Goal: Task Accomplishment & Management: Use online tool/utility

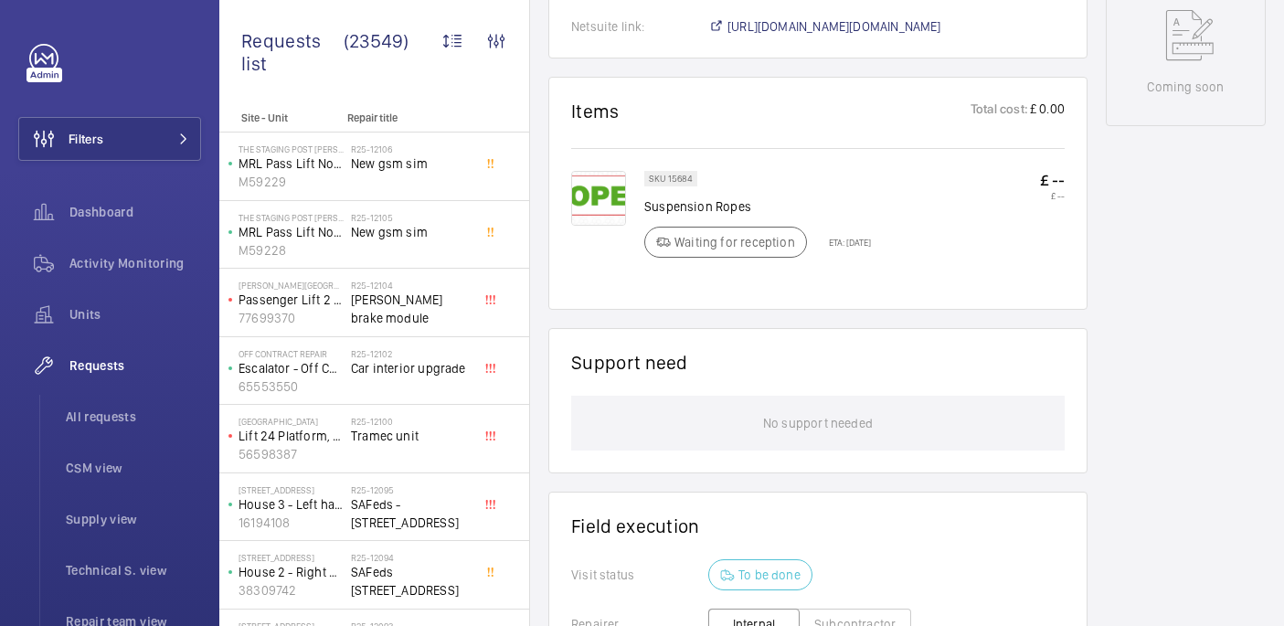
scroll to position [164, 0]
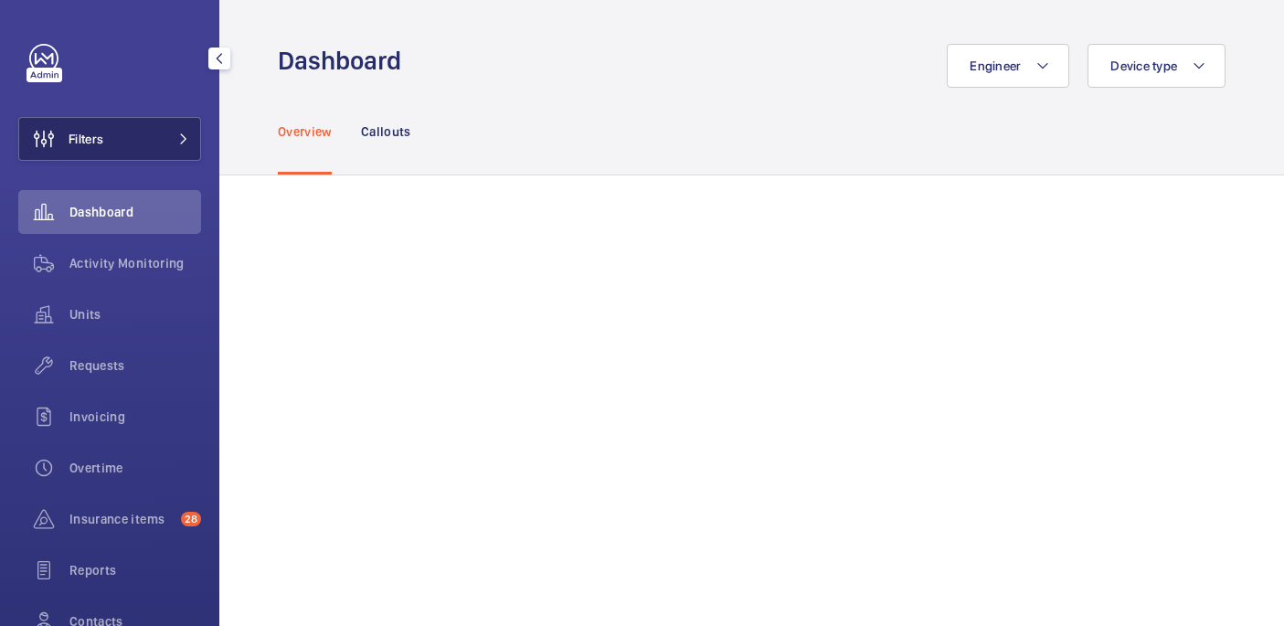
click at [147, 138] on button "Filters" at bounding box center [109, 139] width 183 height 44
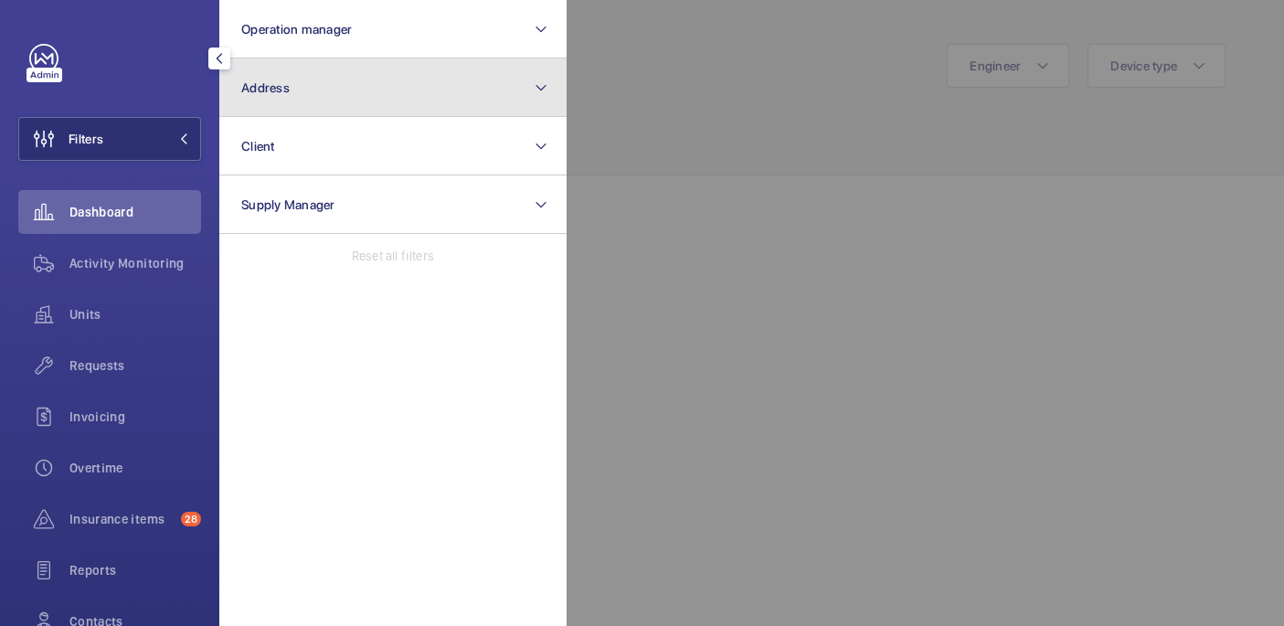
click at [354, 100] on button "Address" at bounding box center [392, 87] width 347 height 58
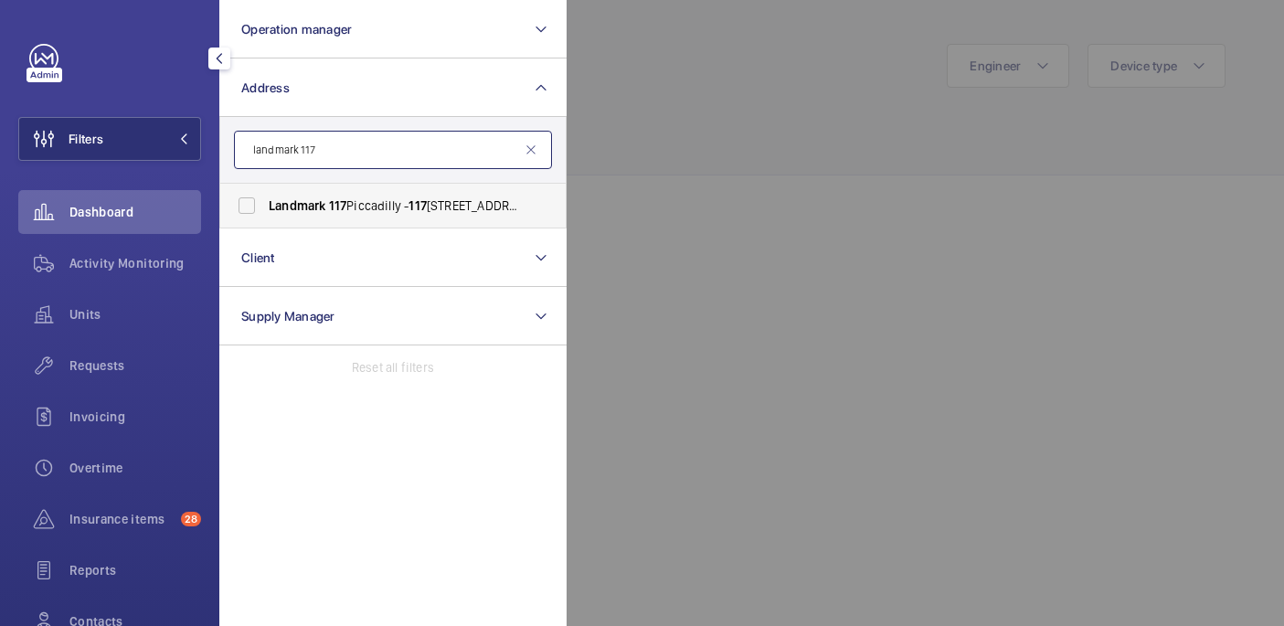
type input "landmark 117"
click at [393, 218] on label "Landmark 117 Piccadilly - 117 Piccadilly, LONDON W1J 7JU" at bounding box center [379, 206] width 318 height 44
click at [265, 218] on input "Landmark 117 Piccadilly - 117 Piccadilly, LONDON W1J 7JU" at bounding box center [246, 205] width 37 height 37
checkbox input "true"
click at [667, 158] on div at bounding box center [1208, 313] width 1284 height 626
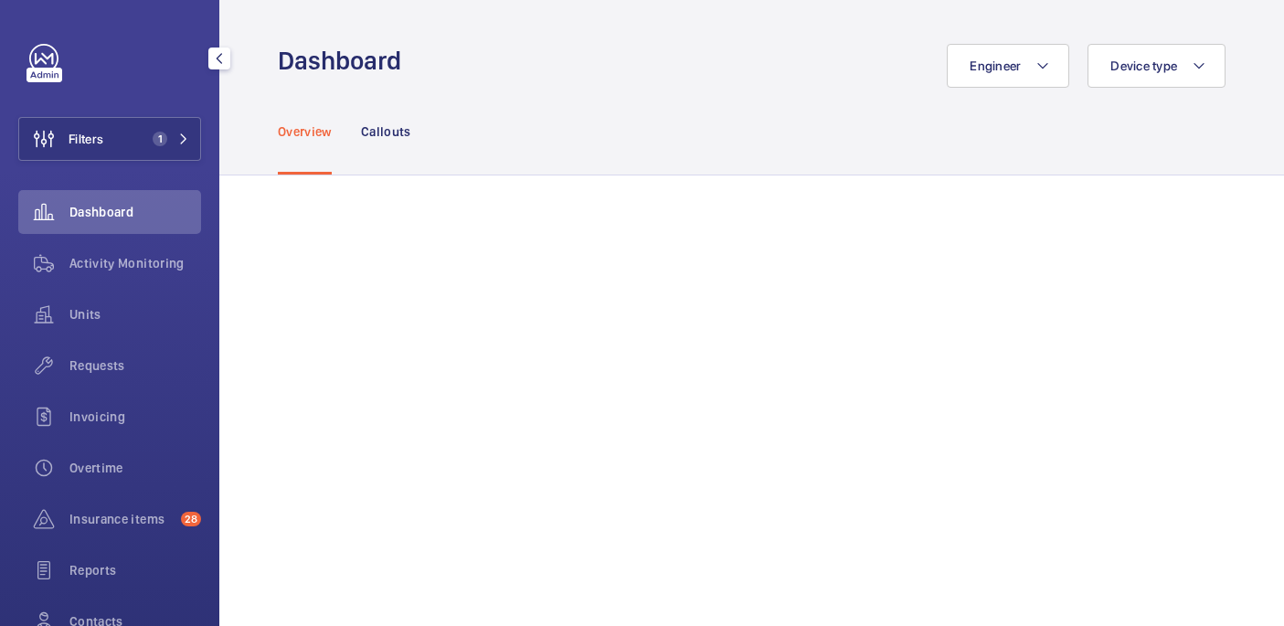
click at [78, 366] on span "Requests" at bounding box center [135, 365] width 132 height 18
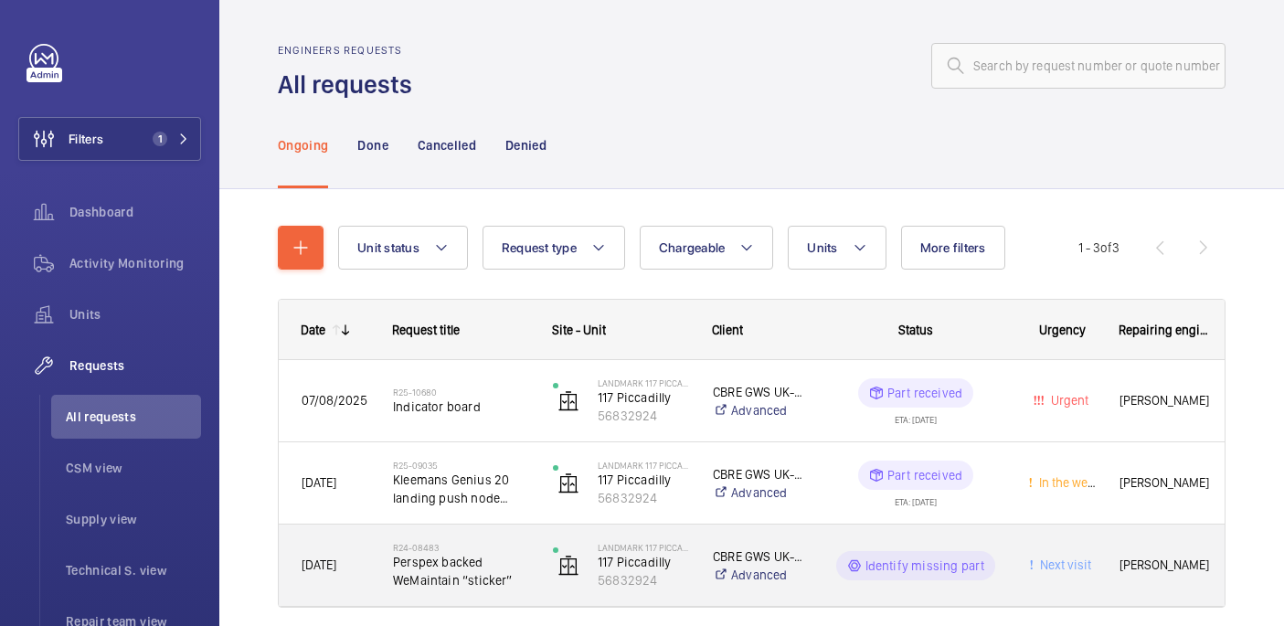
scroll to position [69, 0]
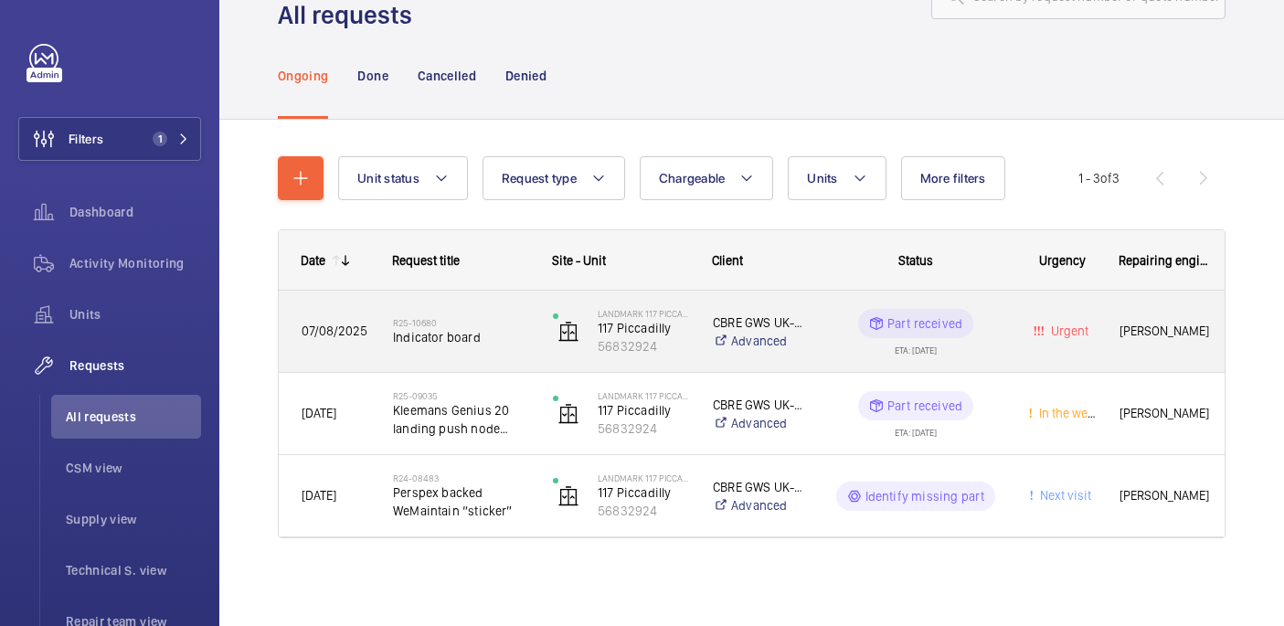
click at [494, 319] on h2 "R25-10680" at bounding box center [461, 322] width 136 height 11
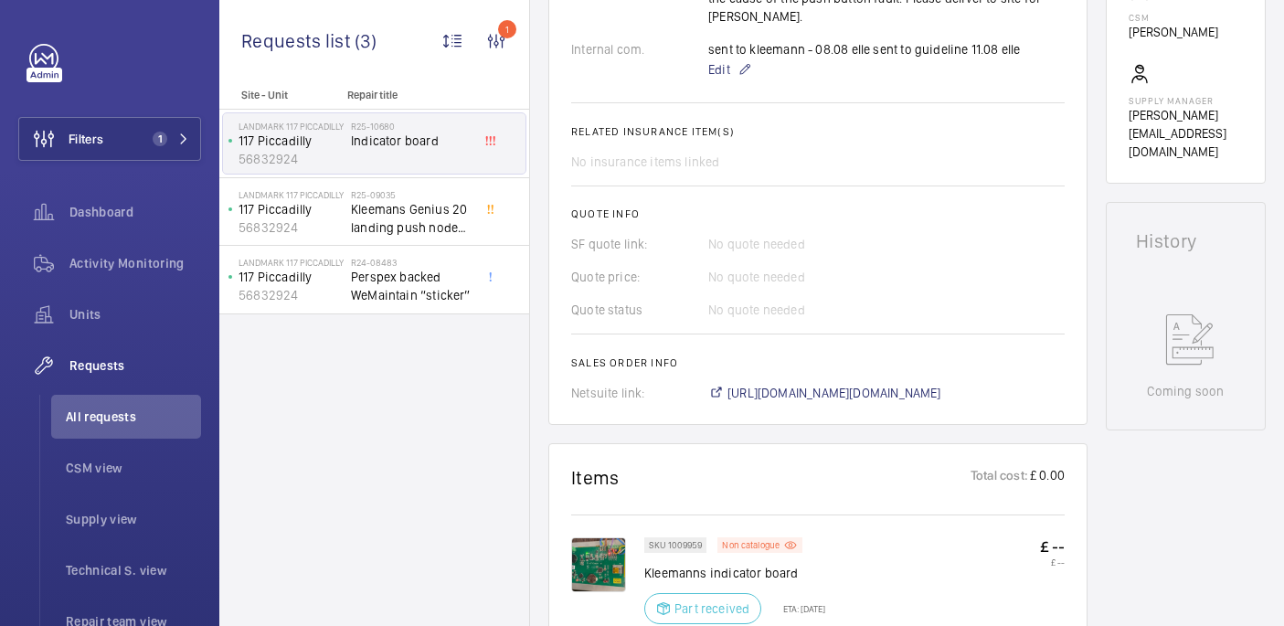
scroll to position [665, 0]
click at [774, 386] on span "https://6461500.app.netsuite.com/app/accounting/transactions/salesord.nl?id=290…" at bounding box center [834, 395] width 214 height 18
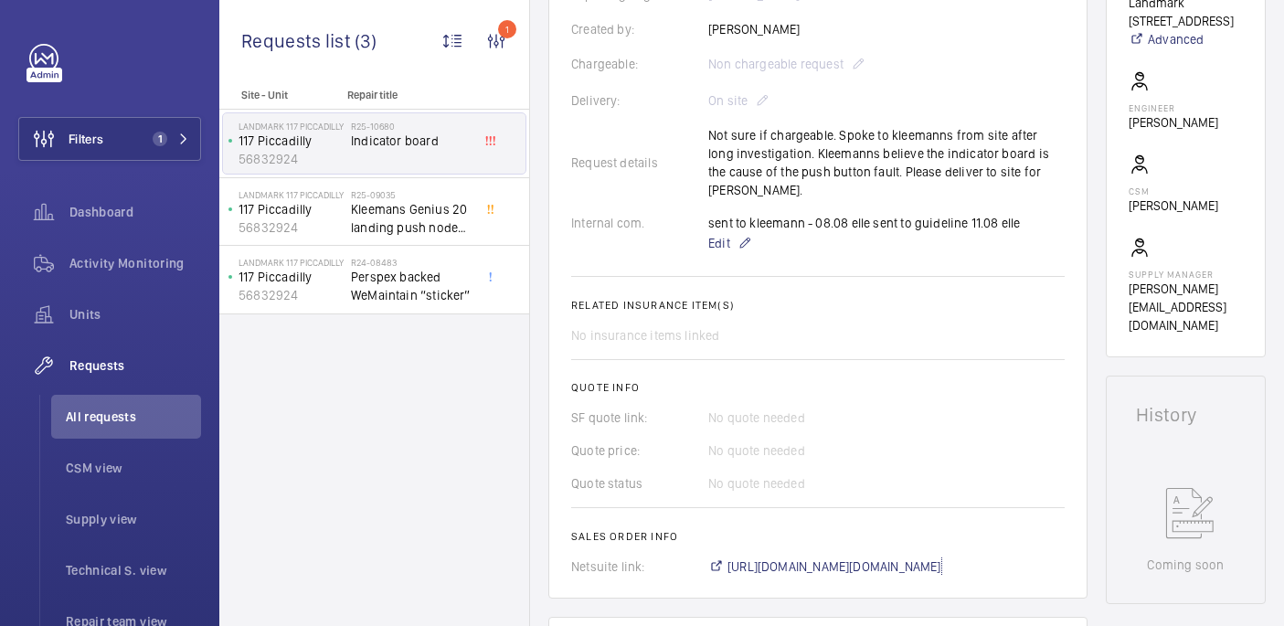
scroll to position [486, 0]
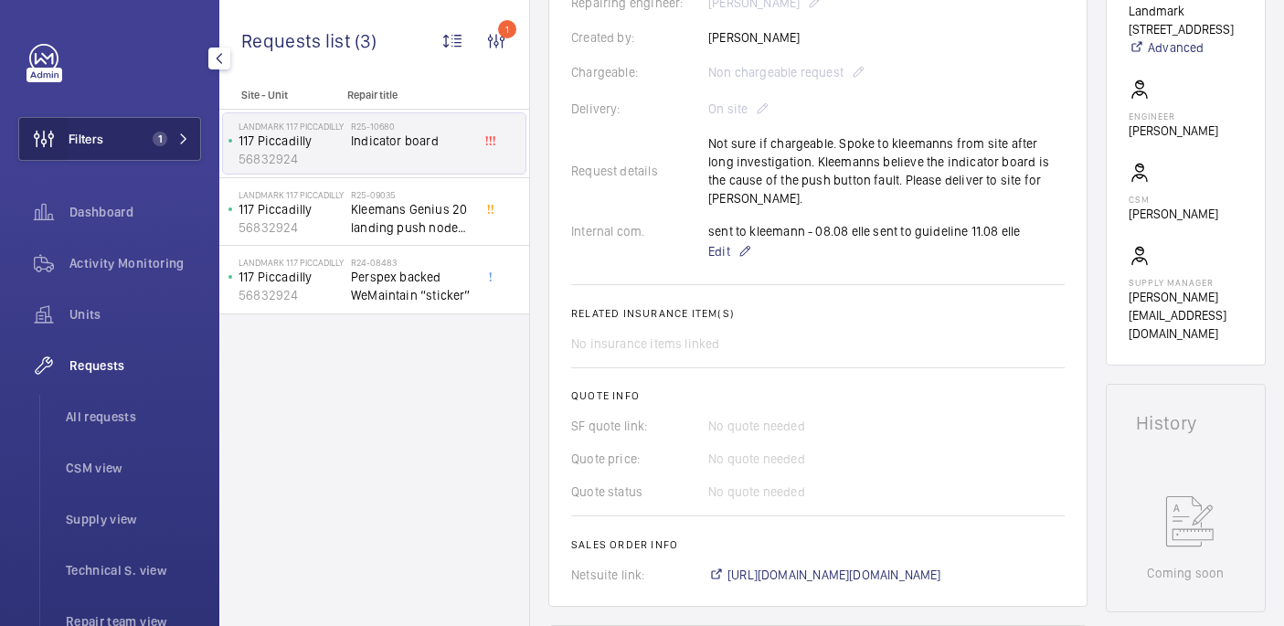
click at [65, 142] on wm-front-icon-button at bounding box center [43, 139] width 49 height 44
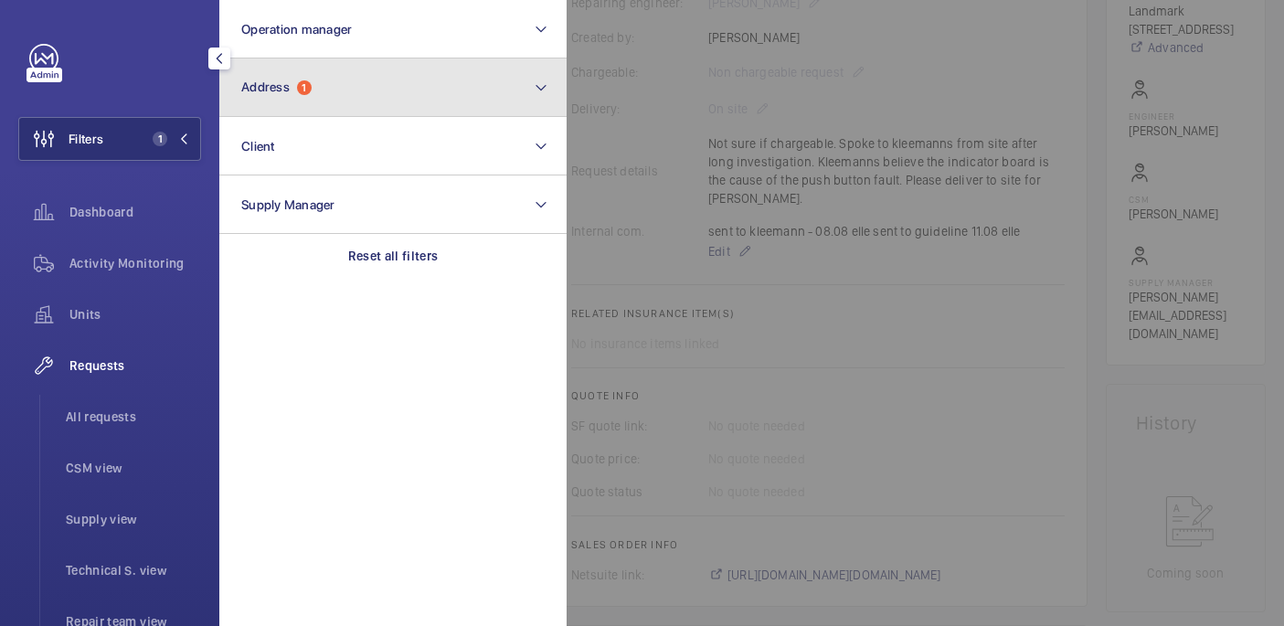
click at [245, 87] on span "Address" at bounding box center [265, 86] width 48 height 15
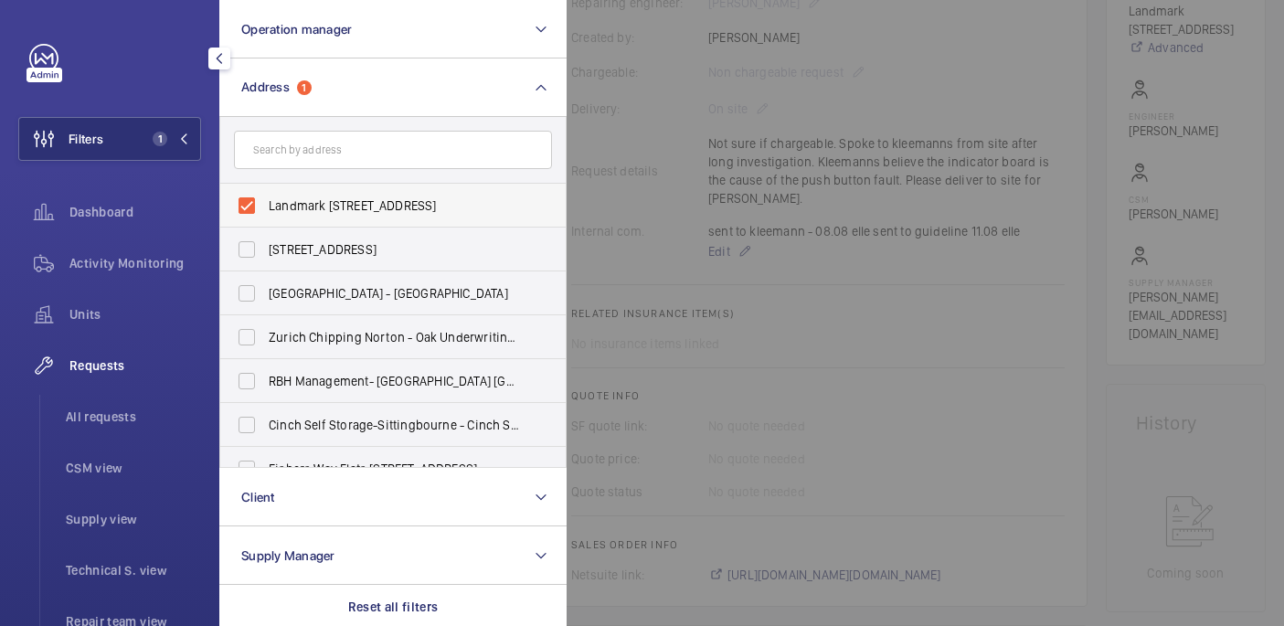
click at [272, 208] on span "Landmark 117 Piccadilly - 117 Piccadilly, LONDON W1J 7JU" at bounding box center [394, 205] width 251 height 18
click at [265, 208] on input "Landmark 117 Piccadilly - 117 Piccadilly, LONDON W1J 7JU" at bounding box center [246, 205] width 37 height 37
checkbox input "false"
click at [273, 163] on input "text" at bounding box center [393, 150] width 318 height 38
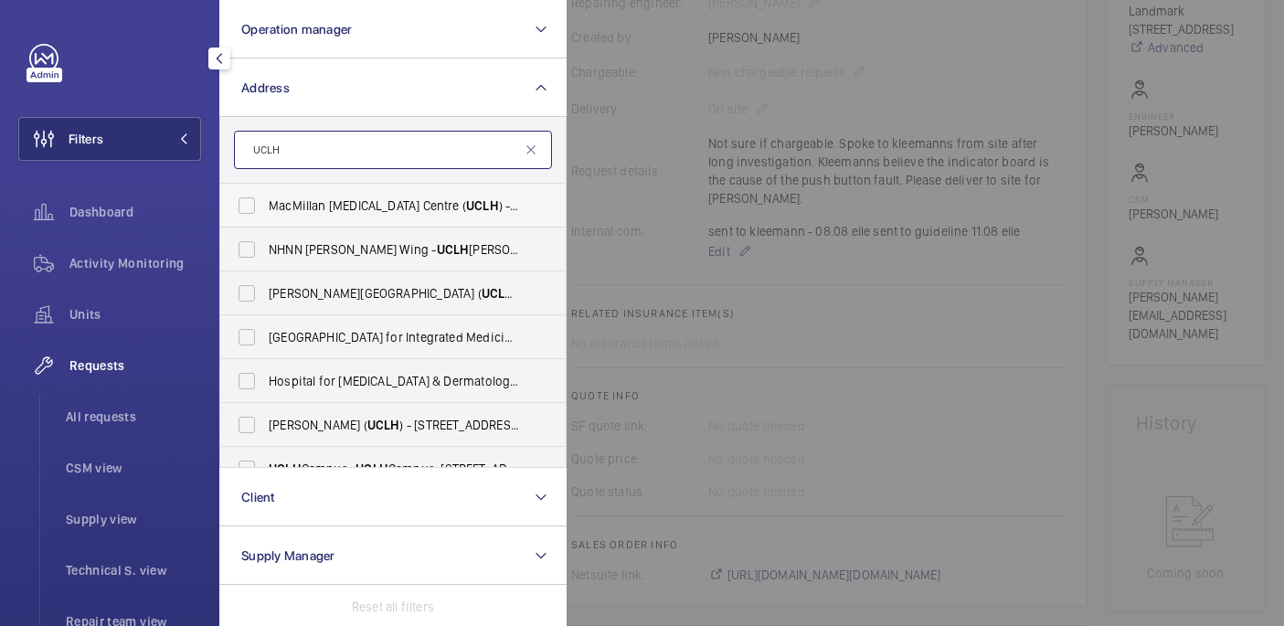
type input "UCLH"
click at [281, 196] on label "MacMillan Cancer Centre ( UCLH ) - Huntley Street, LONDON WC1E 6AG" at bounding box center [379, 206] width 318 height 44
click at [265, 196] on input "MacMillan Cancer Centre ( UCLH ) - Huntley Street, LONDON WC1E 6AG" at bounding box center [246, 205] width 37 height 37
checkbox input "true"
click at [281, 239] on label "NHNN Chandler Wing - UCLH Chandler Wing, 33 Queen Square,, LONDON WC1N 3BG" at bounding box center [379, 250] width 318 height 44
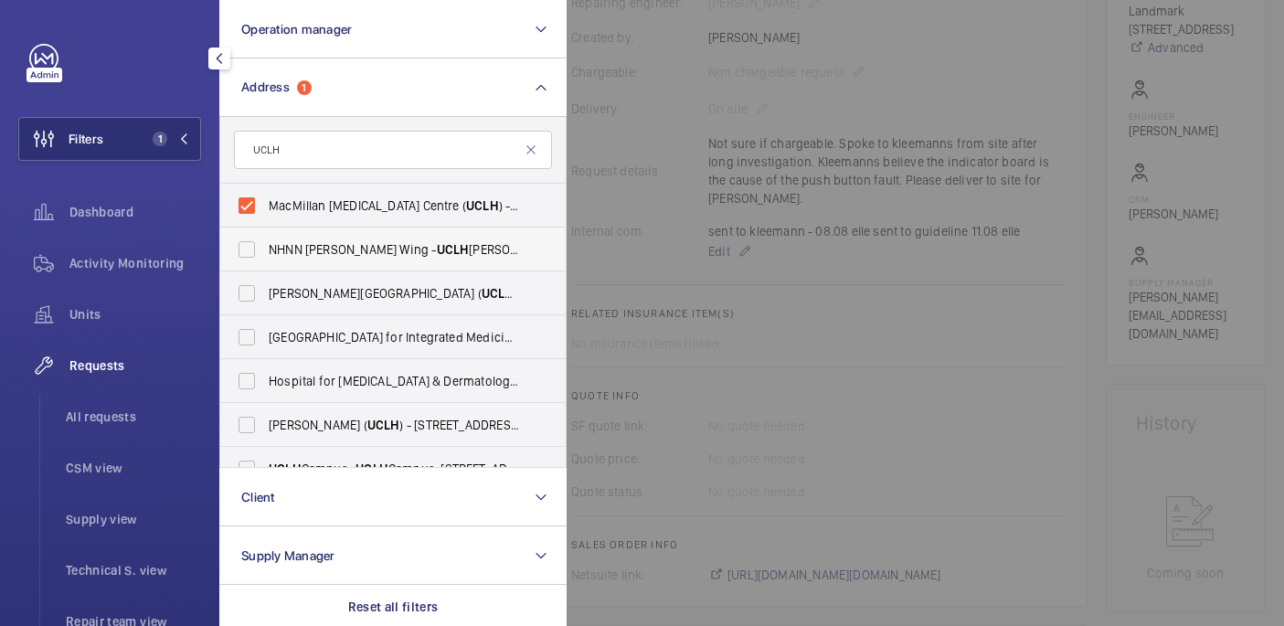
click at [265, 239] on input "NHNN Chandler Wing - UCLH Chandler Wing, 33 Queen Square,, LONDON WC1N 3BG" at bounding box center [246, 249] width 37 height 37
checkbox input "true"
click at [281, 303] on label "Eastman Dental Hospital ( UCLH ) - 47-49 Huntley Street, LONDON WC1E 6DG" at bounding box center [379, 293] width 318 height 44
click at [265, 303] on input "Eastman Dental Hospital ( UCLH ) - 47-49 Huntley Street, LONDON WC1E 6DG" at bounding box center [246, 293] width 37 height 37
checkbox input "true"
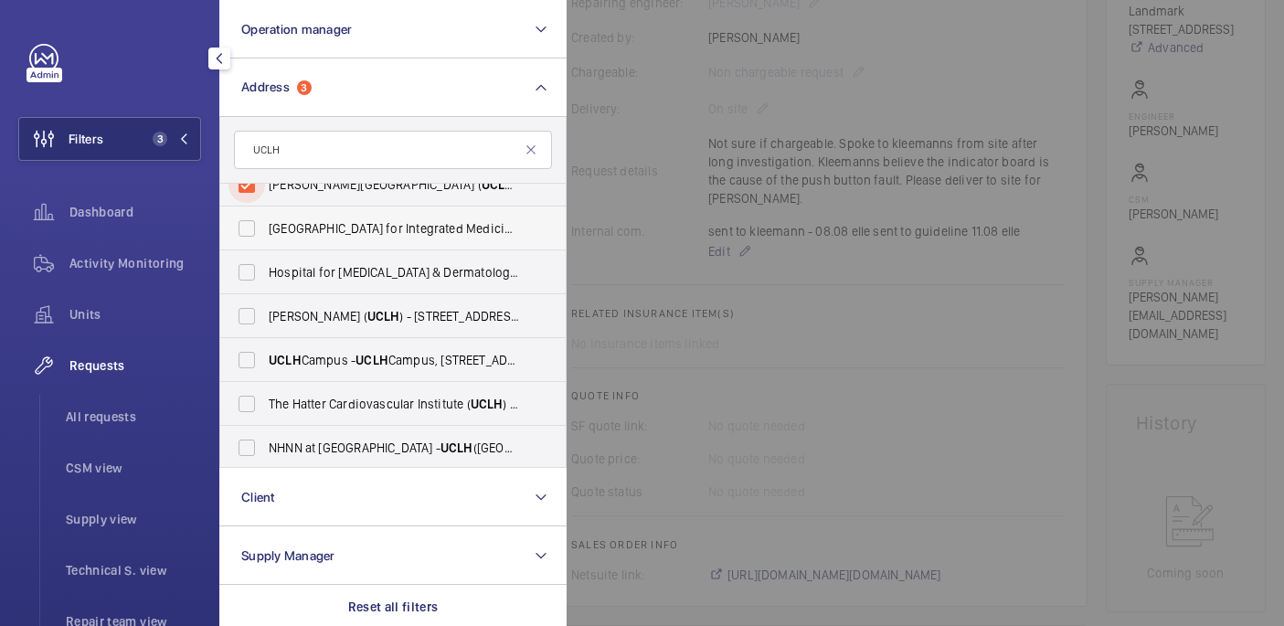
scroll to position [78, 0]
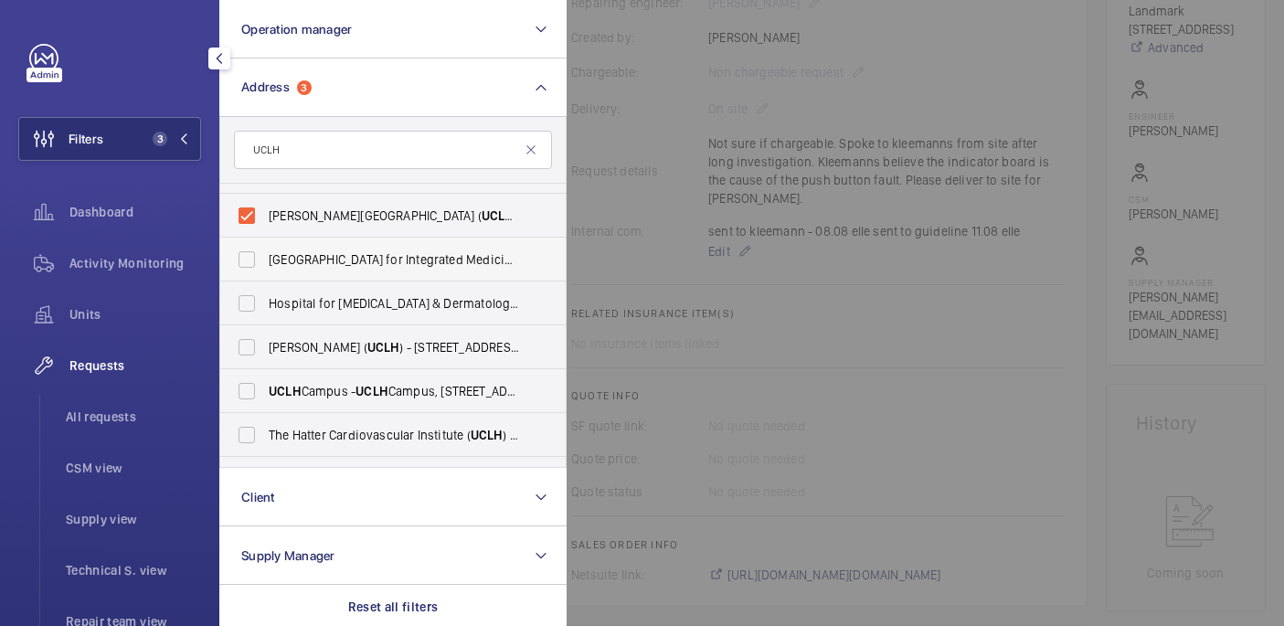
click at [275, 270] on label "Royal London Hospital for Integrated Medicine ( UCLH ) - 60 Great Ormond Street…" at bounding box center [379, 260] width 318 height 44
click at [265, 270] on input "Royal London Hospital for Integrated Medicine ( UCLH ) - 60 Great Ormond Street…" at bounding box center [246, 259] width 37 height 37
checkbox input "true"
click at [275, 314] on label "Hospital for Tropical Diseases & Dermatology ( UCLH ) - Mortimer Market Centre,…" at bounding box center [379, 303] width 318 height 44
click at [265, 314] on input "Hospital for Tropical Diseases & Dermatology ( UCLH ) - Mortimer Market Centre,…" at bounding box center [246, 303] width 37 height 37
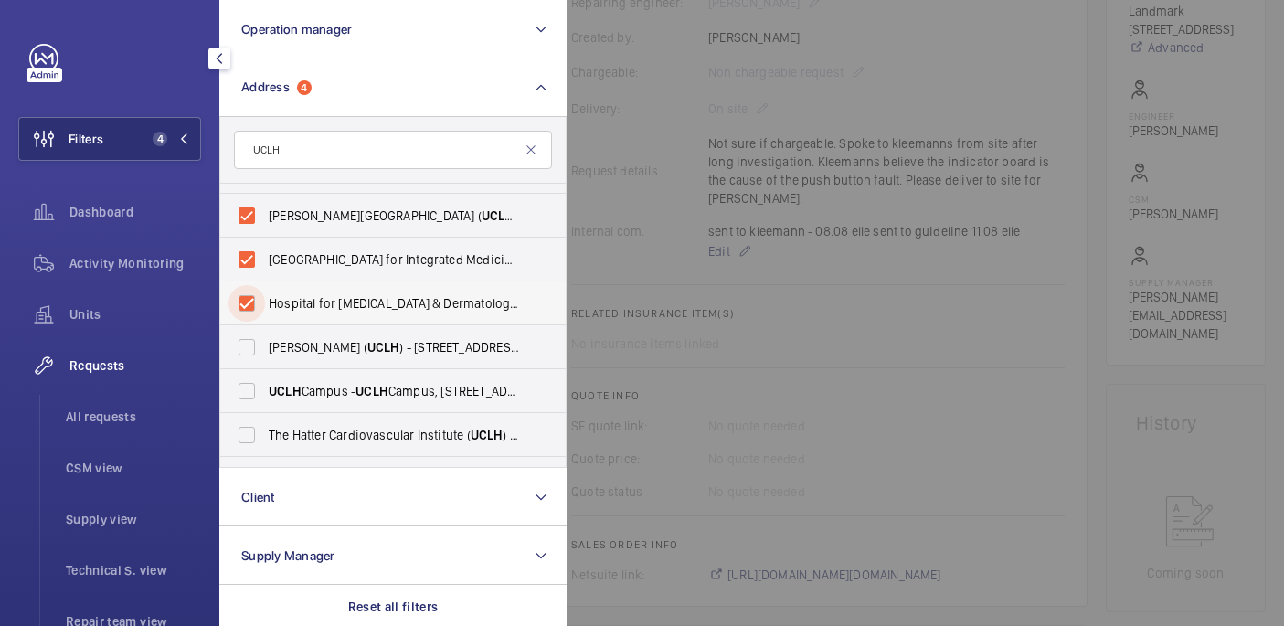
checkbox input "true"
click at [275, 343] on span "Elizabeth House ( UCLH ) - 3 Devonshire Street, LONDON W1G 6PG" at bounding box center [394, 347] width 251 height 18
click at [265, 343] on input "Elizabeth House ( UCLH ) - 3 Devonshire Street, LONDON W1G 6PG" at bounding box center [246, 347] width 37 height 37
checkbox input "true"
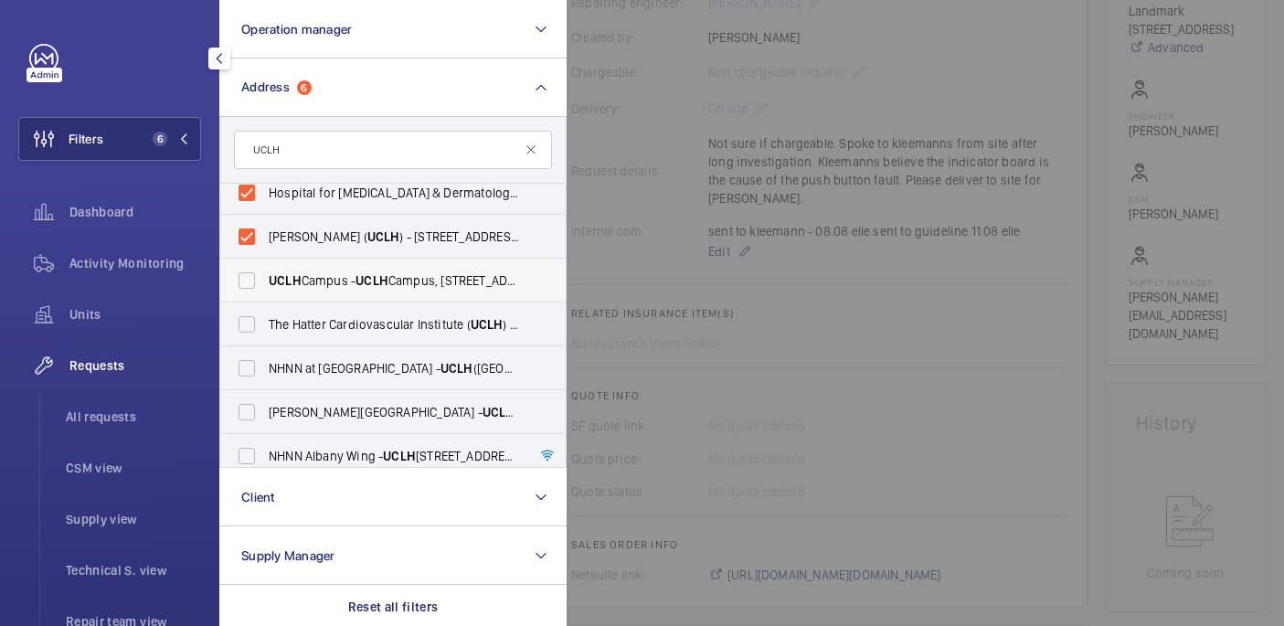
scroll to position [181, 0]
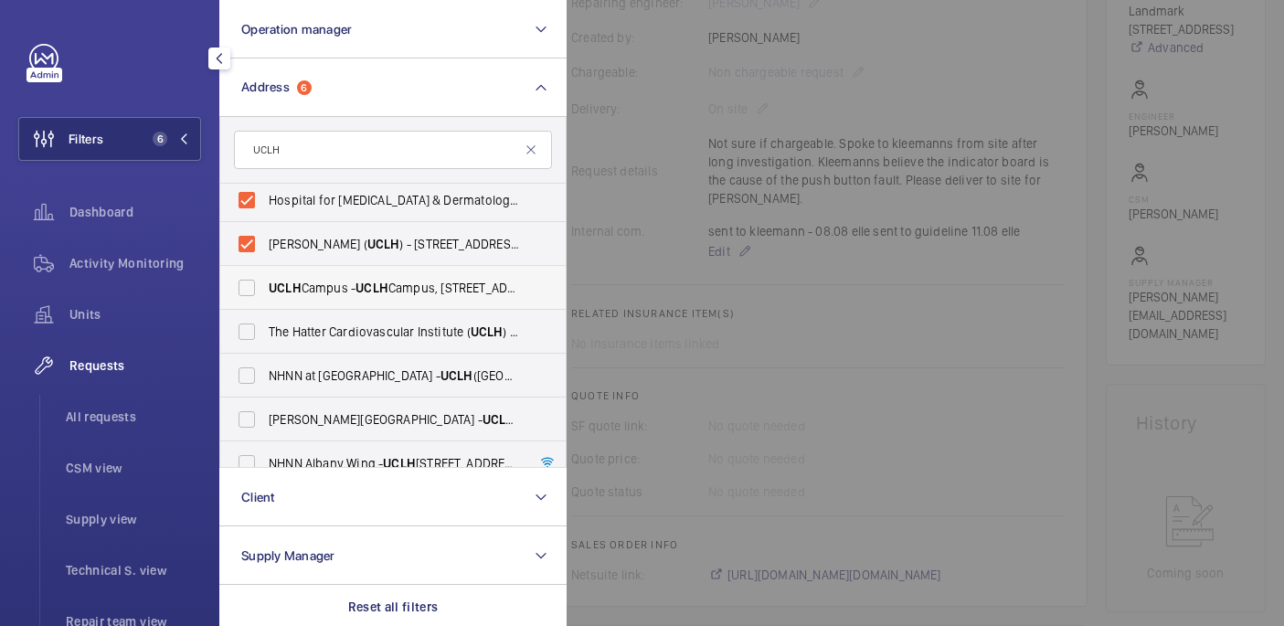
click at [313, 281] on span "UCLH Campus - UCLH Campus, 250 Euston Road, LONDON NW1 2PG" at bounding box center [394, 288] width 251 height 18
click at [265, 281] on input "UCLH Campus - UCLH Campus, 250 Euston Road, LONDON NW1 2PG" at bounding box center [246, 288] width 37 height 37
checkbox input "true"
click at [313, 319] on label "The Hatter Cardiovascular Institute ( UCLH ) - 67 Chenies Mews, LONDON WC1E 6HX" at bounding box center [379, 332] width 318 height 44
click at [265, 319] on input "The Hatter Cardiovascular Institute ( UCLH ) - 67 Chenies Mews, LONDON WC1E 6HX" at bounding box center [246, 331] width 37 height 37
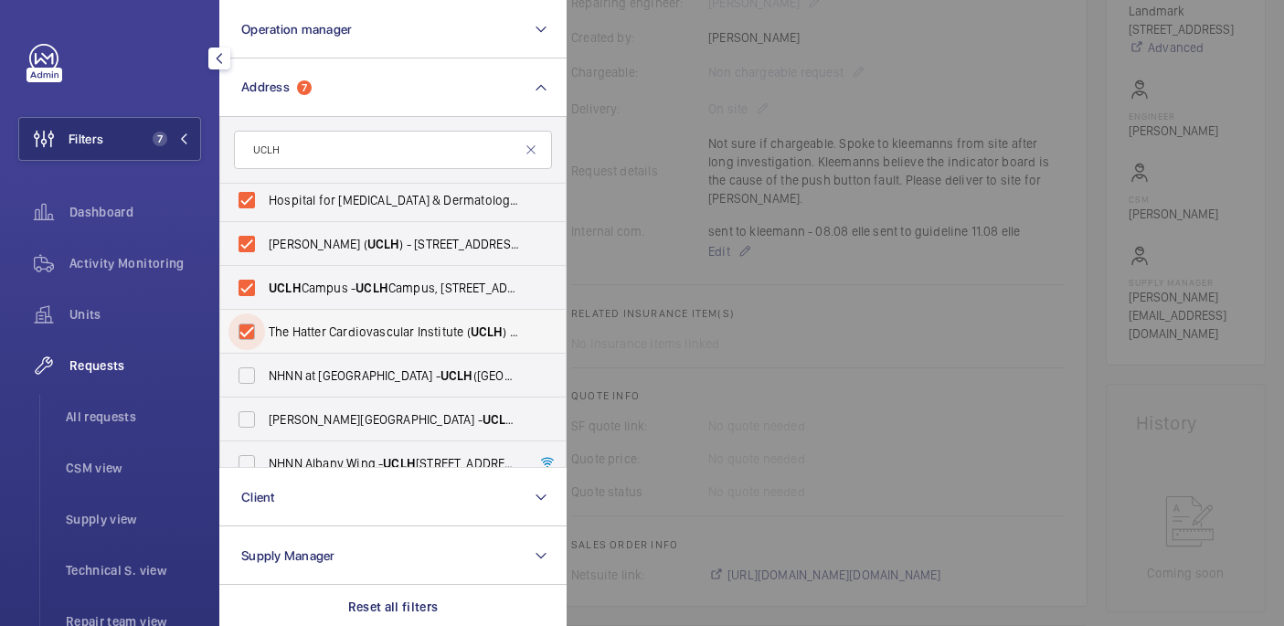
checkbox input "true"
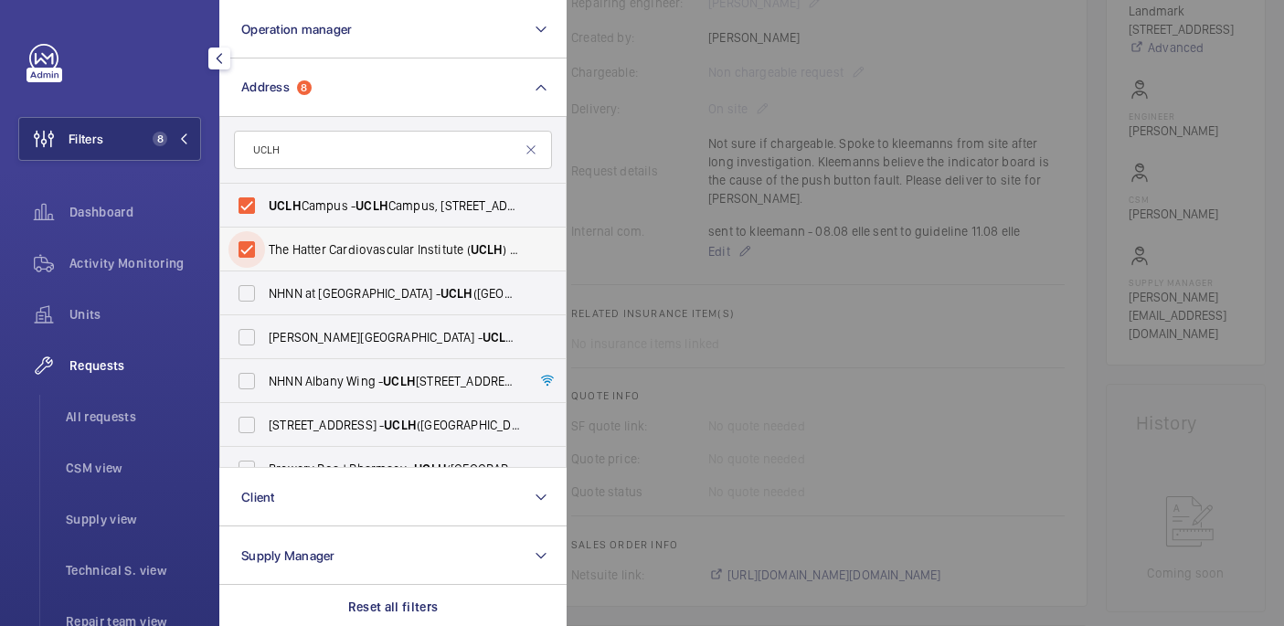
scroll to position [287, 0]
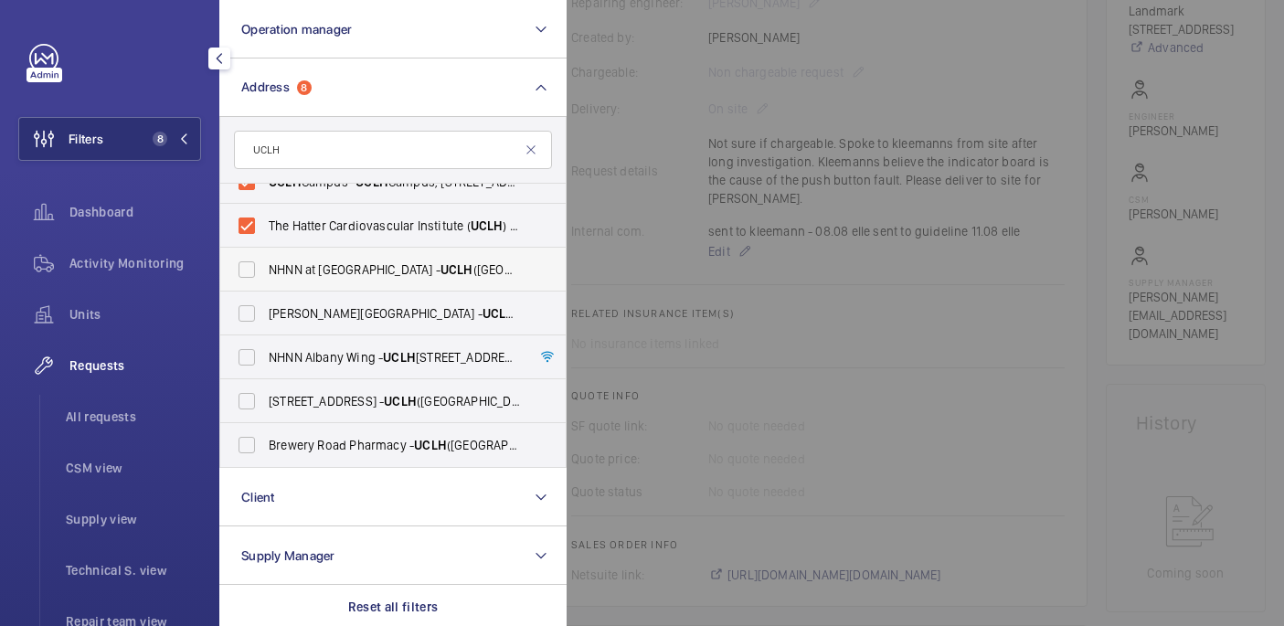
click at [306, 259] on label "NHNN at Cleveland Street - UCLH (Fitzrovia), 25 Cleveland Street, LONDON W1T 4AJ" at bounding box center [379, 270] width 318 height 44
click at [265, 259] on input "NHNN at Cleveland Street - UCLH (Fitzrovia), 25 Cleveland Street, LONDON W1T 4AJ" at bounding box center [246, 269] width 37 height 37
checkbox input "true"
click at [306, 312] on span "Westmoreland Street - UCLH , 16-18 Westmoreland Street,, LONDON W1G 8PH" at bounding box center [394, 313] width 251 height 18
click at [265, 312] on input "Westmoreland Street - UCLH , 16-18 Westmoreland Street,, LONDON W1G 8PH" at bounding box center [246, 313] width 37 height 37
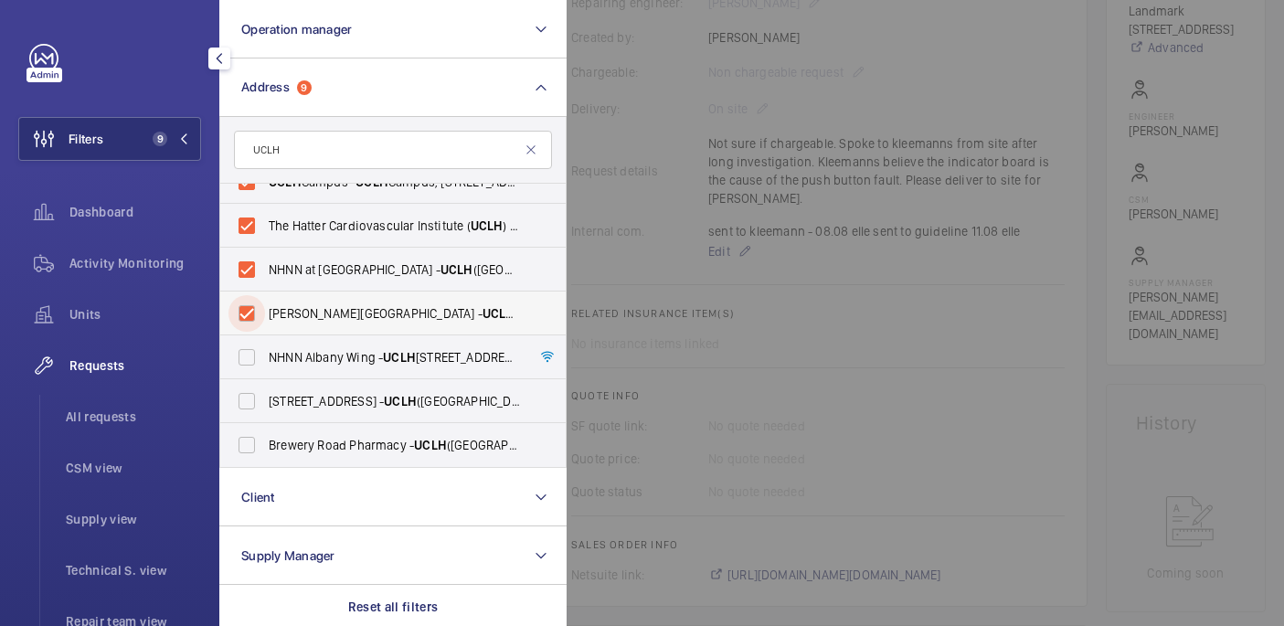
checkbox input "true"
click at [297, 350] on span "NHNN Albany Wing - UCLH (Queens Square), Albany Wing,, LONDON WC1N 3BG" at bounding box center [394, 357] width 251 height 18
click at [265, 350] on input "NHNN Albany Wing - UCLH (Queens Square), Albany Wing,, LONDON WC1N 3BG" at bounding box center [246, 357] width 37 height 37
checkbox input "true"
click at [297, 397] on span "179a Tottenham Court Road - UCLH (Fitzrovia) 179a Tottenham Court Road,, LONDON…" at bounding box center [394, 401] width 251 height 18
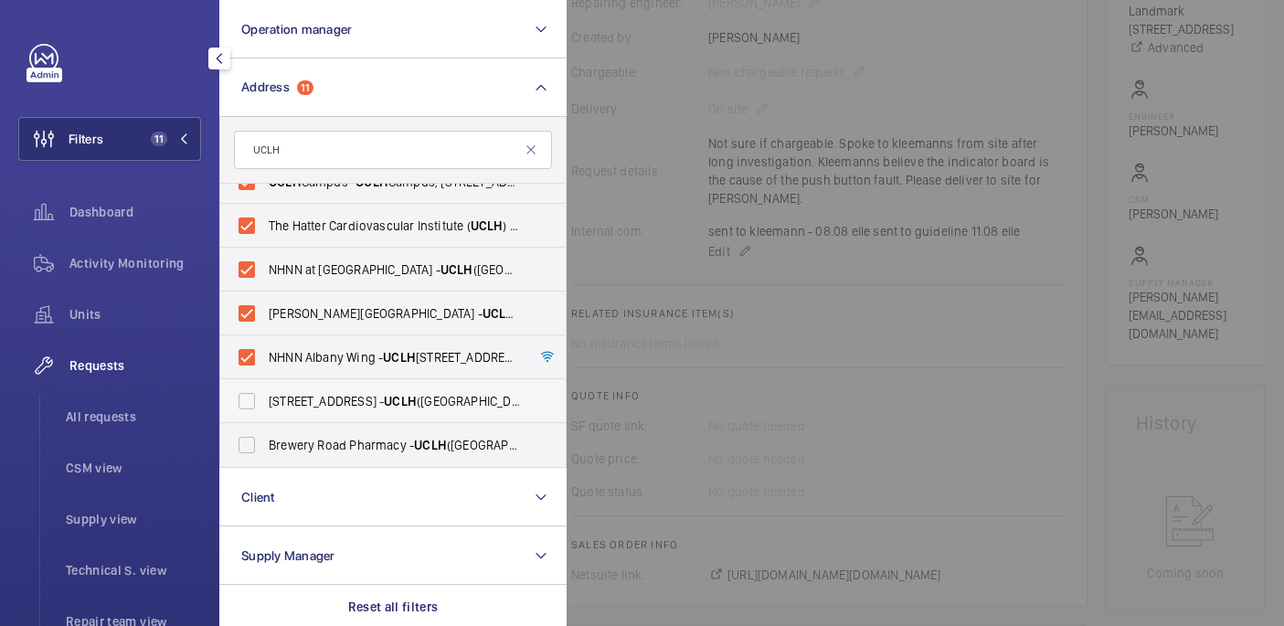
click at [265, 397] on input "179a Tottenham Court Road - UCLH (Fitzrovia) 179a Tottenham Court Road,, LONDON…" at bounding box center [246, 401] width 37 height 37
checkbox input "true"
click at [297, 434] on label "Brewery Road Pharmacy - UCLH (Fitzrovia), 14 Brewery Road Pharmacy, LONDON N7 9…" at bounding box center [379, 445] width 318 height 44
click at [265, 434] on input "Brewery Road Pharmacy - UCLH (Fitzrovia), 14 Brewery Road Pharmacy, LONDON N7 9…" at bounding box center [246, 445] width 37 height 37
checkbox input "true"
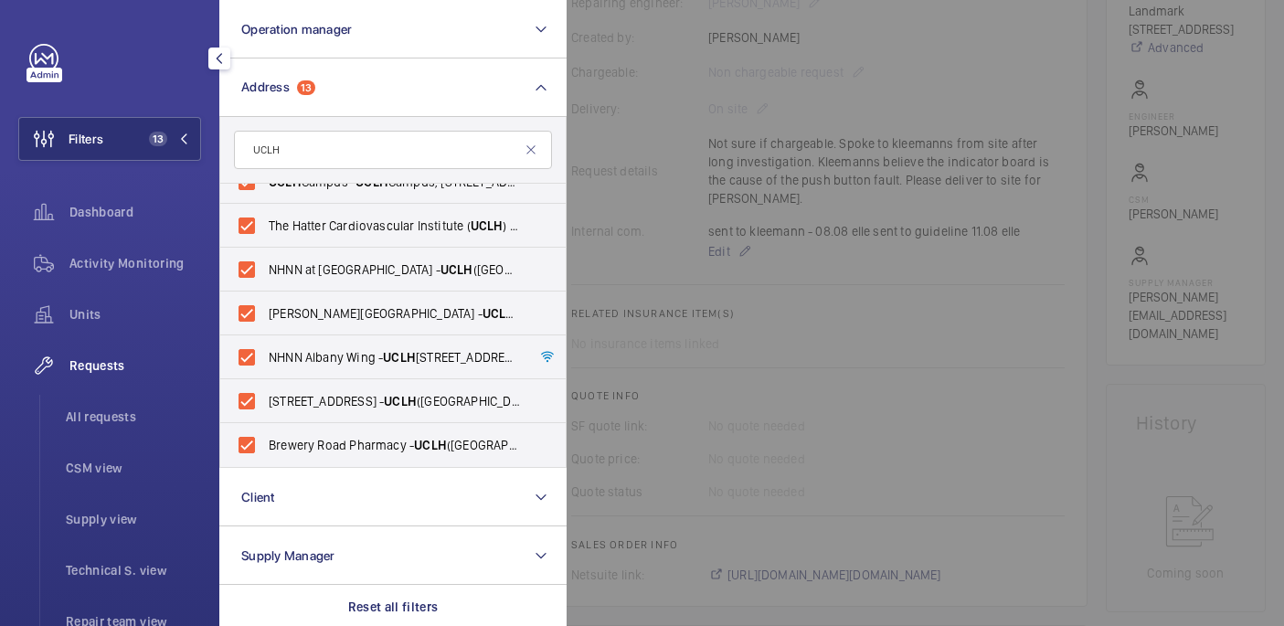
click at [628, 253] on div at bounding box center [1208, 313] width 1284 height 626
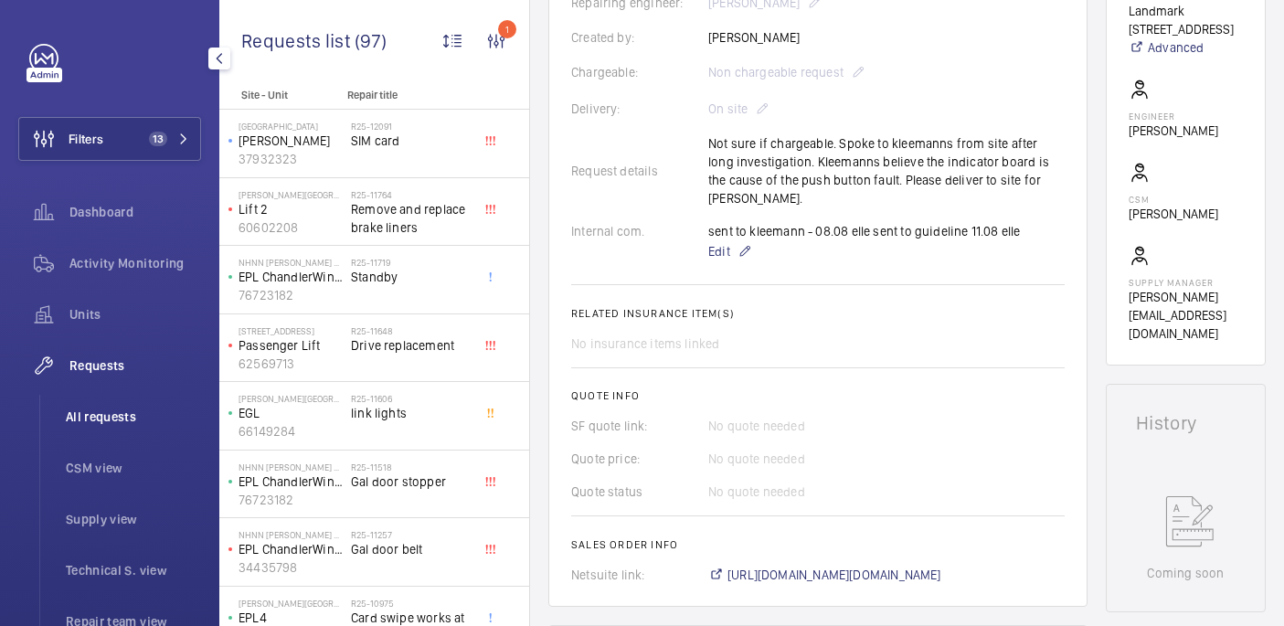
click at [108, 408] on span "All requests" at bounding box center [133, 417] width 135 height 18
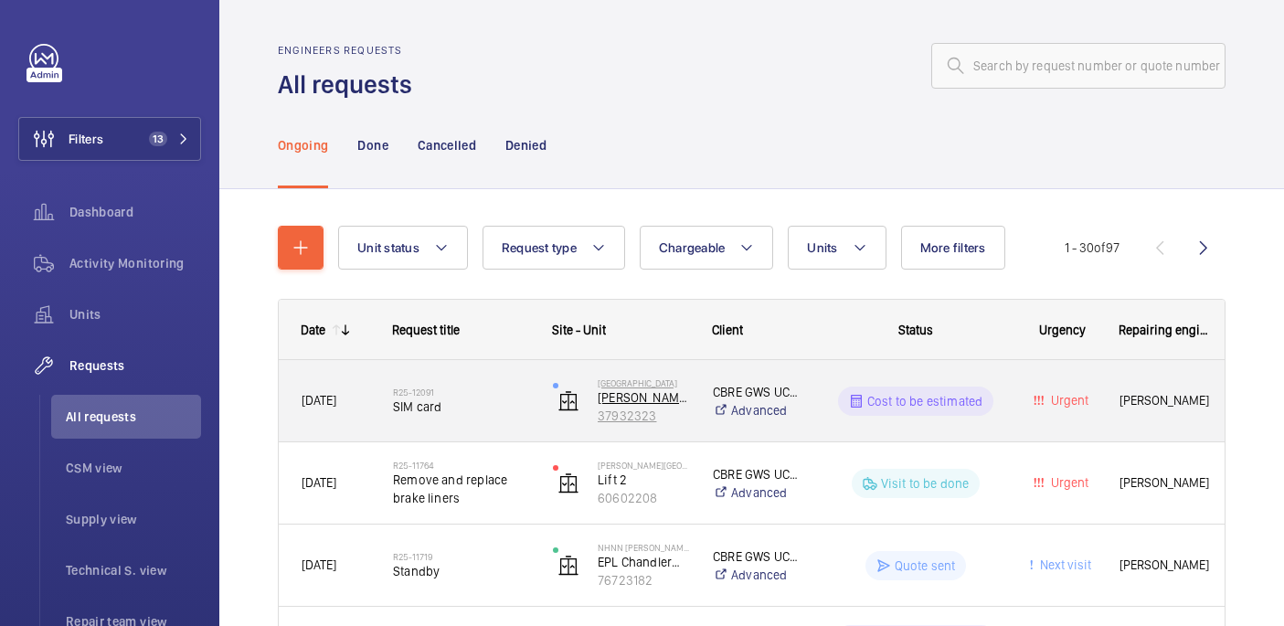
scroll to position [355, 0]
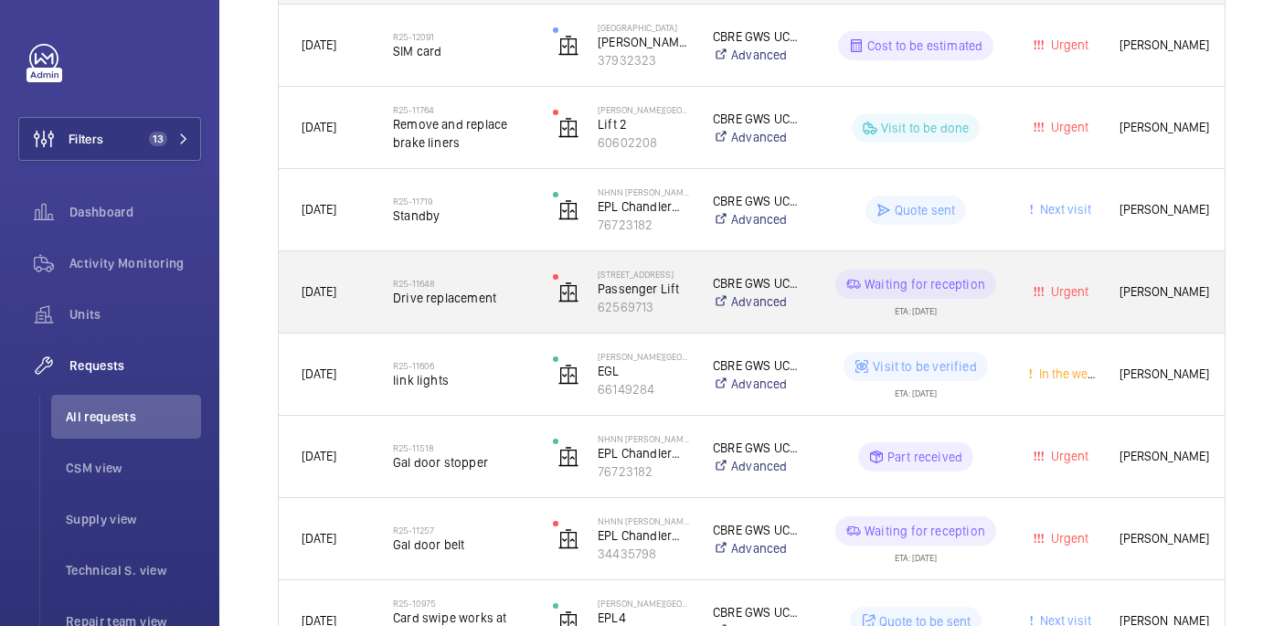
click at [466, 314] on div "R25-11648 Drive replacement" at bounding box center [461, 292] width 136 height 53
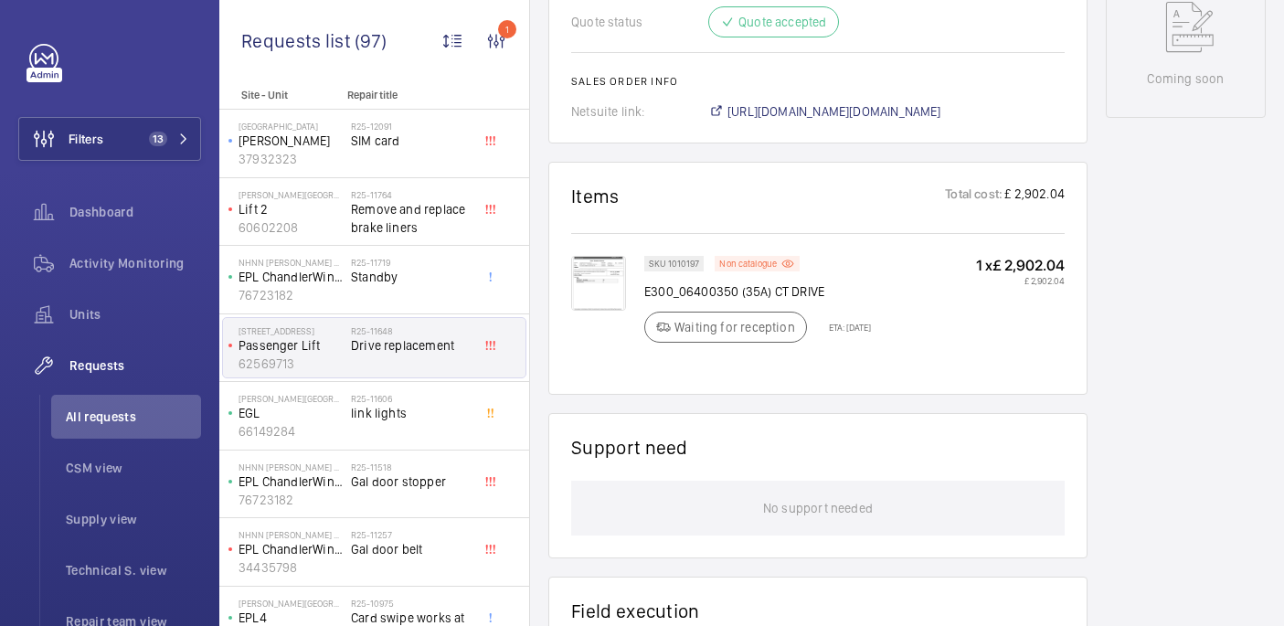
scroll to position [991, 0]
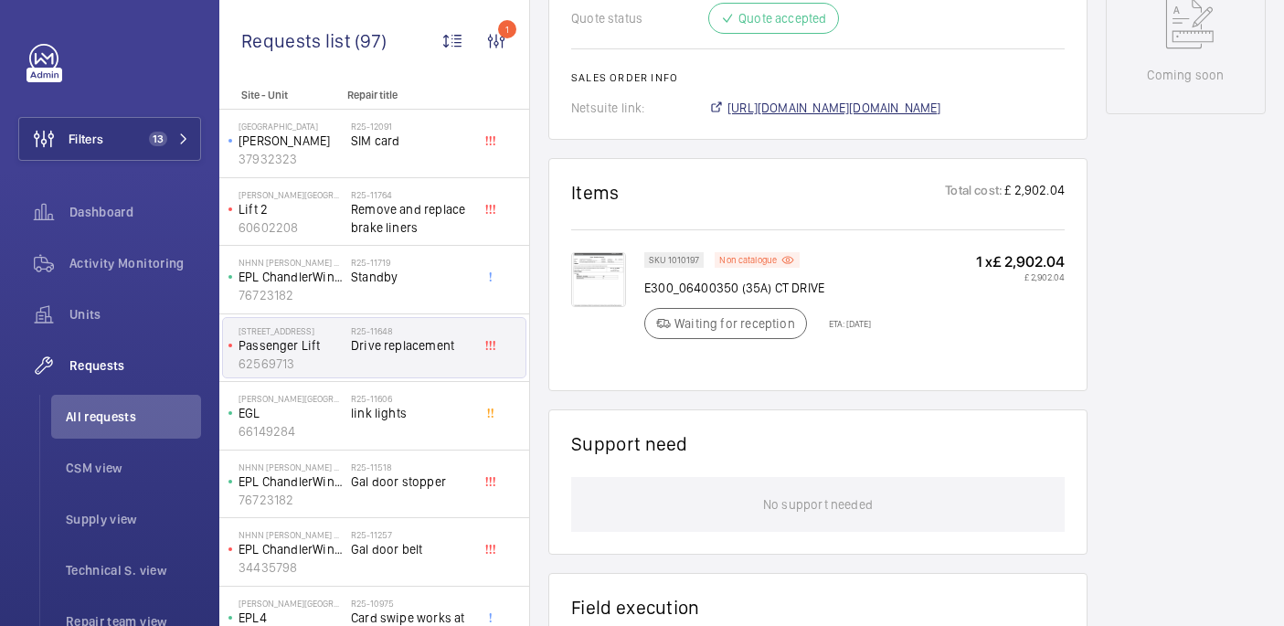
click at [858, 99] on span "https://6461500.app.netsuite.com/app/accounting/transactions/salesord.nl?id=298…" at bounding box center [834, 108] width 214 height 18
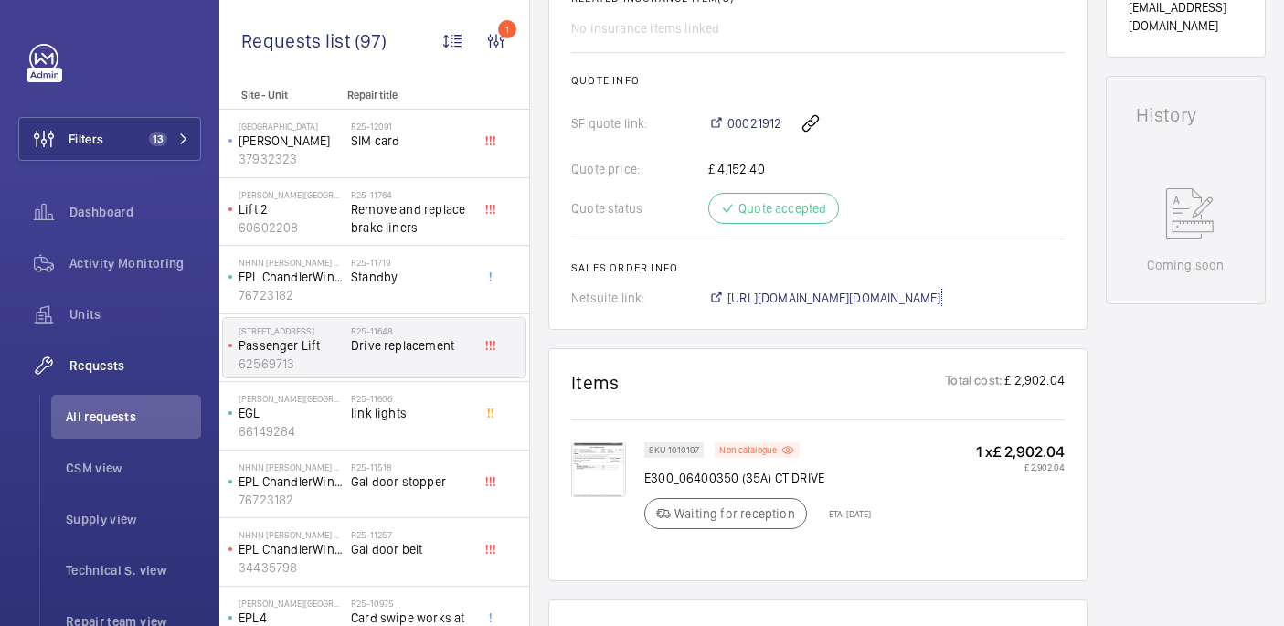
scroll to position [819, 0]
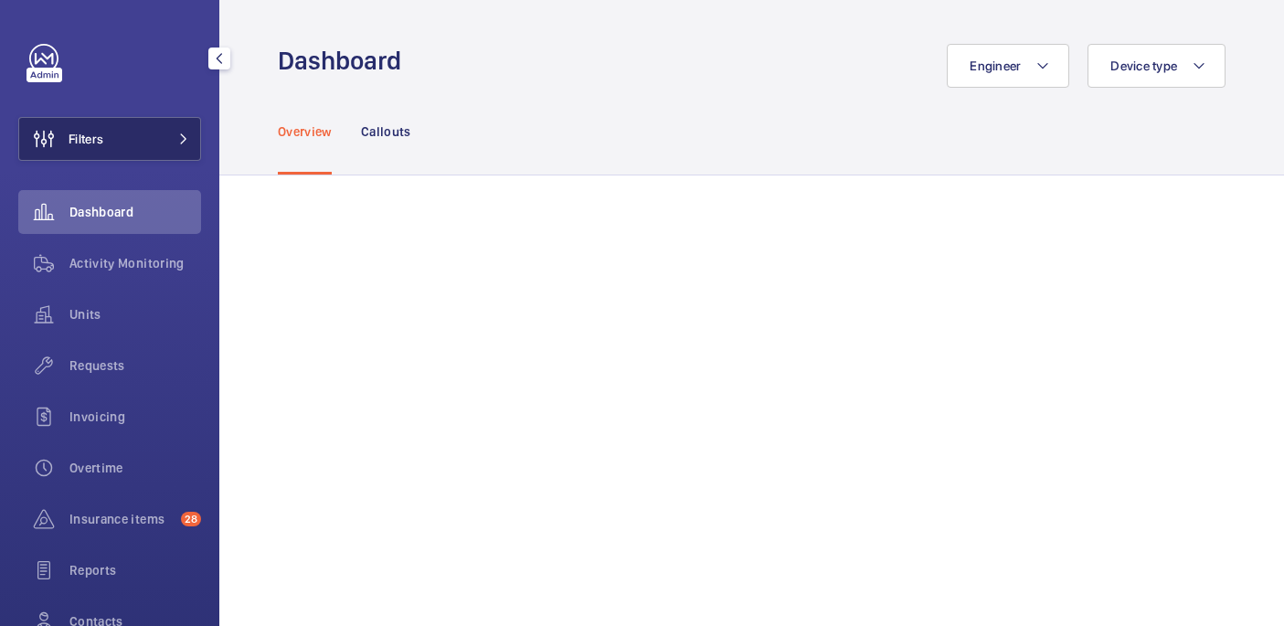
click at [158, 126] on button "Filters" at bounding box center [109, 139] width 183 height 44
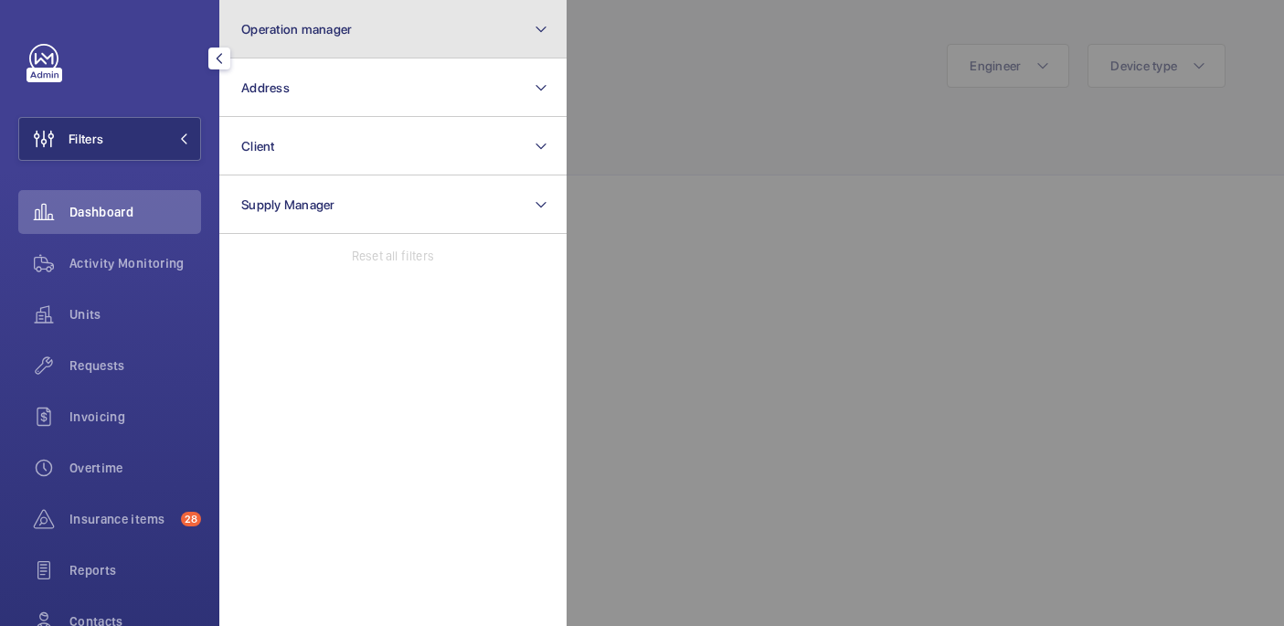
click at [349, 17] on button "Operation manager" at bounding box center [392, 29] width 347 height 58
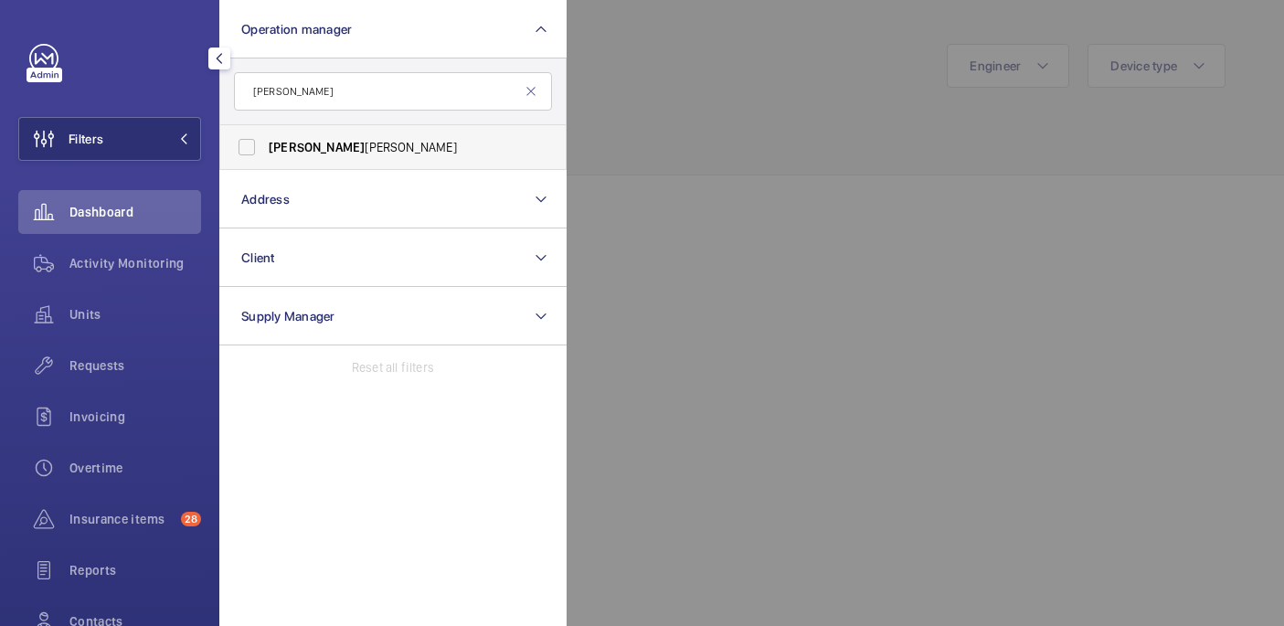
type input "john"
click at [348, 157] on label "John Smith" at bounding box center [379, 147] width 318 height 44
click at [265, 157] on input "John Smith" at bounding box center [246, 147] width 37 height 37
checkbox input "true"
click at [732, 86] on div at bounding box center [1208, 313] width 1284 height 626
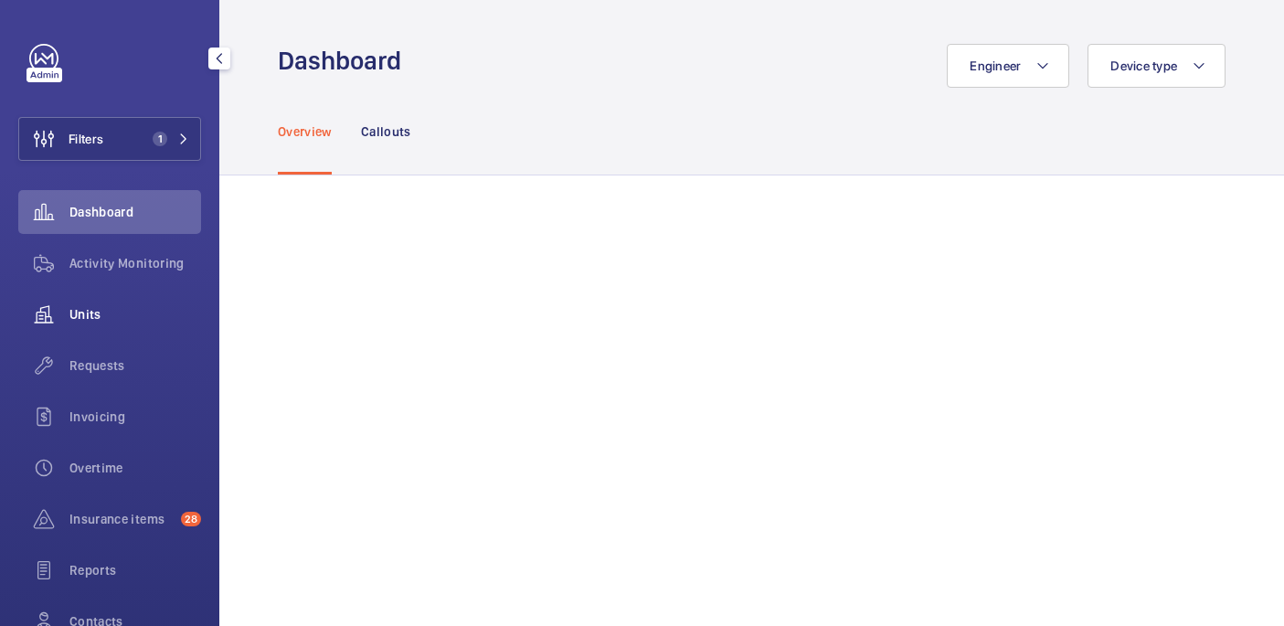
drag, startPoint x: 116, startPoint y: 355, endPoint x: 170, endPoint y: 291, distance: 82.9
click at [116, 355] on div "Requests" at bounding box center [109, 366] width 183 height 44
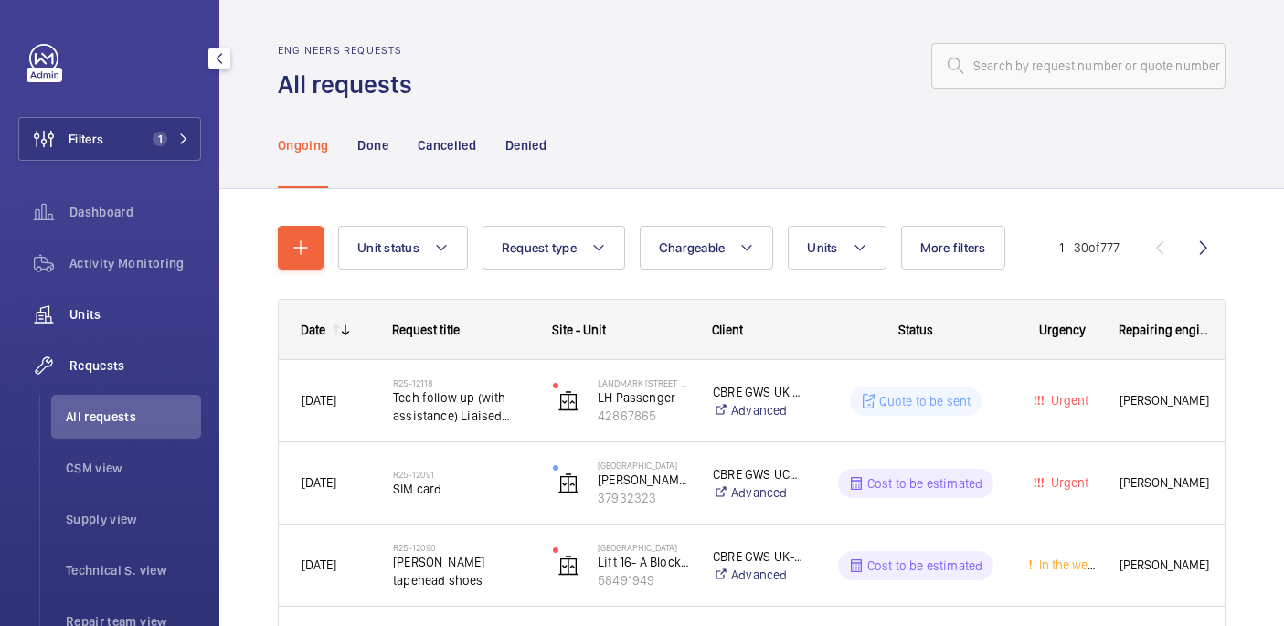
click at [93, 310] on span "Units" at bounding box center [135, 314] width 132 height 18
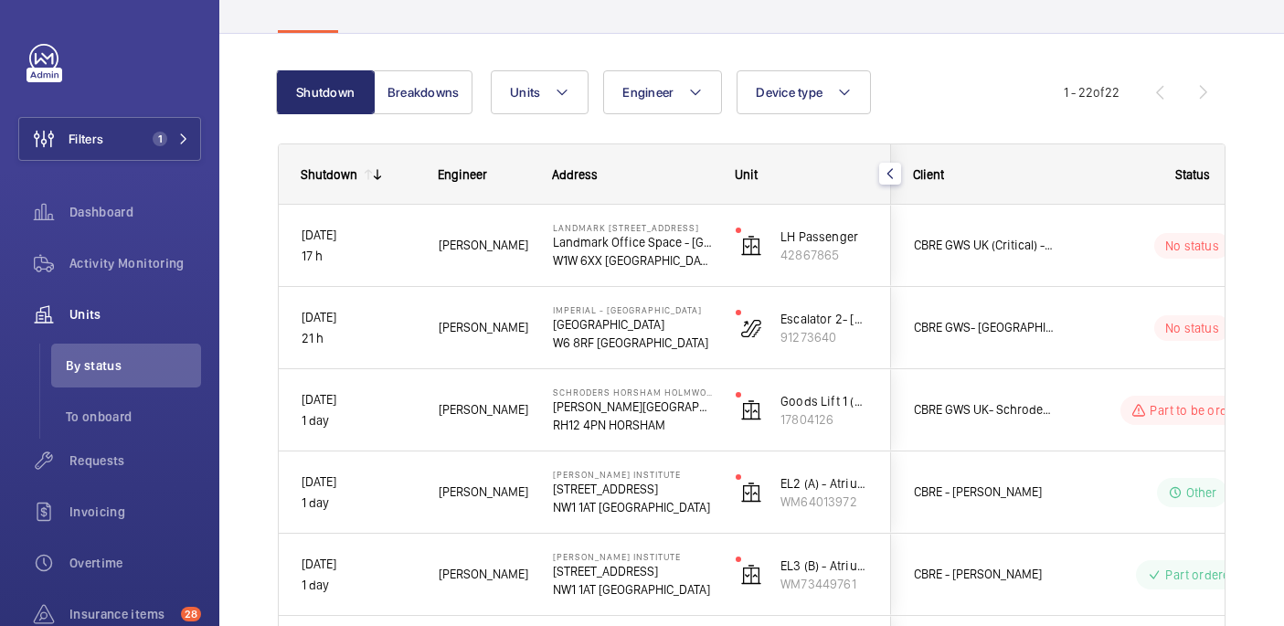
scroll to position [139, 0]
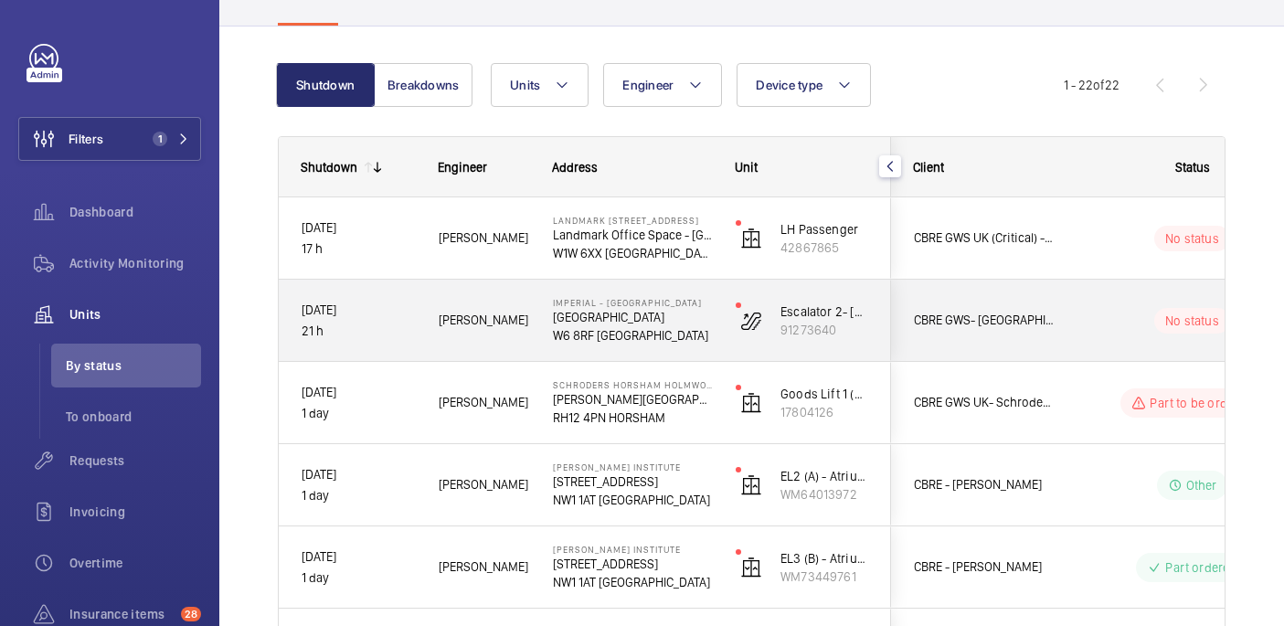
click at [1085, 302] on div "No status" at bounding box center [1180, 321] width 249 height 62
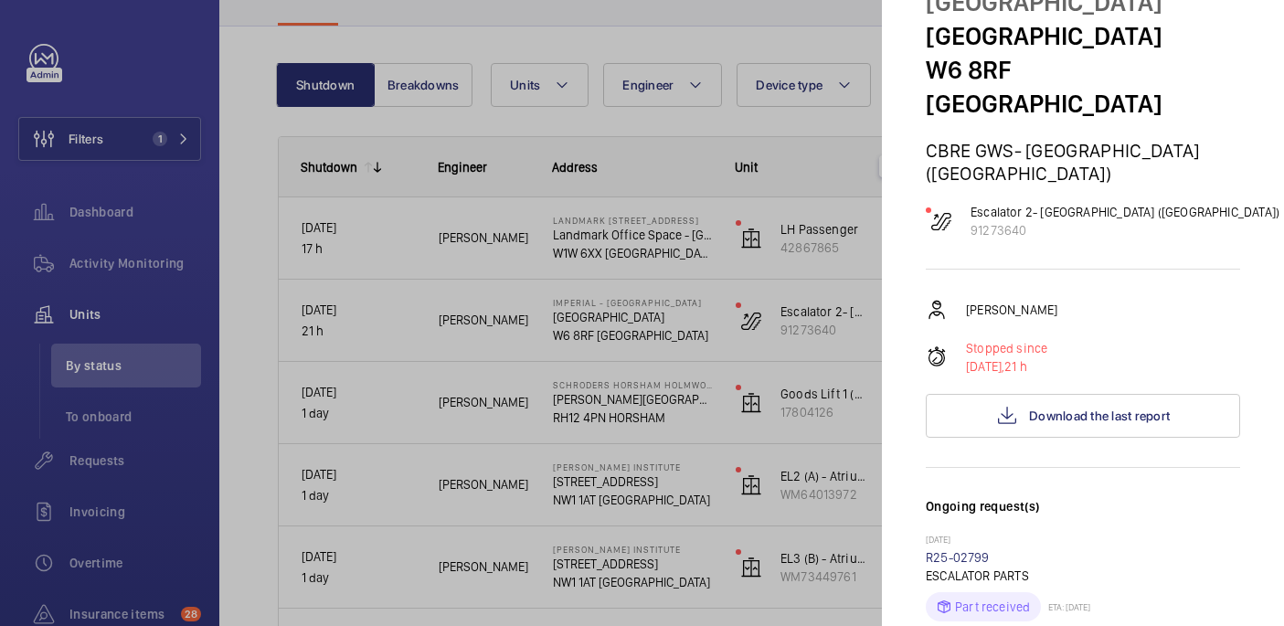
scroll to position [0, 0]
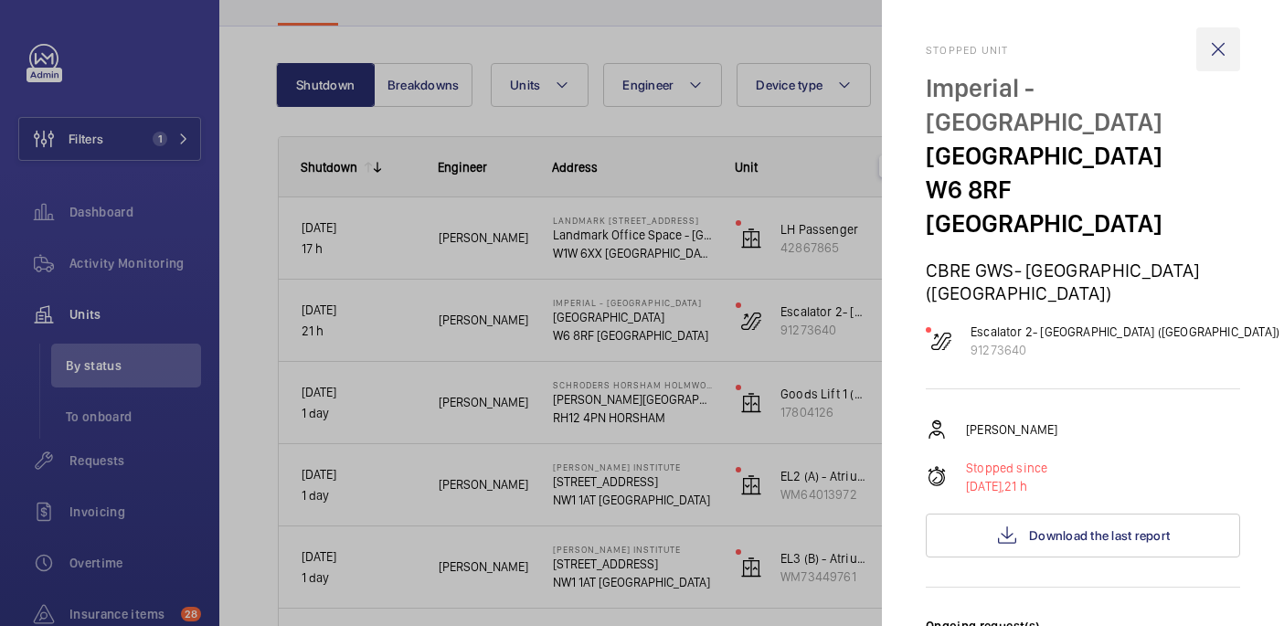
click at [1220, 55] on wm-front-icon-button at bounding box center [1218, 49] width 44 height 44
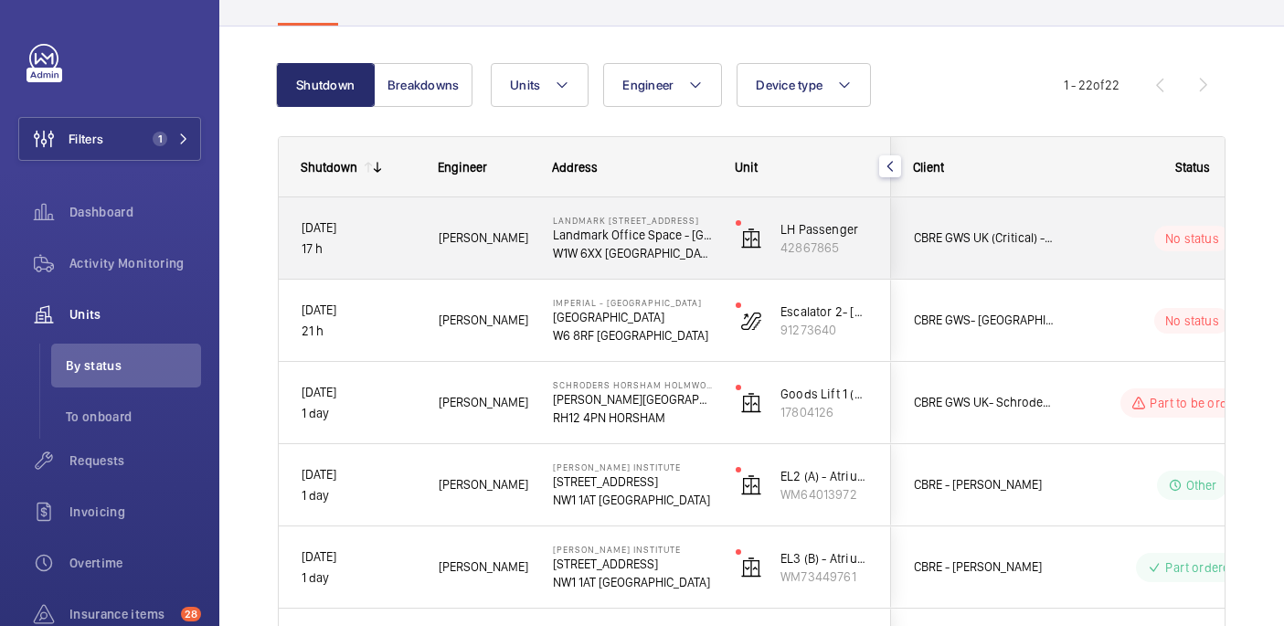
click at [1070, 227] on div "No status" at bounding box center [1180, 238] width 249 height 62
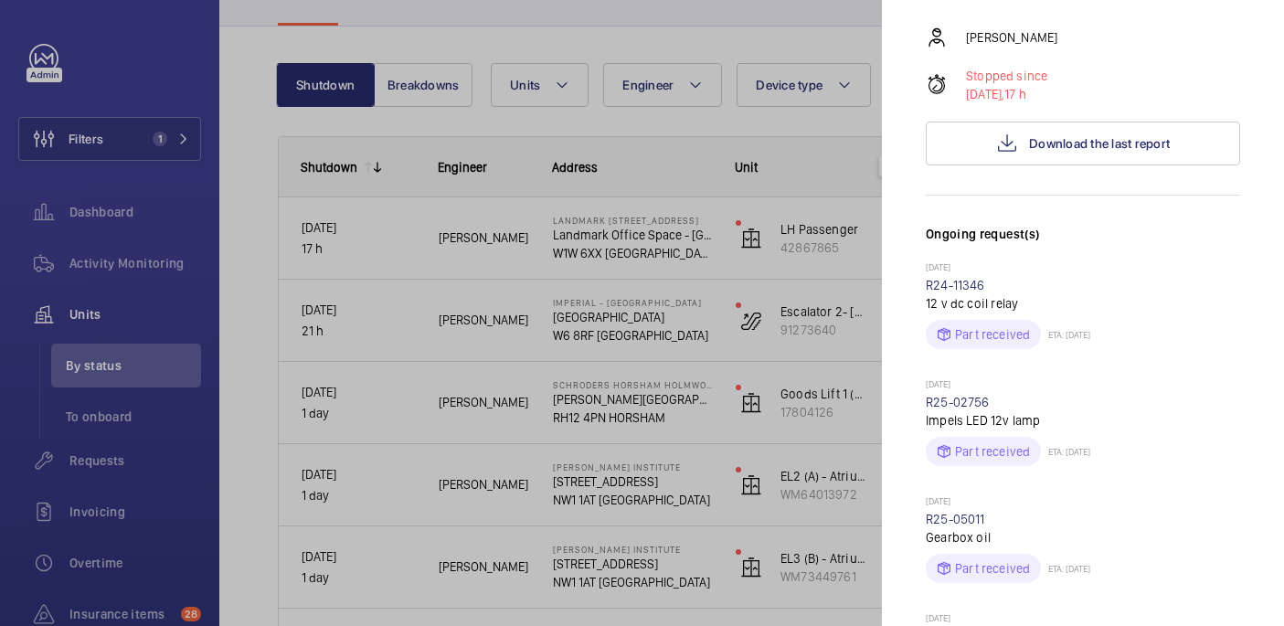
scroll to position [355, 0]
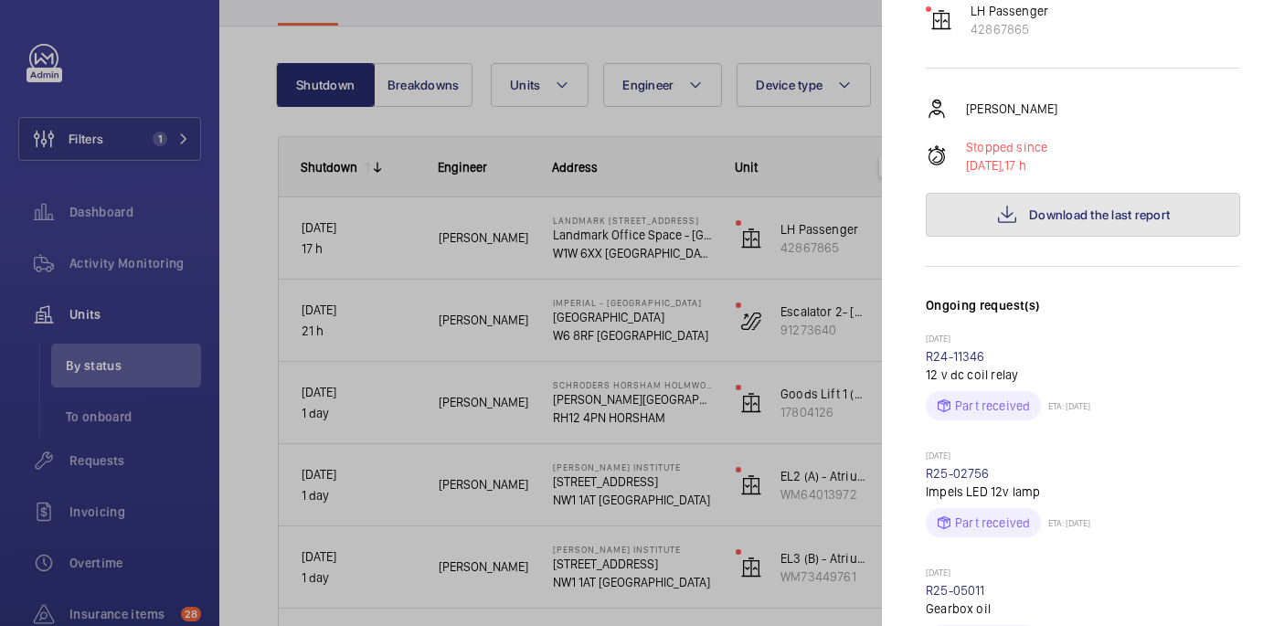
click at [1085, 207] on span "Download the last report" at bounding box center [1099, 214] width 141 height 15
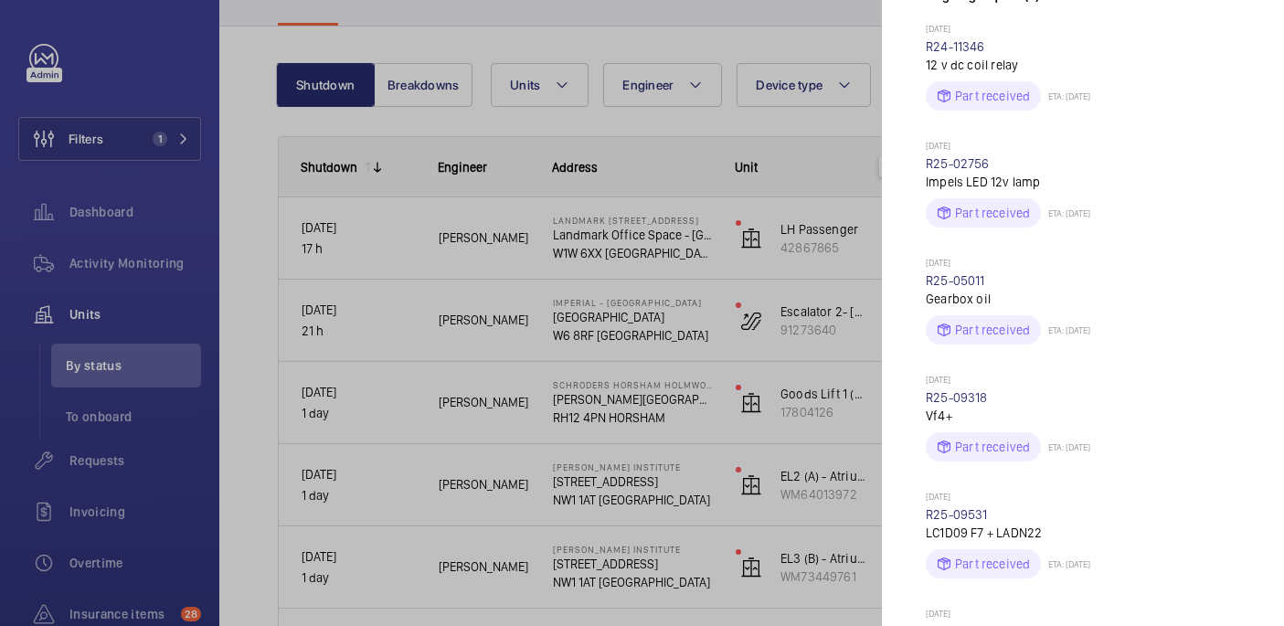
scroll to position [1371, 0]
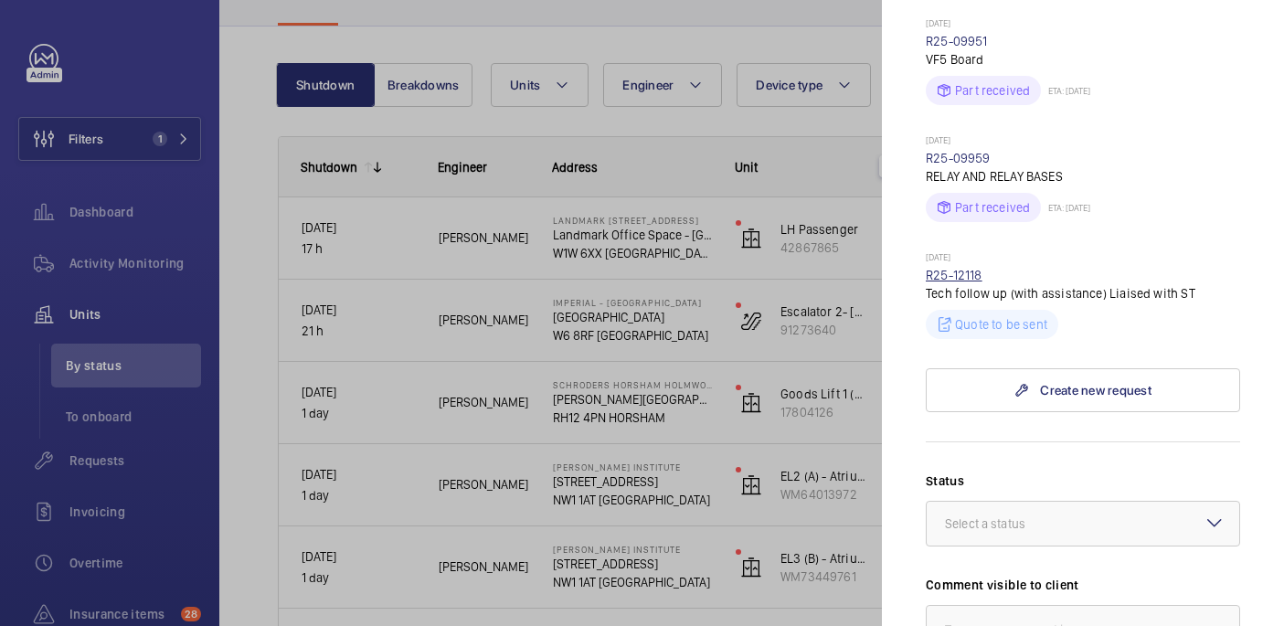
click at [951, 268] on link "R25-12118" at bounding box center [954, 275] width 57 height 15
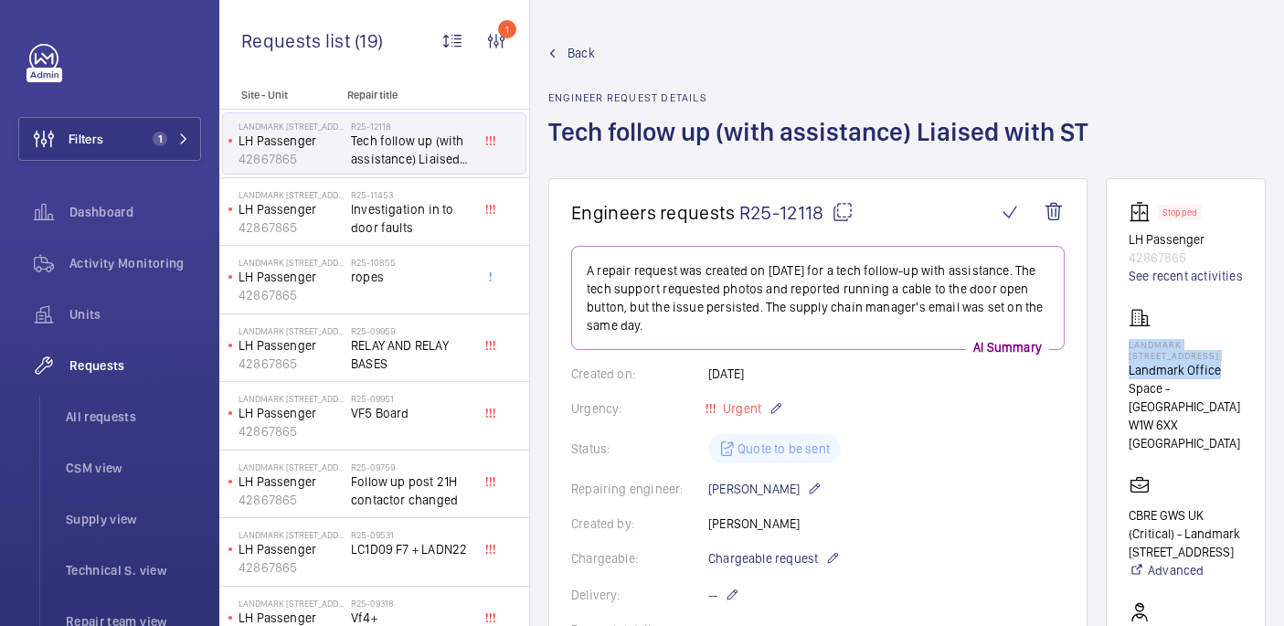
drag, startPoint x: 1123, startPoint y: 340, endPoint x: 1226, endPoint y: 361, distance: 105.4
click at [1226, 361] on wm-front-card "Stopped LH Passenger 42867865 See recent activities Landmark 120 Cavendish Stre…" at bounding box center [1186, 533] width 160 height 710
click at [1241, 349] on p "Landmark [STREET_ADDRESS]" at bounding box center [1185, 350] width 114 height 22
drag, startPoint x: 1221, startPoint y: 355, endPoint x: 1116, endPoint y: 346, distance: 105.4
click at [1116, 346] on wm-front-card "Stopped LH Passenger 42867865 See recent activities Landmark 120 Cavendish Stre…" at bounding box center [1186, 533] width 160 height 710
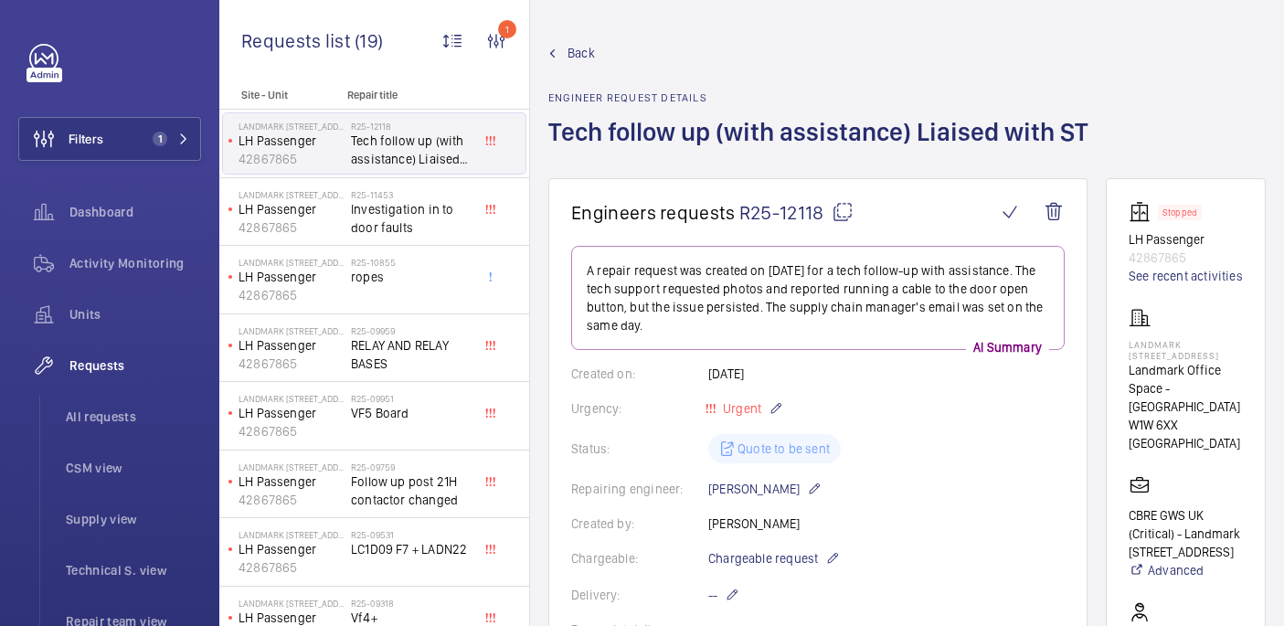
copy p "Landmark [STREET_ADDRESS]"
click at [840, 207] on mat-icon at bounding box center [842, 212] width 22 height 22
copy p "Landmark [STREET_ADDRESS]"
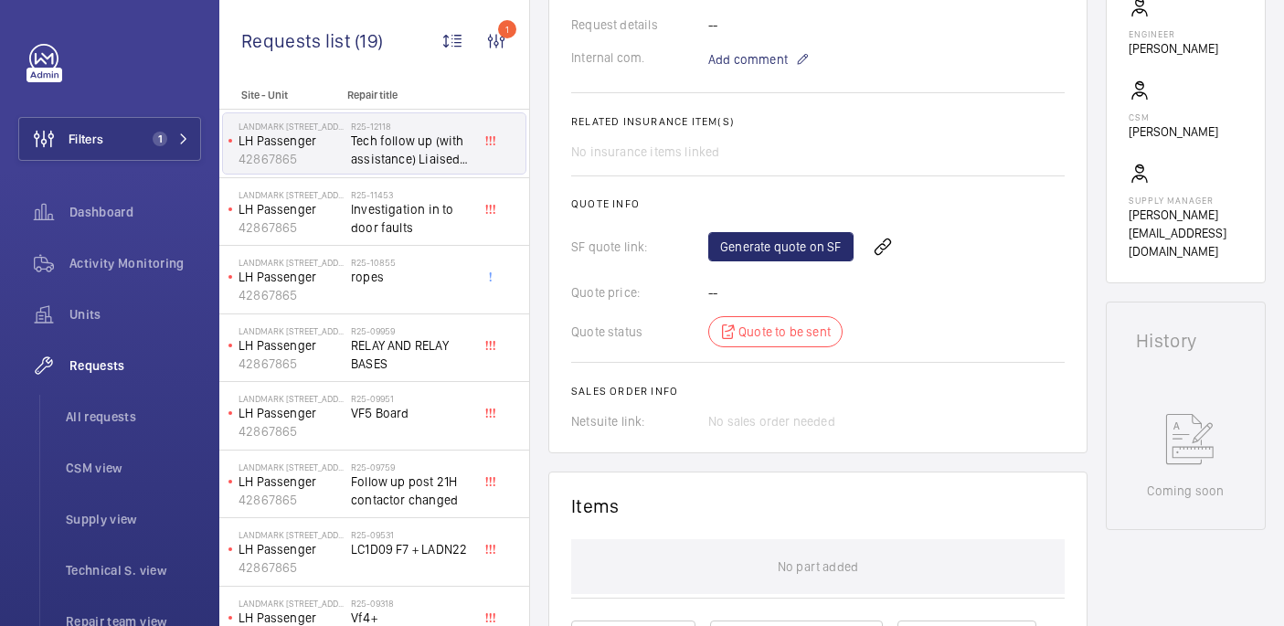
scroll to position [1000, 0]
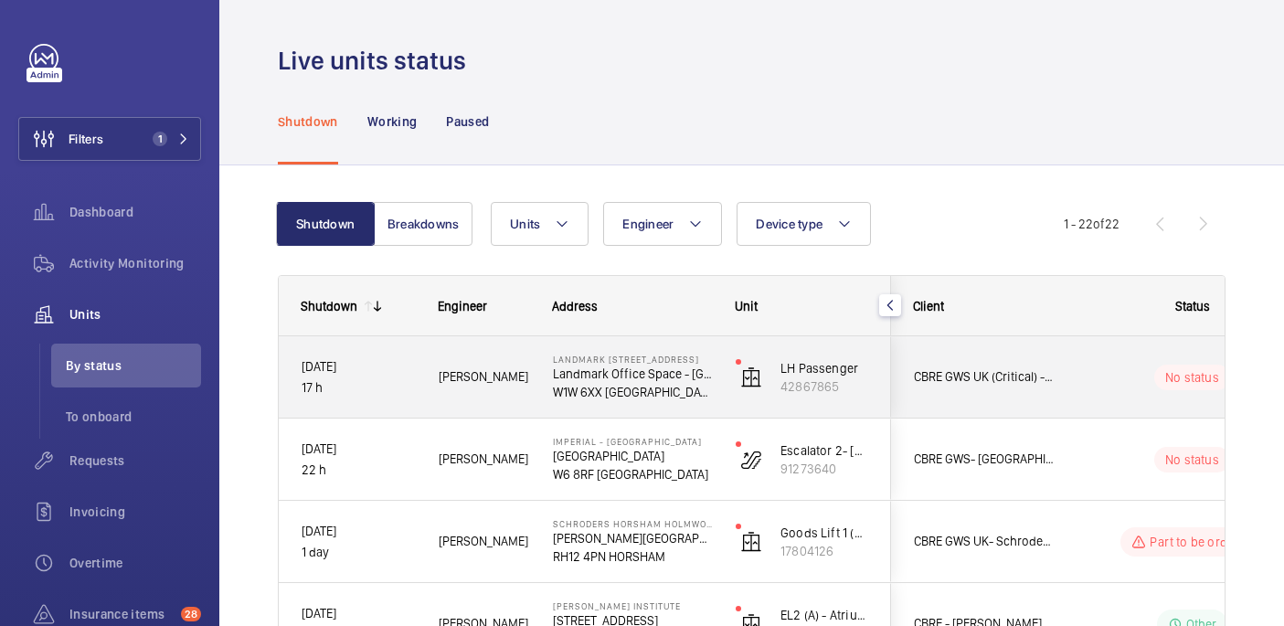
click at [1081, 376] on wm-front-pills-cell "No status" at bounding box center [1192, 378] width 228 height 26
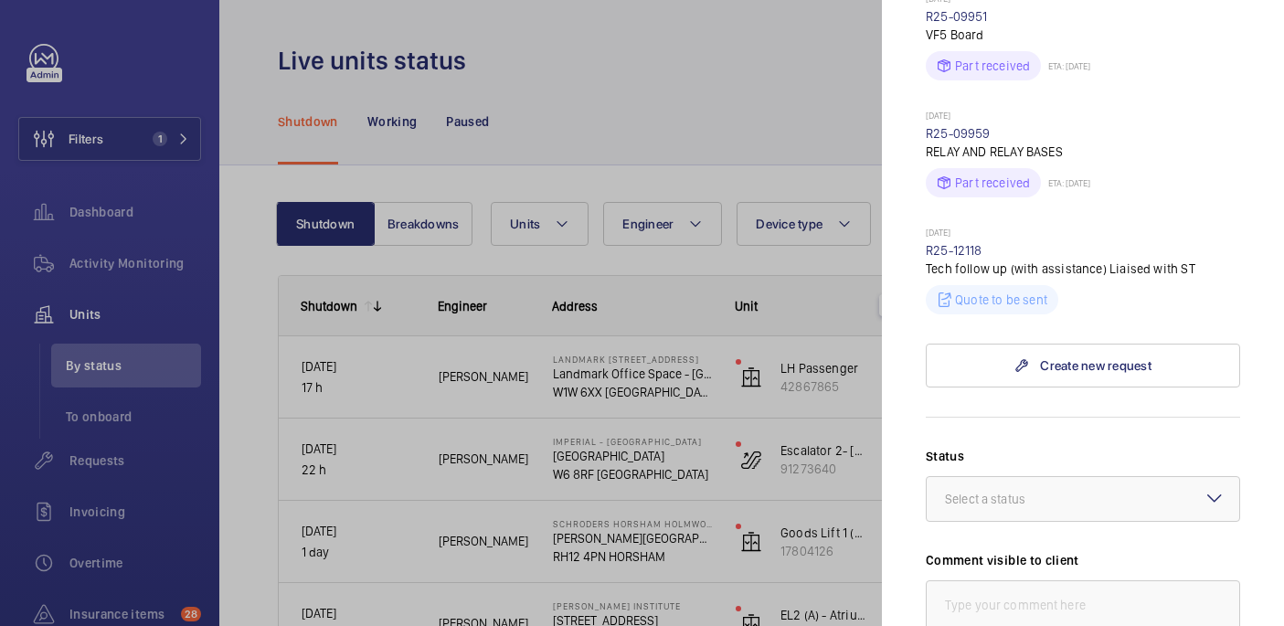
scroll to position [1397, 0]
click at [1068, 489] on div "Select a status" at bounding box center [1008, 498] width 126 height 18
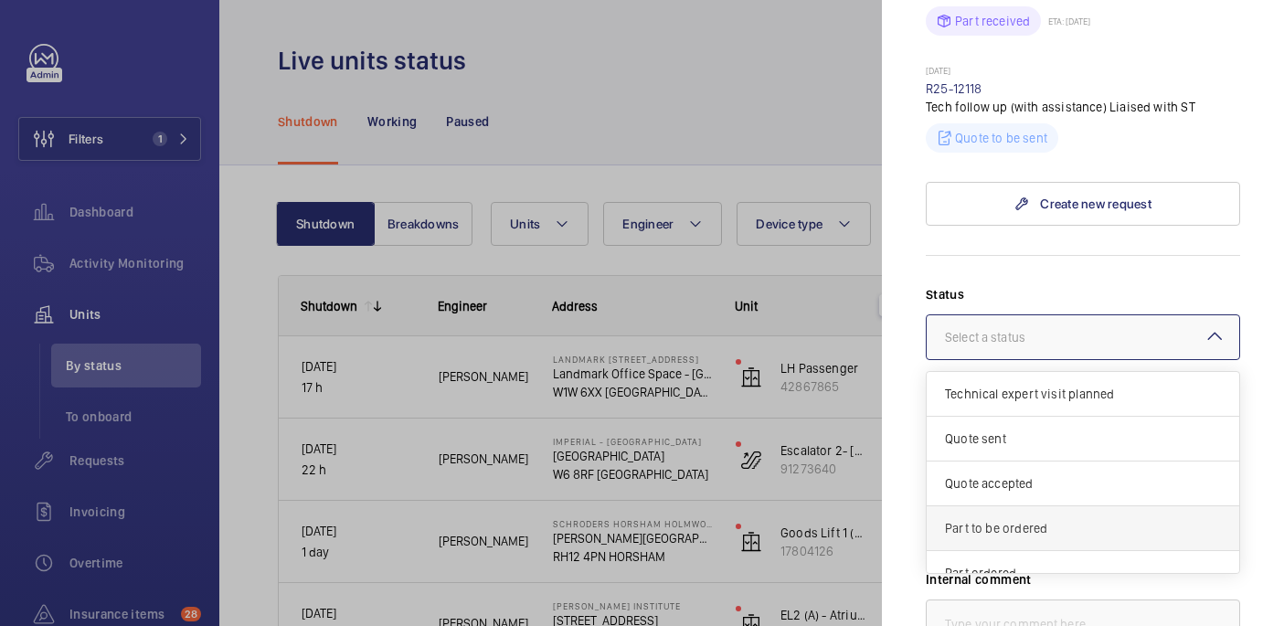
scroll to position [156, 0]
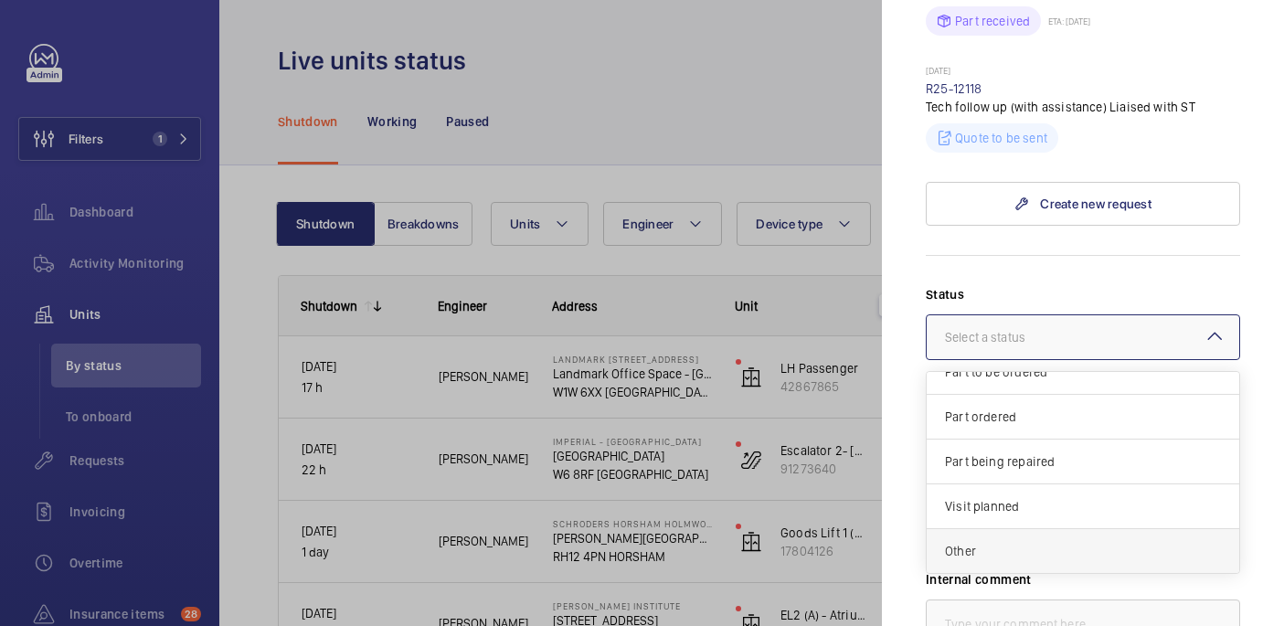
click at [1016, 529] on div "Other" at bounding box center [1082, 551] width 312 height 44
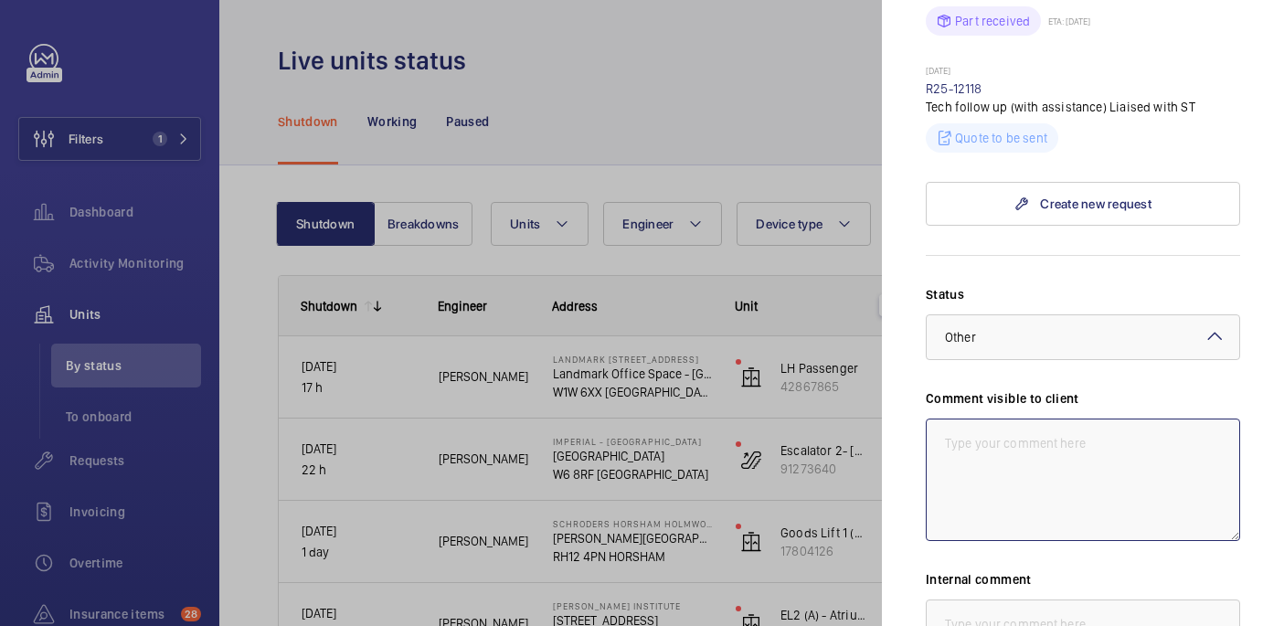
click at [996, 447] on textarea at bounding box center [1083, 479] width 314 height 122
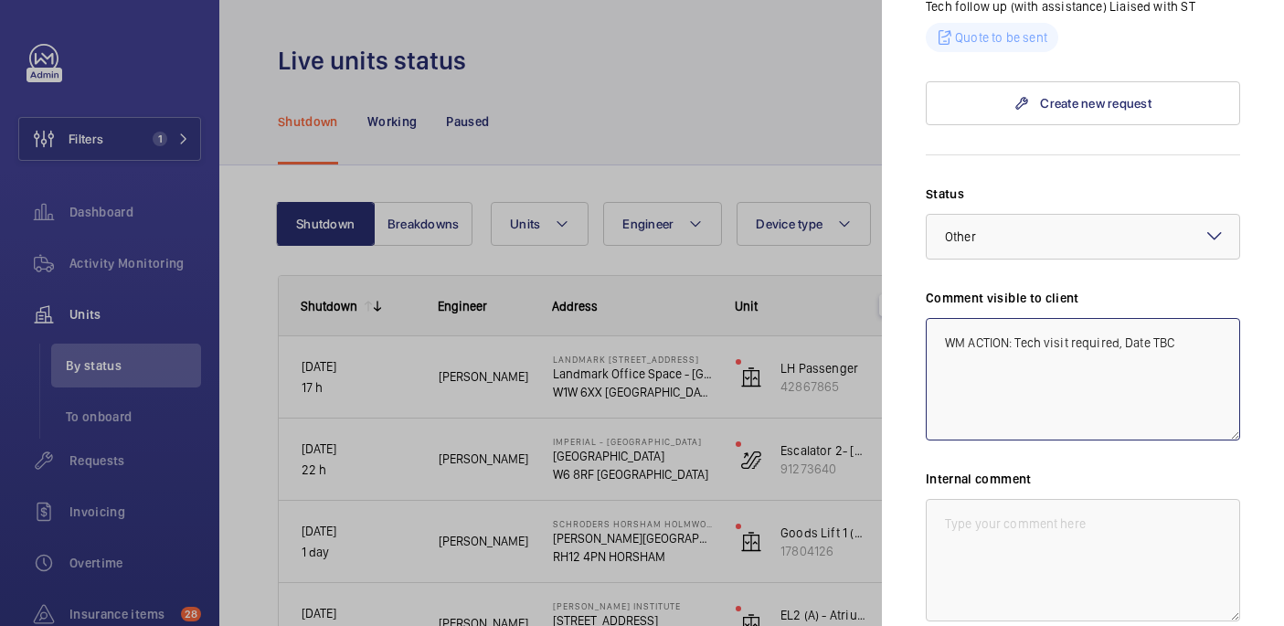
click at [1093, 318] on textarea "WM ACTION: Tech visit required, Date TBC" at bounding box center [1083, 379] width 314 height 122
type textarea "WM ACTION: Tech visit required, Date TBC"
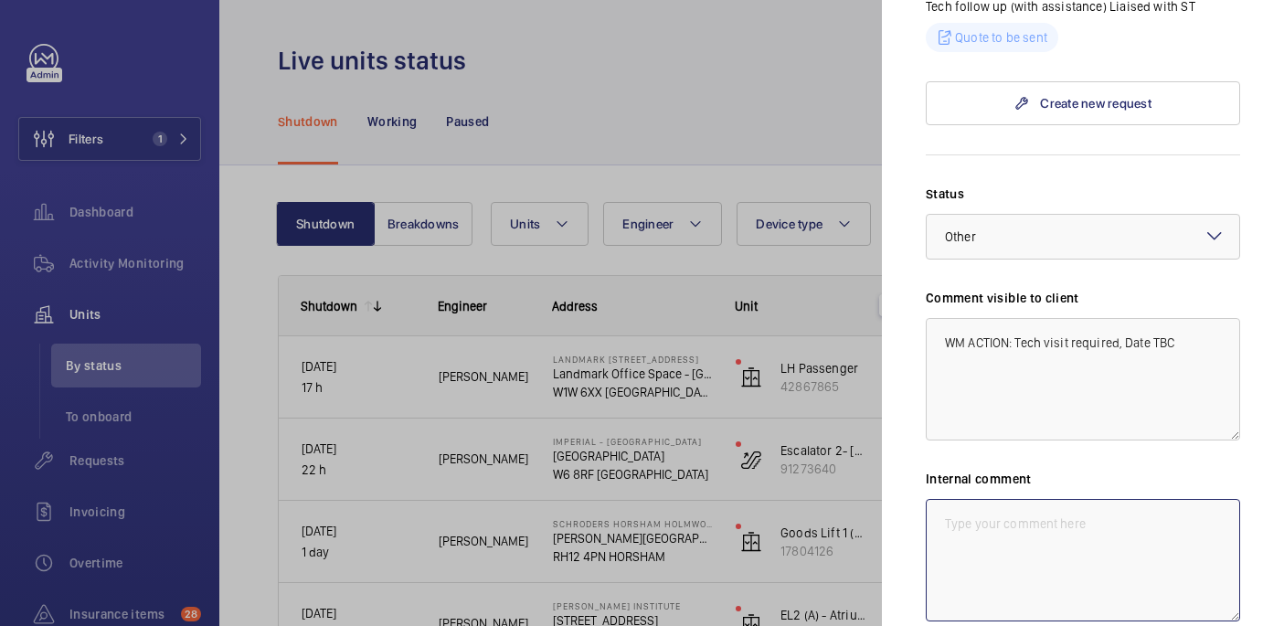
click at [1063, 499] on textarea at bounding box center [1083, 560] width 314 height 122
paste textarea "WM ACTION: Tech visit required, Date TBC"
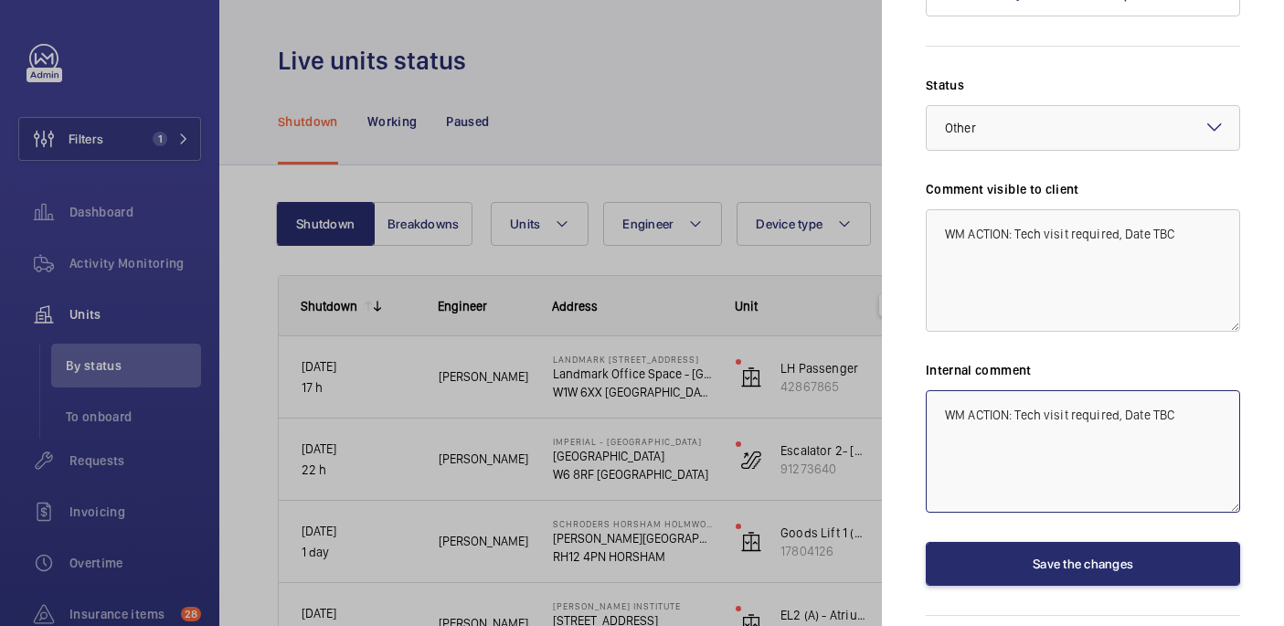
scroll to position [1769, 0]
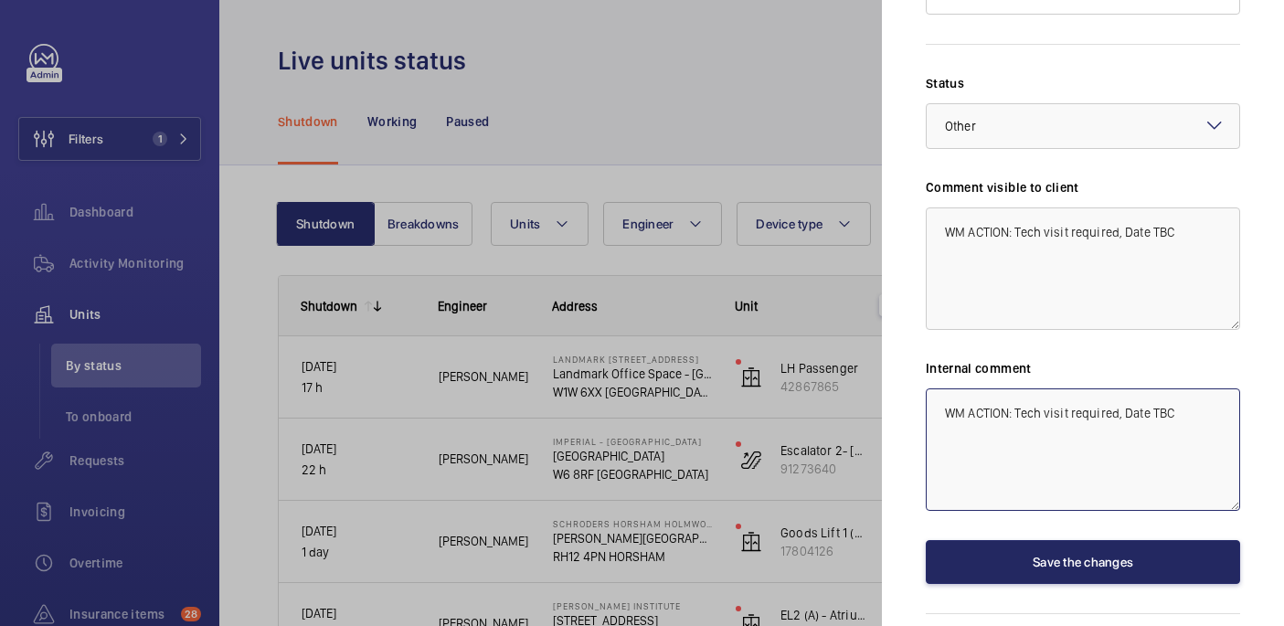
type textarea "WM ACTION: Tech visit required, Date TBC"
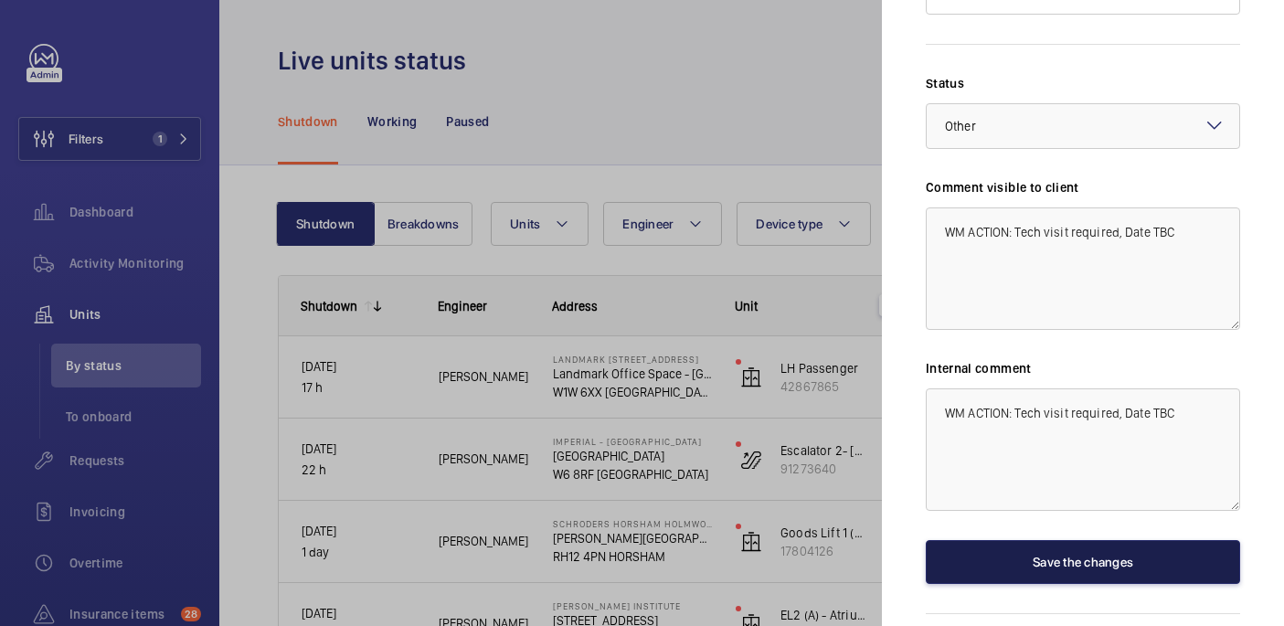
click at [1065, 540] on button "Save the changes" at bounding box center [1083, 562] width 314 height 44
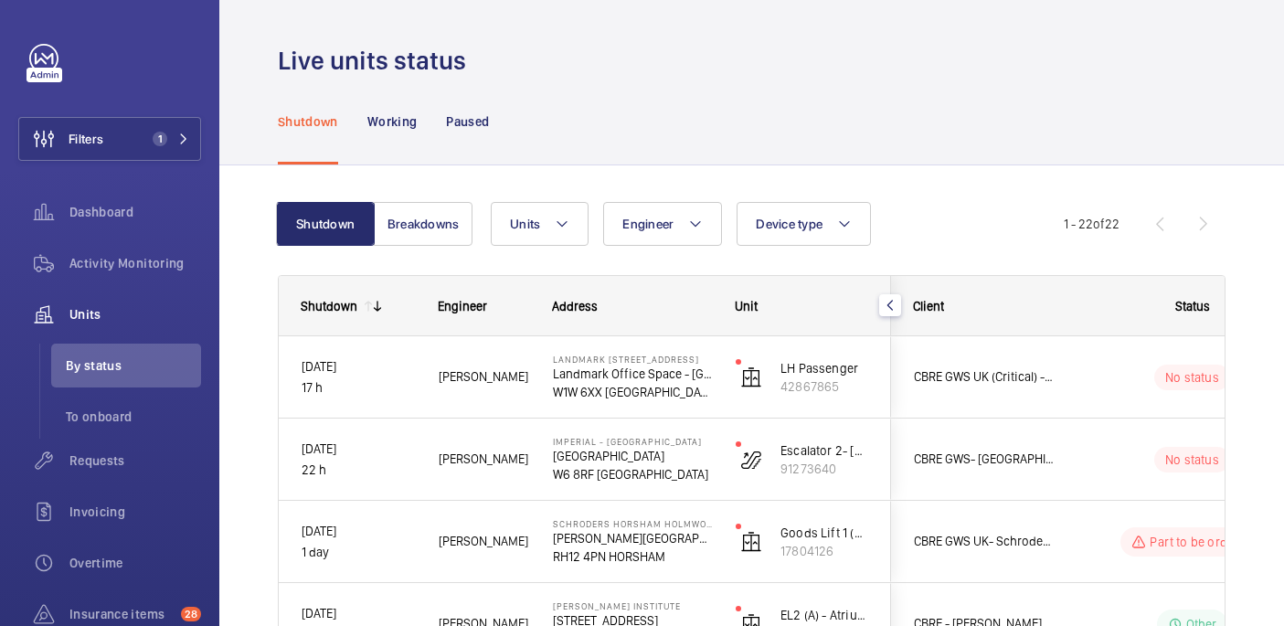
scroll to position [0, 0]
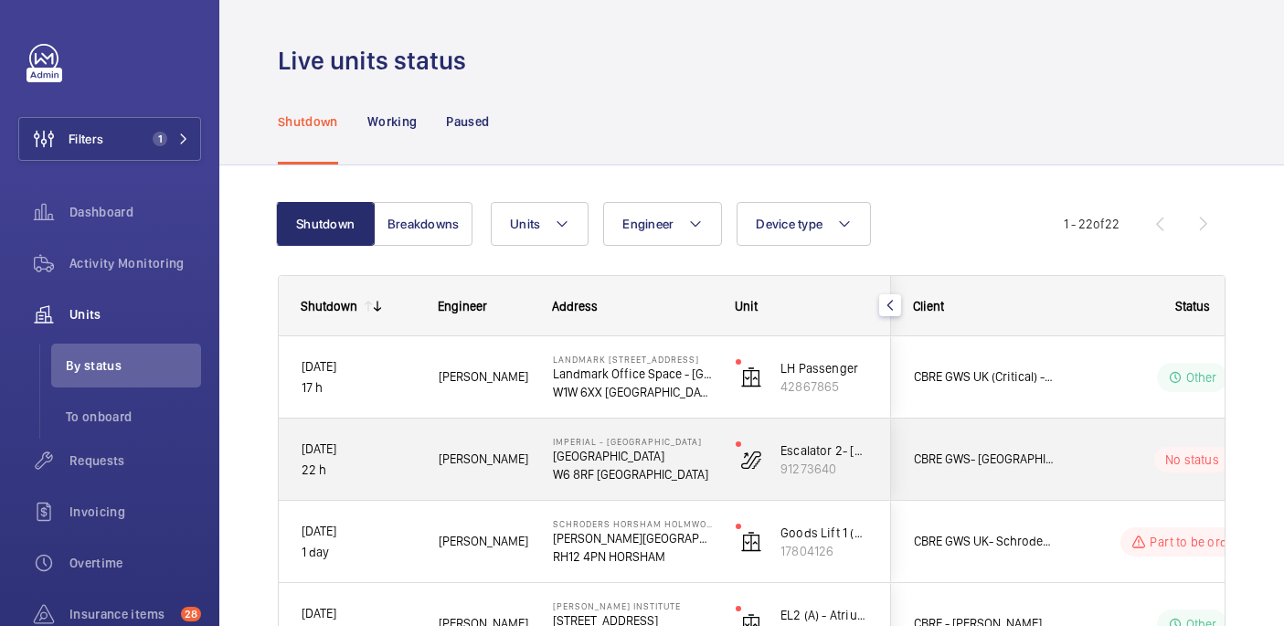
click at [1076, 427] on div "No status" at bounding box center [1180, 458] width 251 height 81
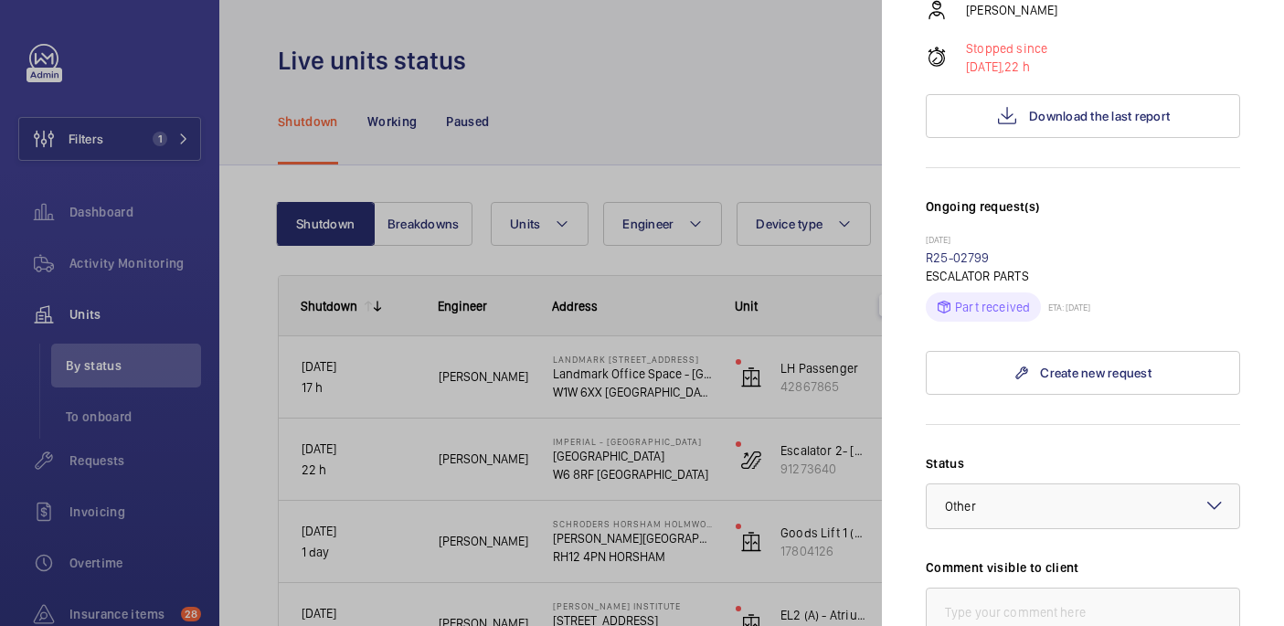
scroll to position [303, 0]
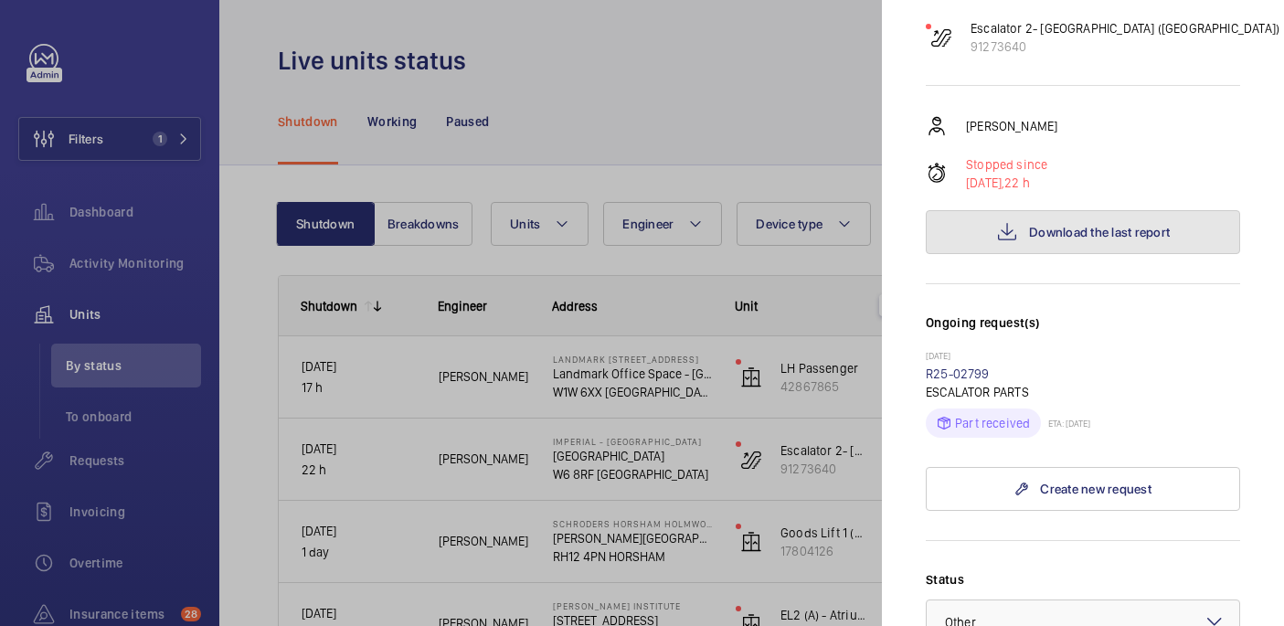
click at [1041, 210] on button "Download the last report" at bounding box center [1083, 232] width 314 height 44
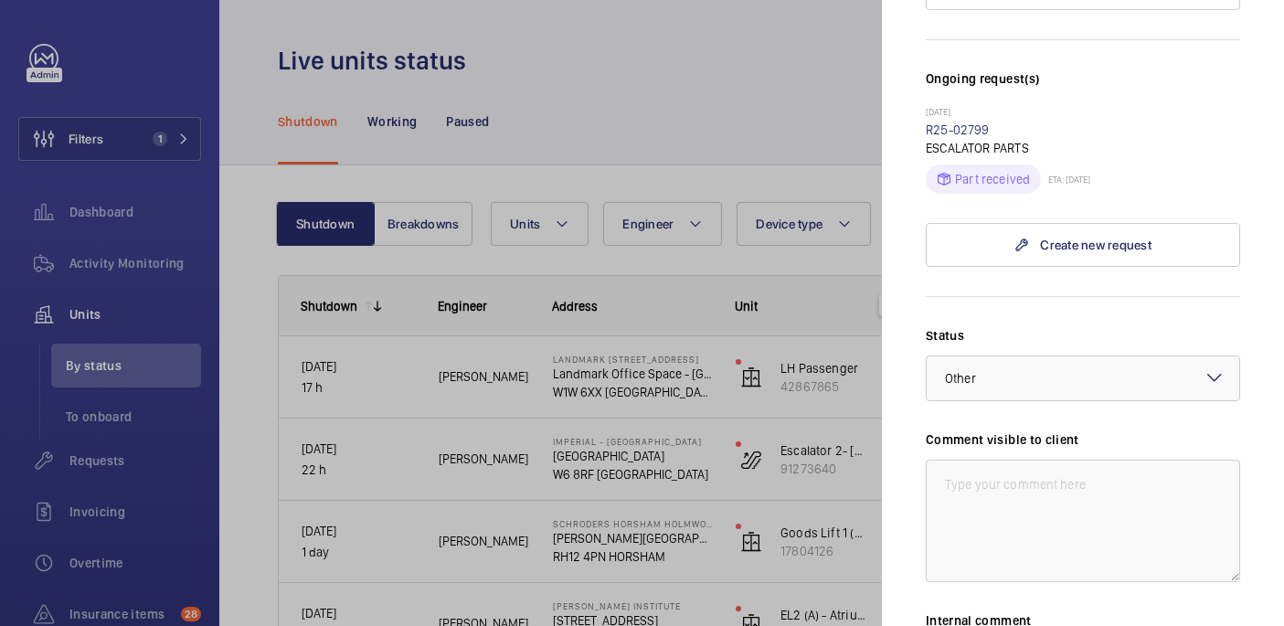
scroll to position [0, 0]
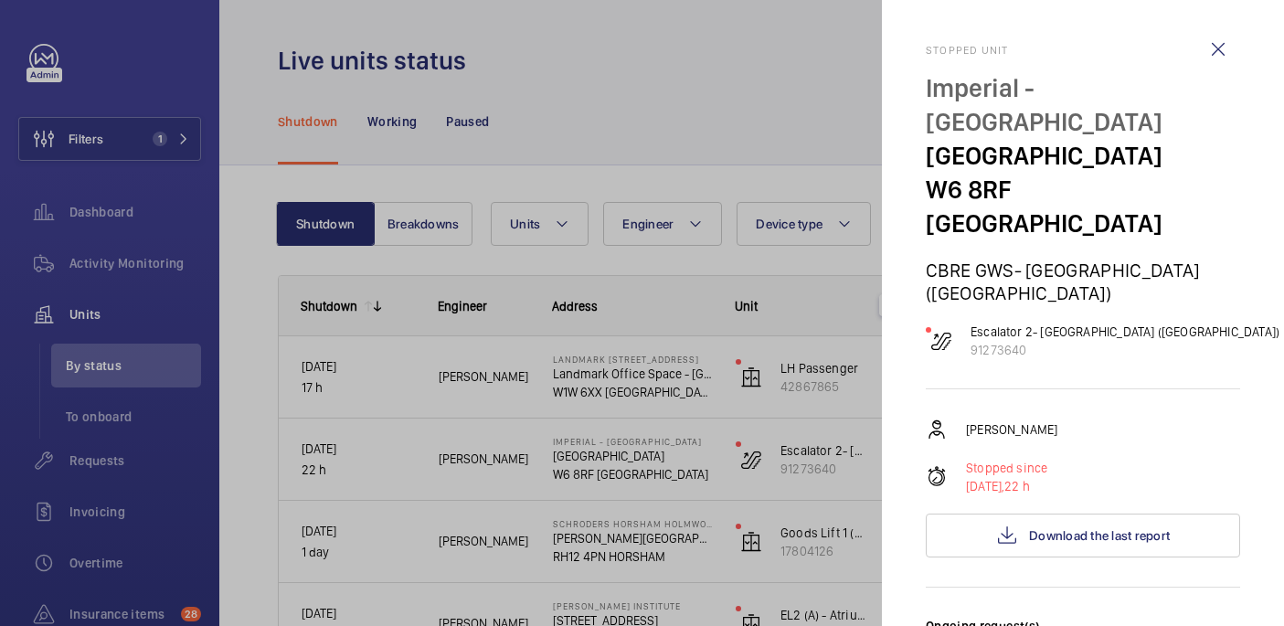
drag, startPoint x: 913, startPoint y: 79, endPoint x: 1041, endPoint y: 119, distance: 134.1
click at [1041, 119] on mat-sidenav "Stopped unit Imperial - Charing Cross Hospital Charing Cross Hospital W6 8RF LO…" at bounding box center [1083, 313] width 402 height 626
copy p "Imperial - Charing Cross Hospital"
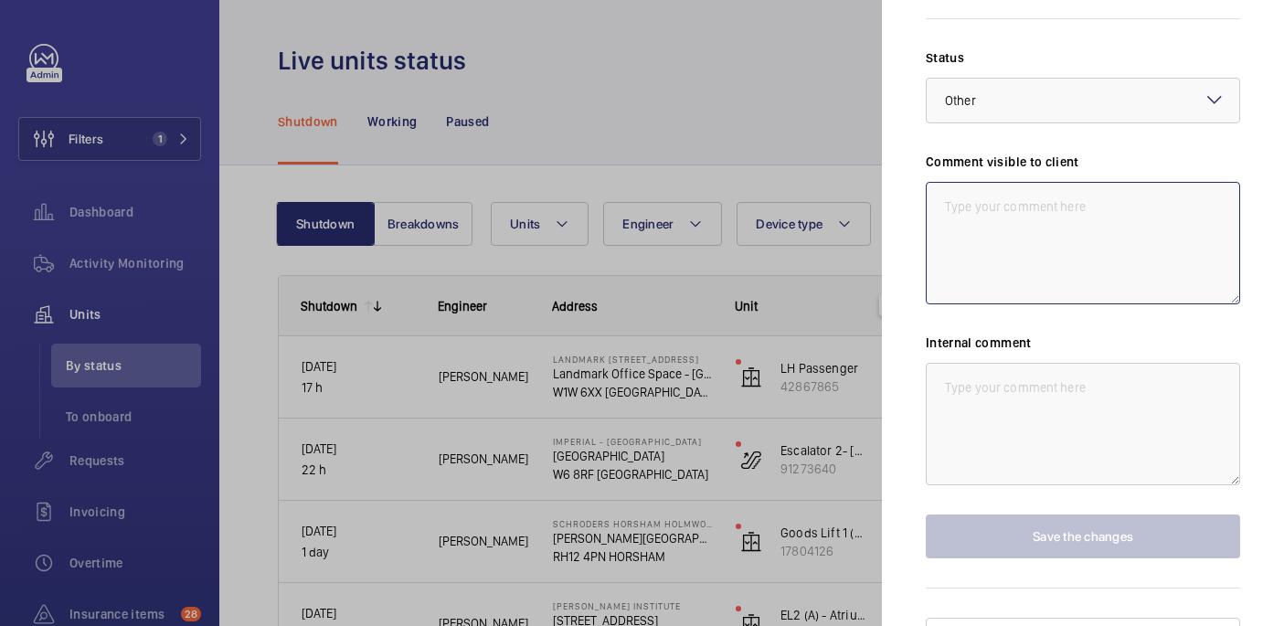
click at [960, 226] on textarea at bounding box center [1083, 243] width 314 height 122
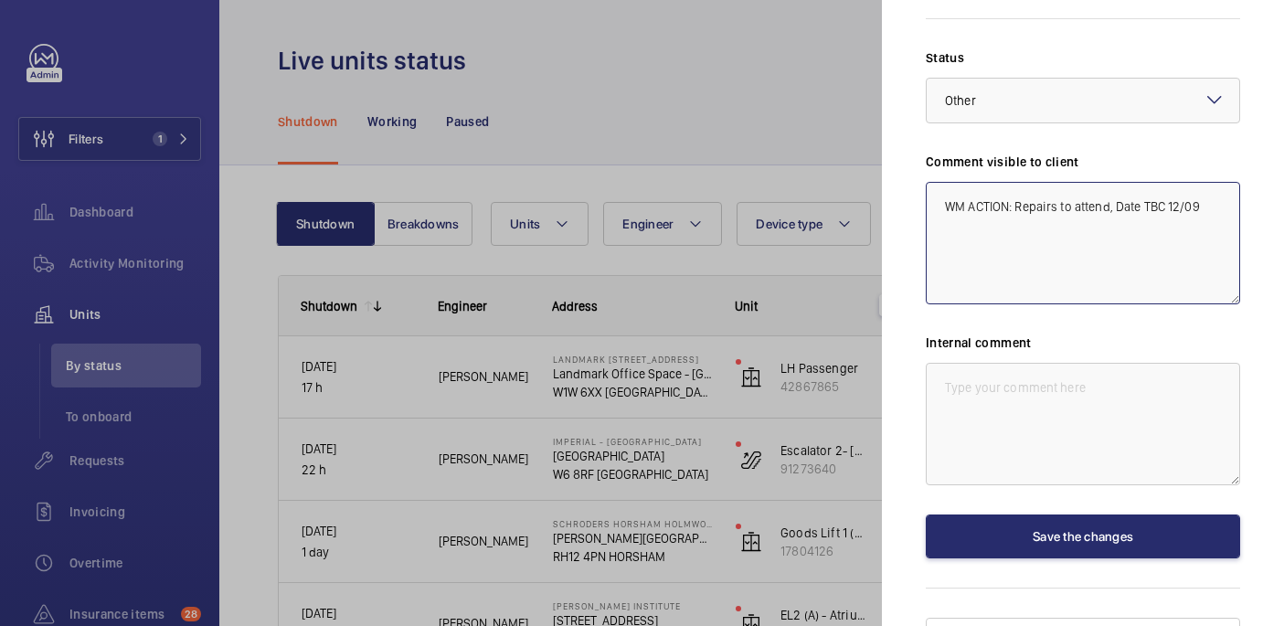
click at [955, 182] on textarea "WM ACTION: Repairs to attend, Date TBC 12/09" at bounding box center [1083, 243] width 314 height 122
type textarea "WM ACTION: Repairs to attend, Date TBC 12/09"
click at [955, 380] on textarea at bounding box center [1083, 424] width 314 height 122
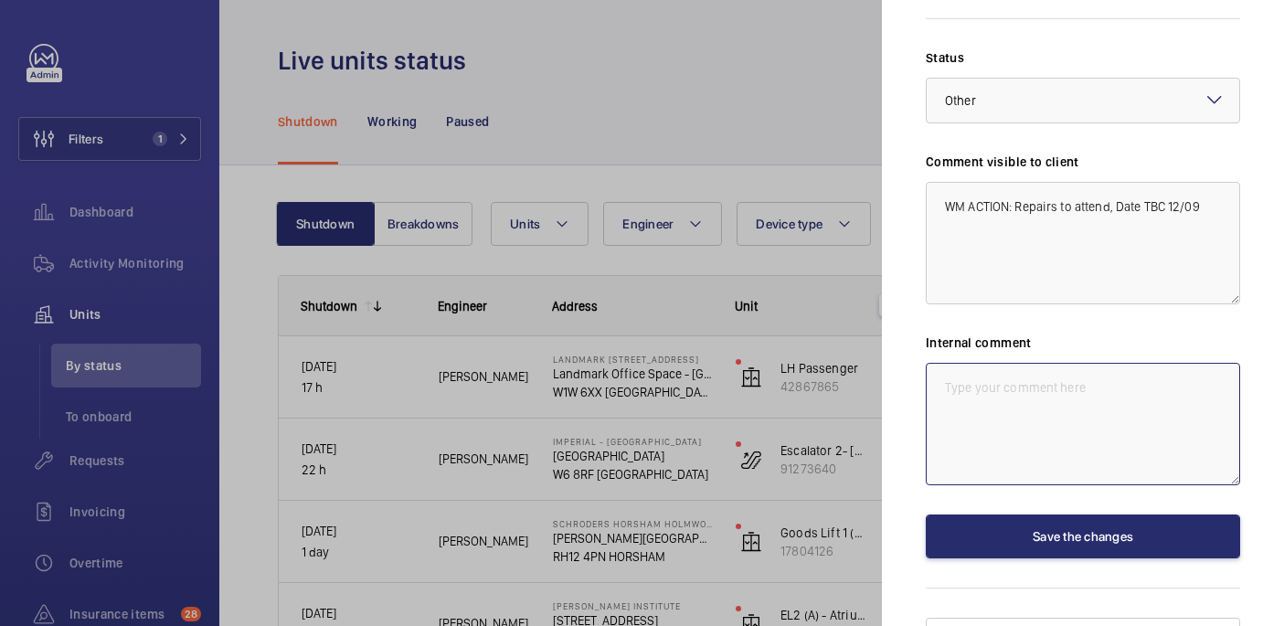
paste textarea "WM ACTION: Repairs to attend, Date TBC 12/09"
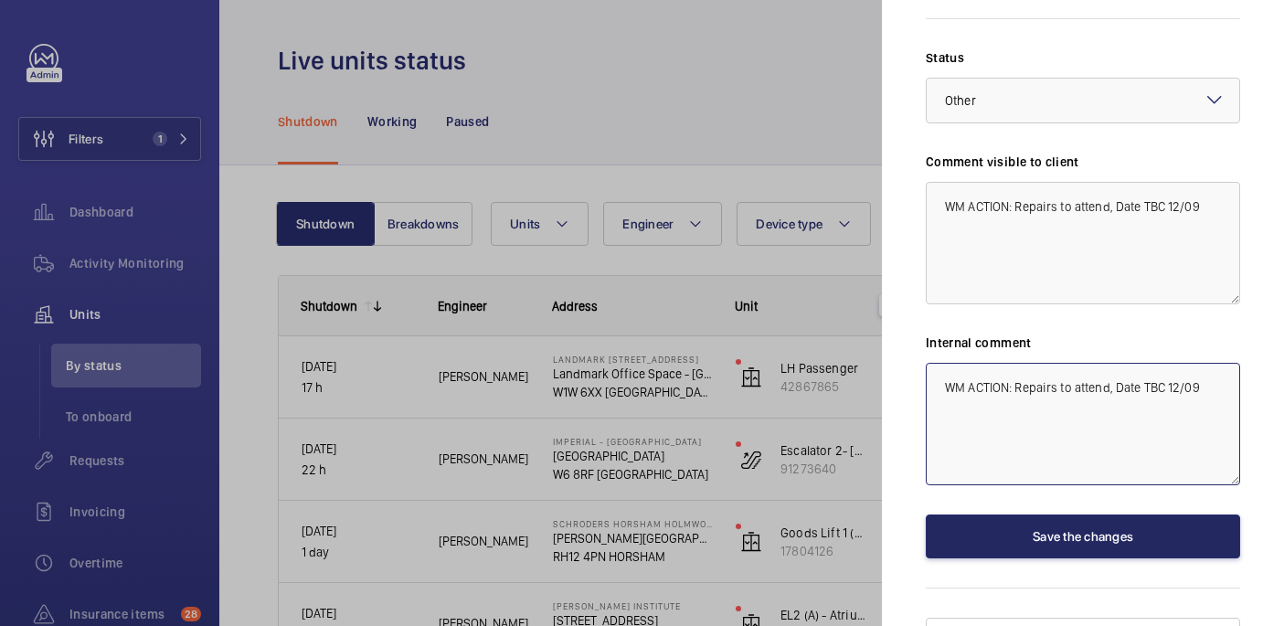
type textarea "WM ACTION: Repairs to attend, Date TBC 12/09"
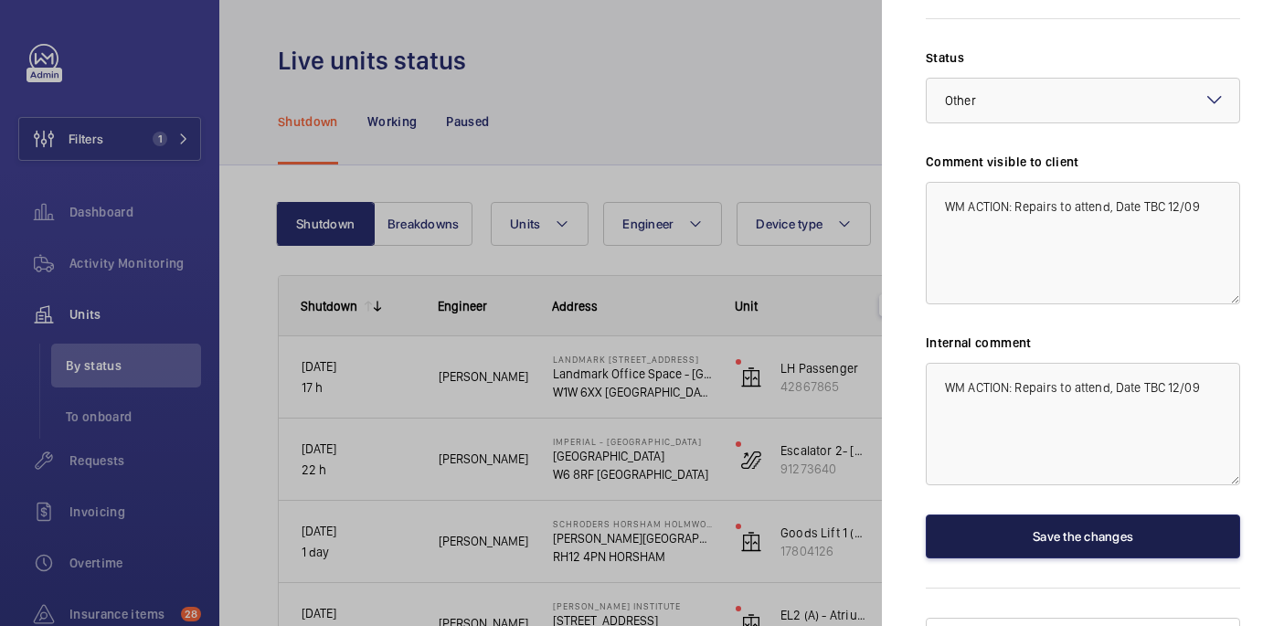
click at [1098, 514] on button "Save the changes" at bounding box center [1083, 536] width 314 height 44
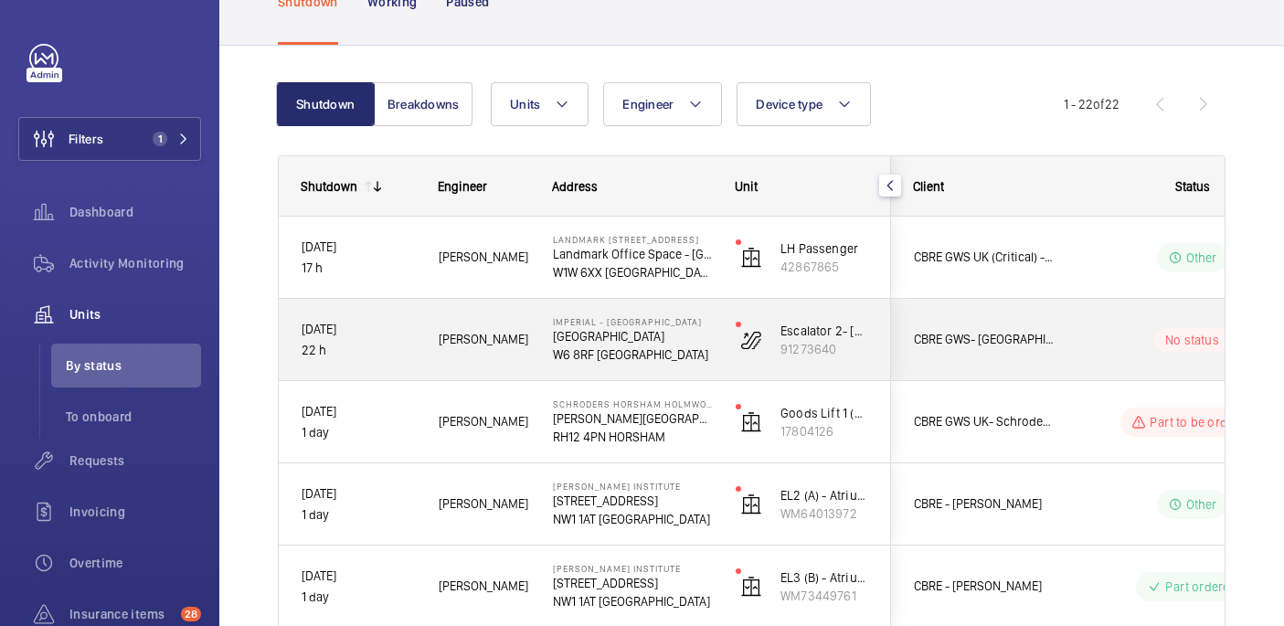
scroll to position [122, 0]
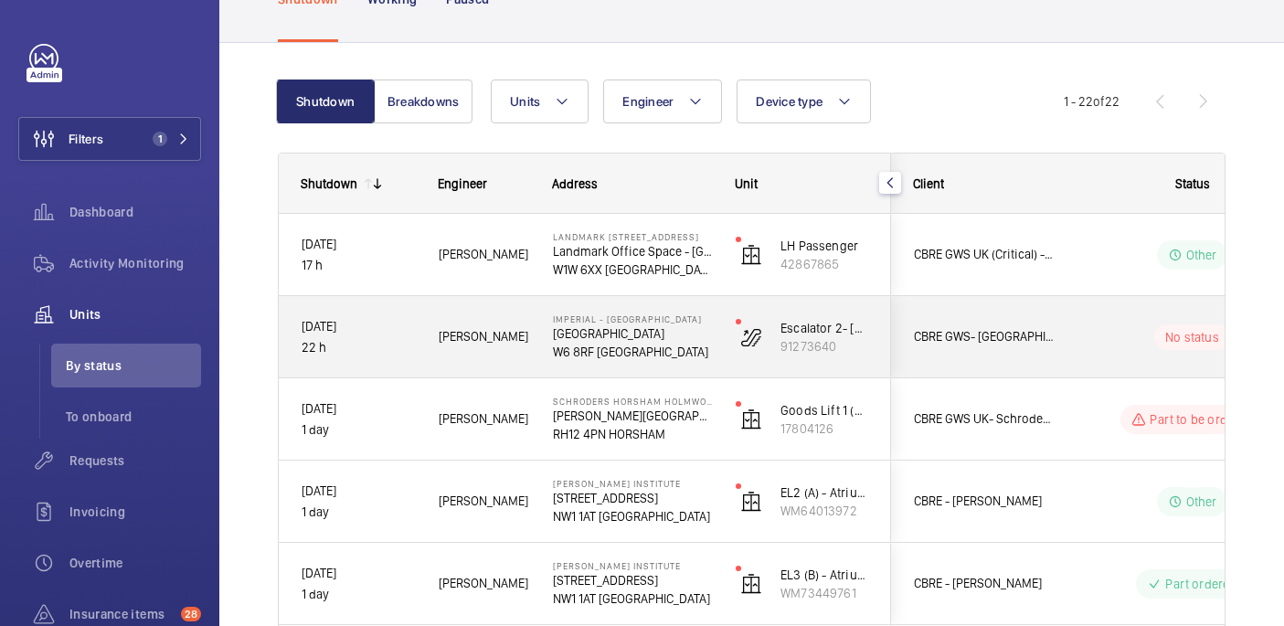
click at [1087, 350] on div "No status" at bounding box center [1180, 337] width 249 height 62
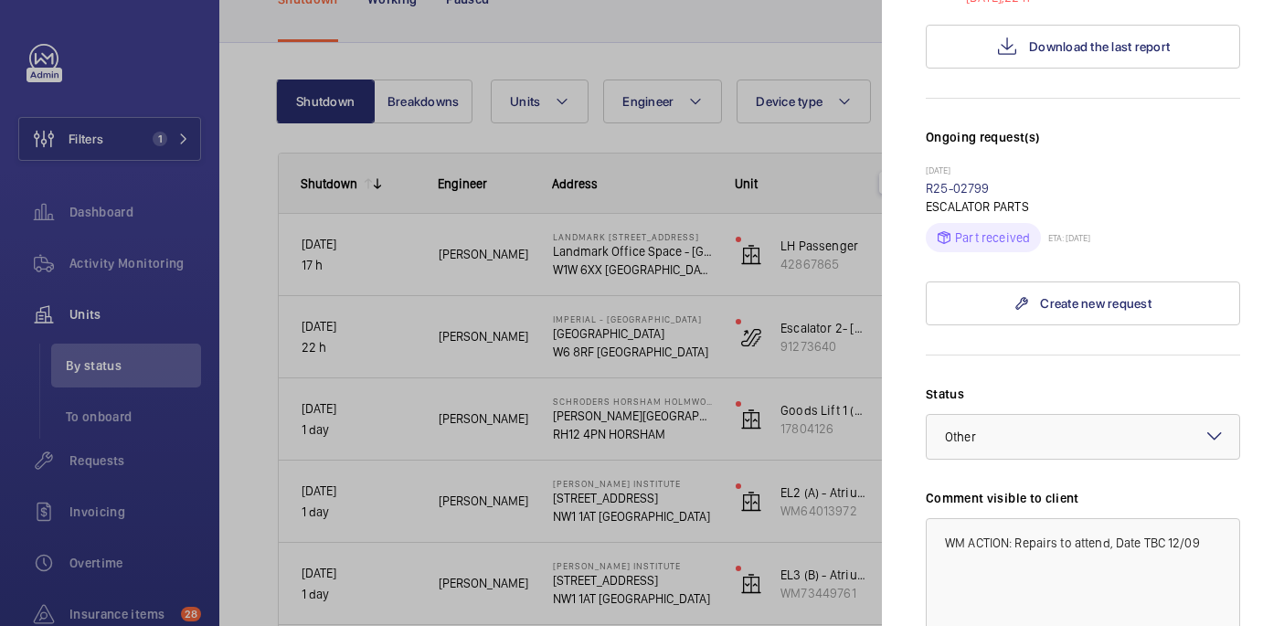
scroll to position [685, 0]
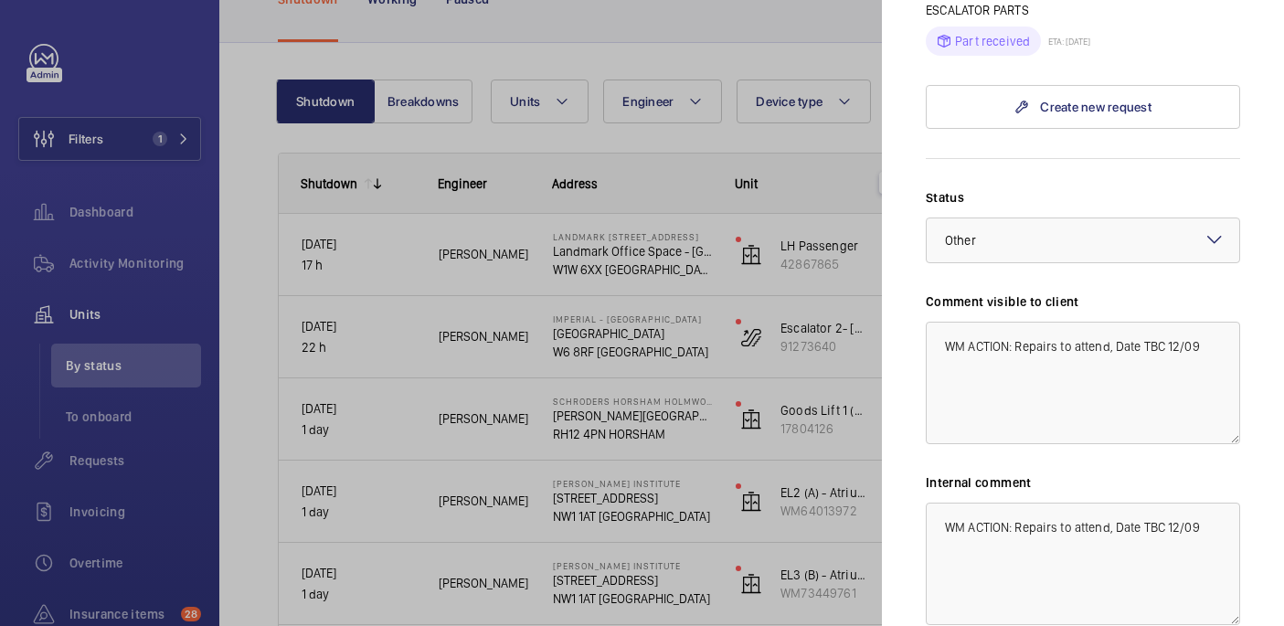
click at [1006, 236] on div "Status Select a status × Other × Comment visible to client WM ACTION: Repairs t…" at bounding box center [1083, 443] width 314 height 510
click at [996, 221] on div at bounding box center [1082, 240] width 312 height 44
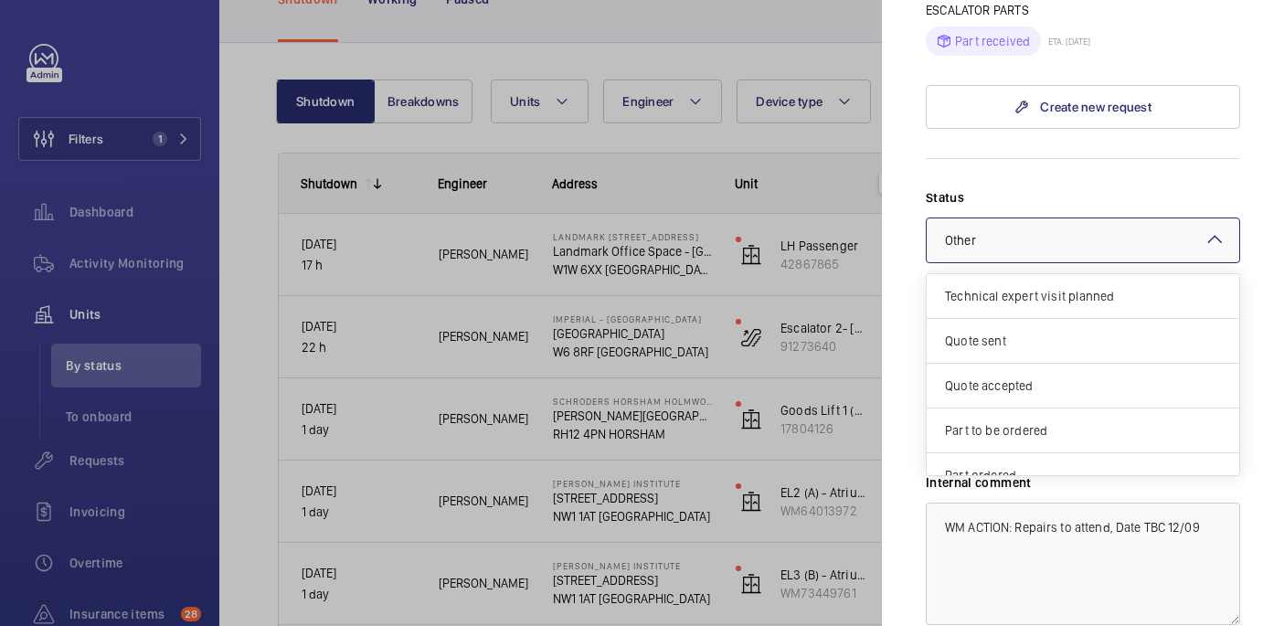
scroll to position [156, 0]
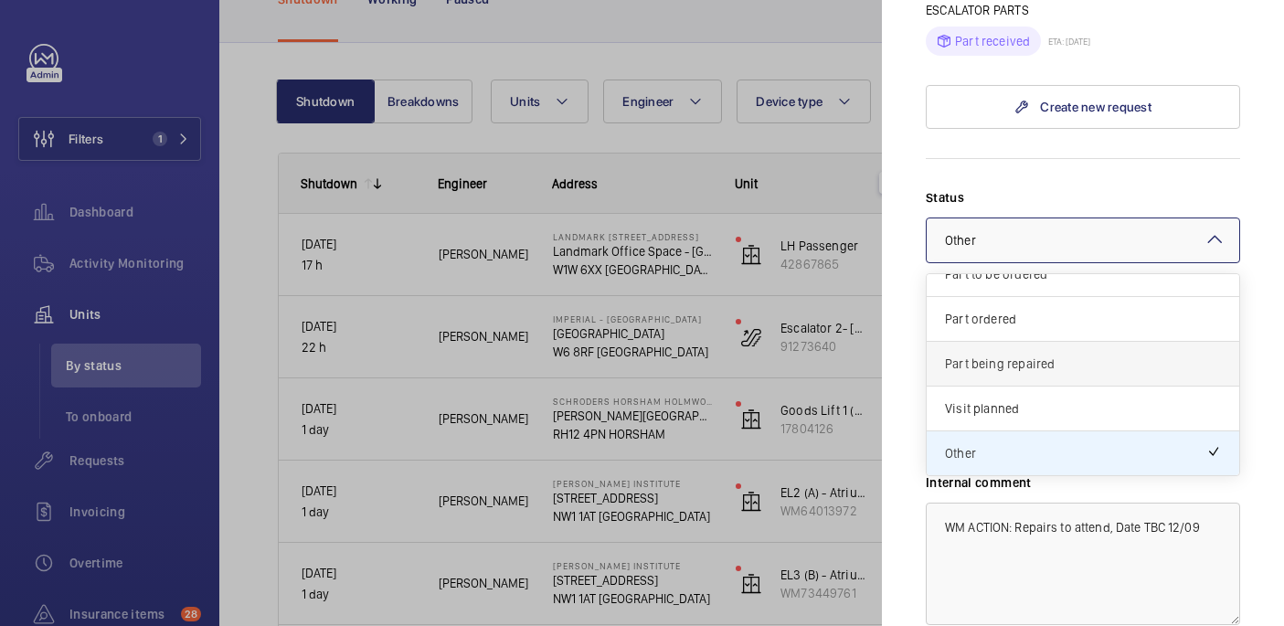
click at [996, 355] on span "Part being repaired" at bounding box center [1083, 364] width 276 height 18
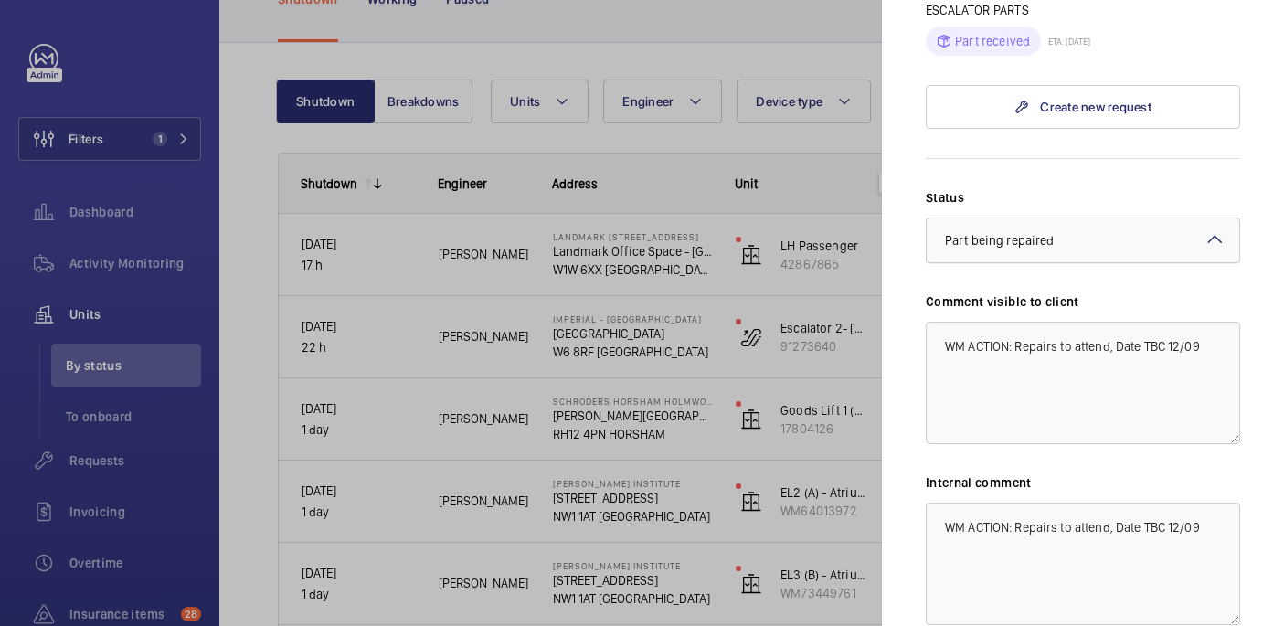
click at [965, 231] on div "× Part being repaired" at bounding box center [1022, 240] width 154 height 18
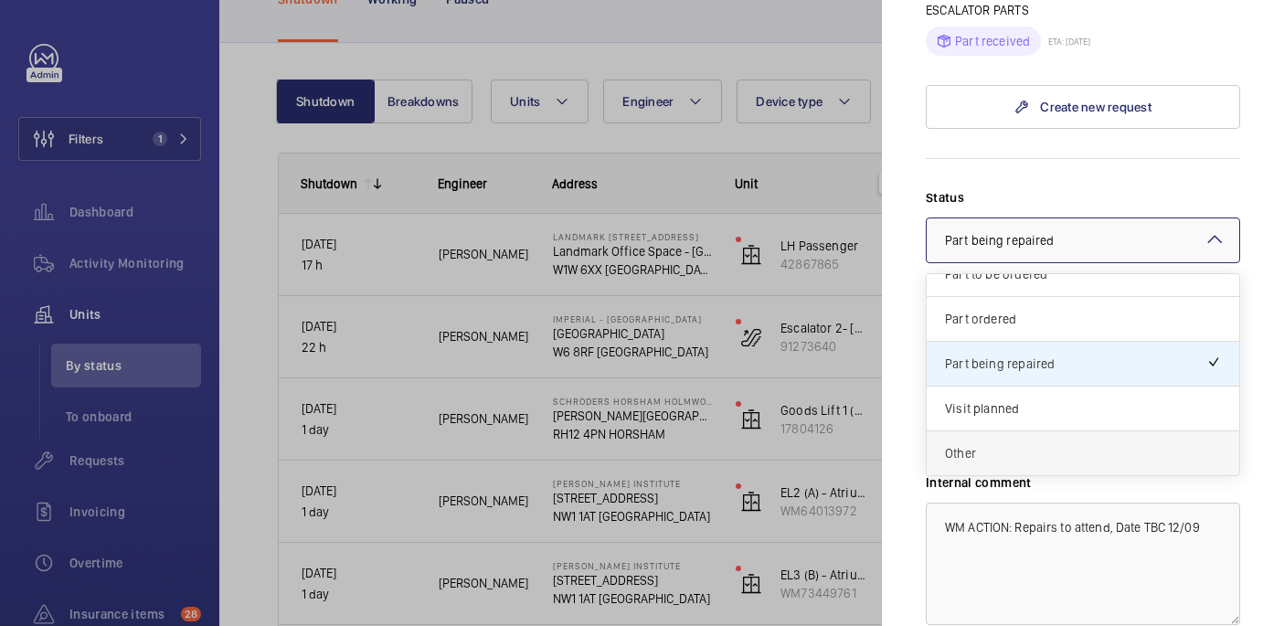
scroll to position [827, 0]
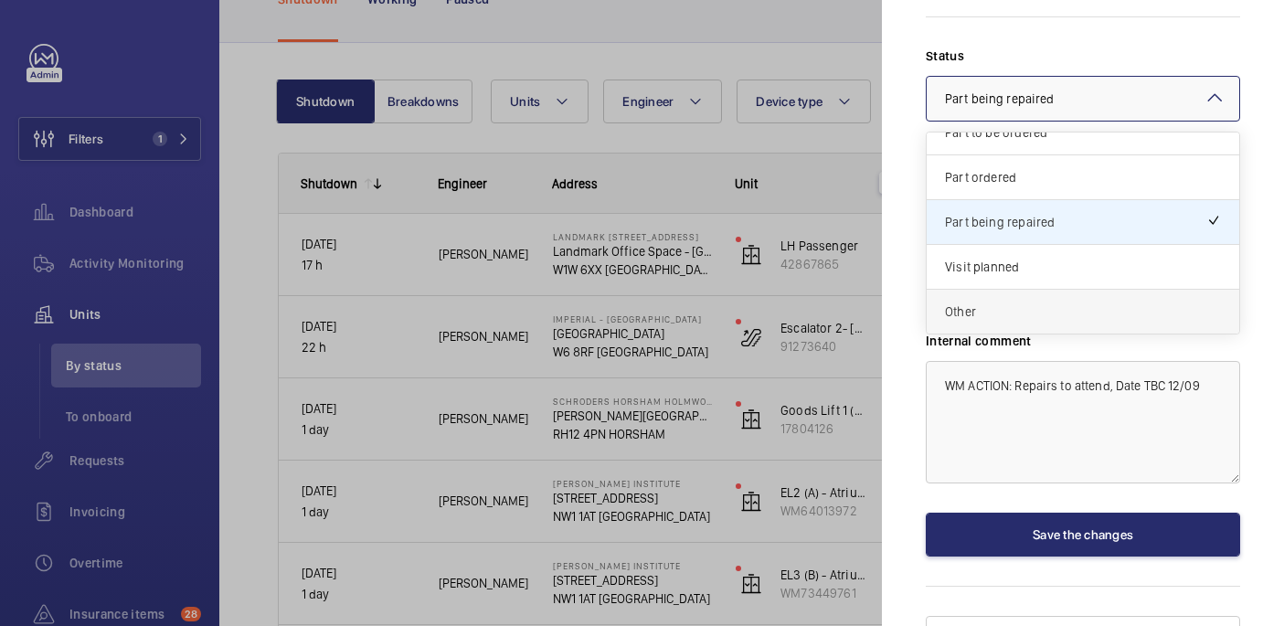
click at [1011, 290] on div "Other" at bounding box center [1082, 312] width 312 height 44
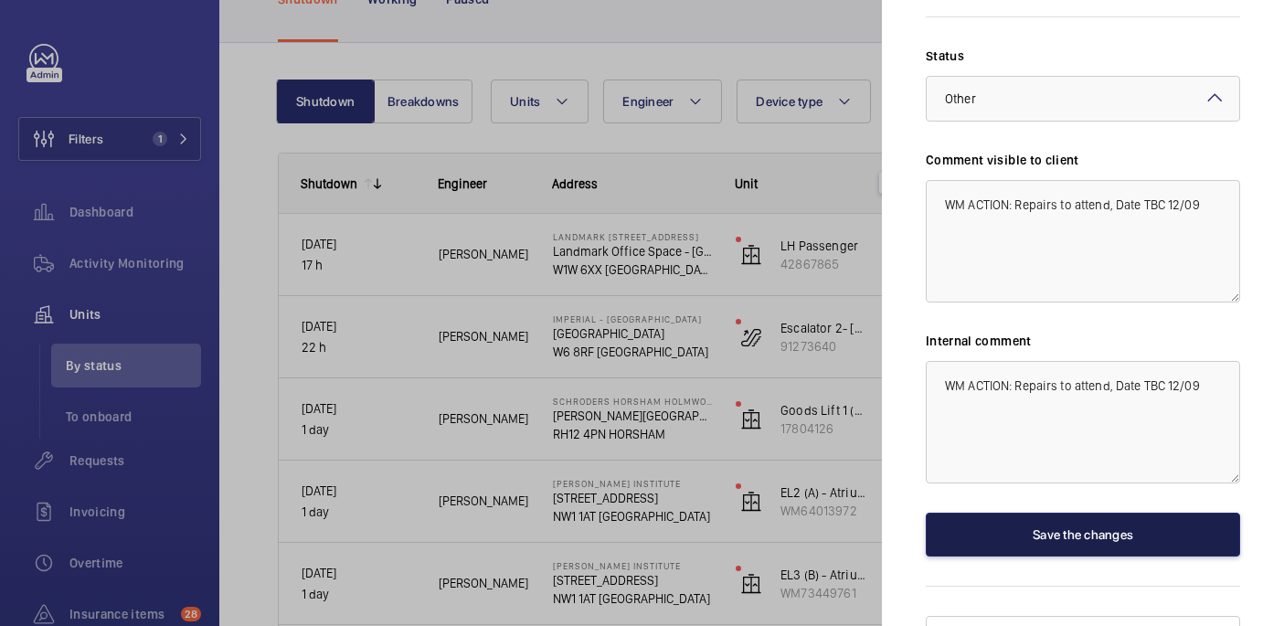
click at [1025, 513] on button "Save the changes" at bounding box center [1083, 535] width 314 height 44
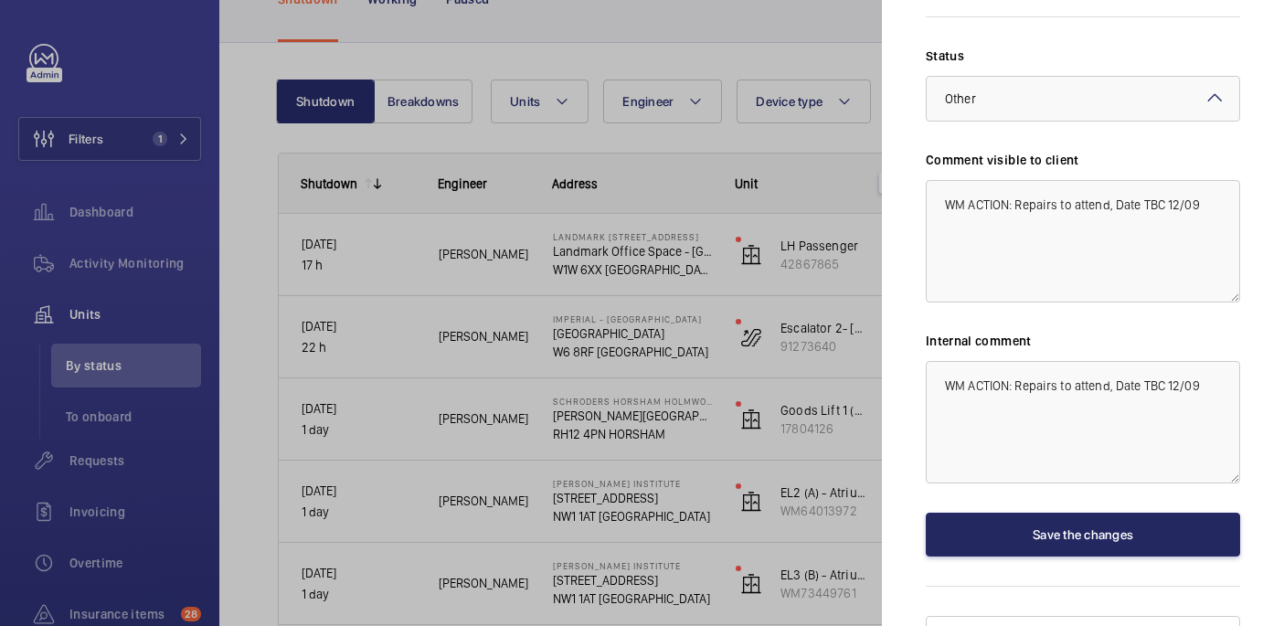
scroll to position [0, 0]
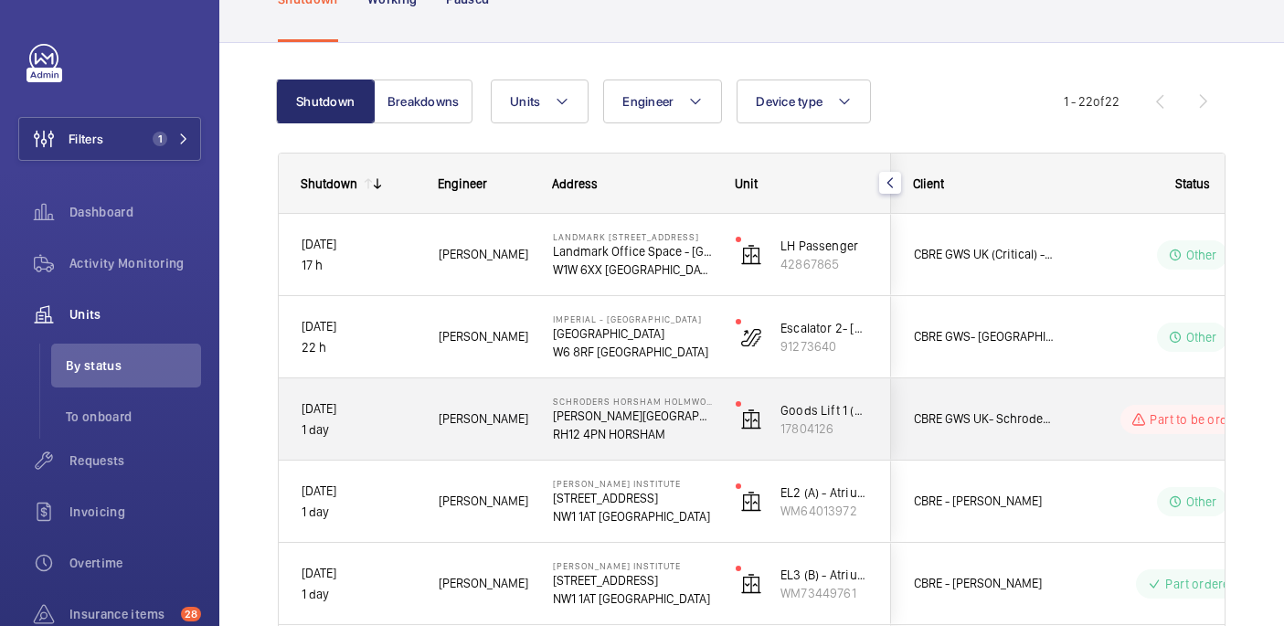
click at [518, 439] on div "Lewis H." at bounding box center [473, 419] width 112 height 58
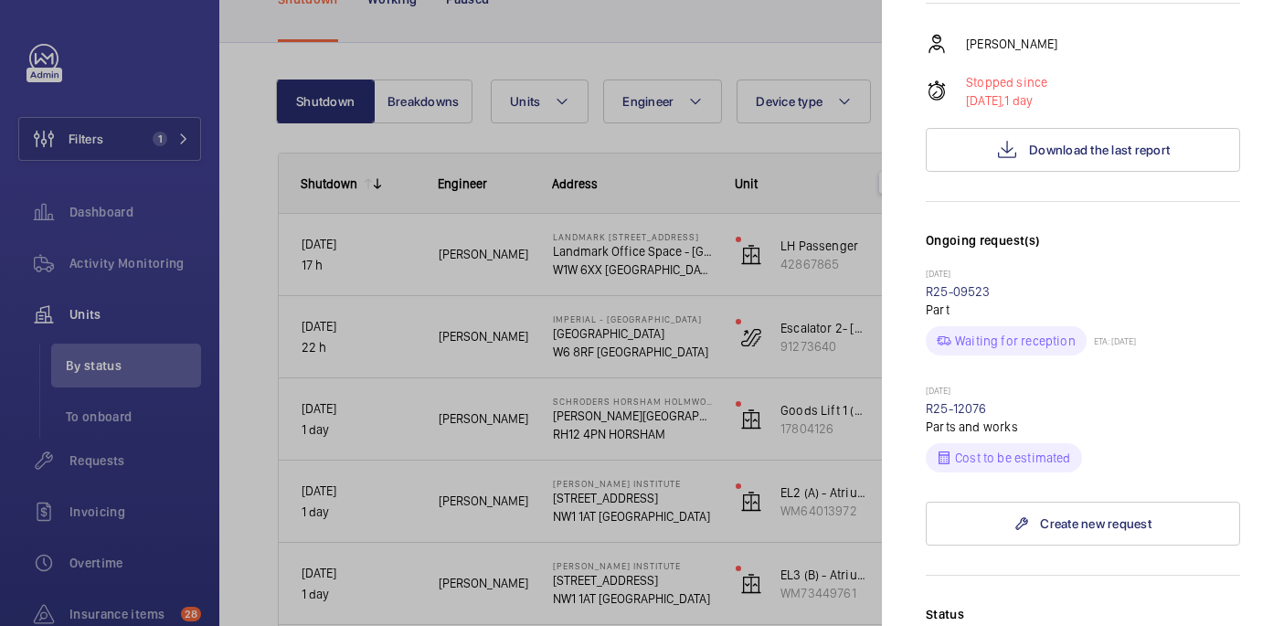
scroll to position [533, 0]
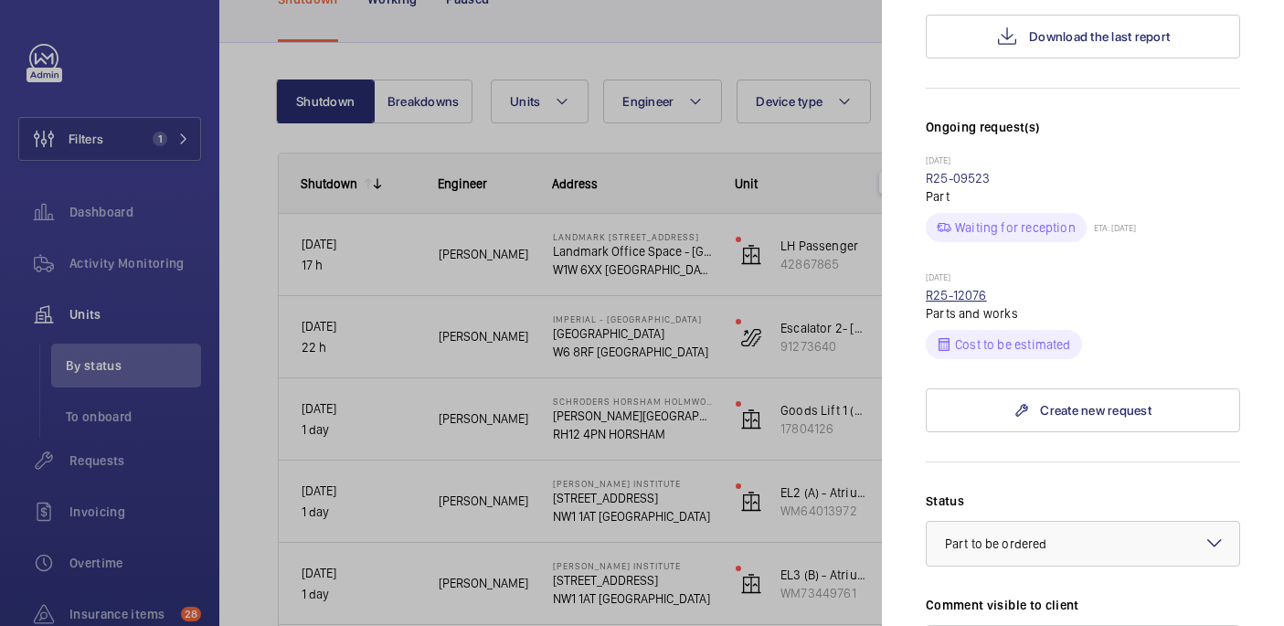
click at [959, 288] on link "R25-12076" at bounding box center [956, 295] width 61 height 15
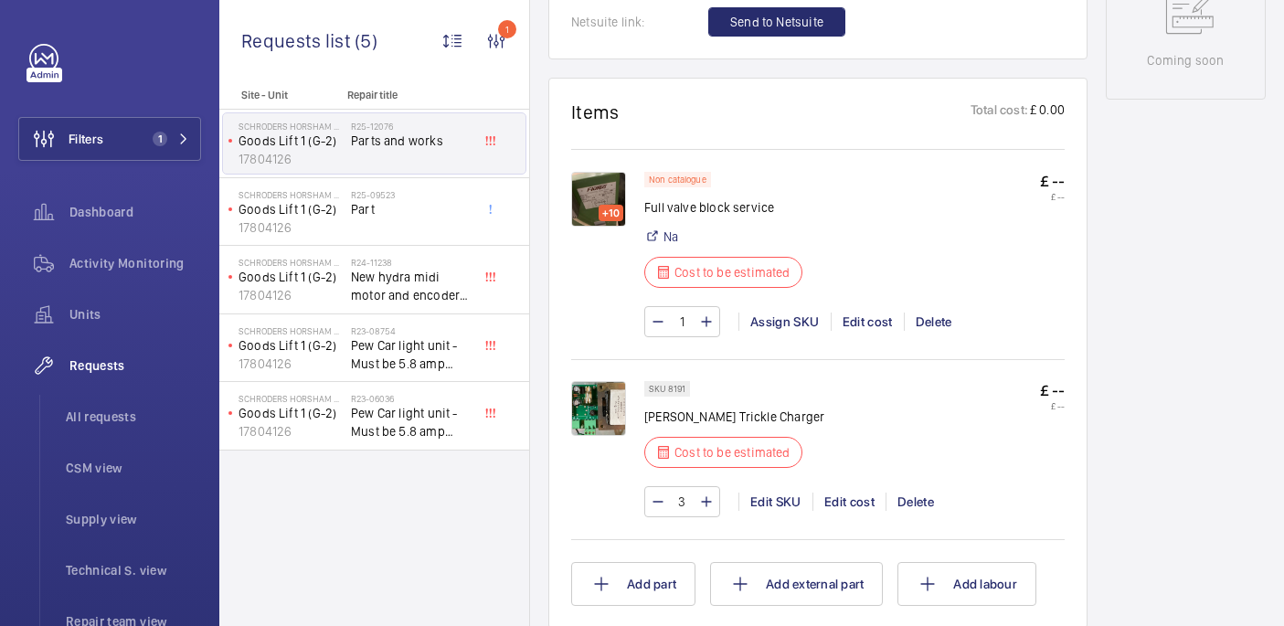
scroll to position [1011, 0]
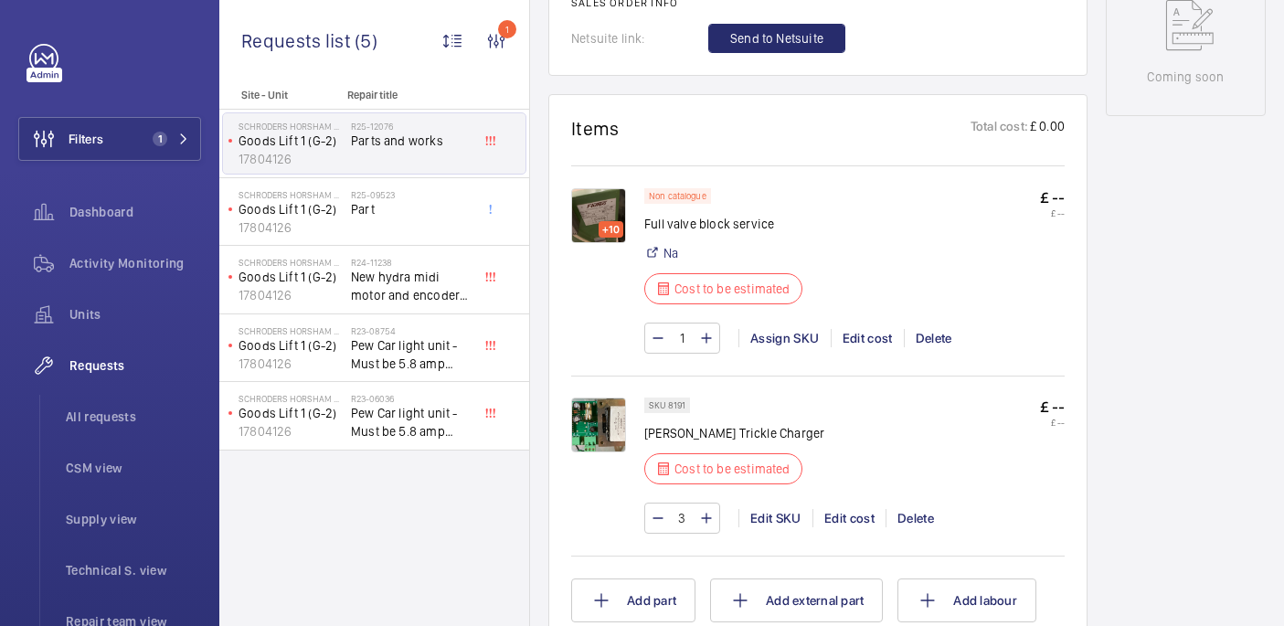
click at [611, 204] on img at bounding box center [598, 215] width 55 height 55
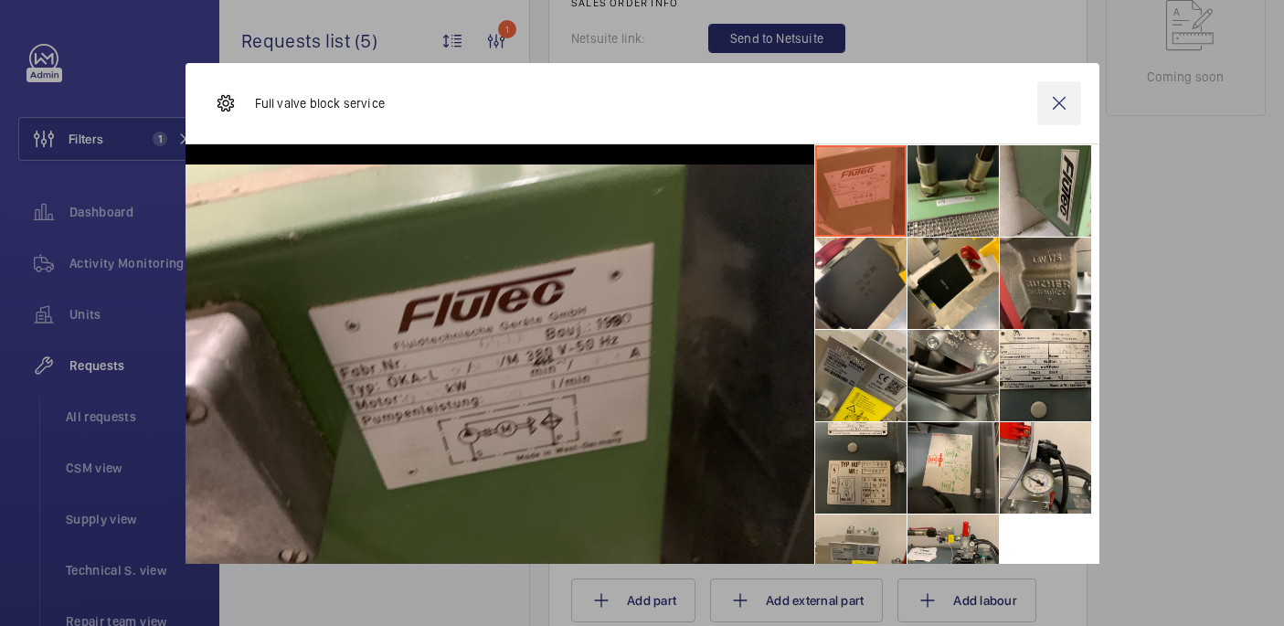
click at [1064, 101] on wm-front-icon-button at bounding box center [1059, 103] width 44 height 44
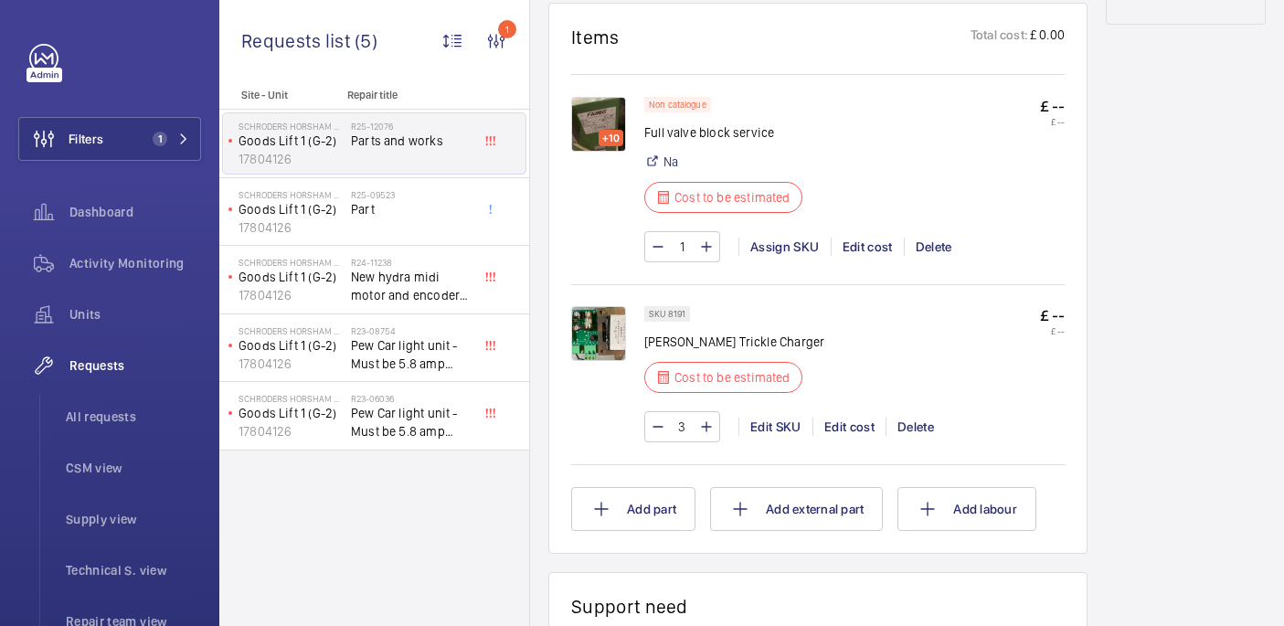
scroll to position [1101, 0]
click at [595, 343] on img at bounding box center [598, 335] width 55 height 55
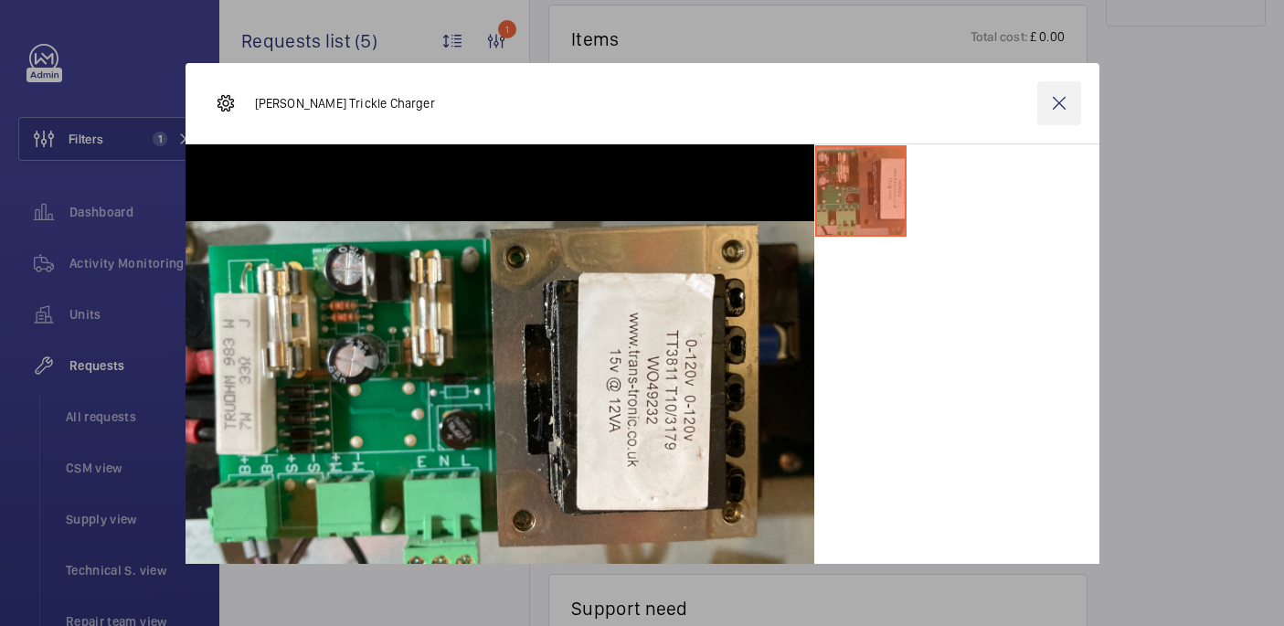
click at [1057, 98] on wm-front-icon-button at bounding box center [1059, 103] width 44 height 44
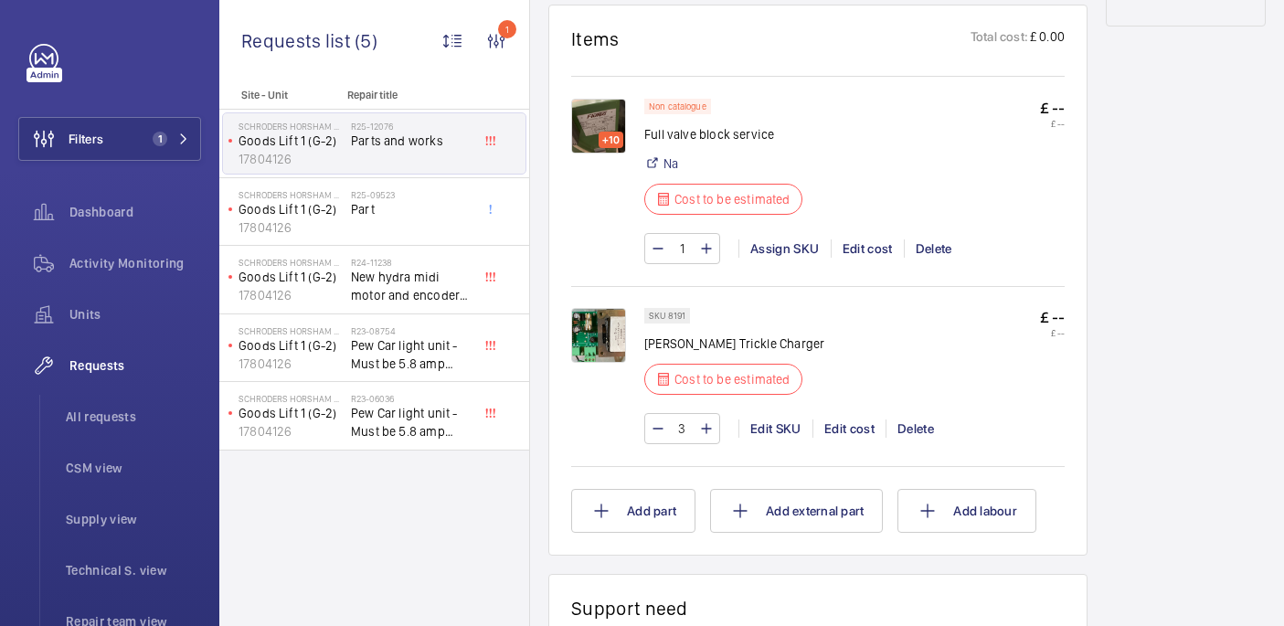
click at [598, 113] on img at bounding box center [598, 126] width 55 height 55
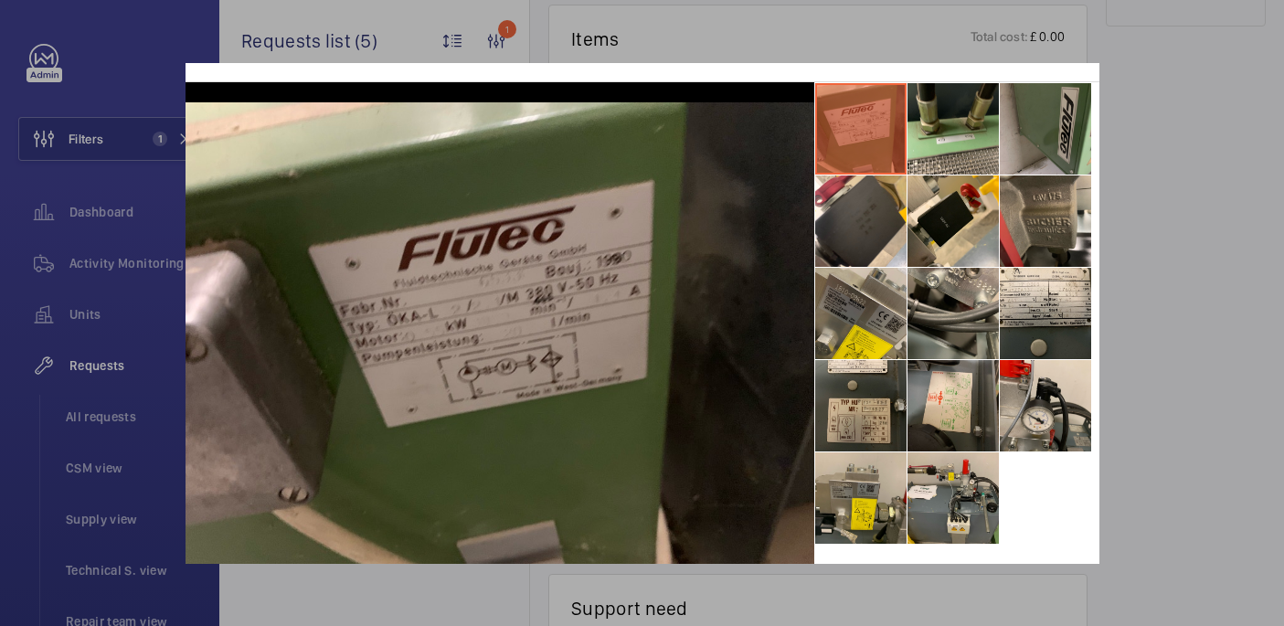
scroll to position [0, 0]
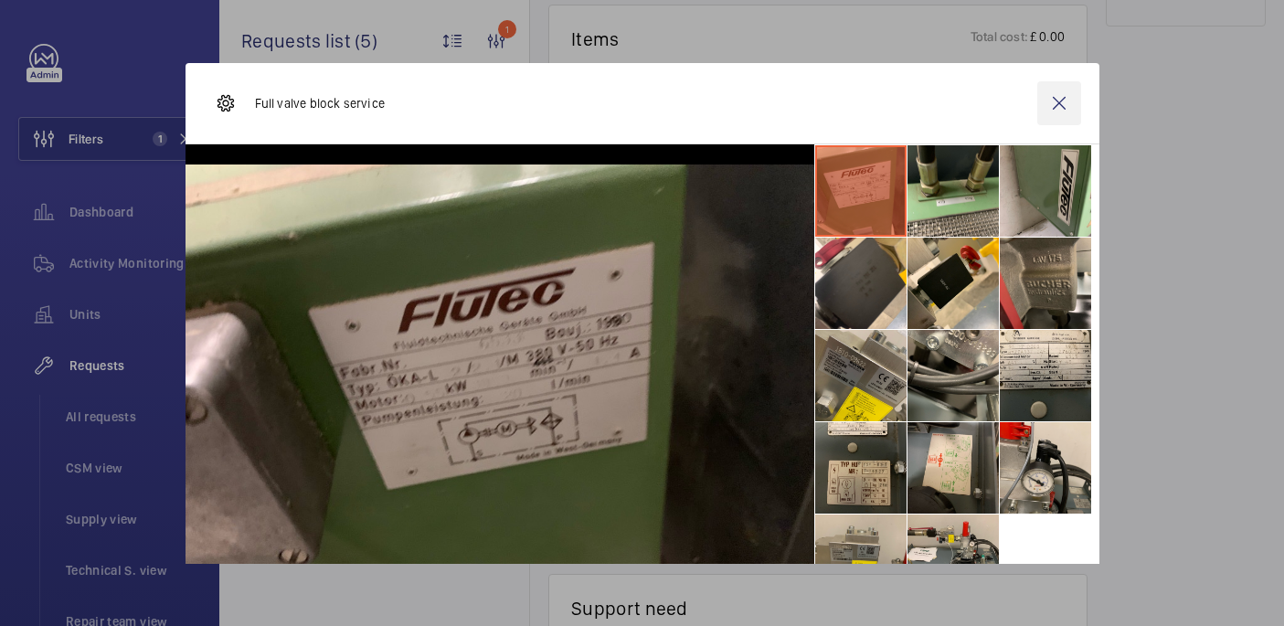
click at [1055, 103] on wm-front-icon-button at bounding box center [1059, 103] width 44 height 44
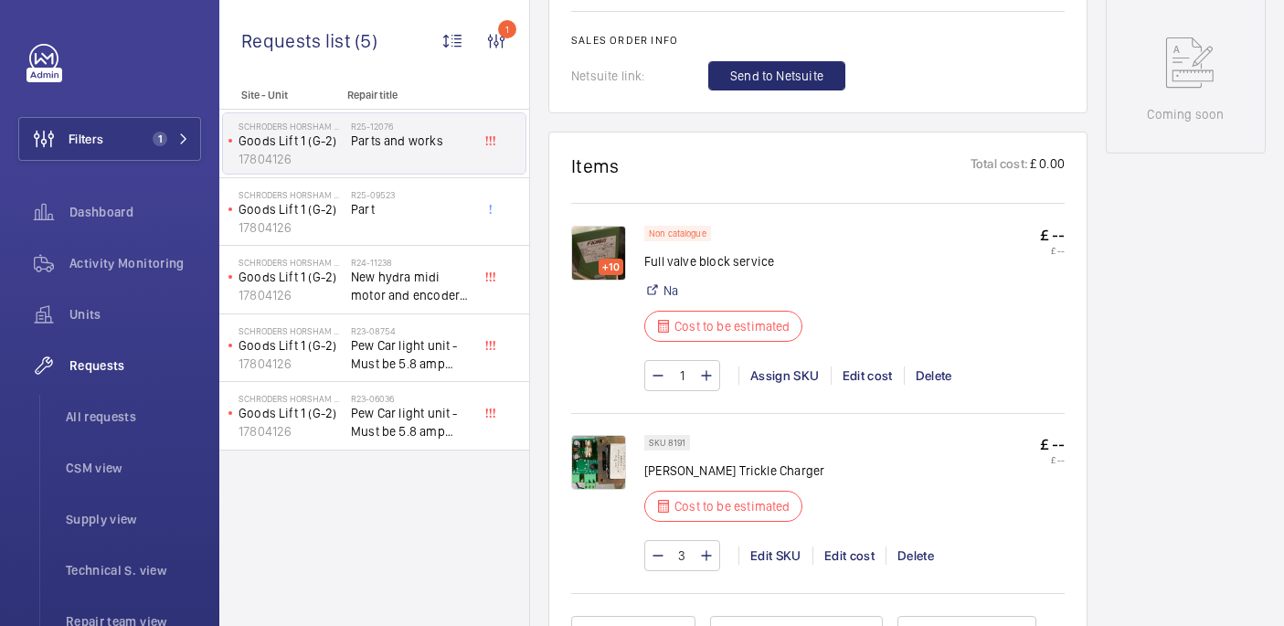
scroll to position [1069, 0]
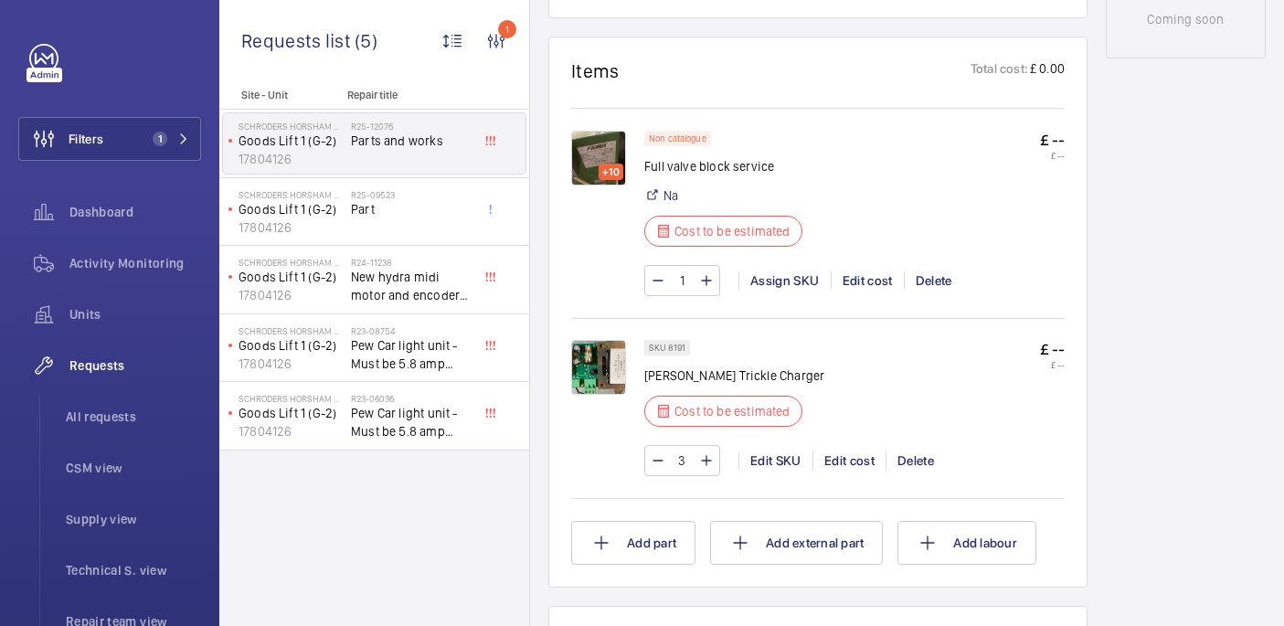
click at [607, 148] on img at bounding box center [598, 158] width 55 height 55
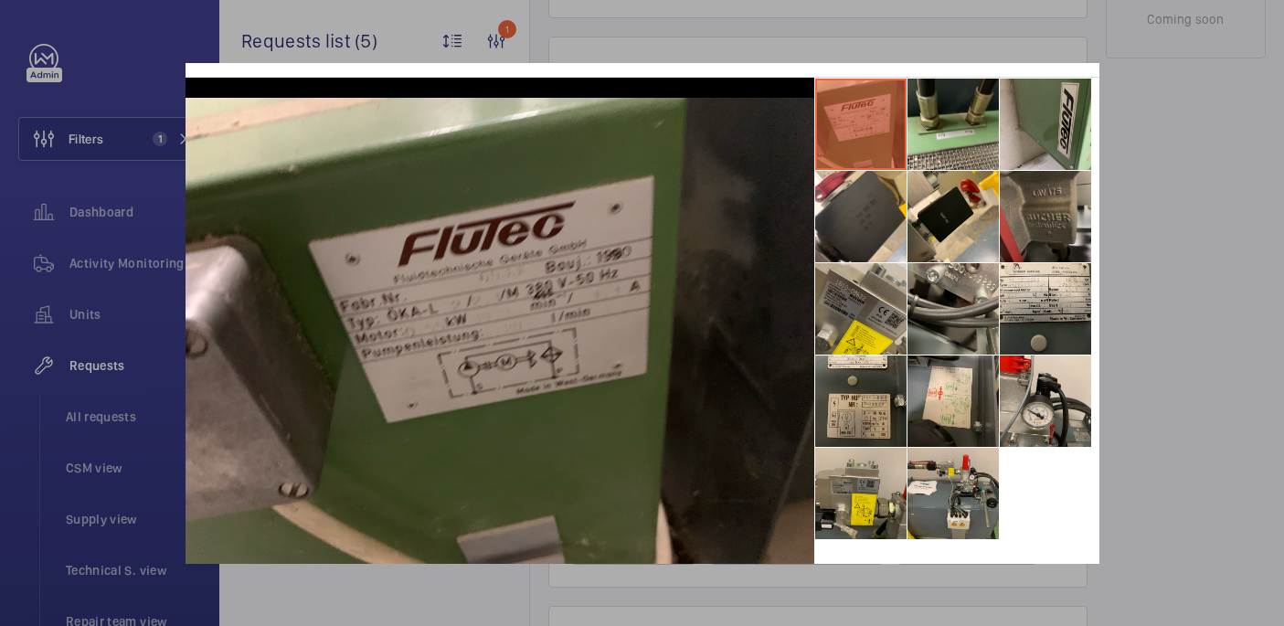
scroll to position [0, 0]
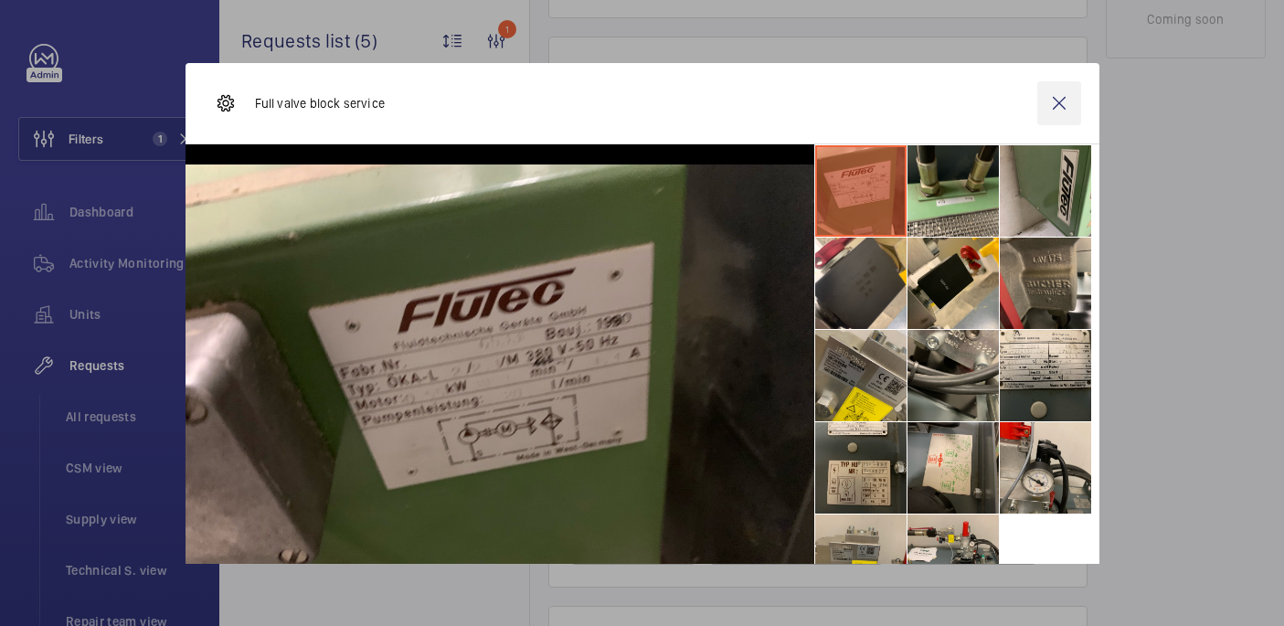
click at [1066, 105] on wm-front-icon-button at bounding box center [1059, 103] width 44 height 44
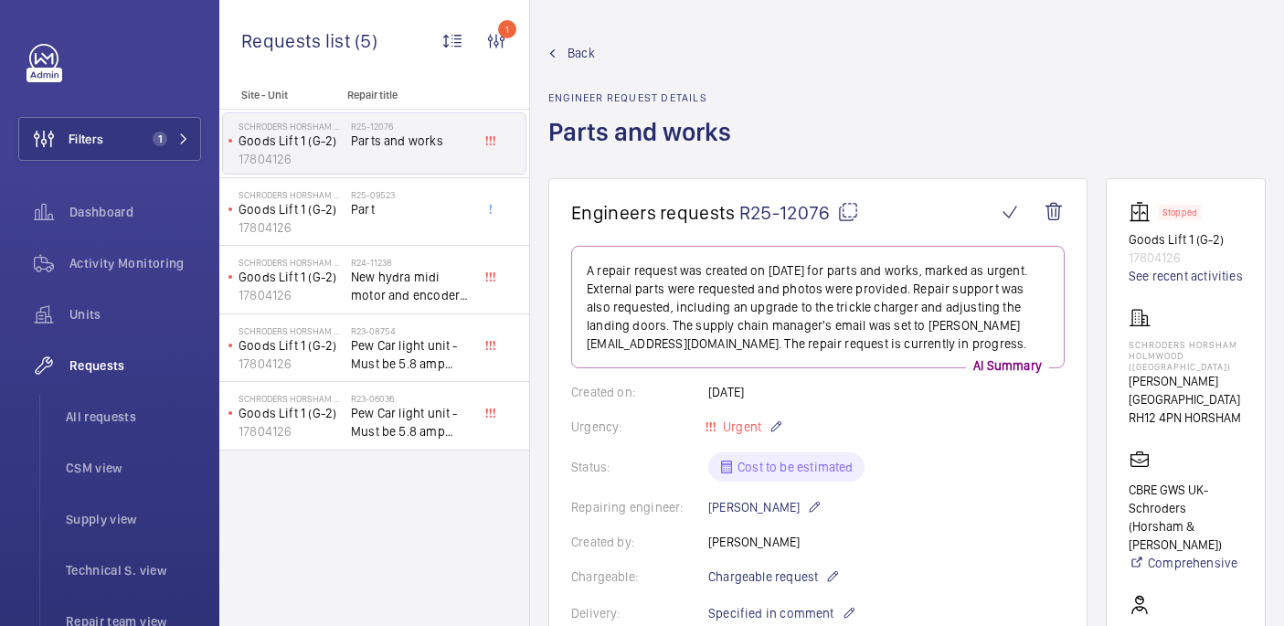
click at [843, 207] on mat-icon at bounding box center [848, 212] width 22 height 22
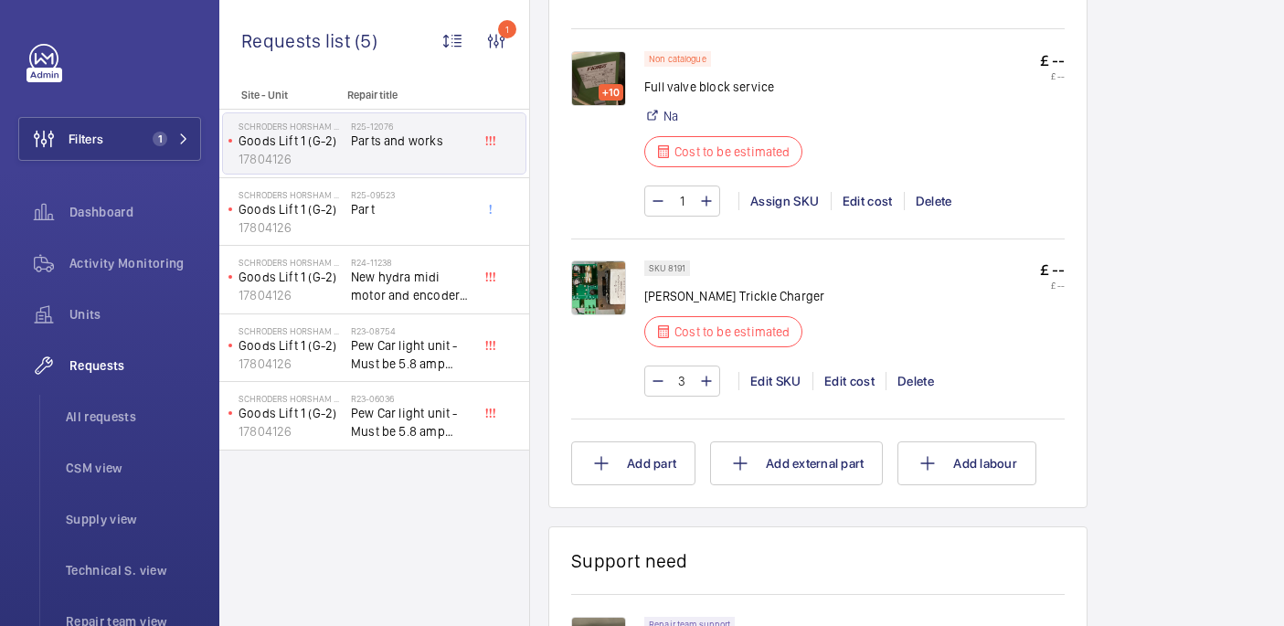
scroll to position [1144, 0]
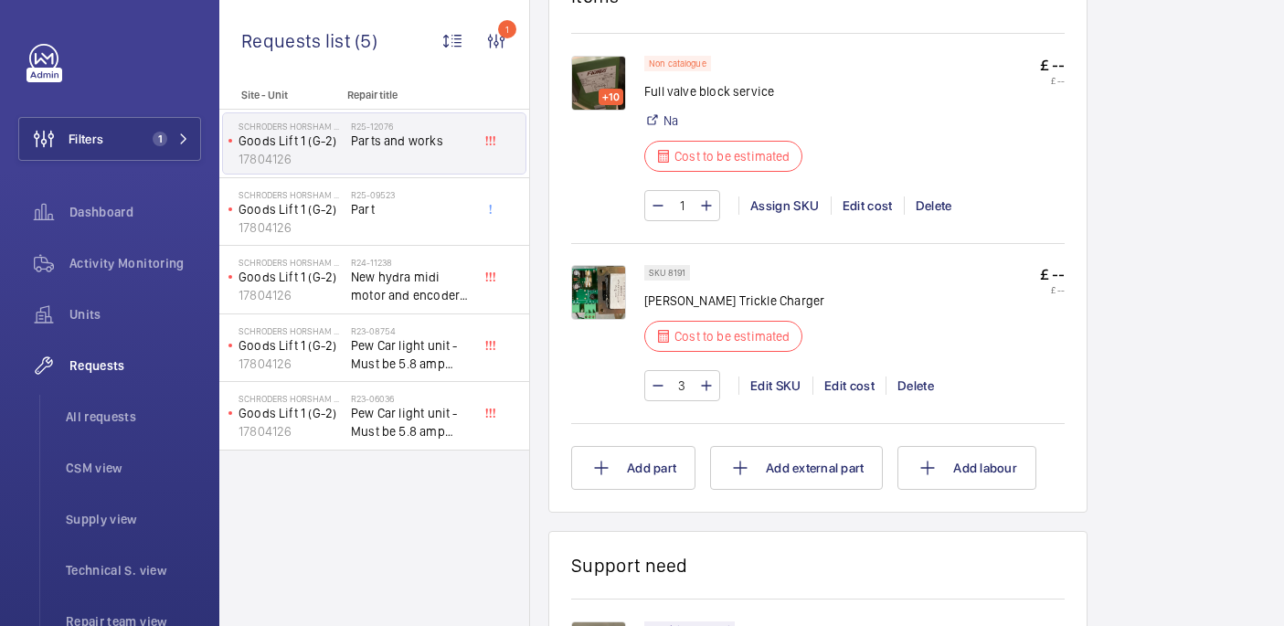
click at [672, 90] on p "Full valve block service" at bounding box center [728, 91] width 169 height 18
copy div "Full valve block service"
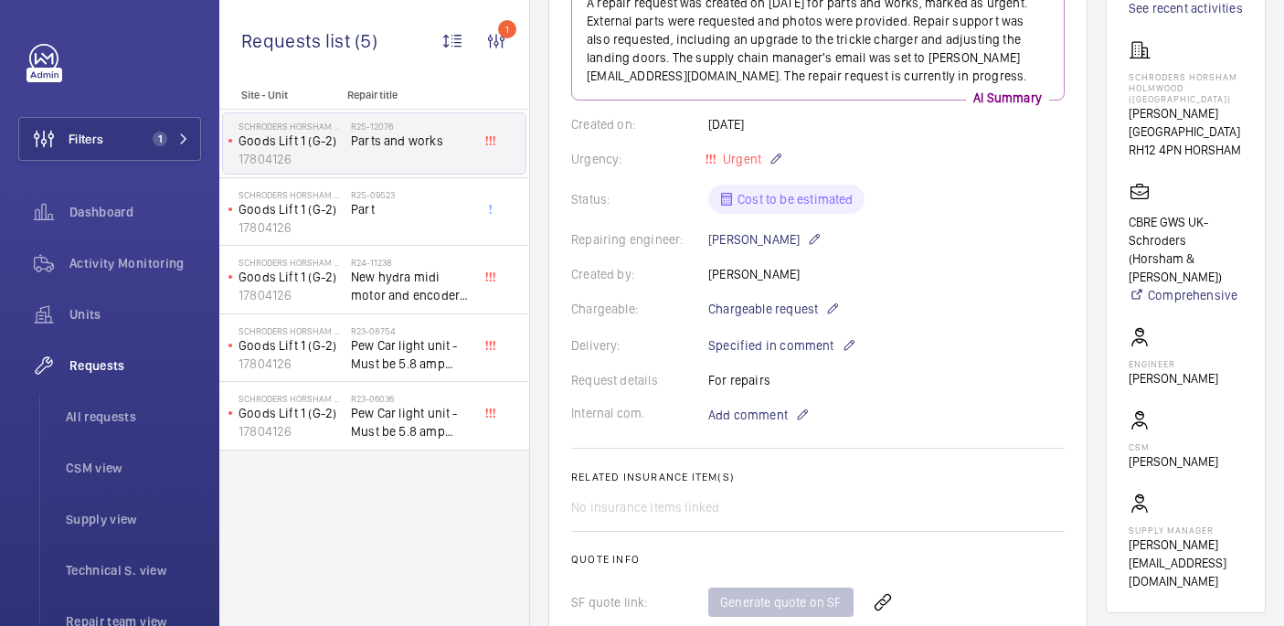
scroll to position [0, 0]
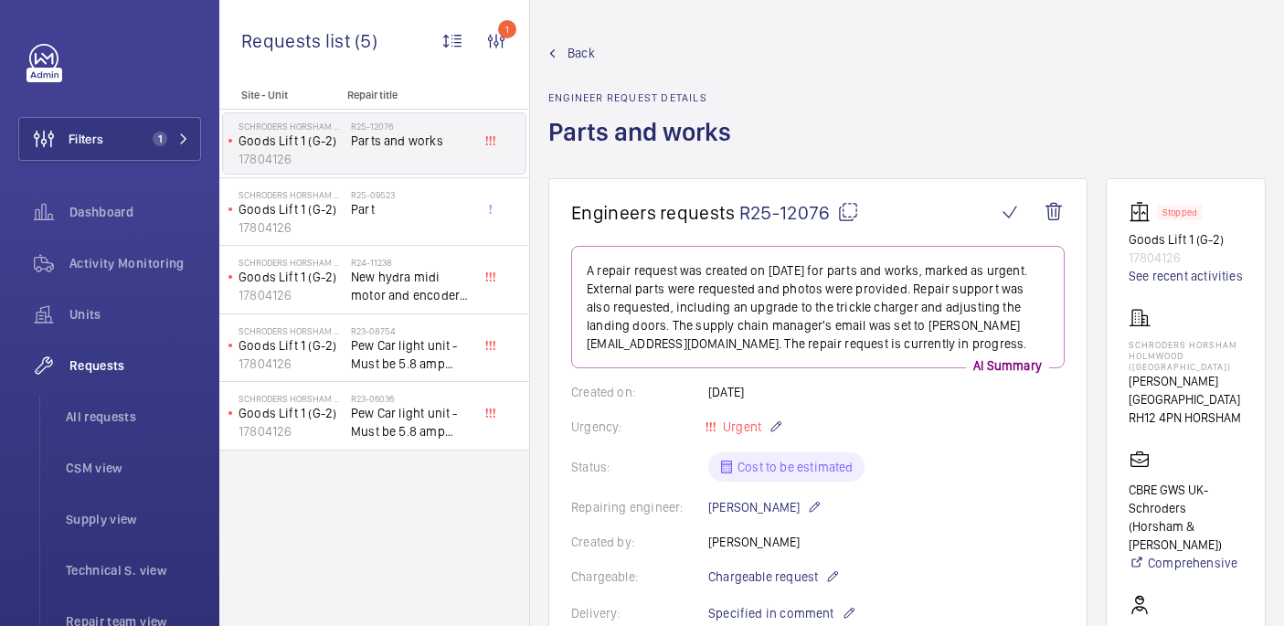
click at [841, 213] on mat-icon at bounding box center [848, 212] width 22 height 22
copy div "Full valve block service"
drag, startPoint x: 1125, startPoint y: 338, endPoint x: 1190, endPoint y: 343, distance: 65.0
click at [1190, 343] on wm-front-card "Stopped Goods Lift 1 (G-2) 17804126 See recent activities Schroders Horsham Hol…" at bounding box center [1186, 529] width 160 height 703
click at [1189, 351] on p "Schroders Horsham Holmwood (Broadlands Business Campus)" at bounding box center [1185, 355] width 114 height 33
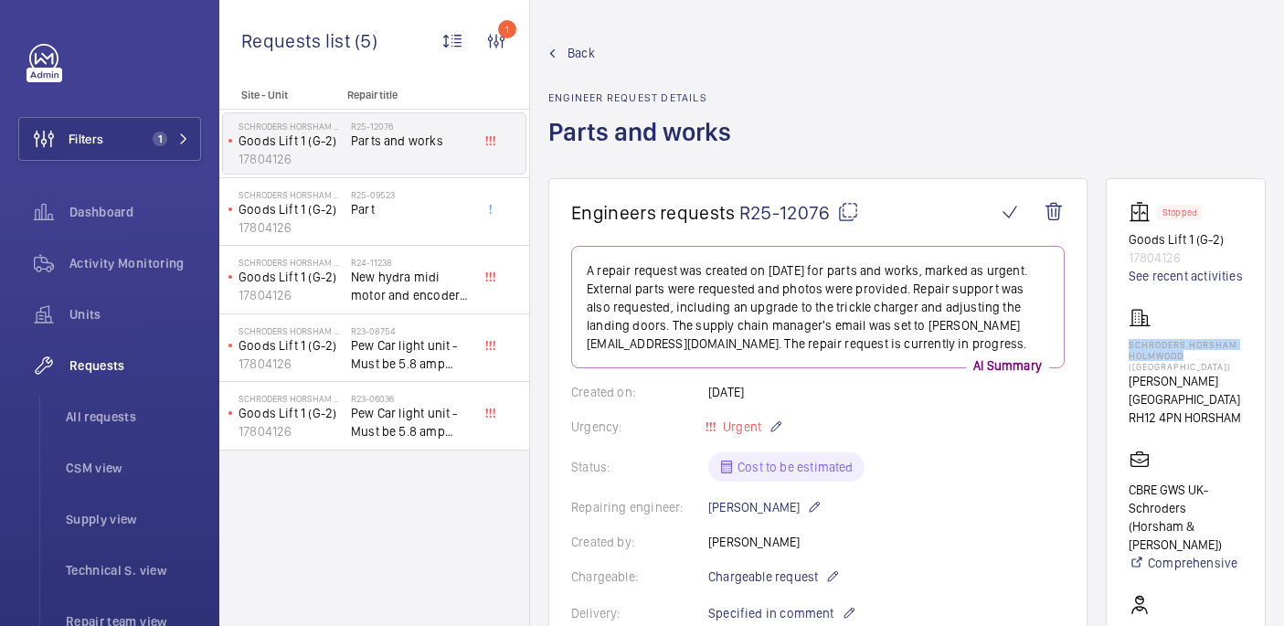
drag, startPoint x: 1183, startPoint y: 357, endPoint x: 1123, endPoint y: 344, distance: 61.8
click at [1123, 344] on wm-front-card "Stopped Goods Lift 1 (G-2) 17804126 See recent activities Schroders Horsham Hol…" at bounding box center [1186, 529] width 160 height 703
copy p "Schroders Horsham Holmwood"
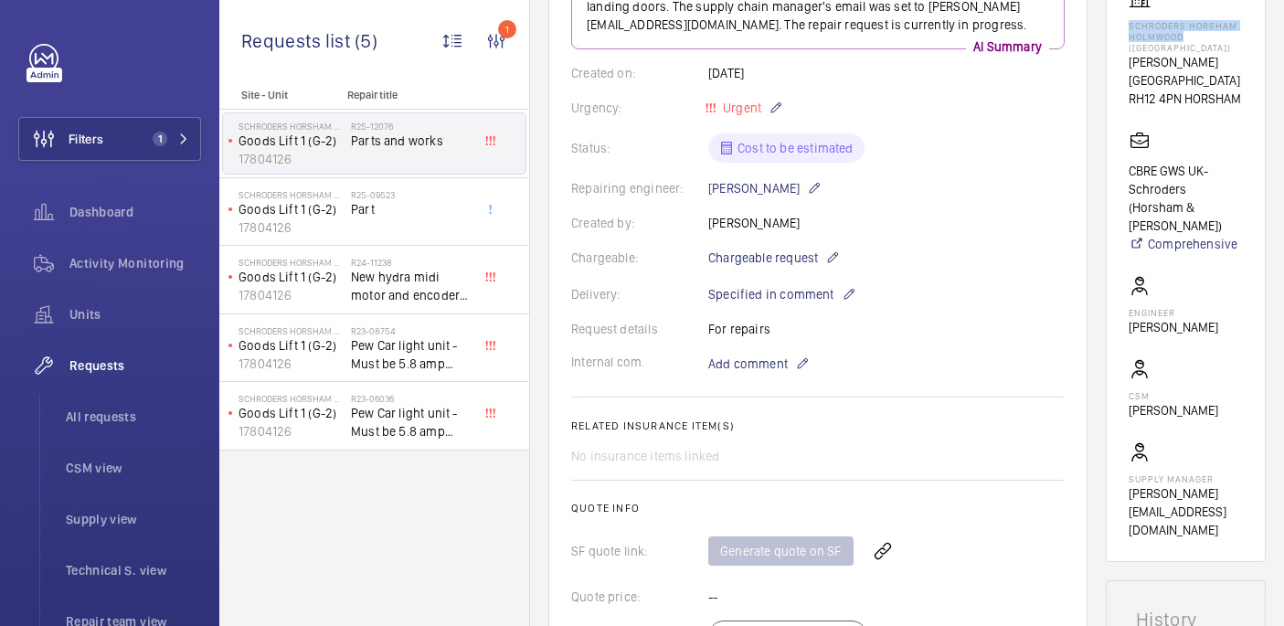
scroll to position [723, 0]
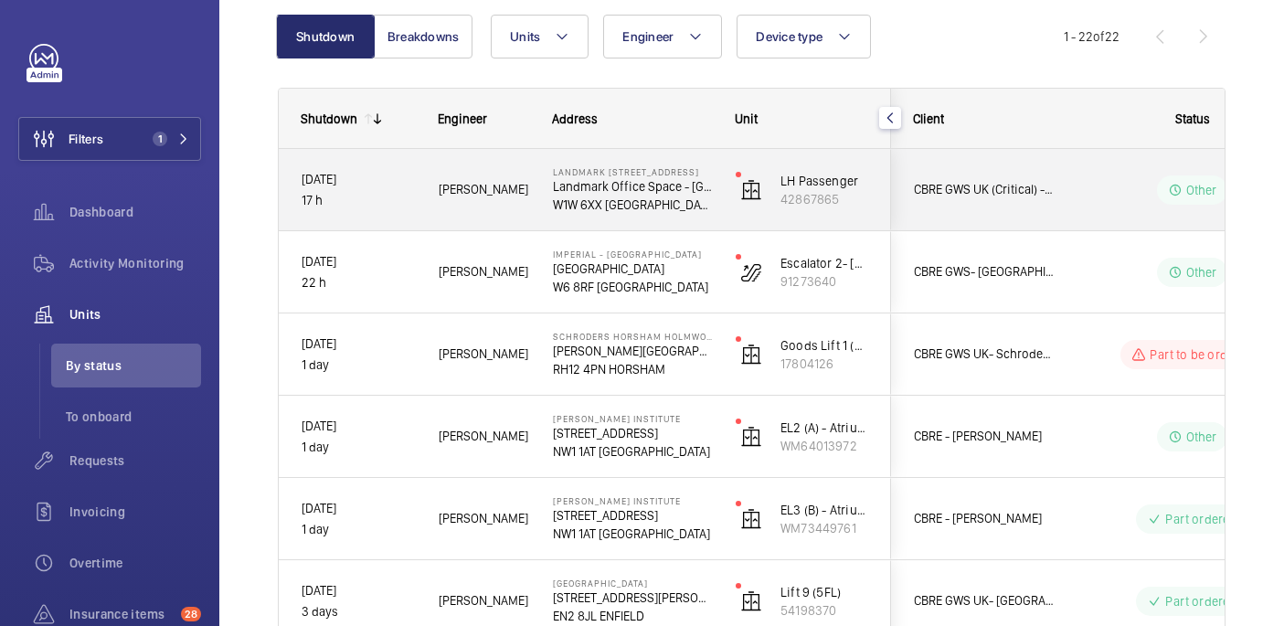
scroll to position [202, 0]
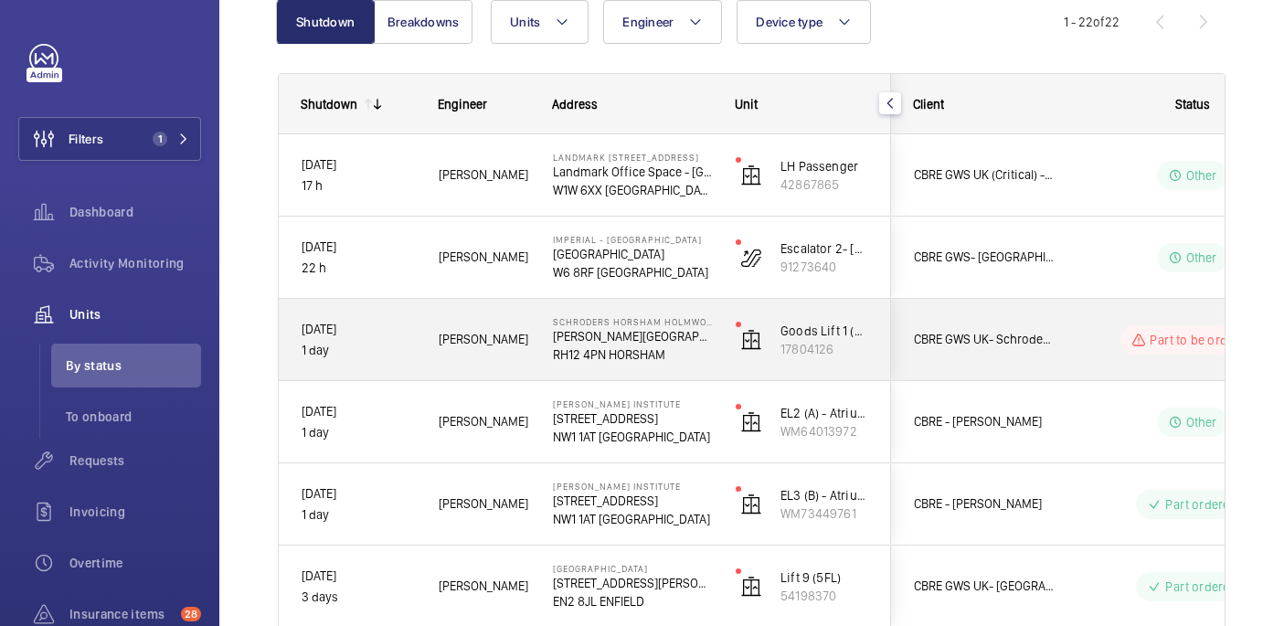
click at [1086, 333] on wm-front-pills-cell "Part to be ordered" at bounding box center [1192, 339] width 228 height 29
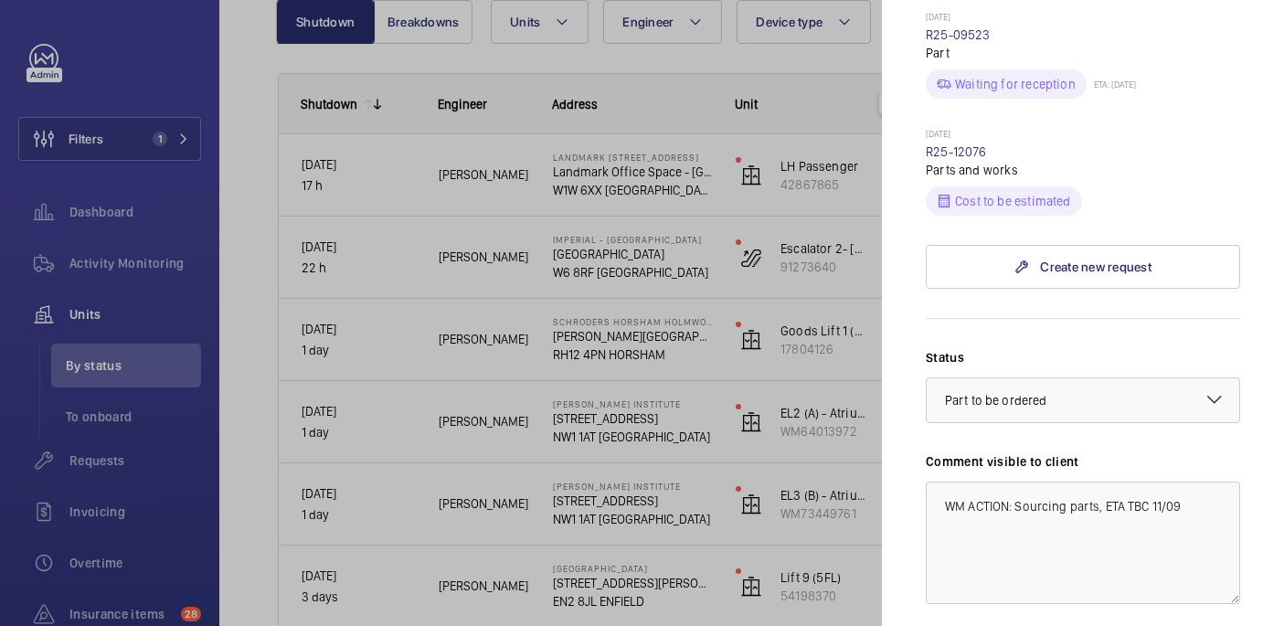
scroll to position [616, 0]
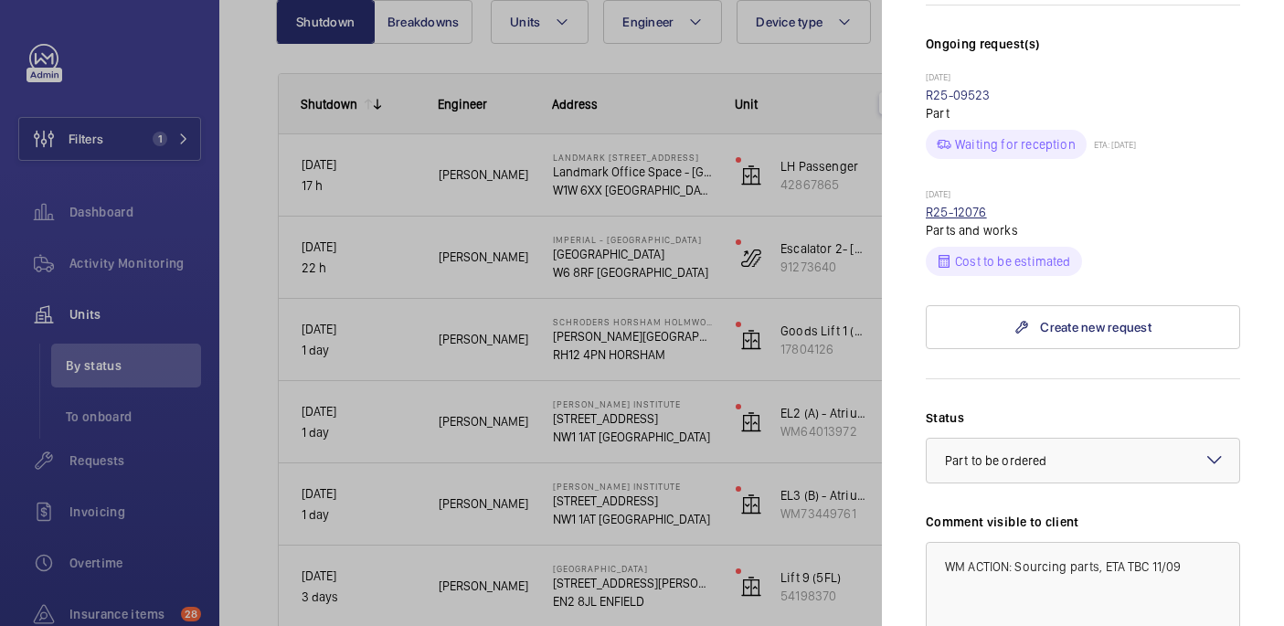
click at [968, 205] on link "R25-12076" at bounding box center [956, 212] width 61 height 15
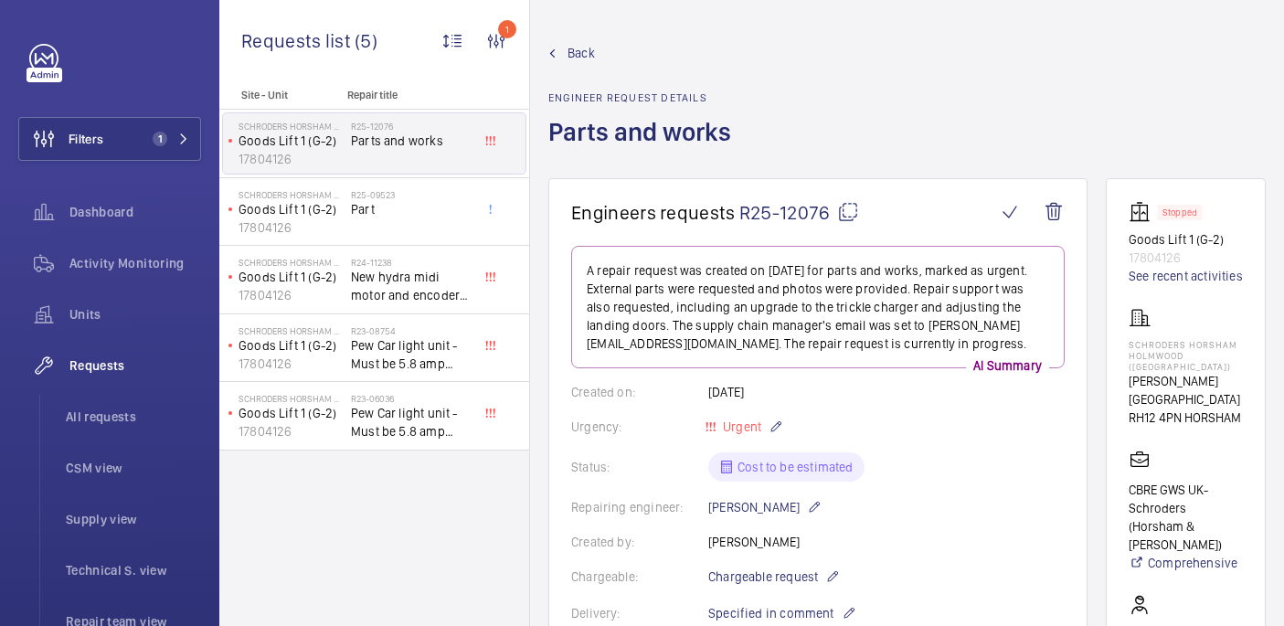
click at [848, 219] on mat-icon at bounding box center [848, 212] width 22 height 22
drag, startPoint x: 1130, startPoint y: 342, endPoint x: 1201, endPoint y: 354, distance: 71.3
click at [1201, 354] on p "Schroders Horsham Holmwood (Broadlands Business Campus)" at bounding box center [1185, 355] width 114 height 33
copy p "Schroders Horsham Holmwood"
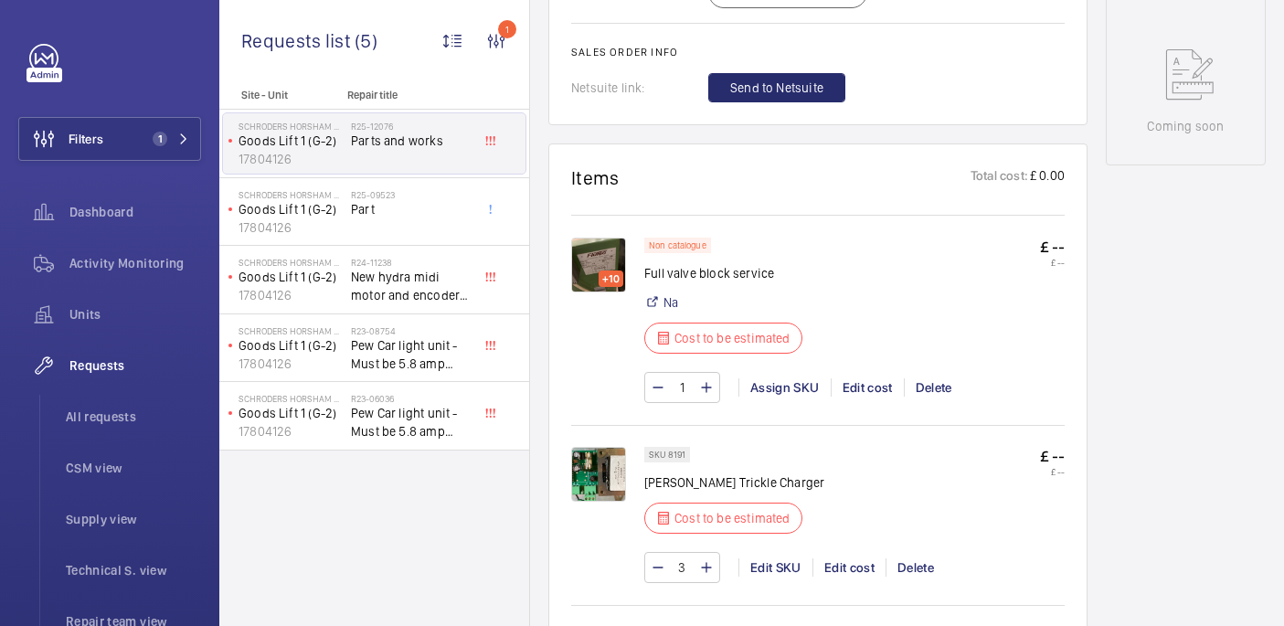
scroll to position [1261, 0]
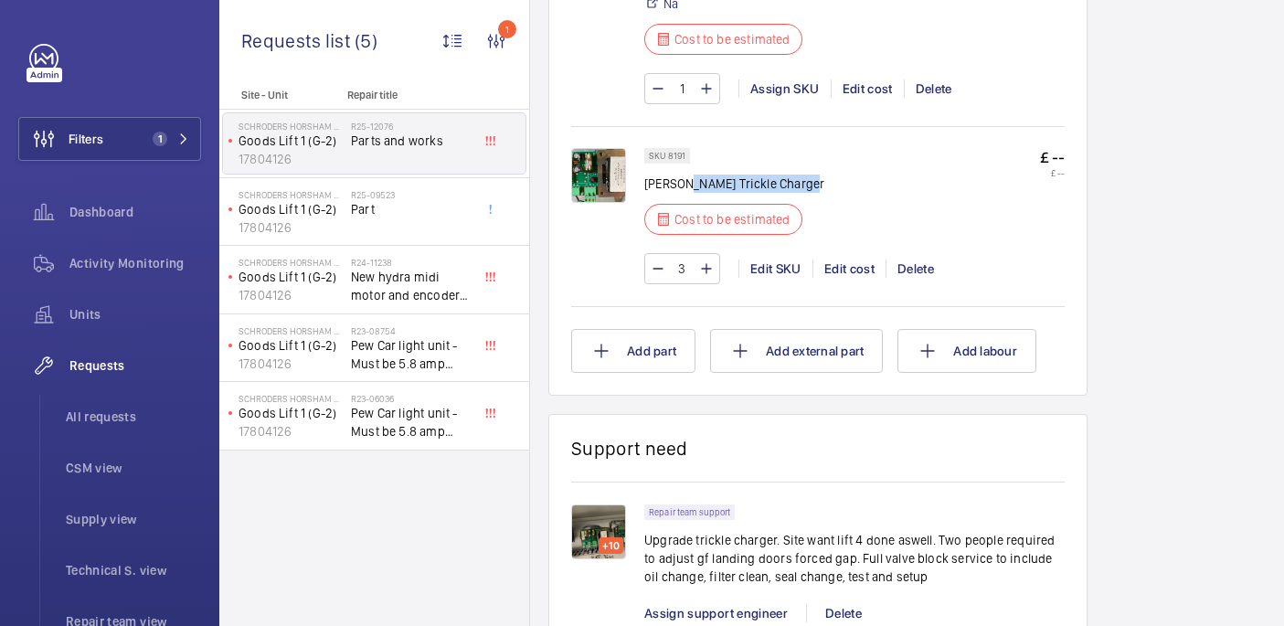
drag, startPoint x: 682, startPoint y: 186, endPoint x: 849, endPoint y: 180, distance: 167.3
click at [849, 180] on div "SKU 8191 Lester Alarm Trickle Charger Cost to be estimated £ -- £ --" at bounding box center [854, 197] width 420 height 98
copy p "Alarm Trickle Charger"
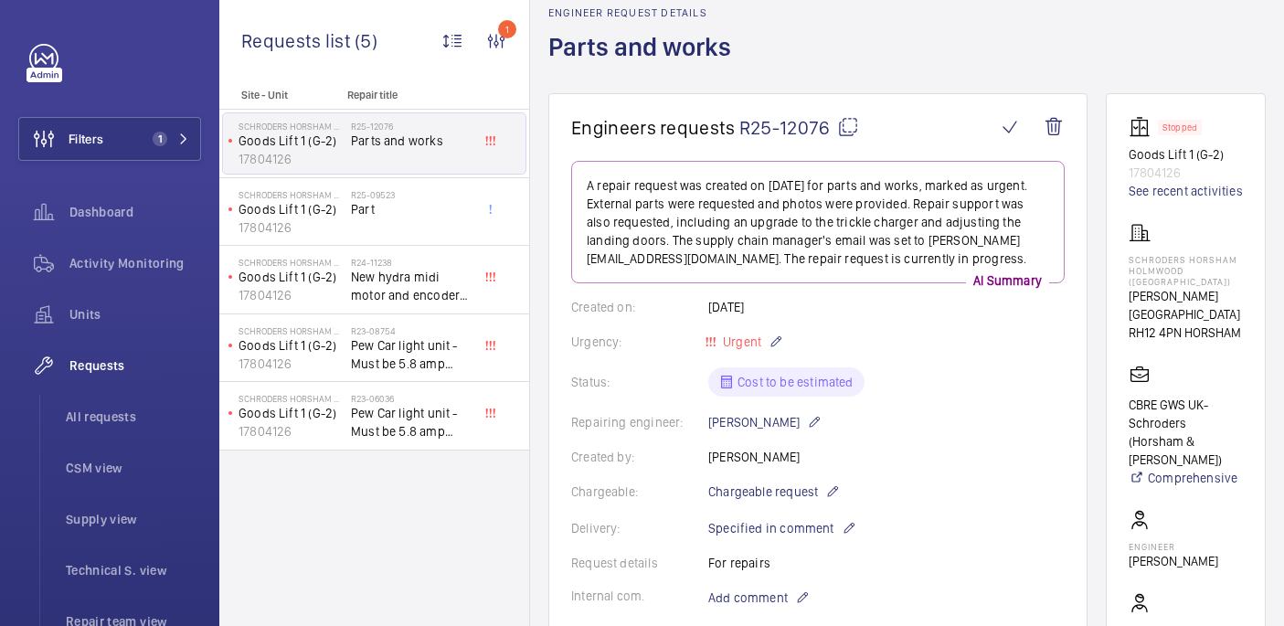
scroll to position [173, 0]
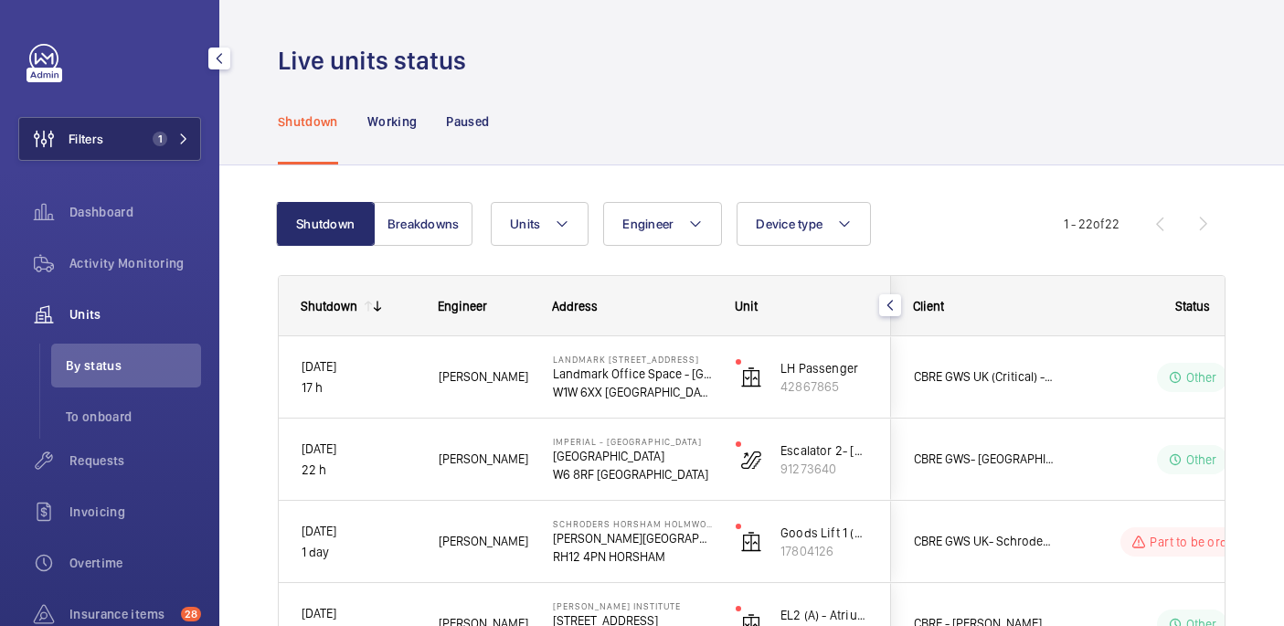
click at [143, 137] on button "Filters 1" at bounding box center [109, 139] width 183 height 44
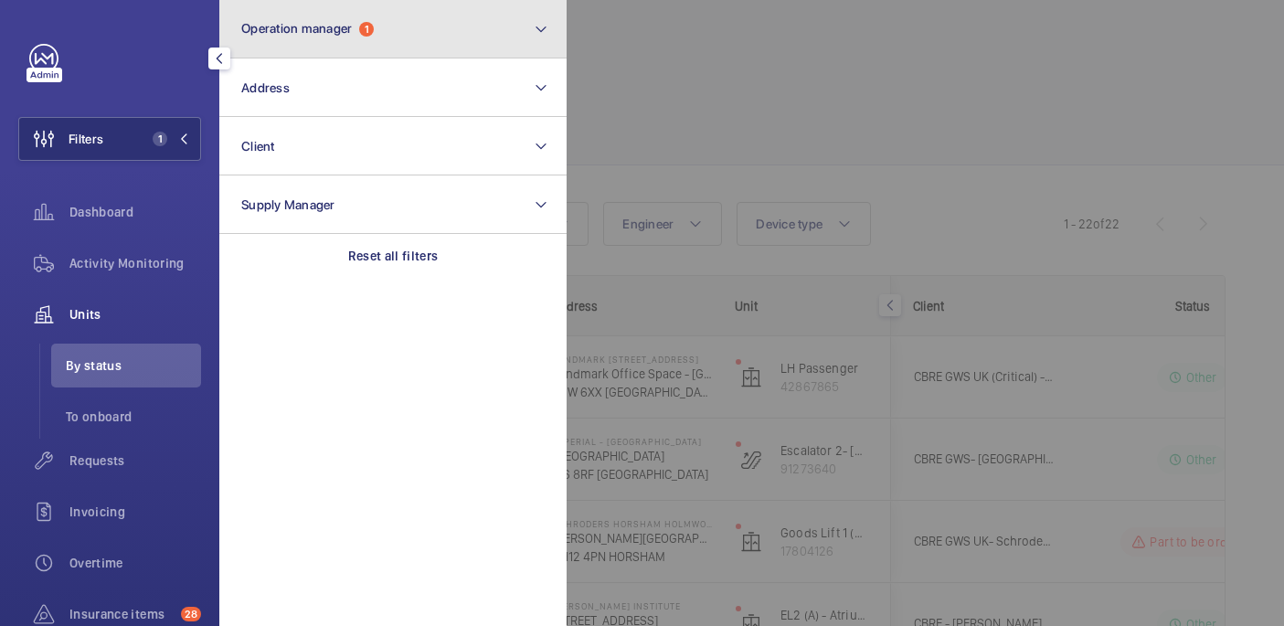
click at [354, 13] on button "Operation manager 1" at bounding box center [392, 29] width 347 height 58
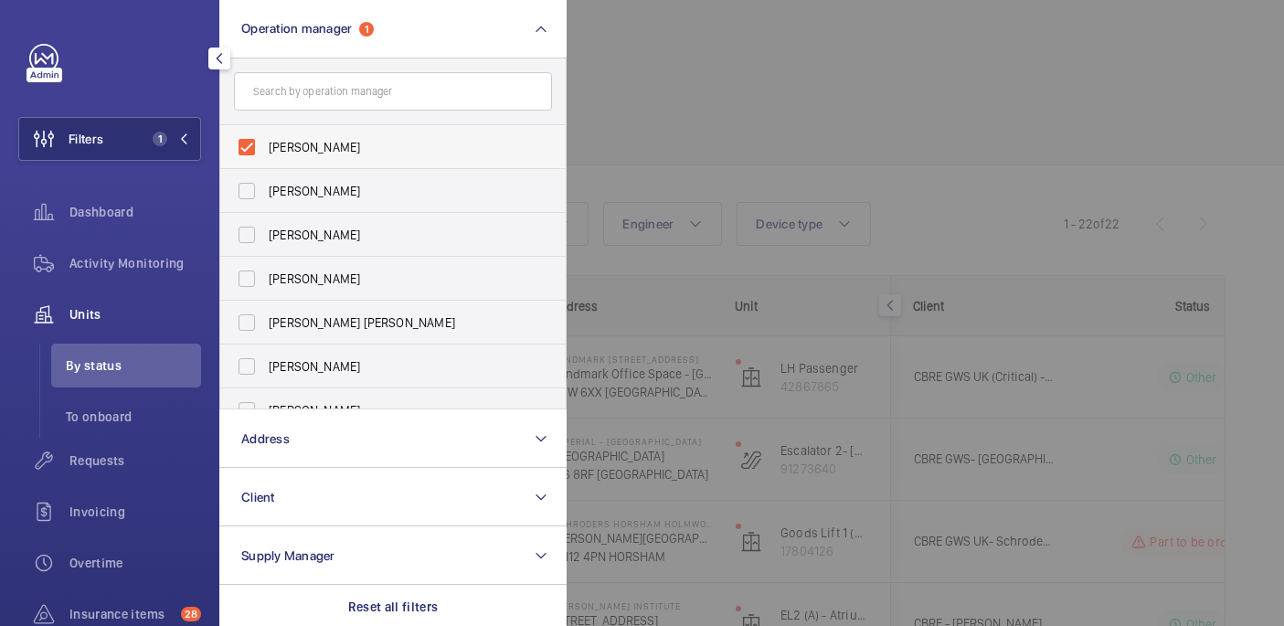
click at [303, 145] on span "[PERSON_NAME]" at bounding box center [394, 147] width 251 height 18
click at [265, 145] on input "[PERSON_NAME]" at bounding box center [246, 147] width 37 height 37
checkbox input "false"
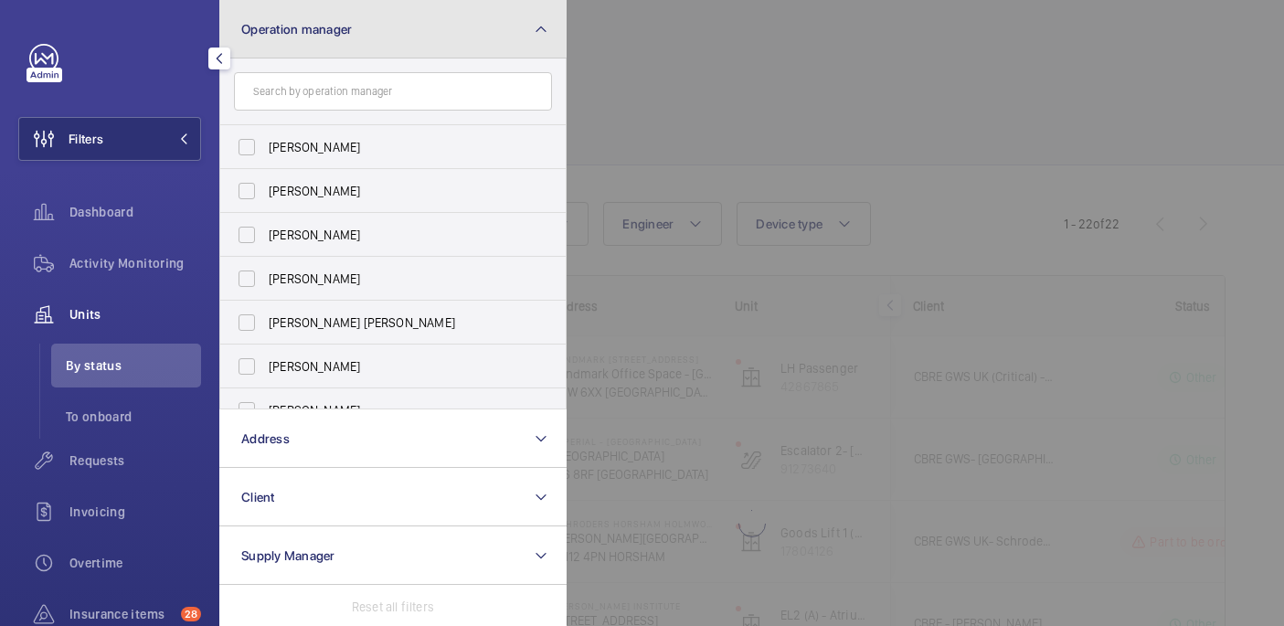
click at [328, 48] on button "Operation manager" at bounding box center [392, 29] width 347 height 58
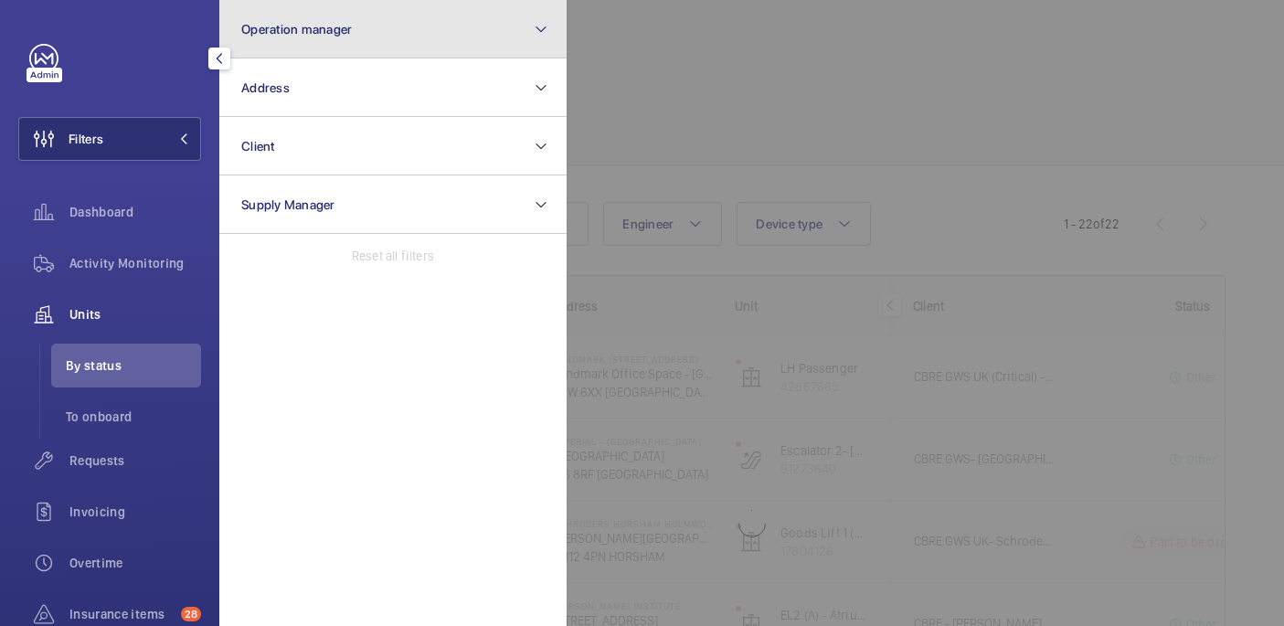
click at [321, 45] on button "Operation manager" at bounding box center [392, 29] width 347 height 58
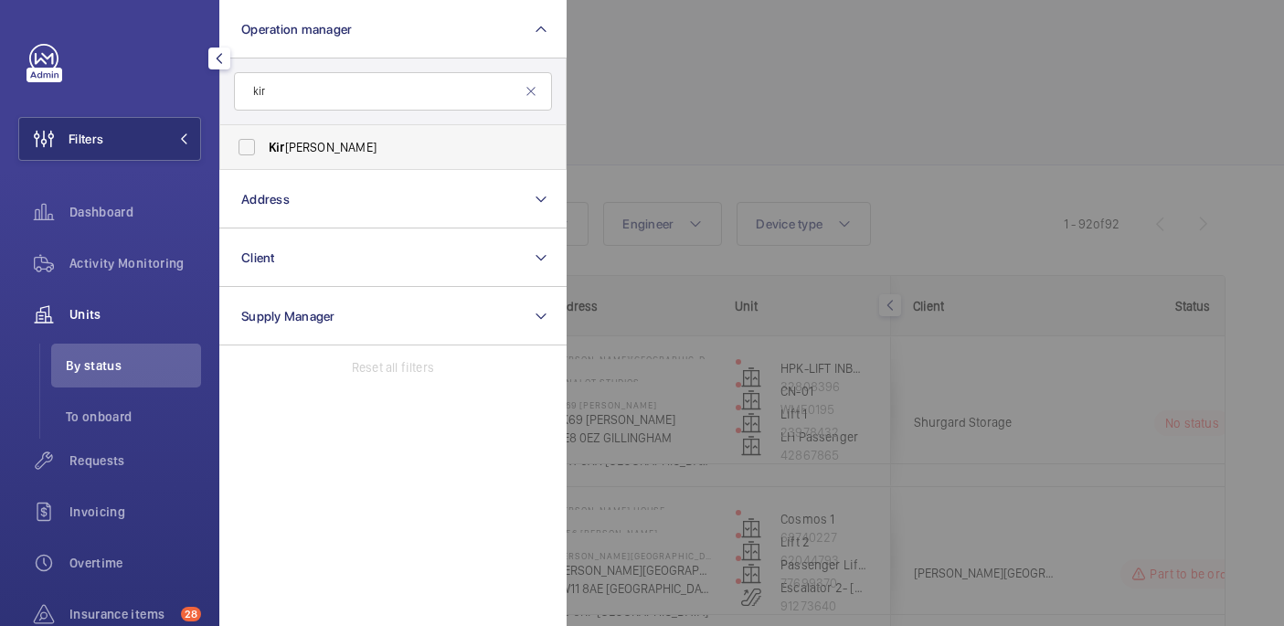
type input "kir"
click at [315, 134] on label "Kir sten Kalaher" at bounding box center [379, 147] width 318 height 44
click at [265, 134] on input "Kir sten Kalaher" at bounding box center [246, 147] width 37 height 37
checkbox input "true"
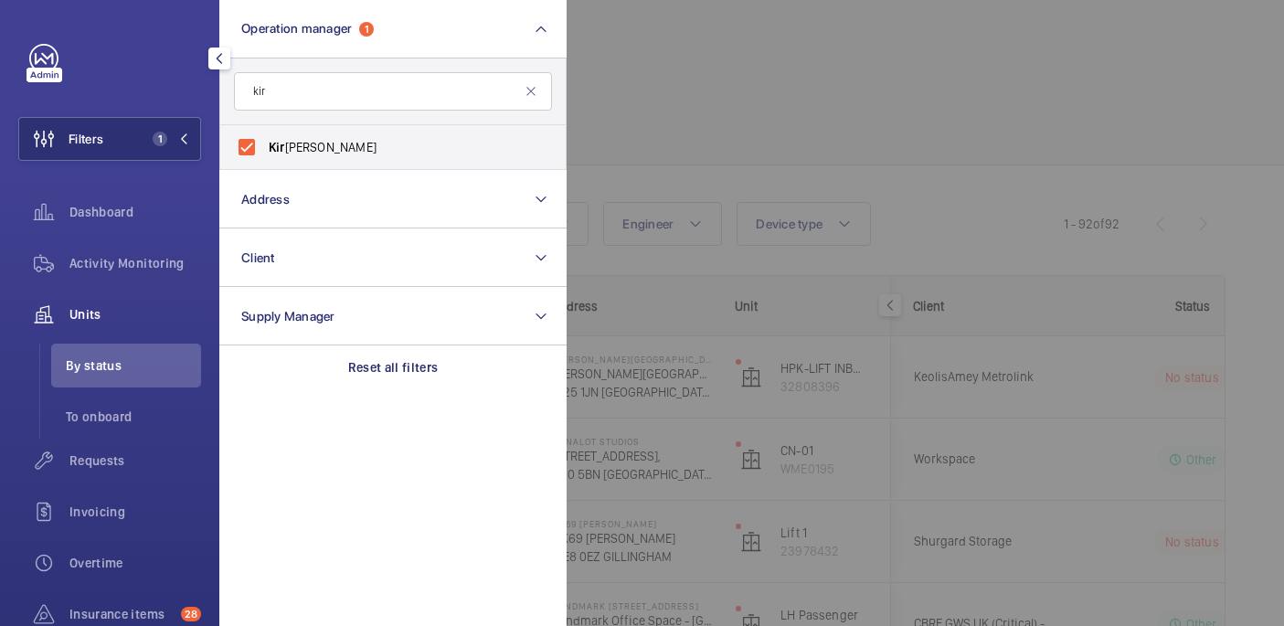
click at [686, 94] on div at bounding box center [1208, 313] width 1284 height 626
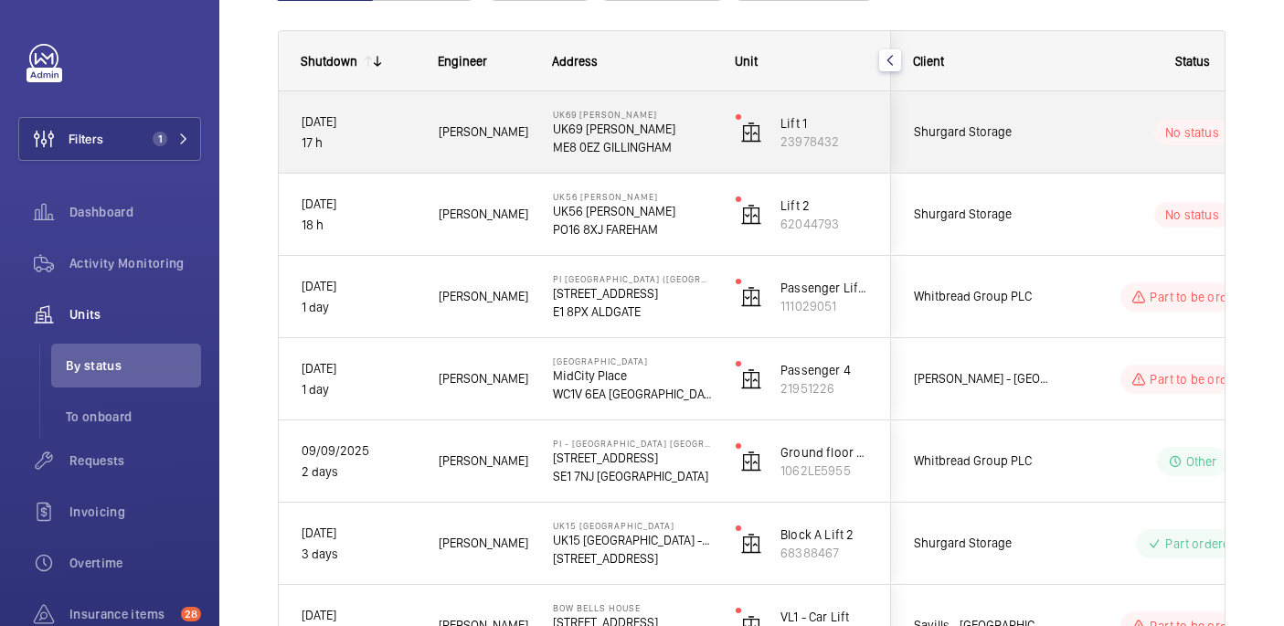
scroll to position [247, 0]
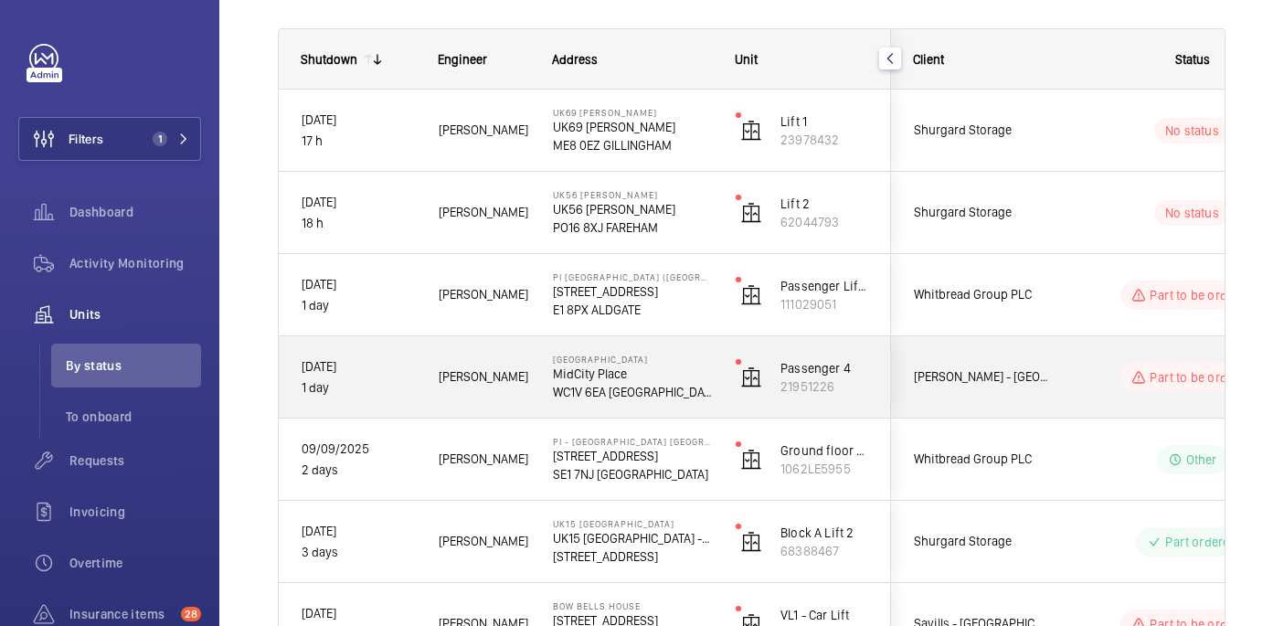
click at [1069, 375] on div "Part to be ordered" at bounding box center [1180, 377] width 249 height 66
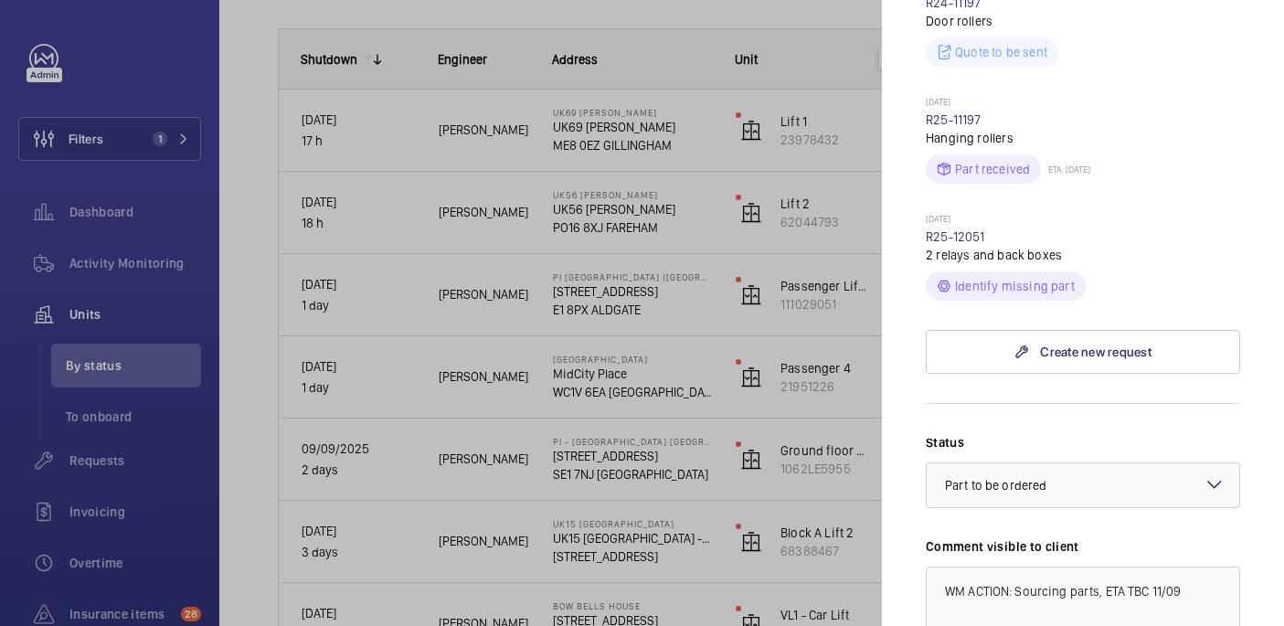
scroll to position [526, 0]
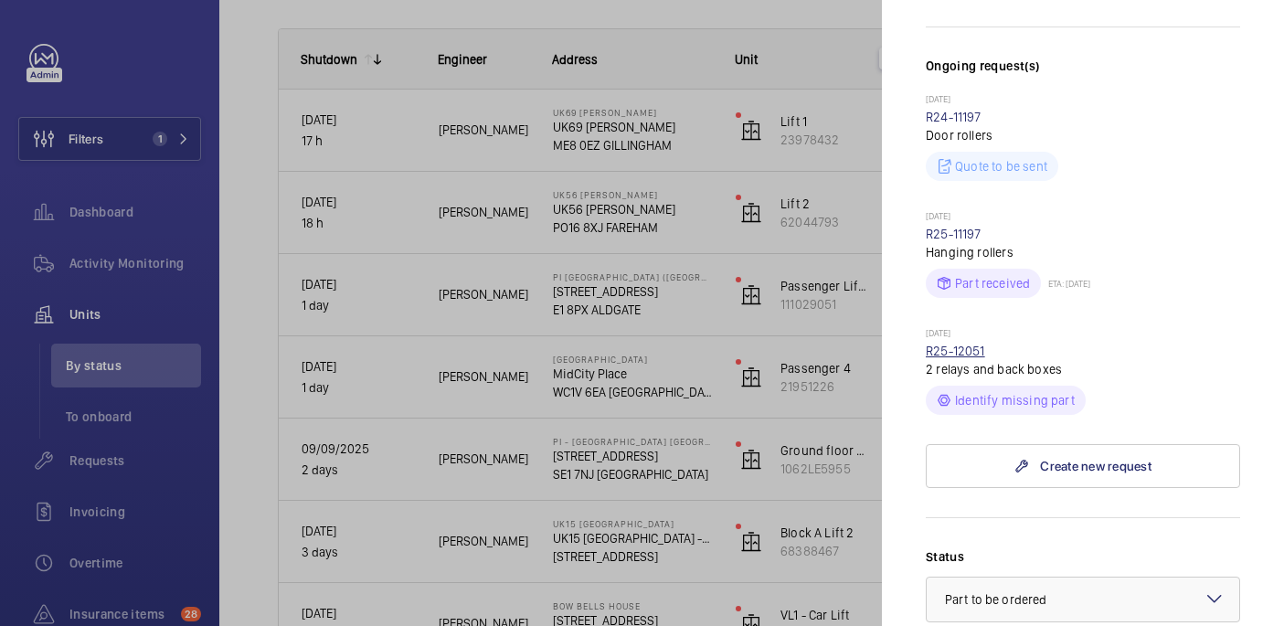
click at [962, 344] on link "R25-12051" at bounding box center [955, 351] width 59 height 15
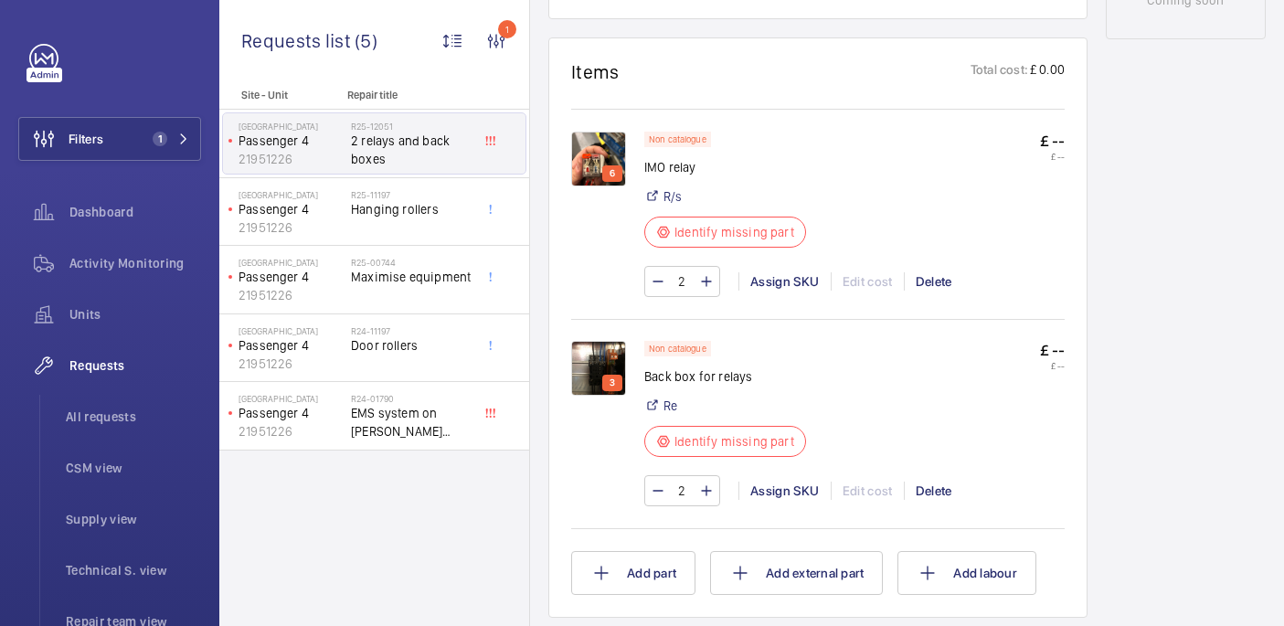
scroll to position [1032, 0]
click at [603, 151] on img at bounding box center [598, 157] width 55 height 55
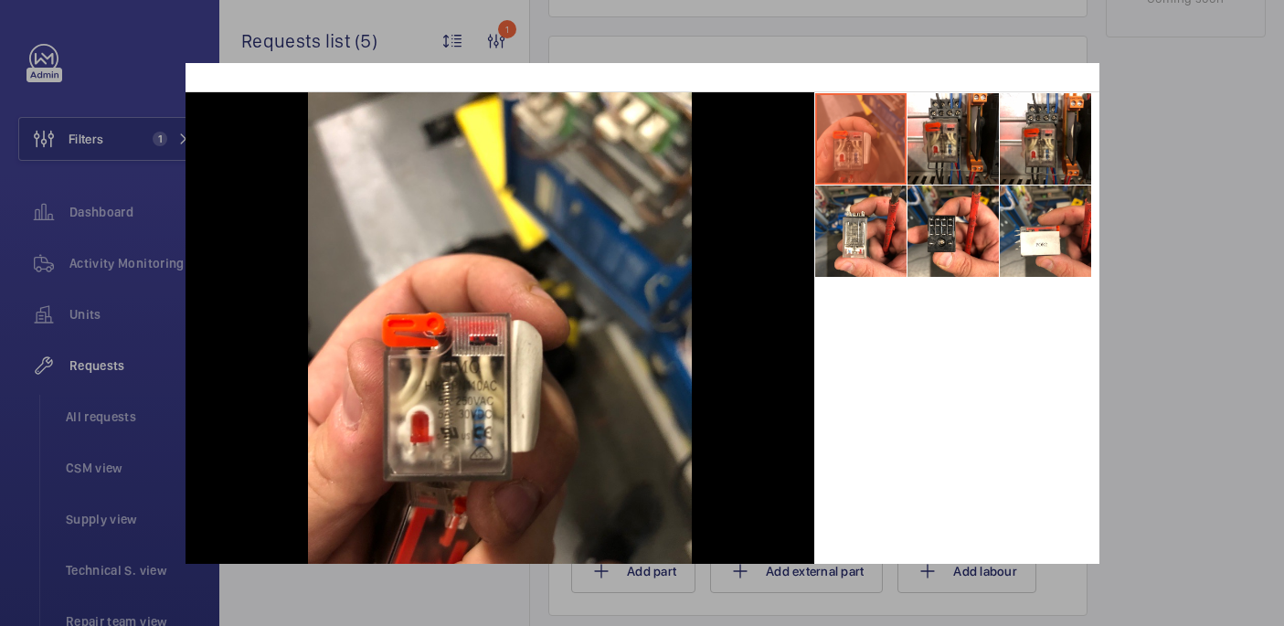
scroll to position [59, 0]
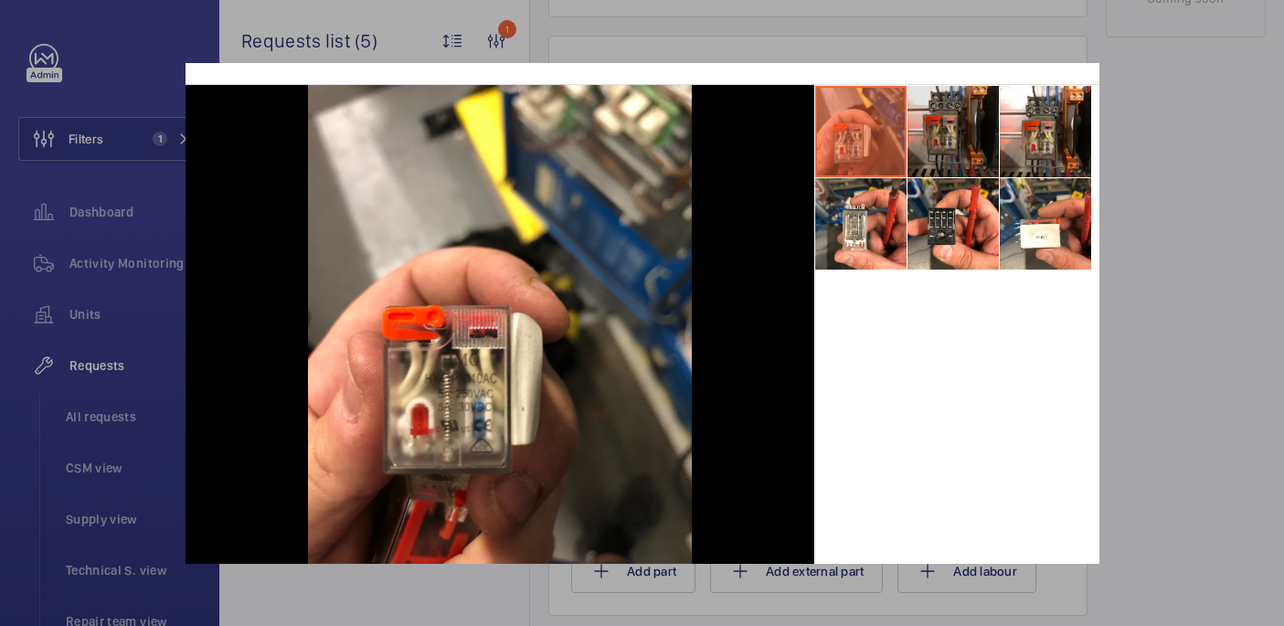
click at [946, 157] on li at bounding box center [952, 131] width 91 height 91
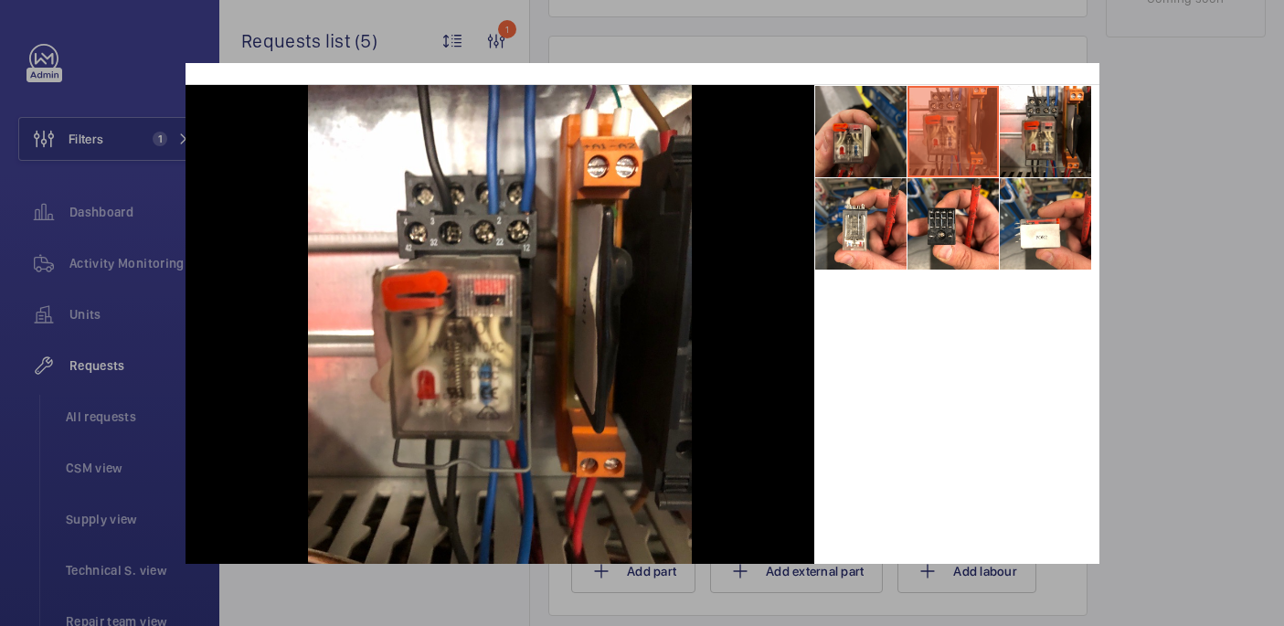
click at [861, 132] on li at bounding box center [860, 131] width 91 height 91
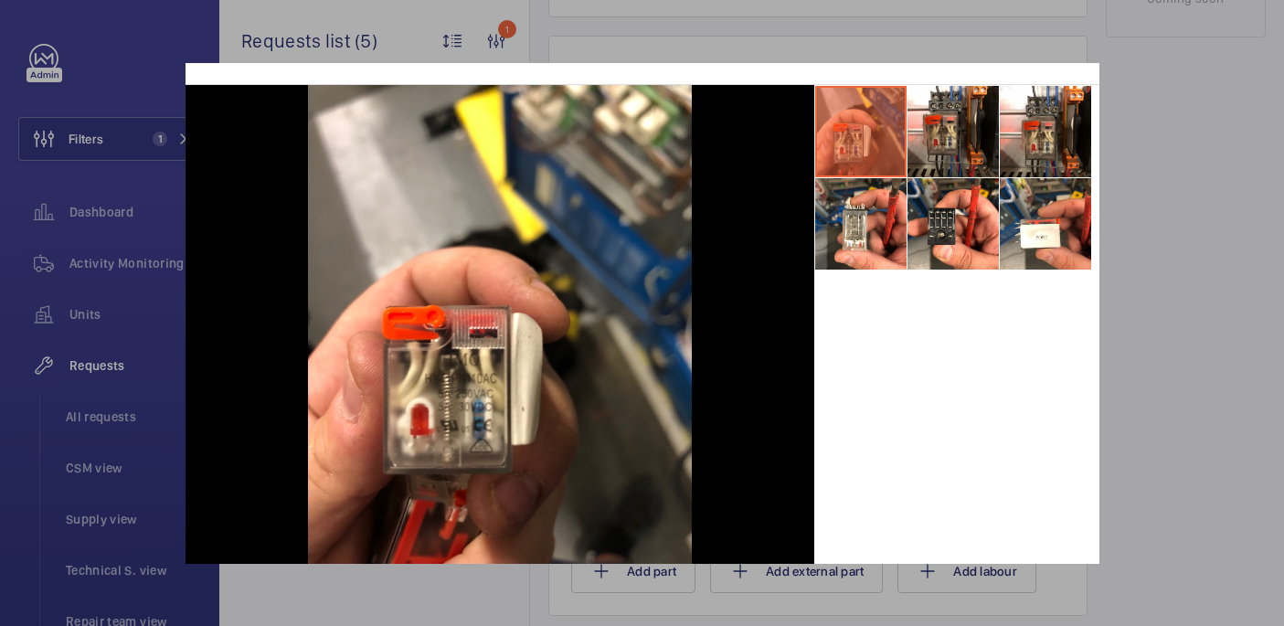
scroll to position [0, 0]
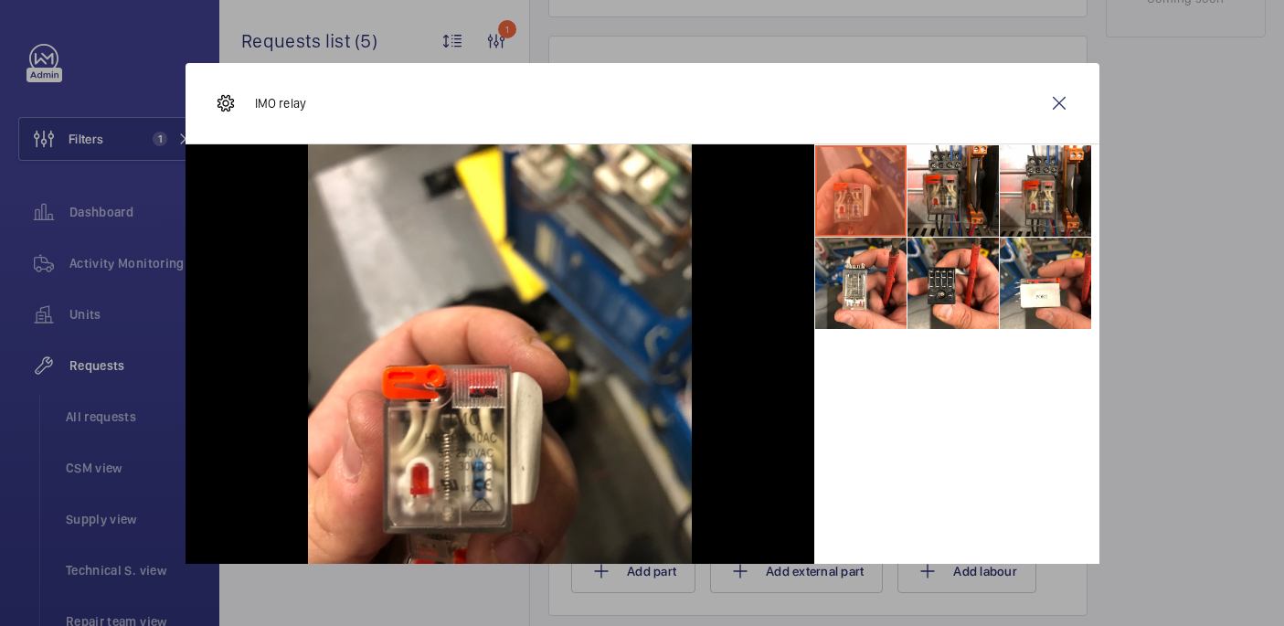
click at [1229, 184] on div at bounding box center [642, 313] width 1284 height 626
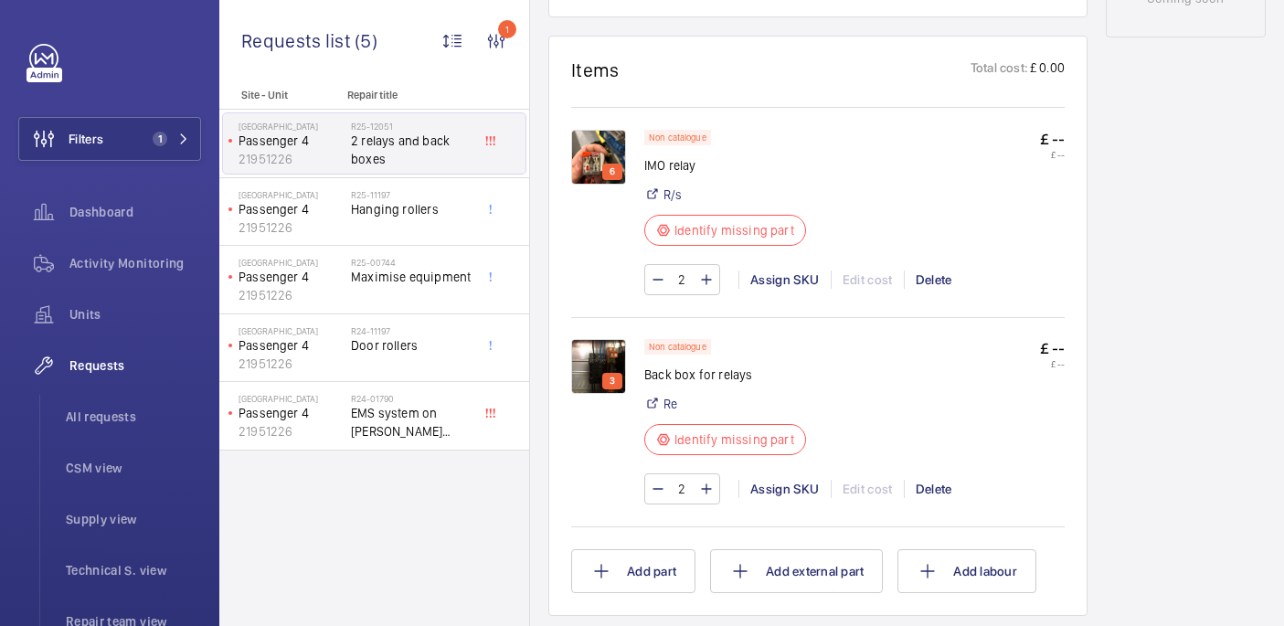
click at [609, 350] on img at bounding box center [598, 366] width 55 height 55
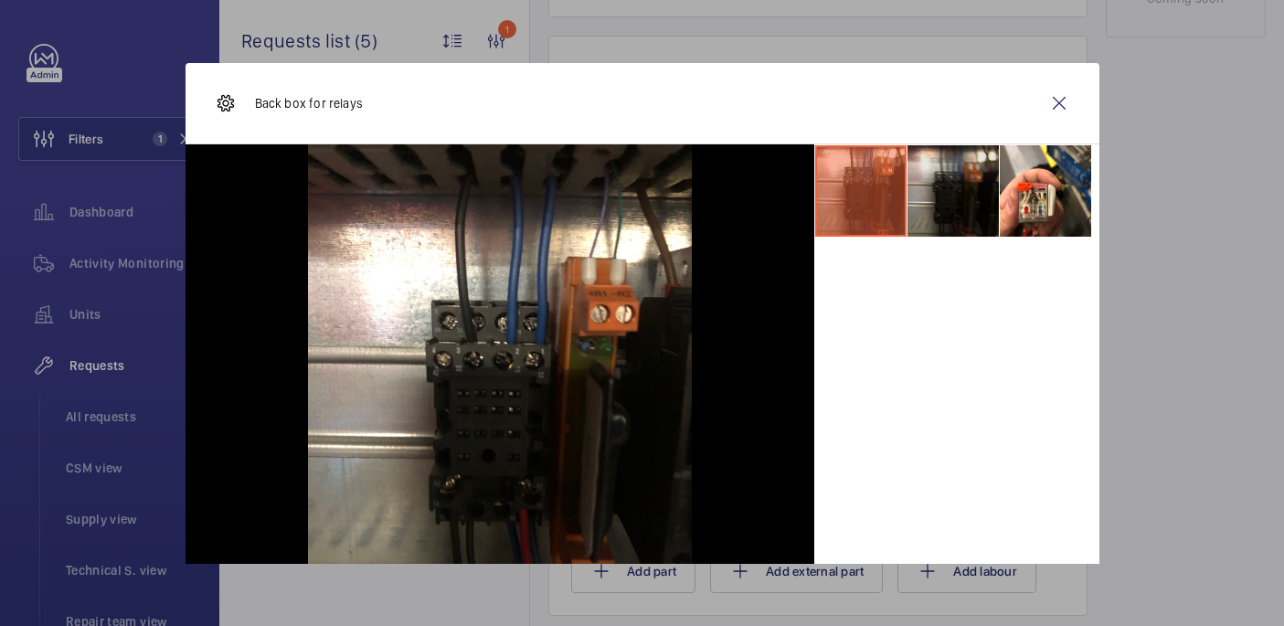
click at [930, 204] on li at bounding box center [952, 190] width 91 height 91
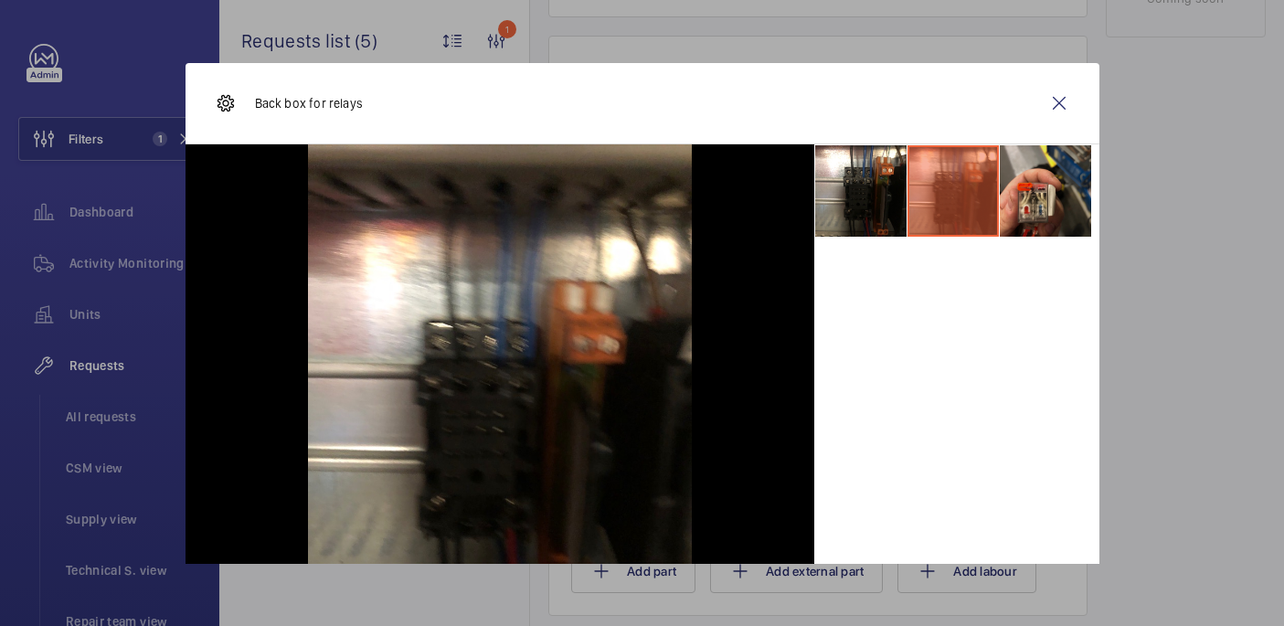
click at [1017, 185] on li at bounding box center [1045, 190] width 91 height 91
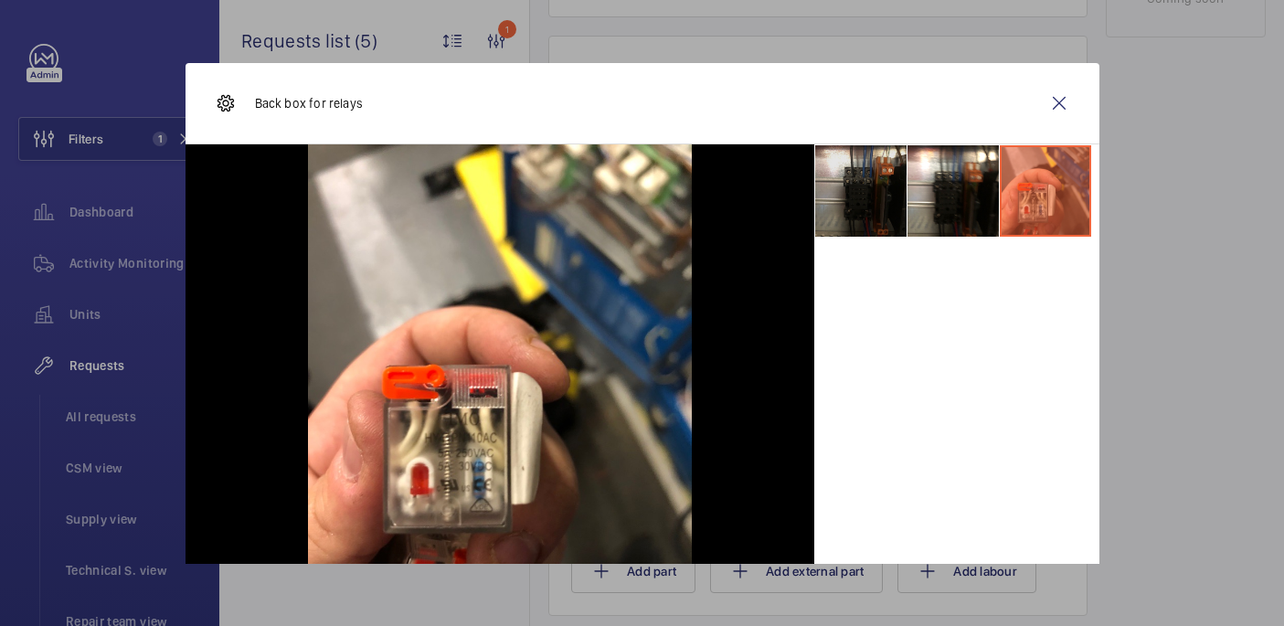
click at [826, 186] on li at bounding box center [860, 190] width 91 height 91
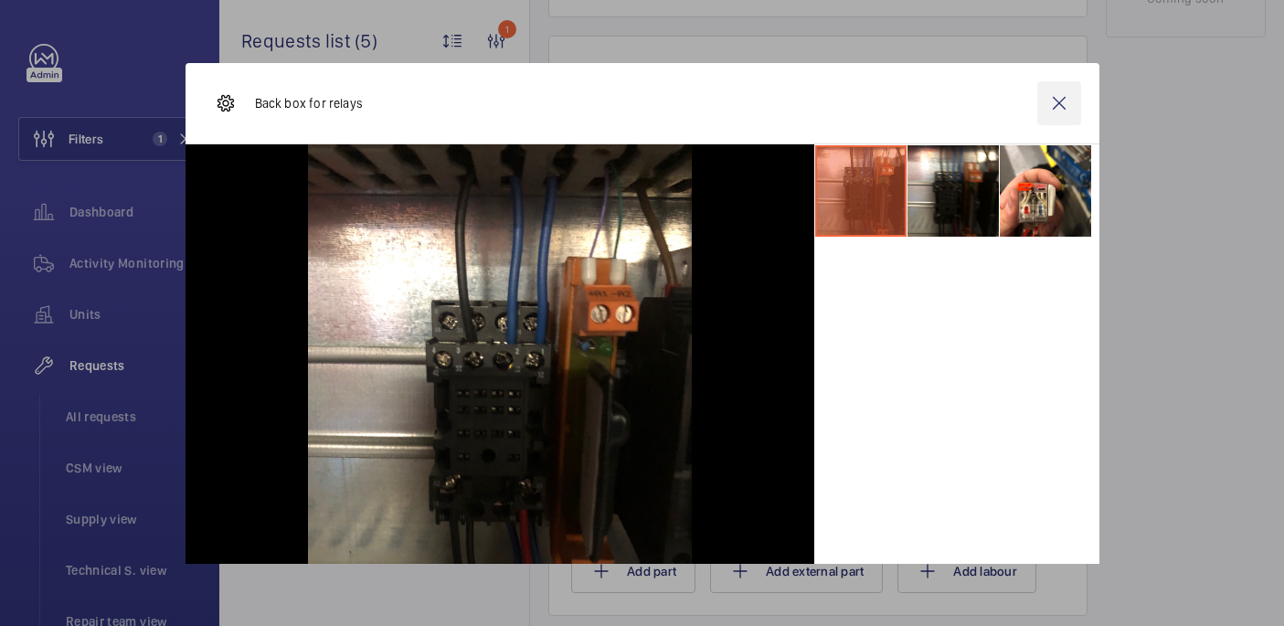
click at [1070, 92] on wm-front-icon-button at bounding box center [1059, 103] width 44 height 44
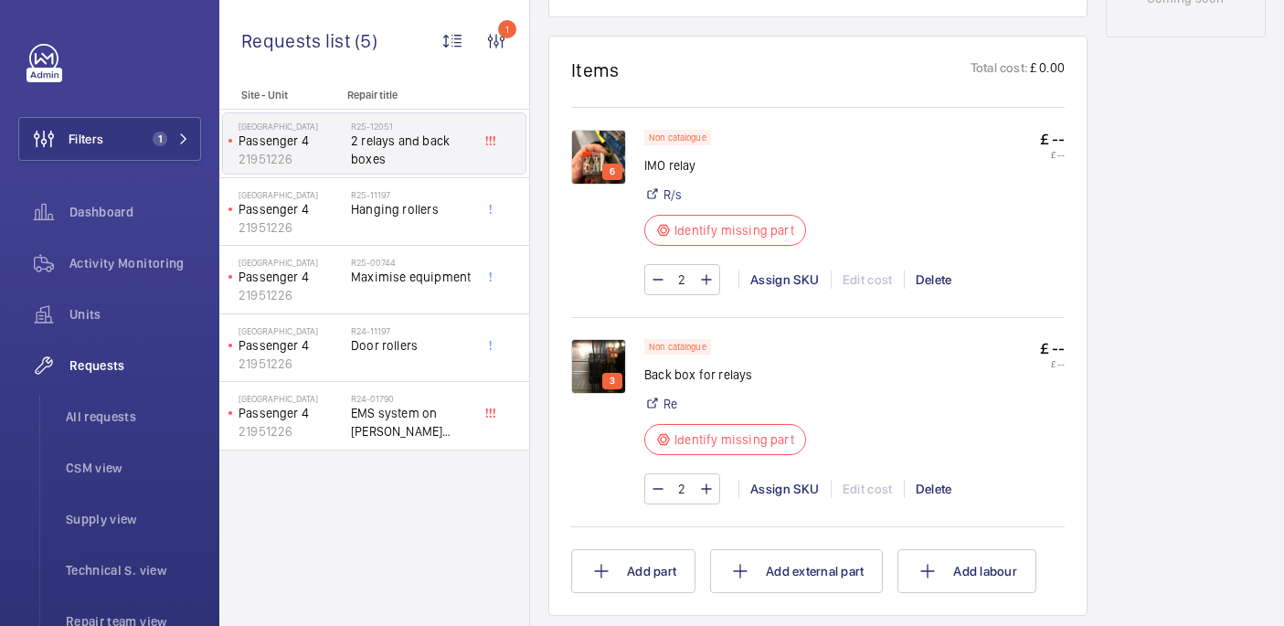
click at [589, 164] on img at bounding box center [598, 157] width 55 height 55
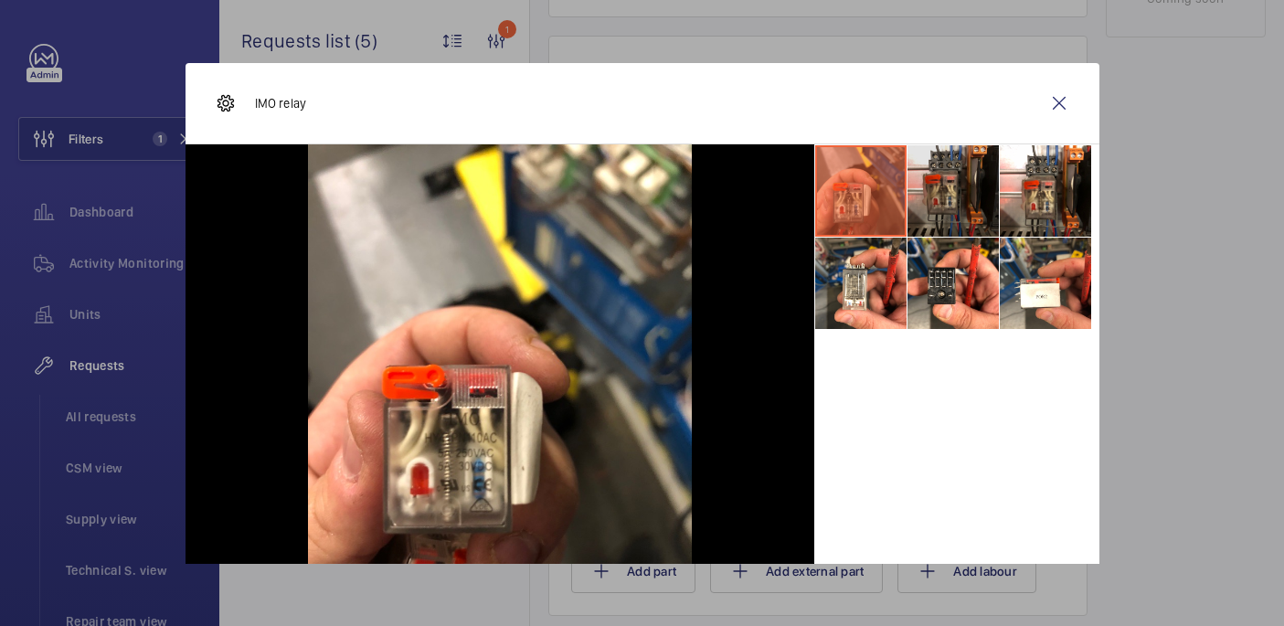
click at [971, 193] on li at bounding box center [952, 190] width 91 height 91
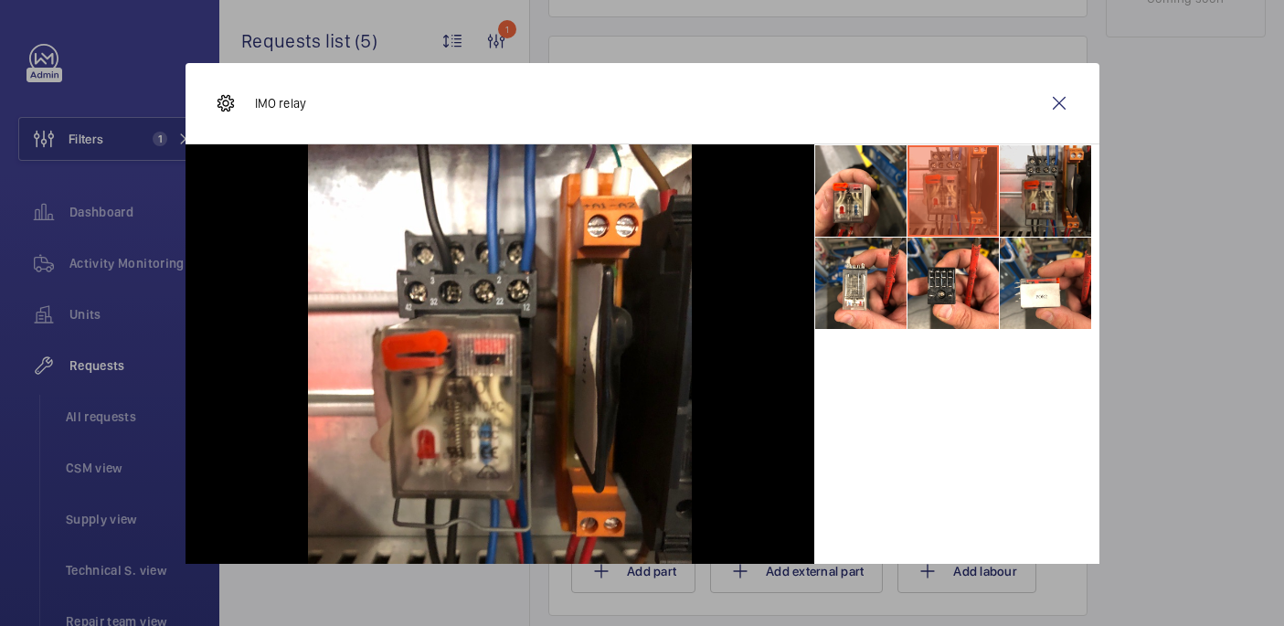
click at [1040, 178] on li at bounding box center [1045, 190] width 91 height 91
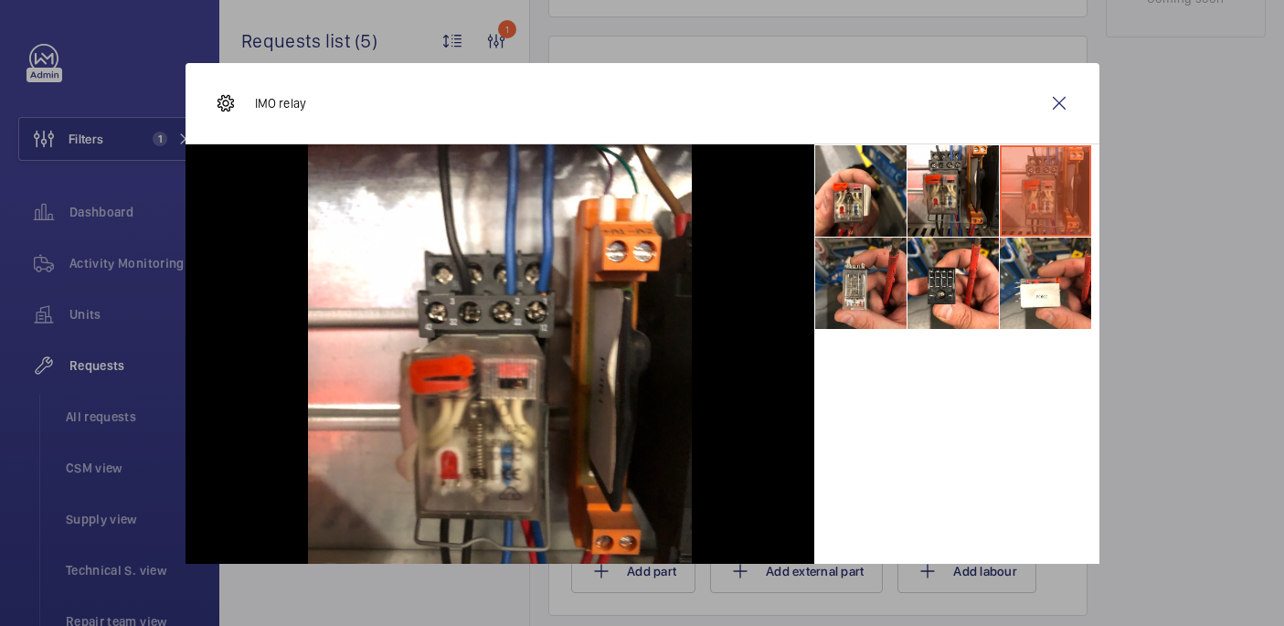
click at [869, 299] on li at bounding box center [860, 283] width 91 height 91
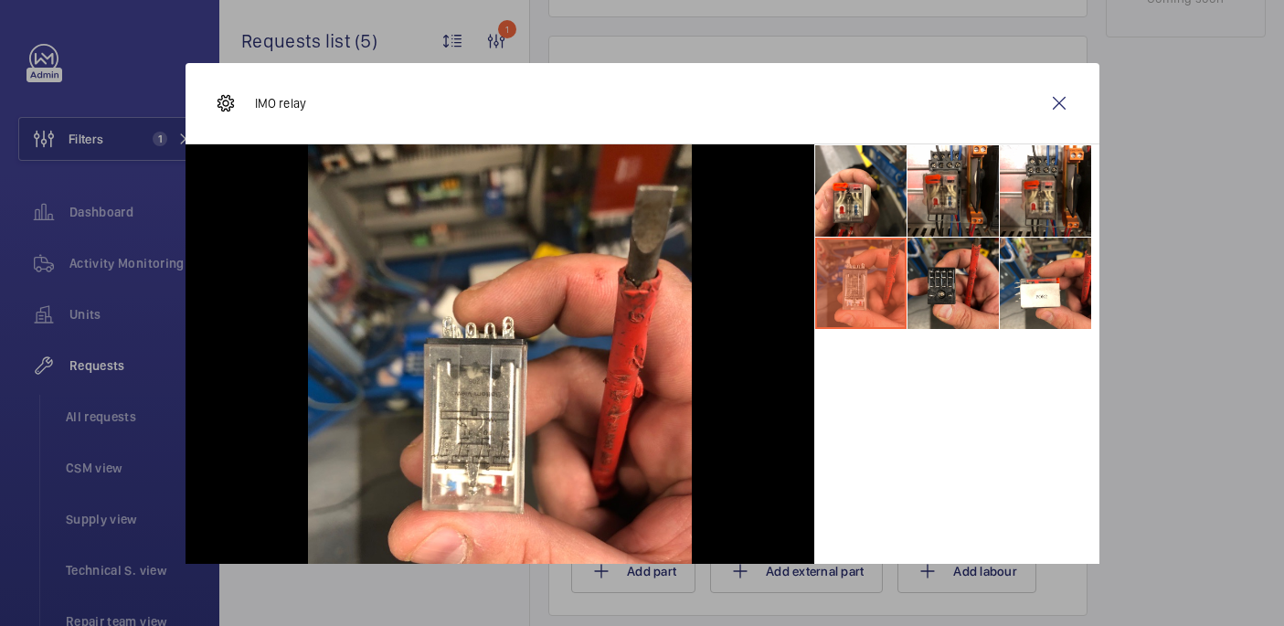
click at [946, 270] on li at bounding box center [952, 283] width 91 height 91
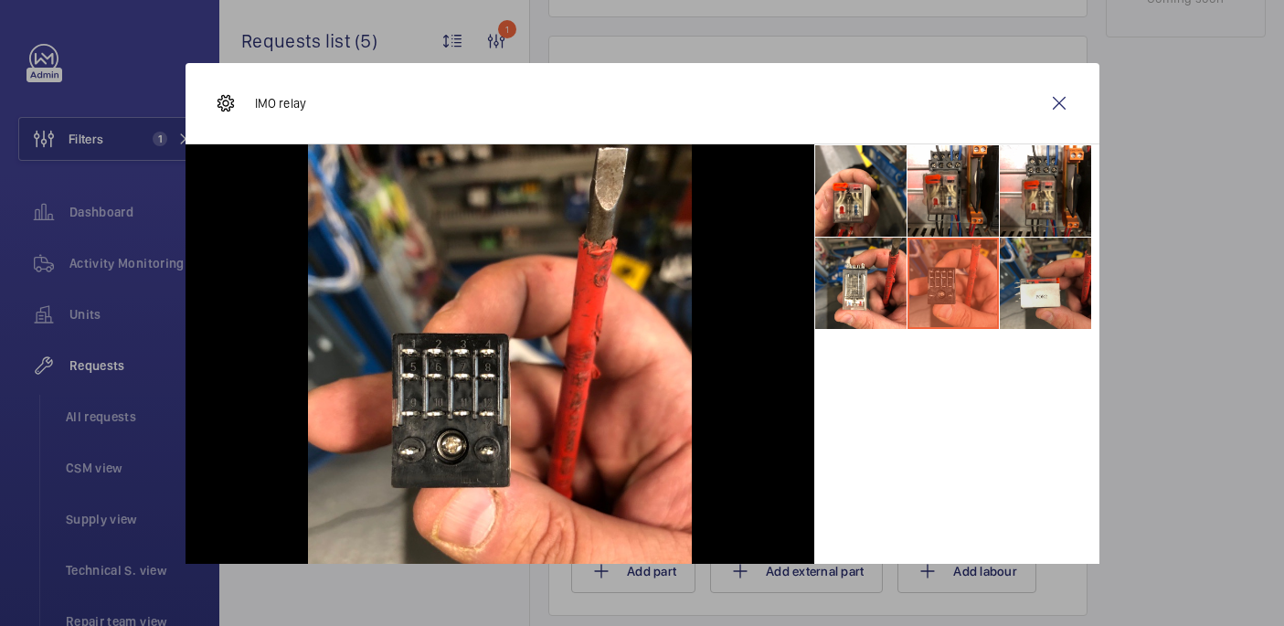
click at [1039, 292] on li at bounding box center [1045, 283] width 91 height 91
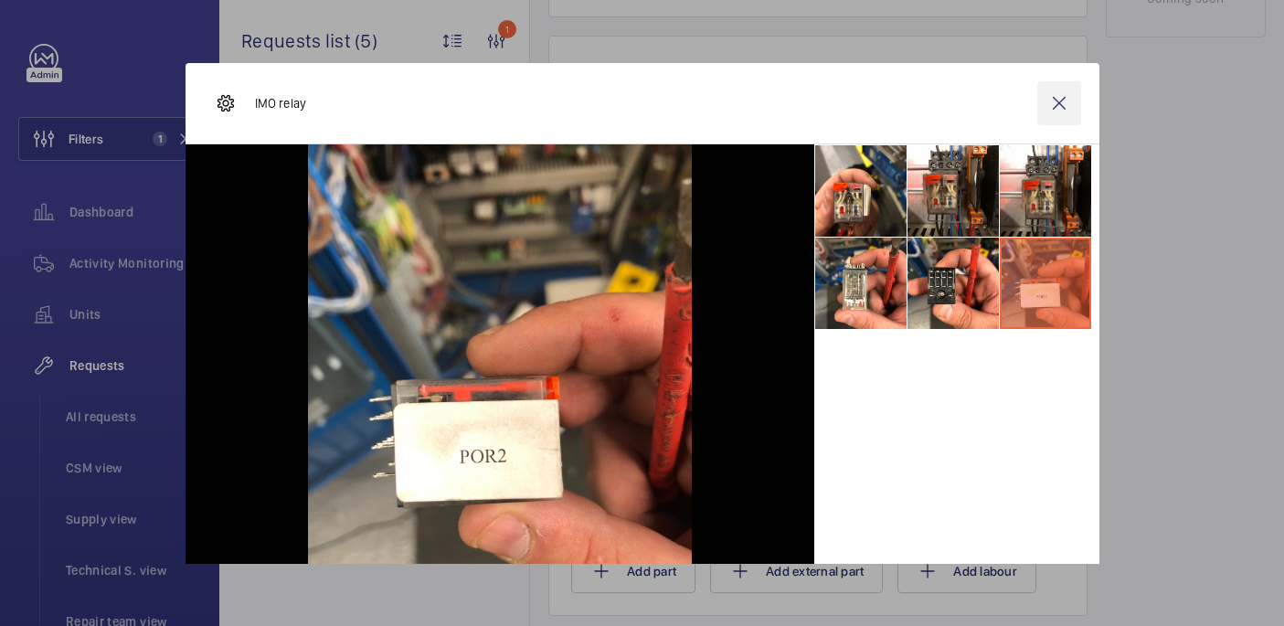
click at [1070, 90] on wm-front-icon-button at bounding box center [1059, 103] width 44 height 44
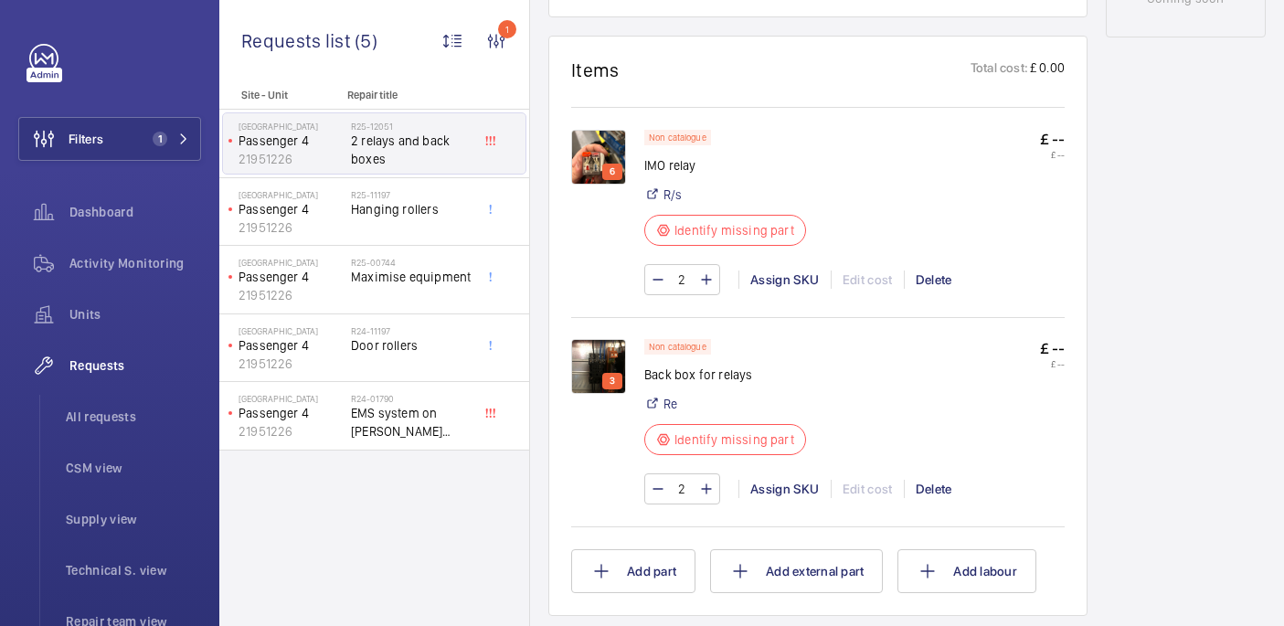
scroll to position [1167, 0]
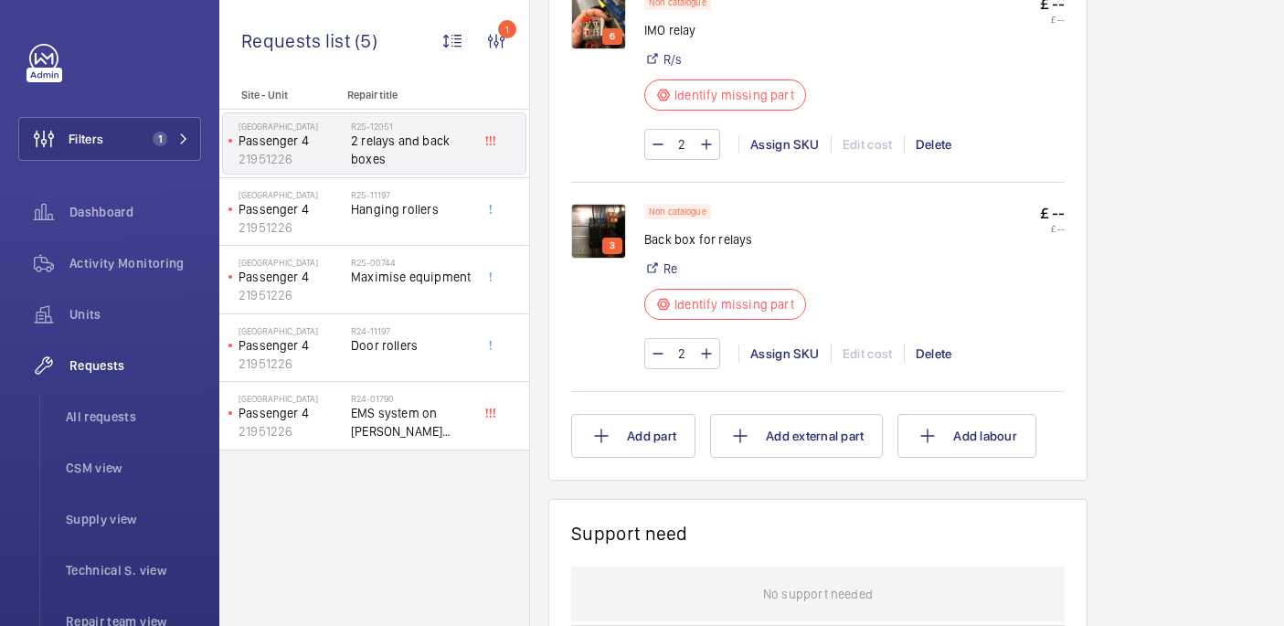
click at [600, 223] on img at bounding box center [598, 231] width 55 height 55
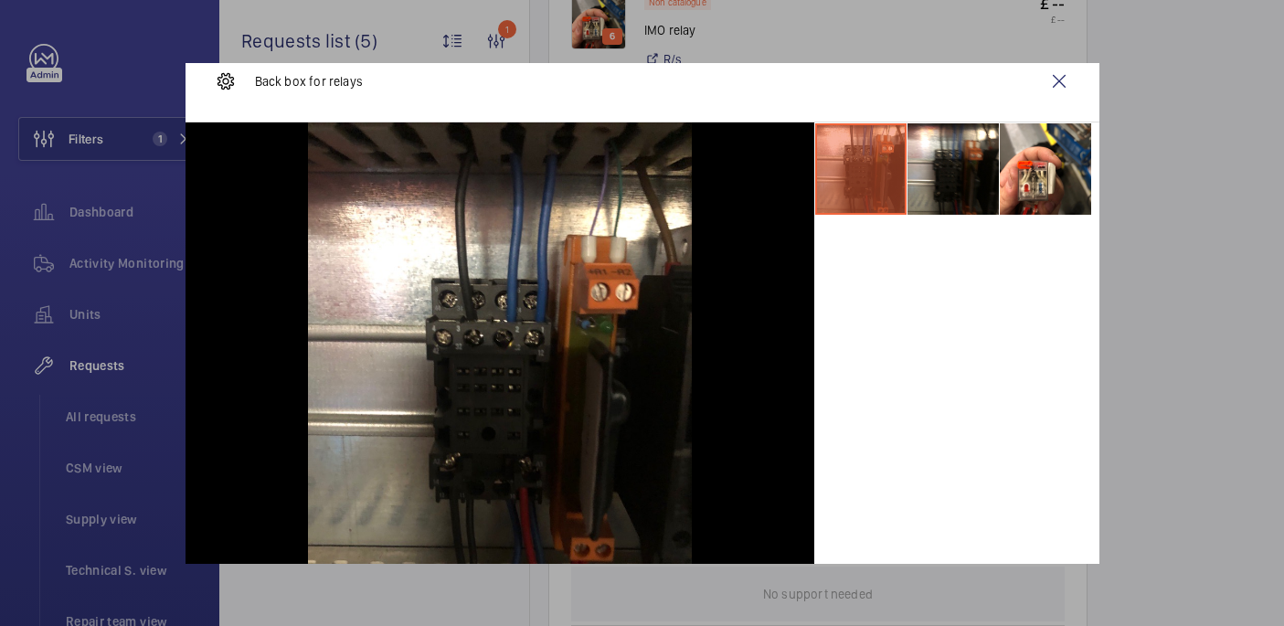
scroll to position [26, 0]
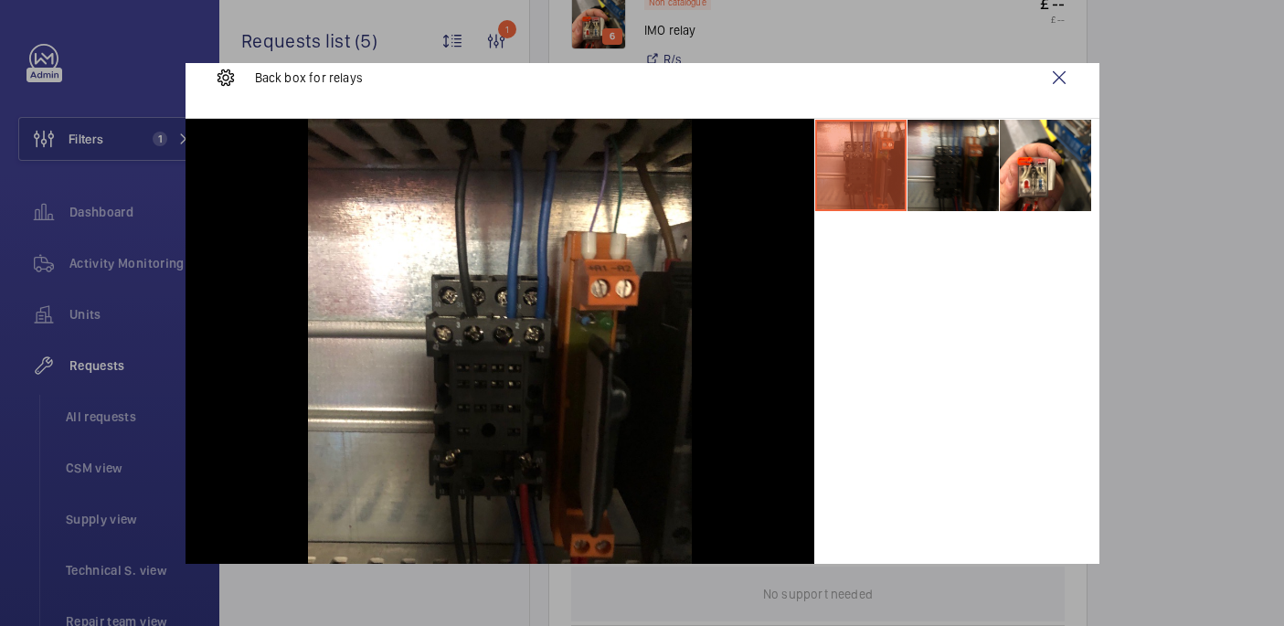
click at [955, 138] on li at bounding box center [952, 165] width 91 height 91
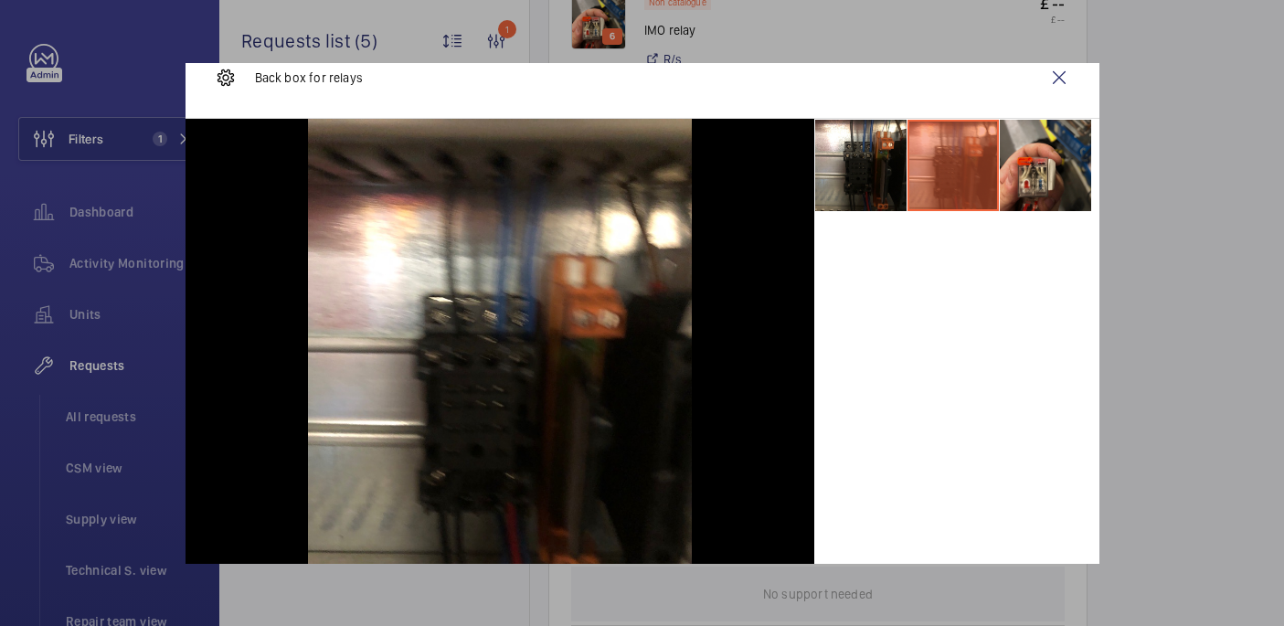
click at [1054, 155] on li at bounding box center [1045, 165] width 91 height 91
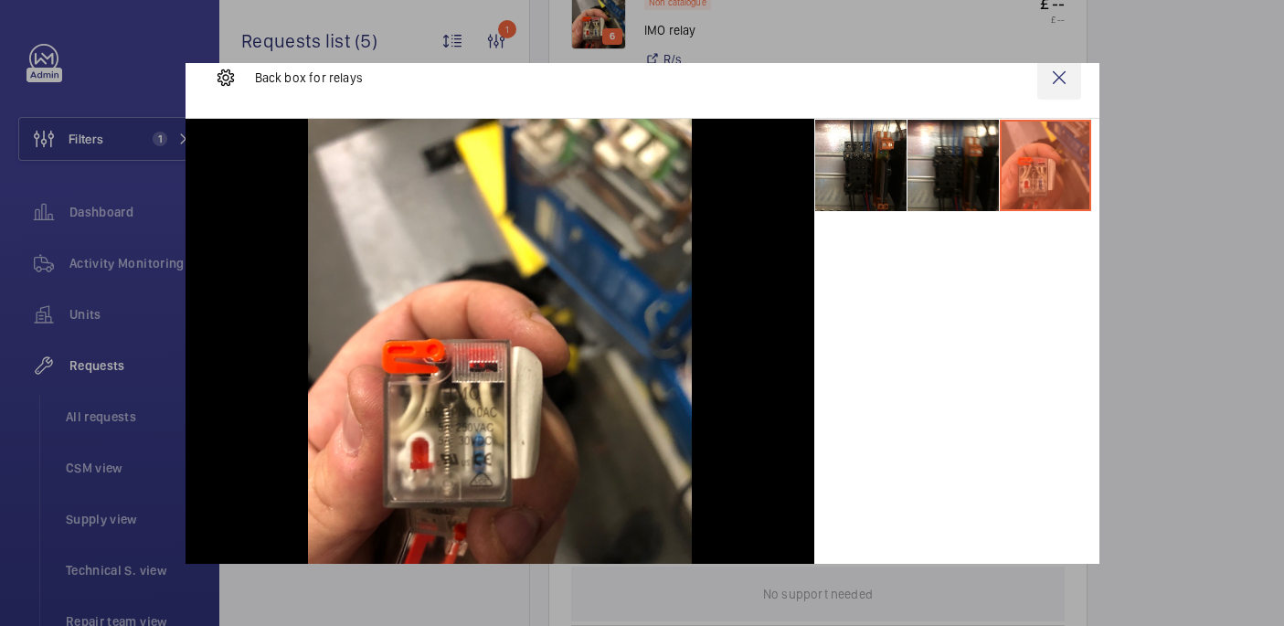
click at [1057, 79] on wm-front-icon-button at bounding box center [1059, 78] width 44 height 44
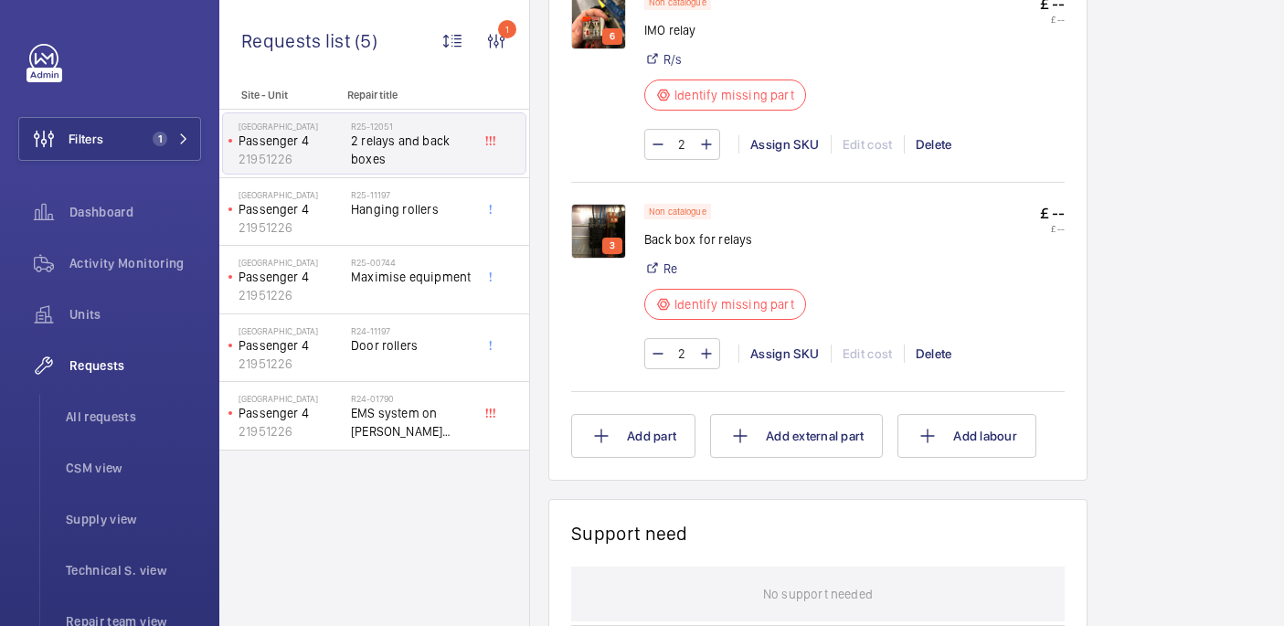
scroll to position [0, 0]
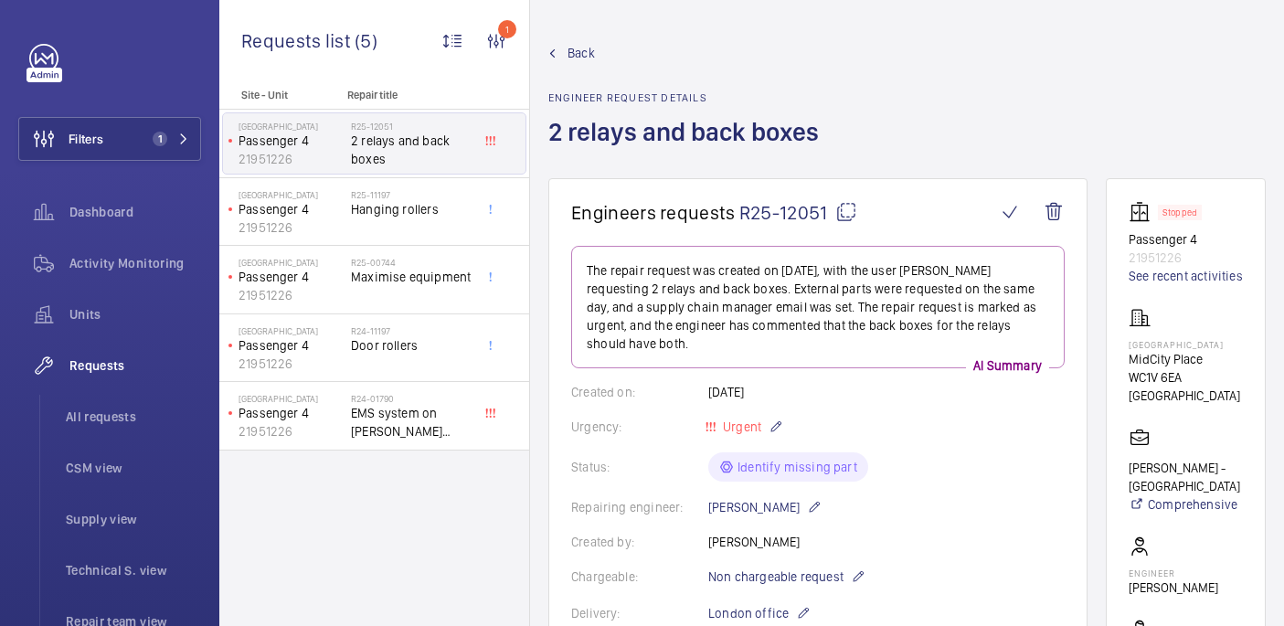
click at [843, 208] on mat-icon at bounding box center [846, 212] width 22 height 22
click at [1143, 346] on p "Midcity Place" at bounding box center [1185, 344] width 114 height 11
copy p "Midcity Place"
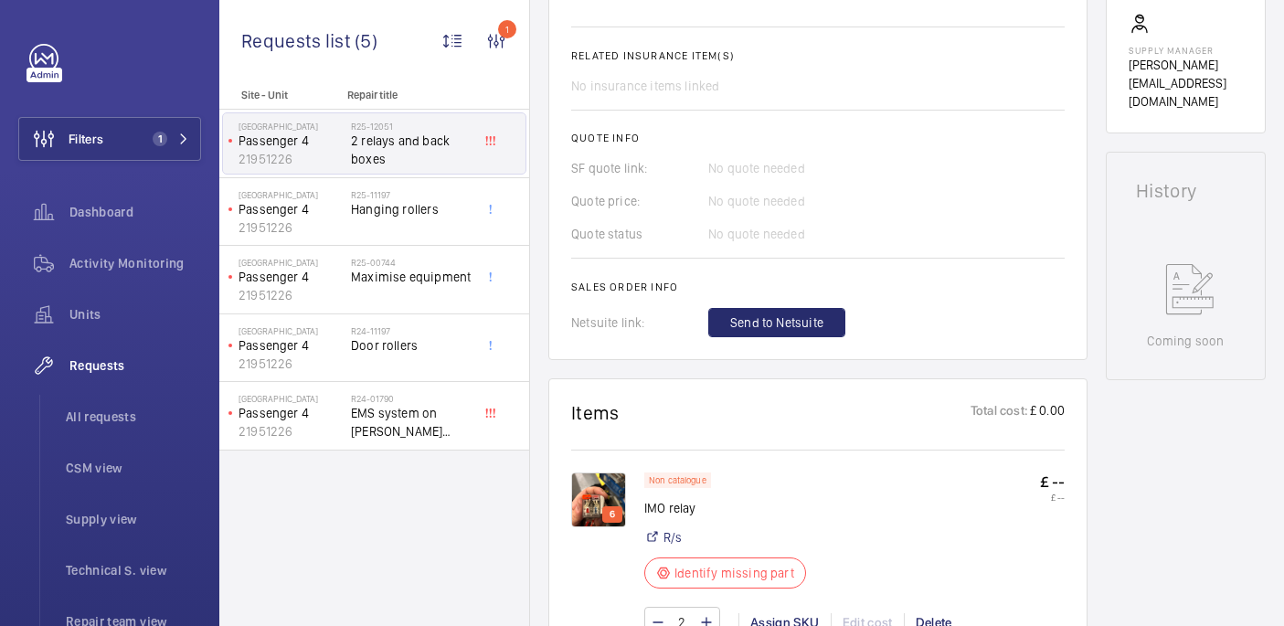
scroll to position [827, 0]
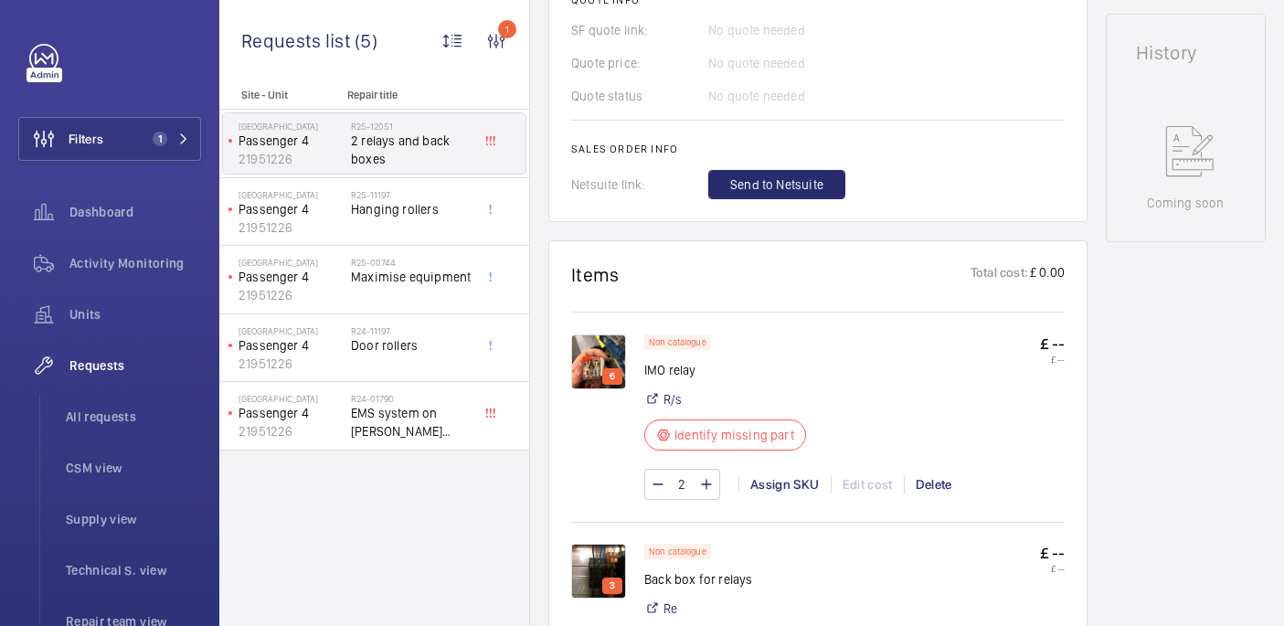
click at [675, 374] on p "IMO relay" at bounding box center [730, 370] width 173 height 18
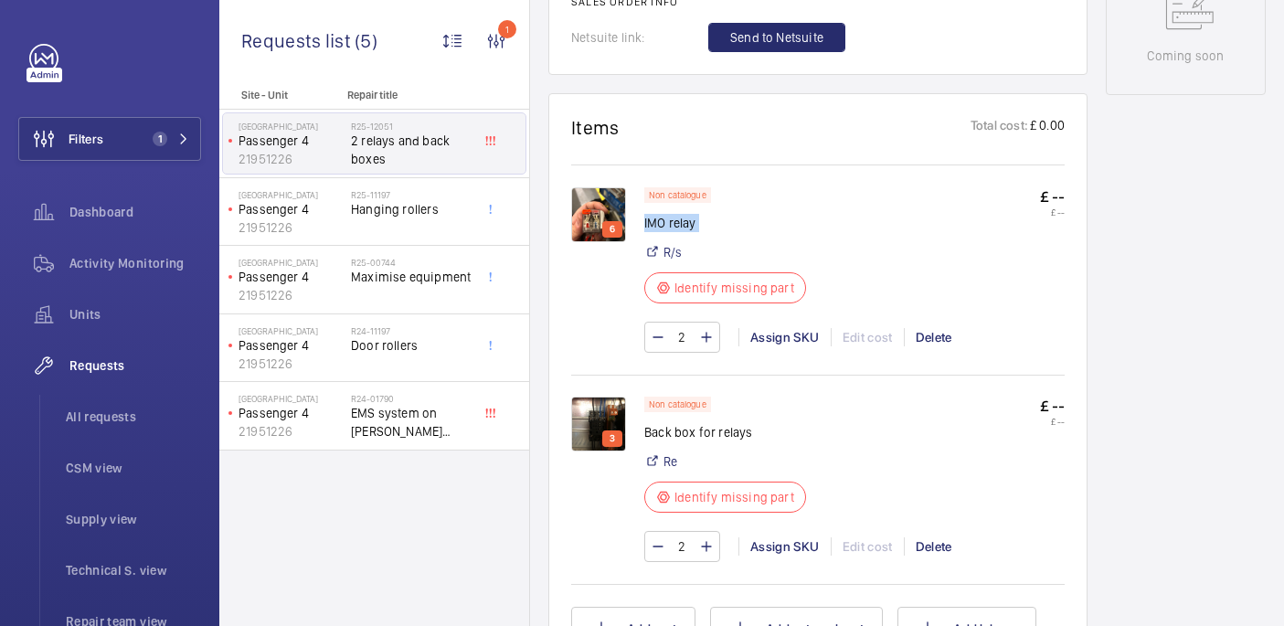
scroll to position [975, 0]
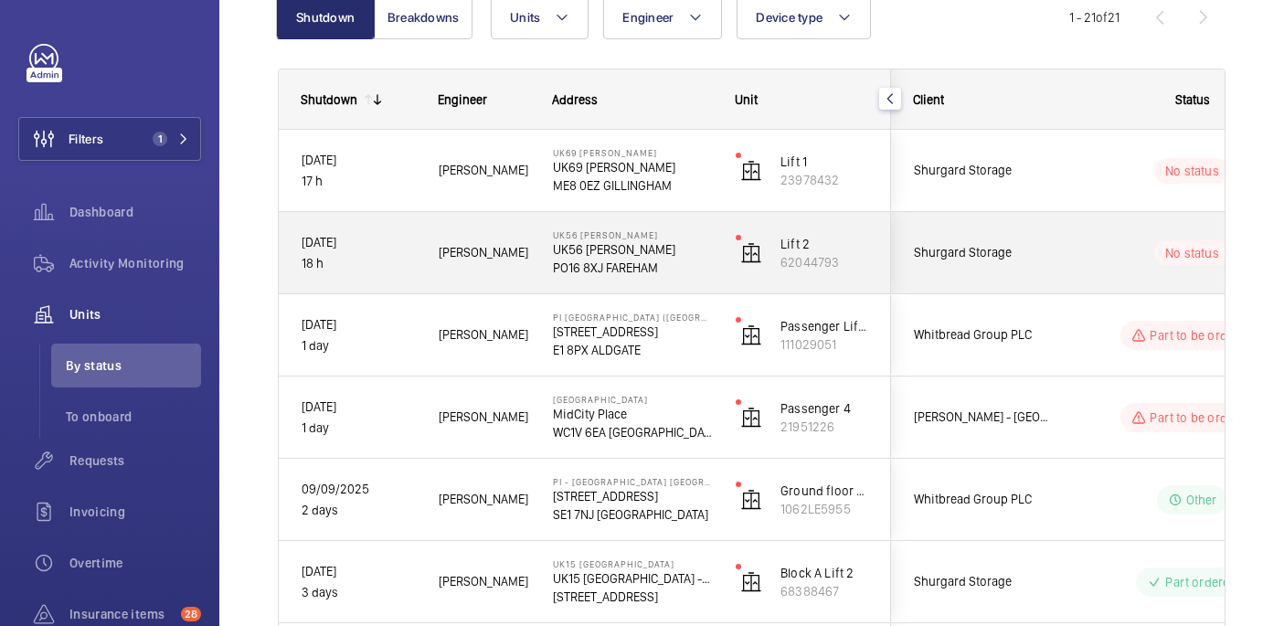
scroll to position [212, 0]
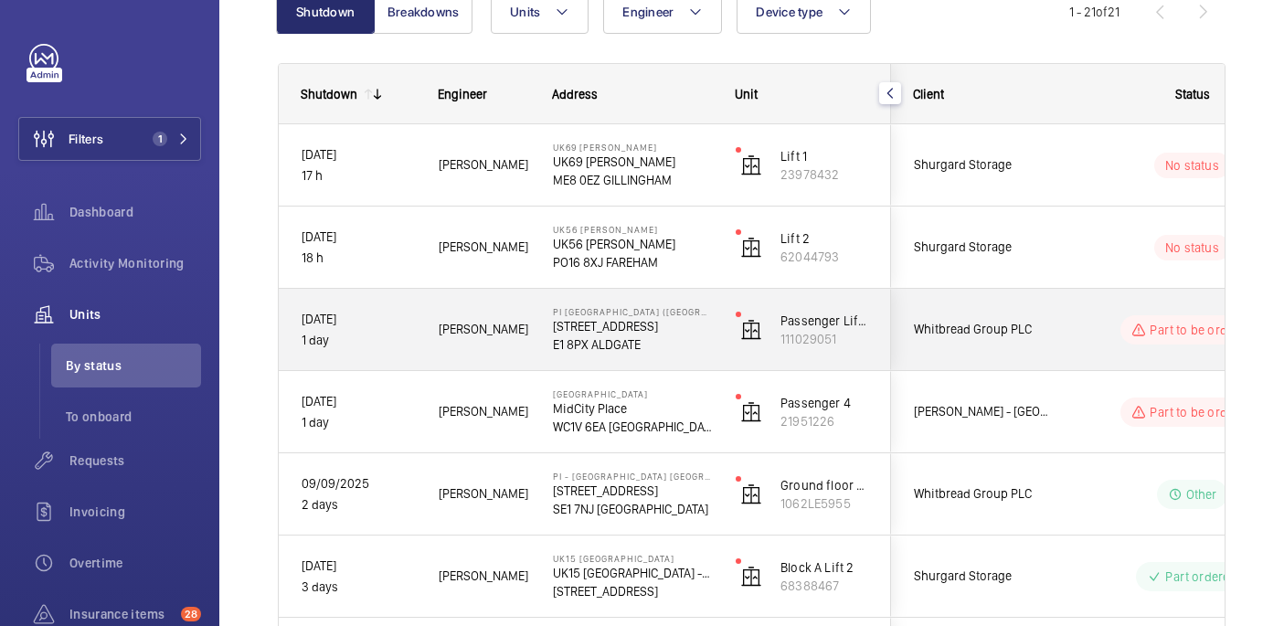
click at [1057, 333] on div "Part to be ordered" at bounding box center [1180, 330] width 249 height 66
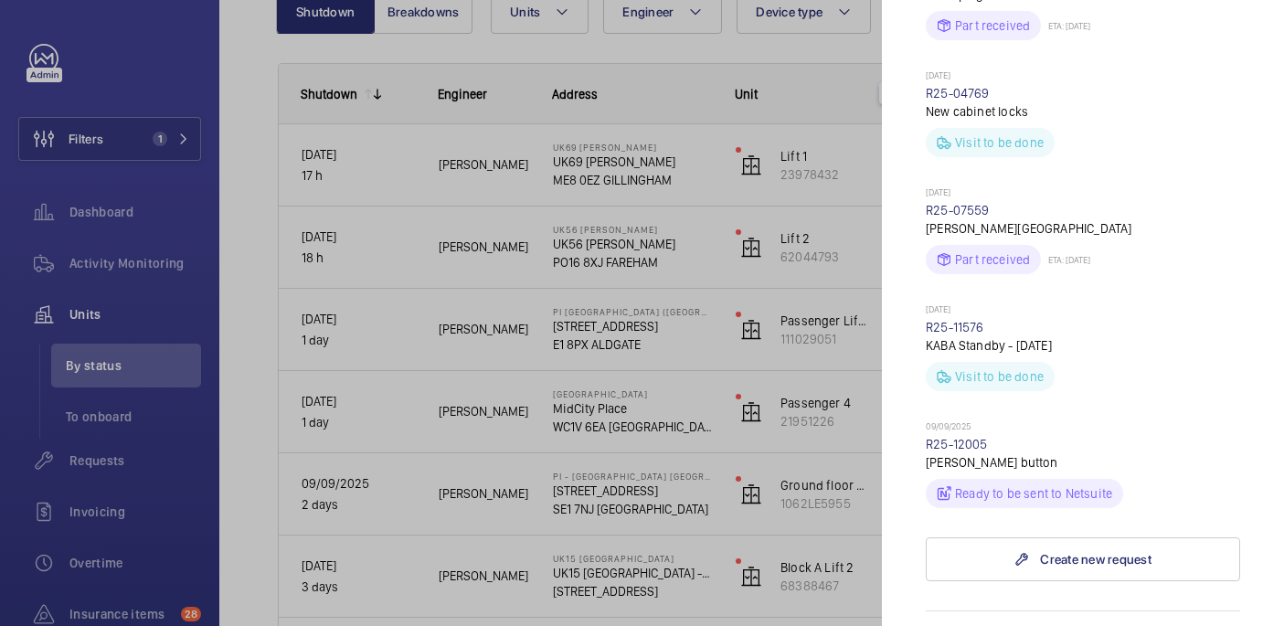
scroll to position [856, 0]
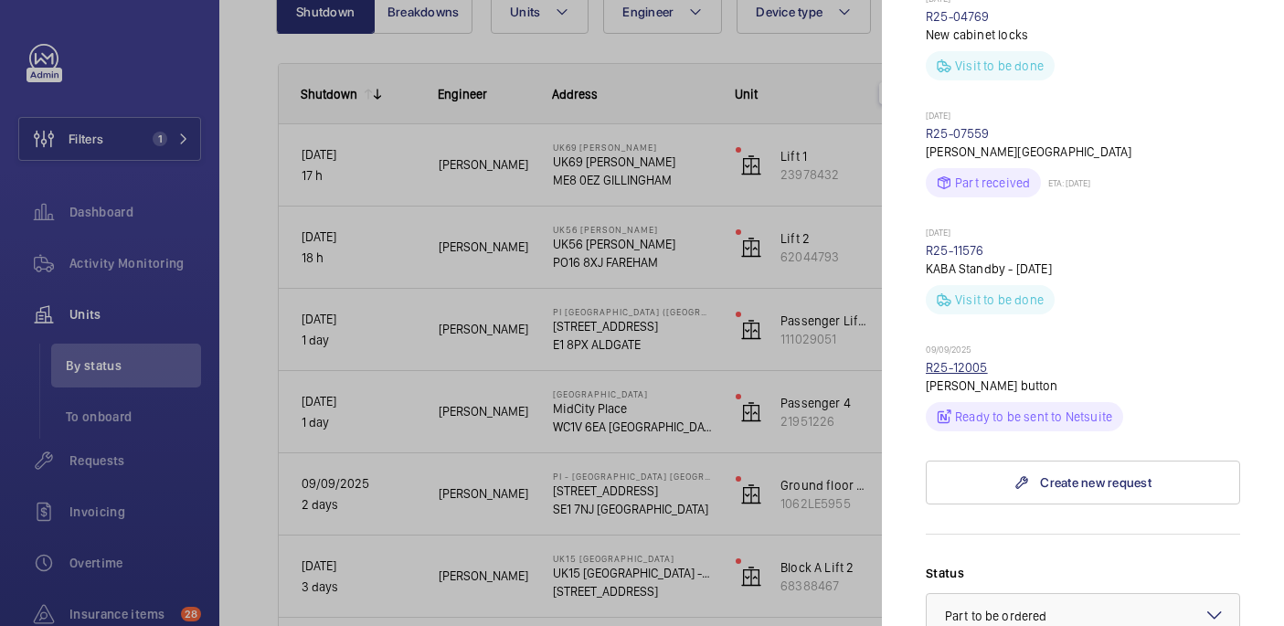
click at [964, 360] on link "R25-12005" at bounding box center [957, 367] width 62 height 15
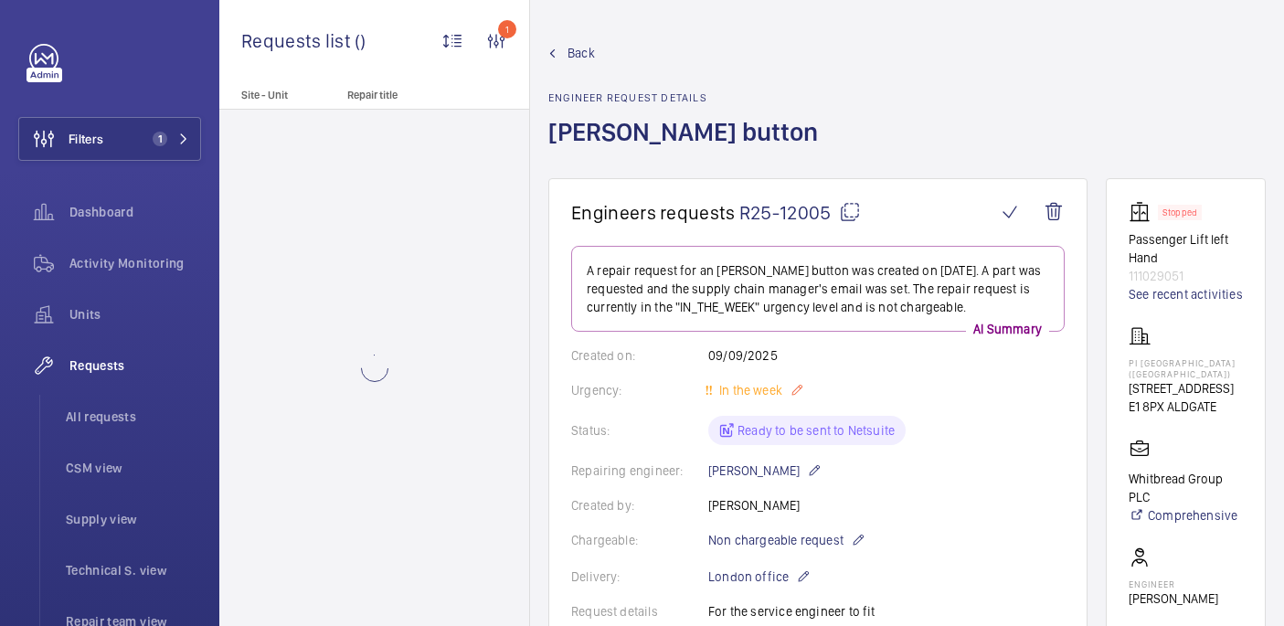
scroll to position [820, 0]
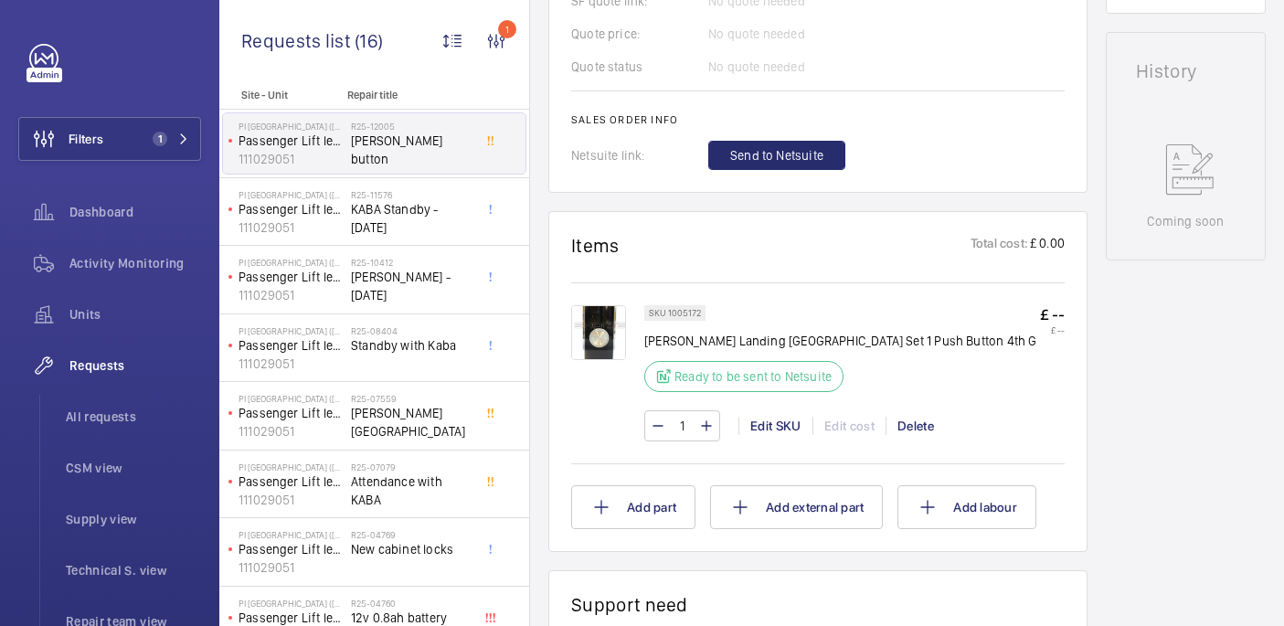
click at [604, 330] on img at bounding box center [598, 332] width 55 height 55
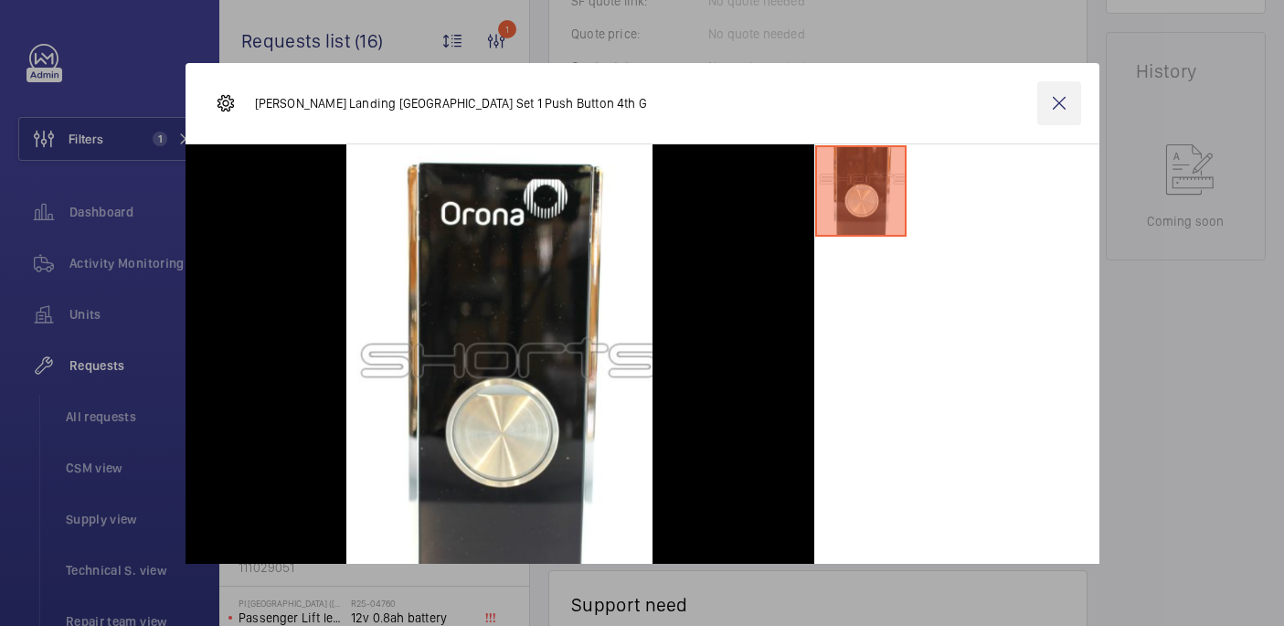
click at [1053, 102] on wm-front-icon-button at bounding box center [1059, 103] width 44 height 44
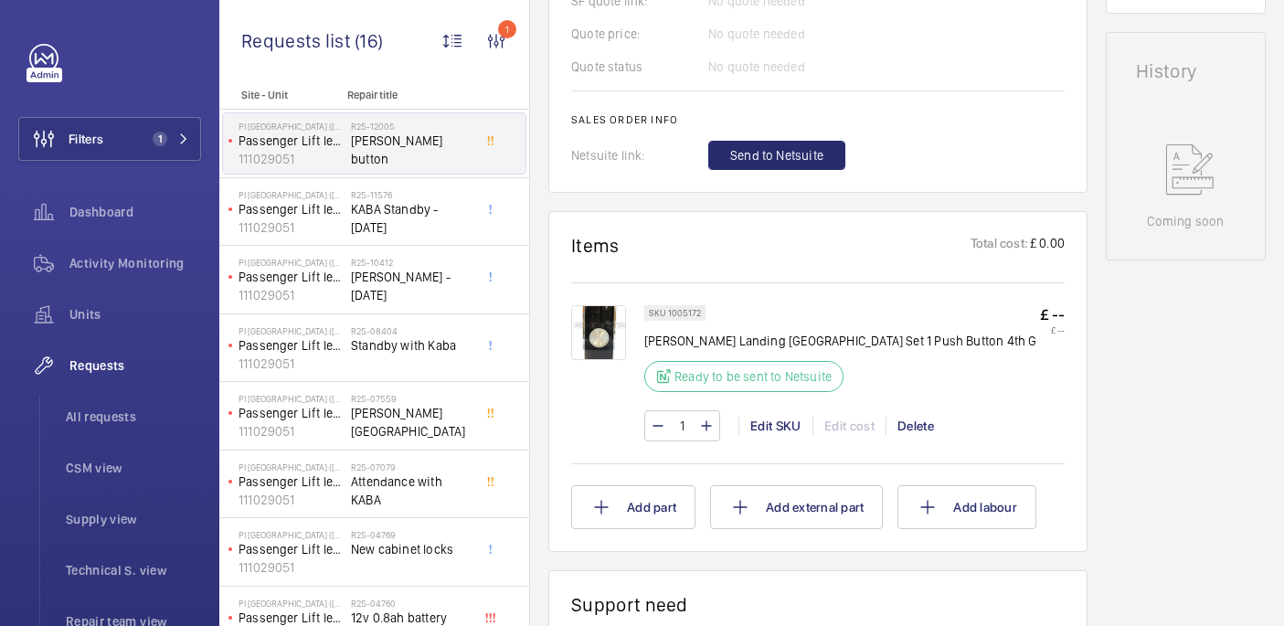
scroll to position [861, 0]
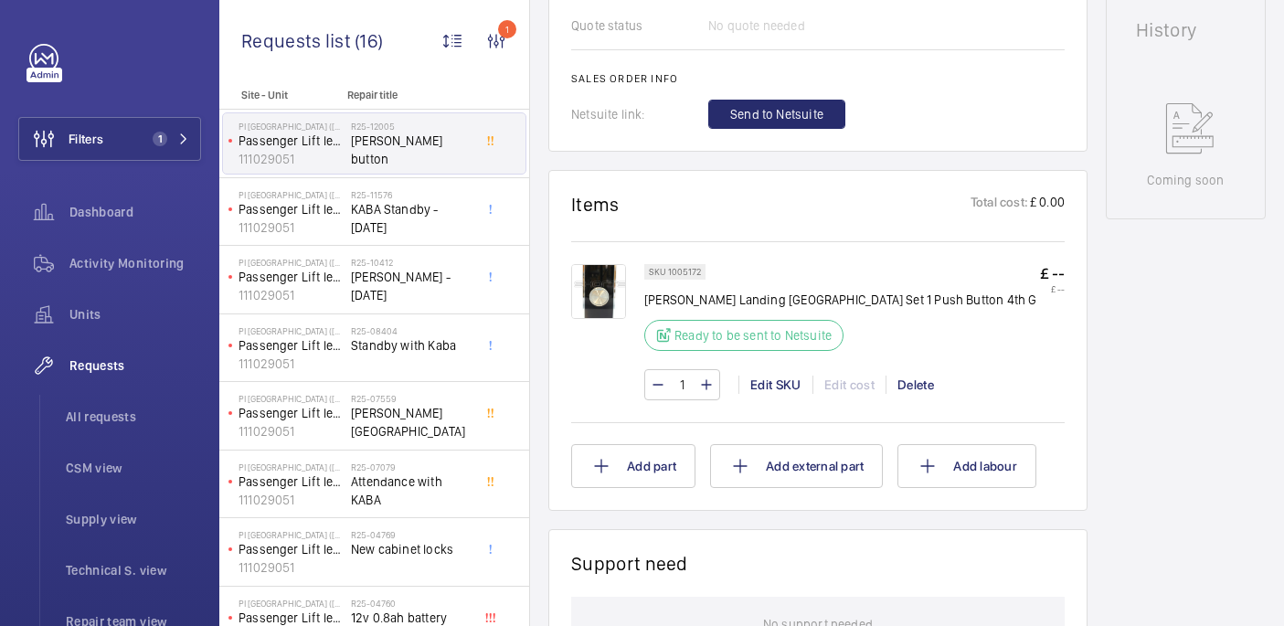
click at [597, 284] on img at bounding box center [598, 291] width 55 height 55
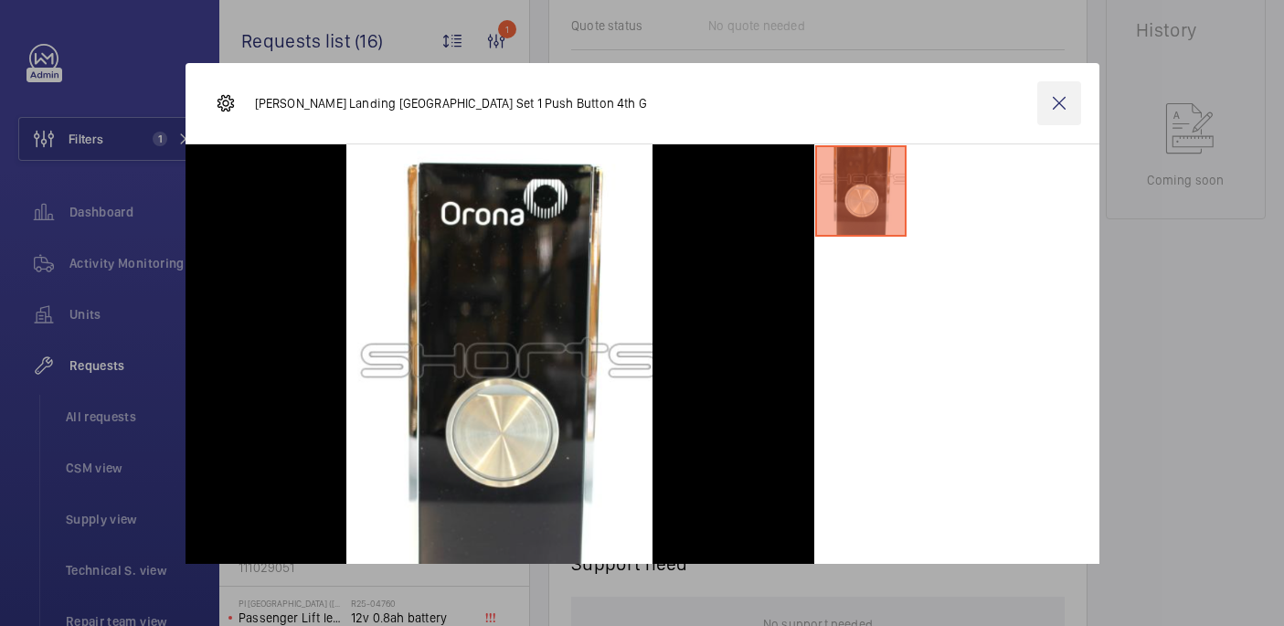
click at [1049, 101] on wm-front-icon-button at bounding box center [1059, 103] width 44 height 44
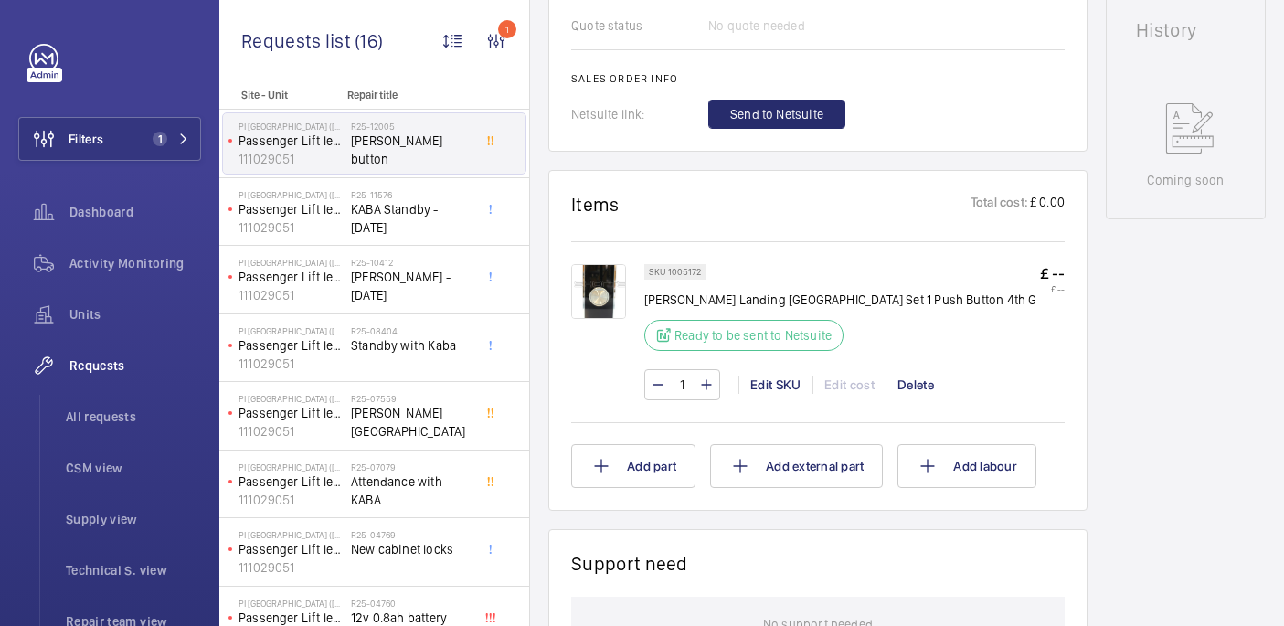
click at [661, 307] on p "Orona Landing Push Station Set 1 Push Button 4th G" at bounding box center [840, 300] width 392 height 18
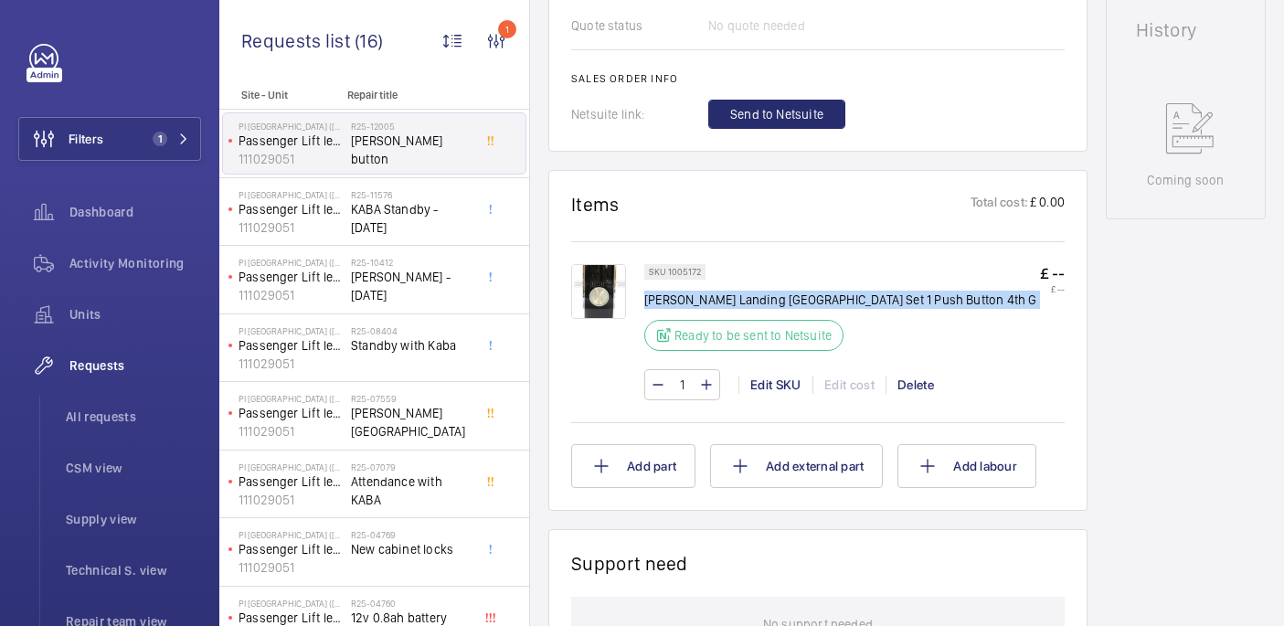
click at [661, 307] on p "Orona Landing Push Station Set 1 Push Button 4th G" at bounding box center [840, 300] width 392 height 18
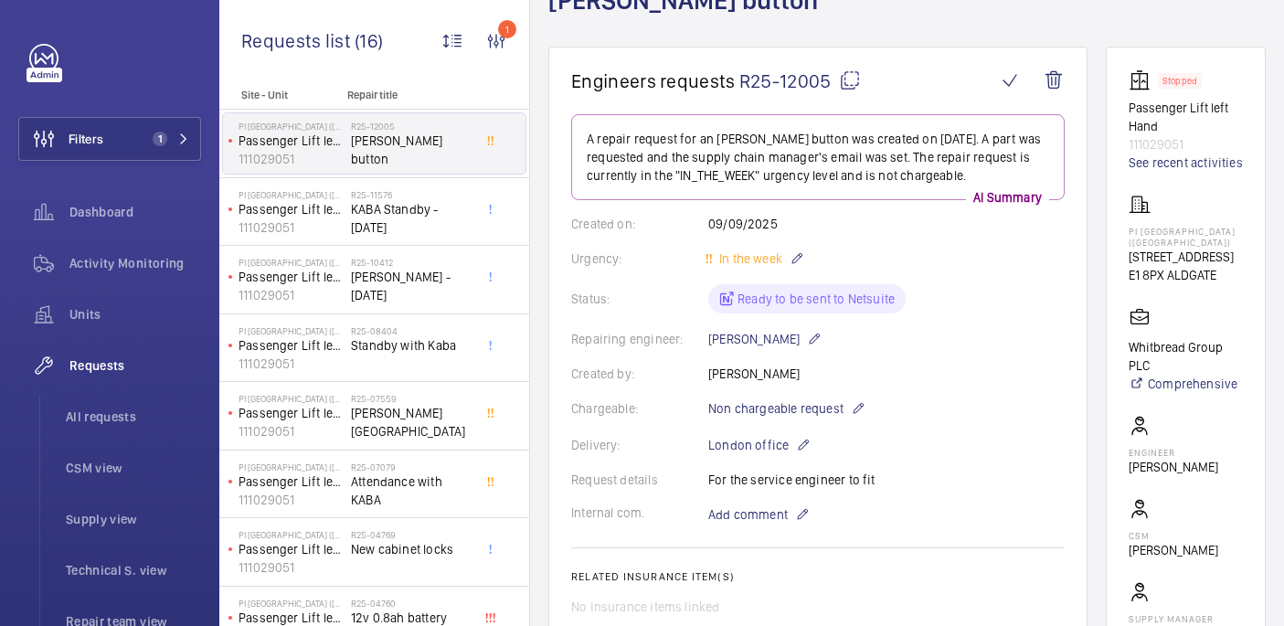
scroll to position [153, 0]
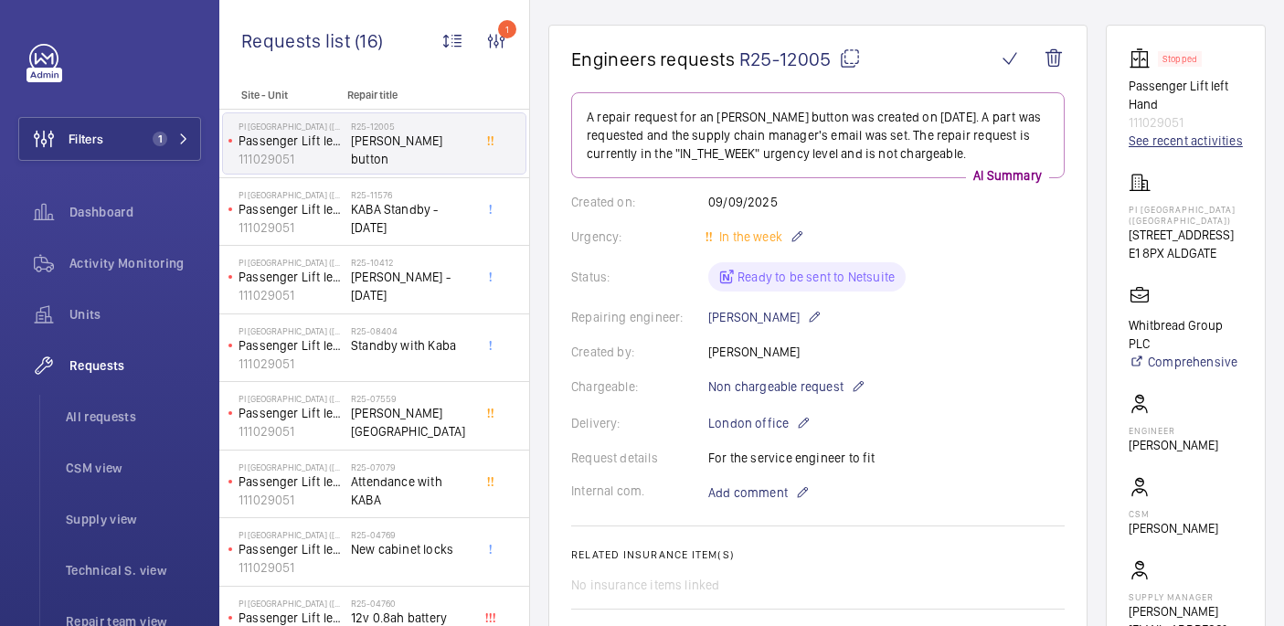
click at [1199, 148] on link "See recent activities" at bounding box center [1185, 141] width 114 height 18
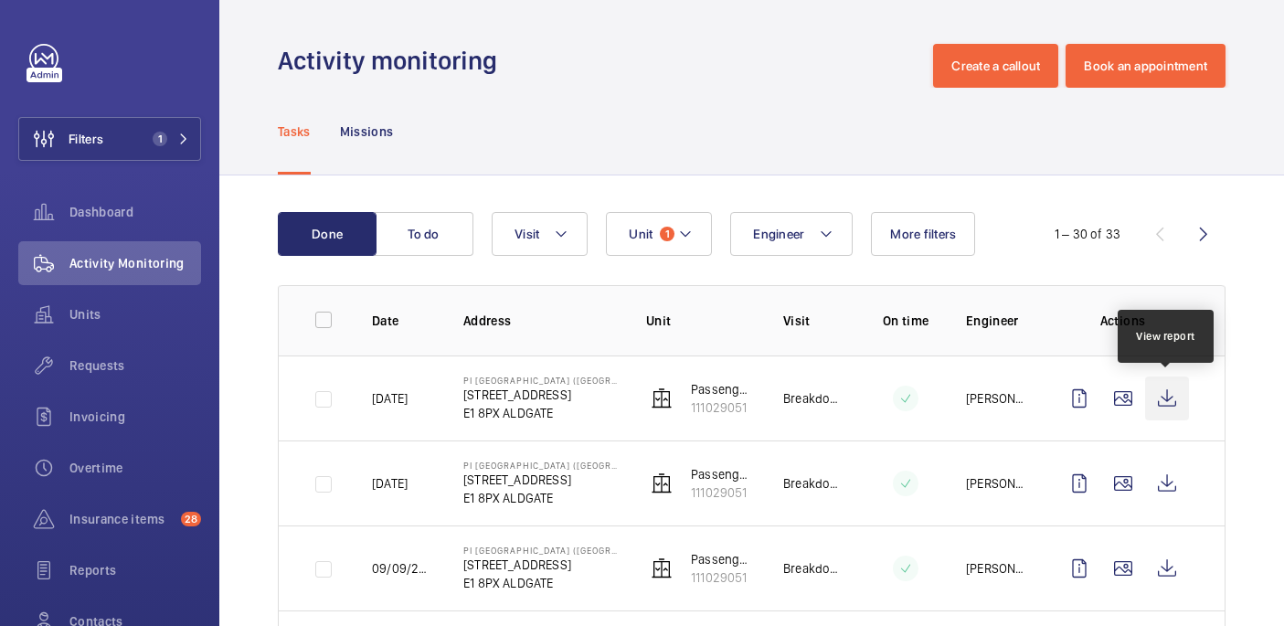
click at [1160, 397] on wm-front-icon-button at bounding box center [1167, 398] width 44 height 44
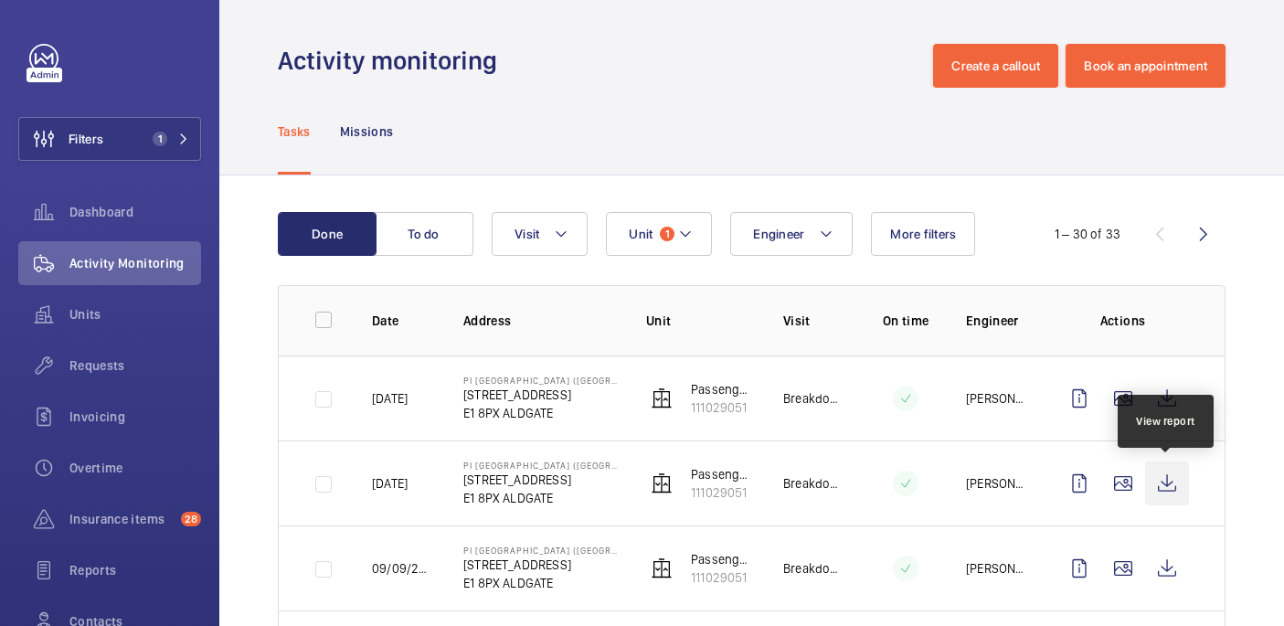
click at [1177, 476] on wm-front-icon-button at bounding box center [1167, 483] width 44 height 44
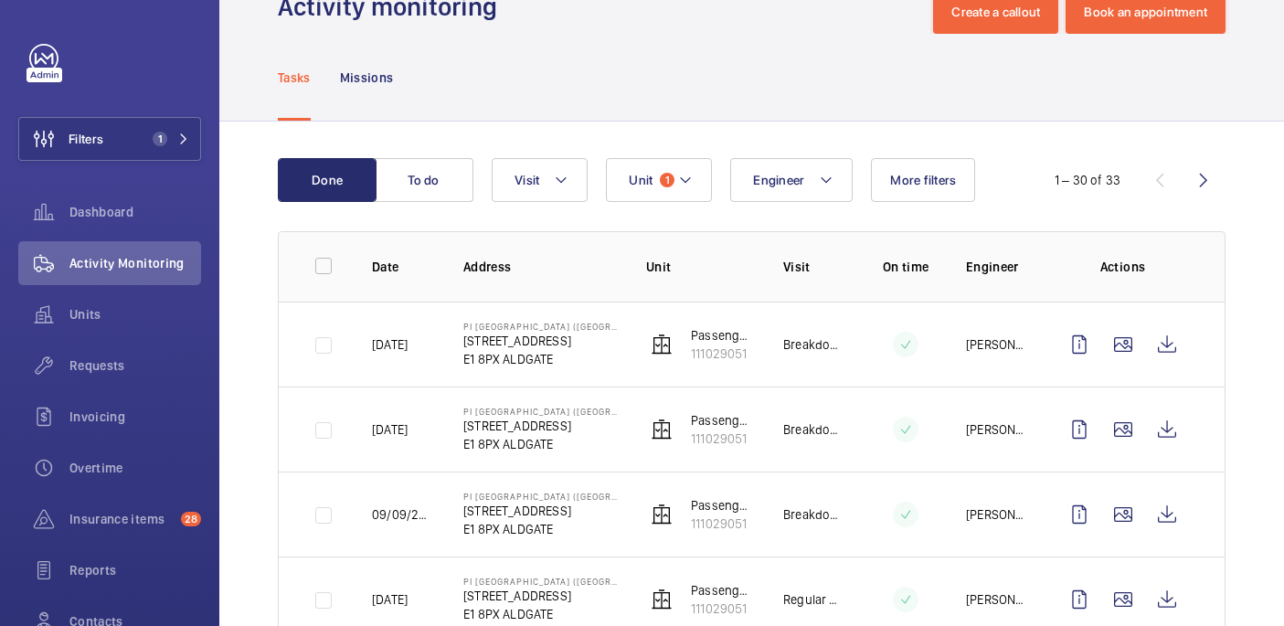
scroll to position [55, 0]
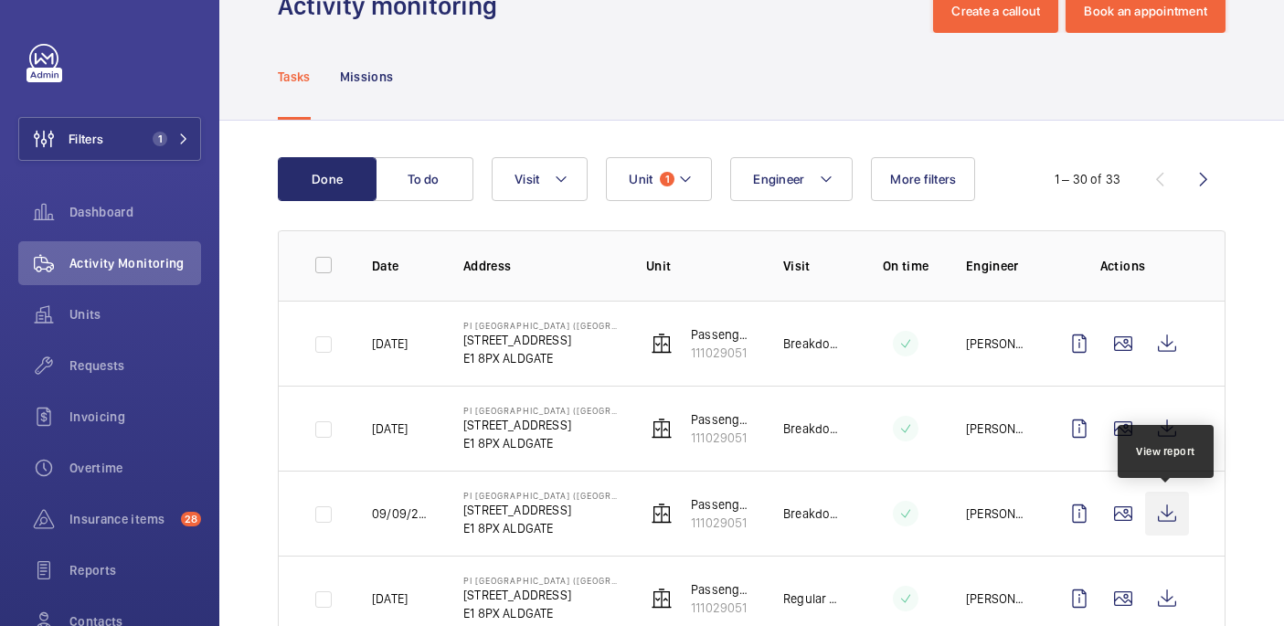
click at [1159, 517] on wm-front-icon-button at bounding box center [1167, 514] width 44 height 44
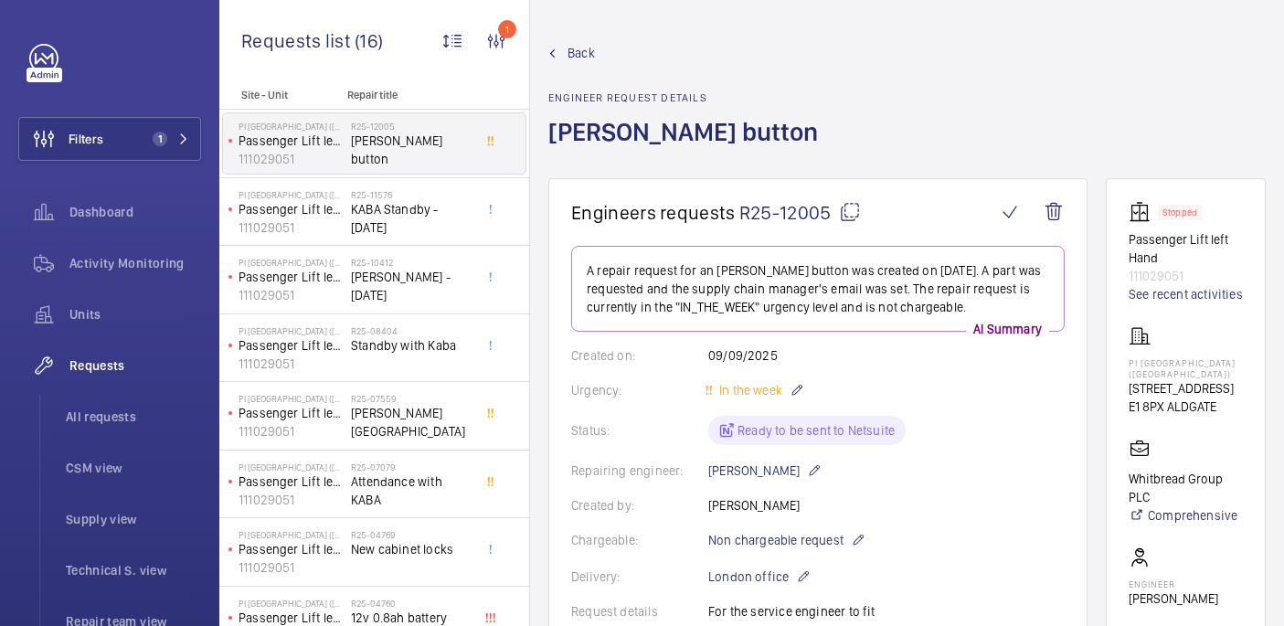
click at [853, 205] on mat-icon at bounding box center [850, 212] width 22 height 22
drag, startPoint x: 1116, startPoint y: 357, endPoint x: 1203, endPoint y: 373, distance: 89.1
click at [1203, 373] on wm-front-card "Stopped Passenger Lift left Hand 111029051 See recent activities PI London City…" at bounding box center [1186, 505] width 160 height 655
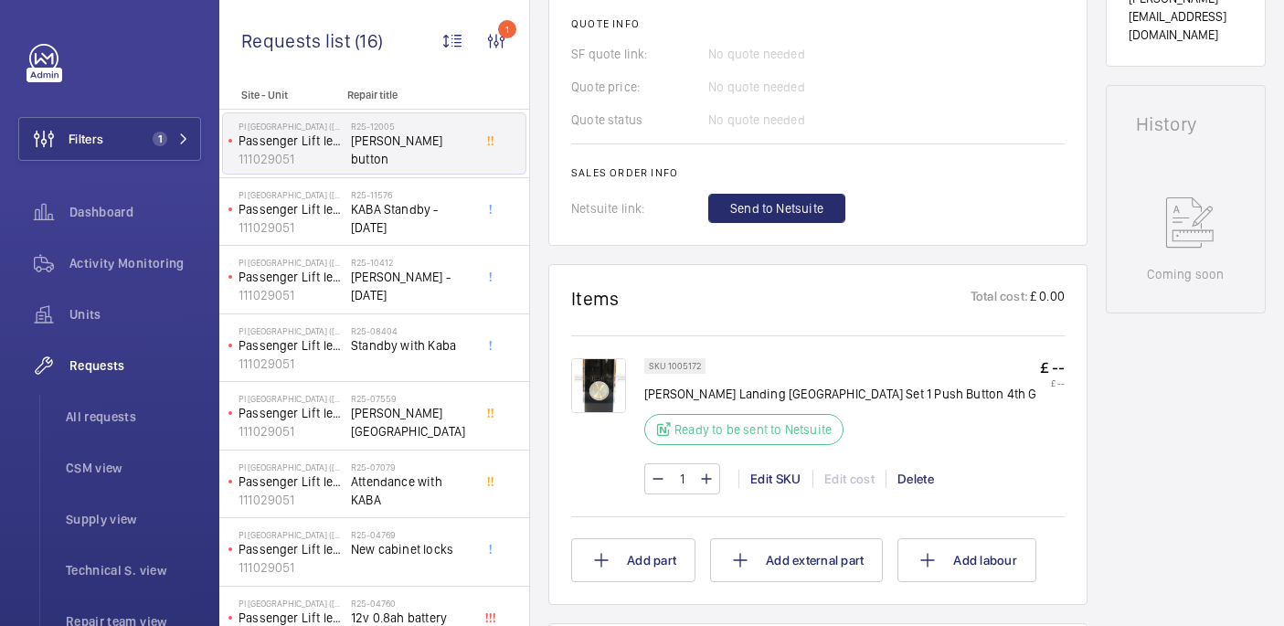
scroll to position [252, 0]
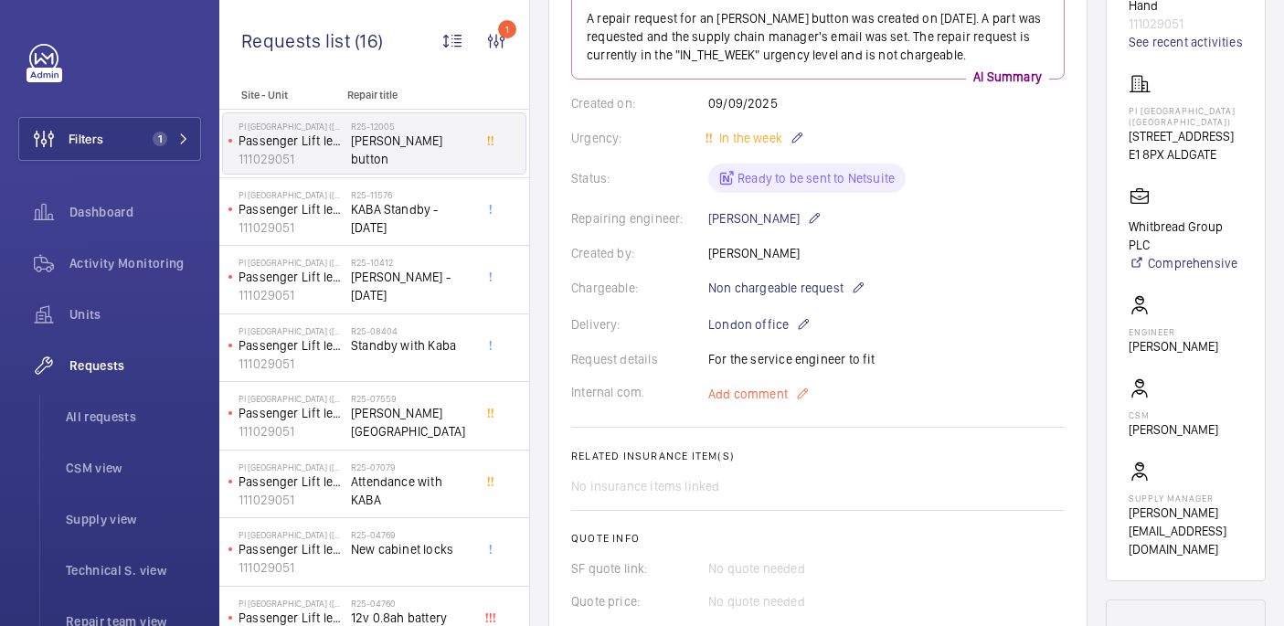
click at [767, 400] on span "Add comment" at bounding box center [747, 394] width 79 height 18
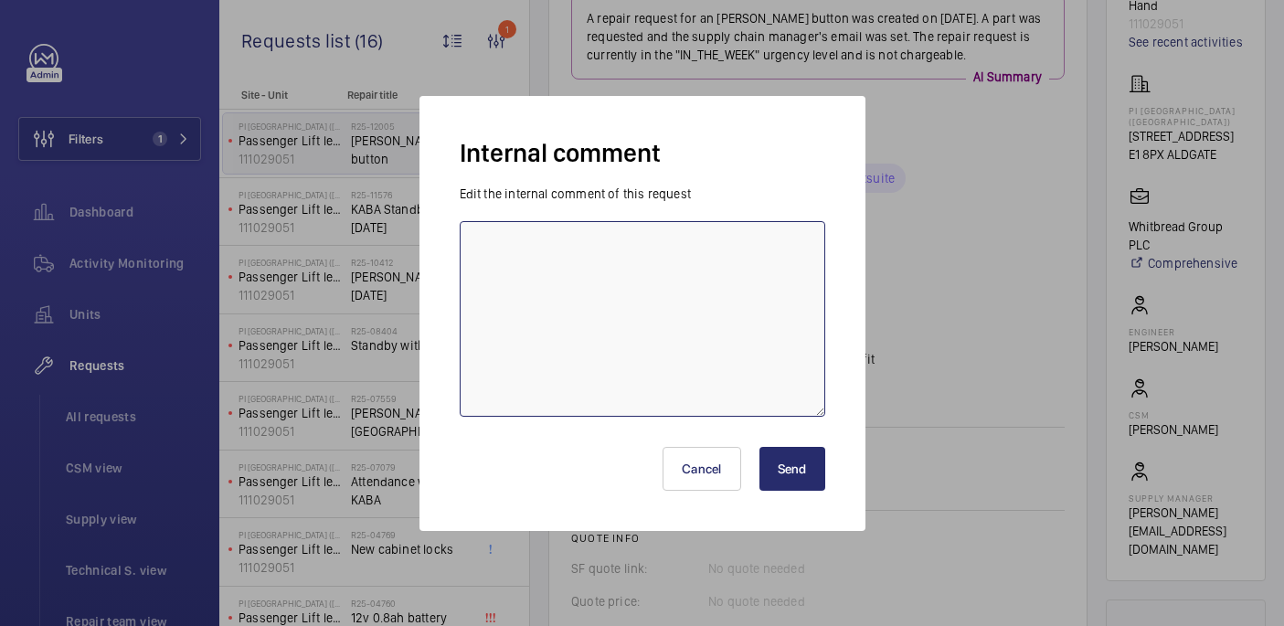
click at [715, 339] on textarea at bounding box center [642, 319] width 365 height 196
type textarea "sourcing part - 11/09 india"
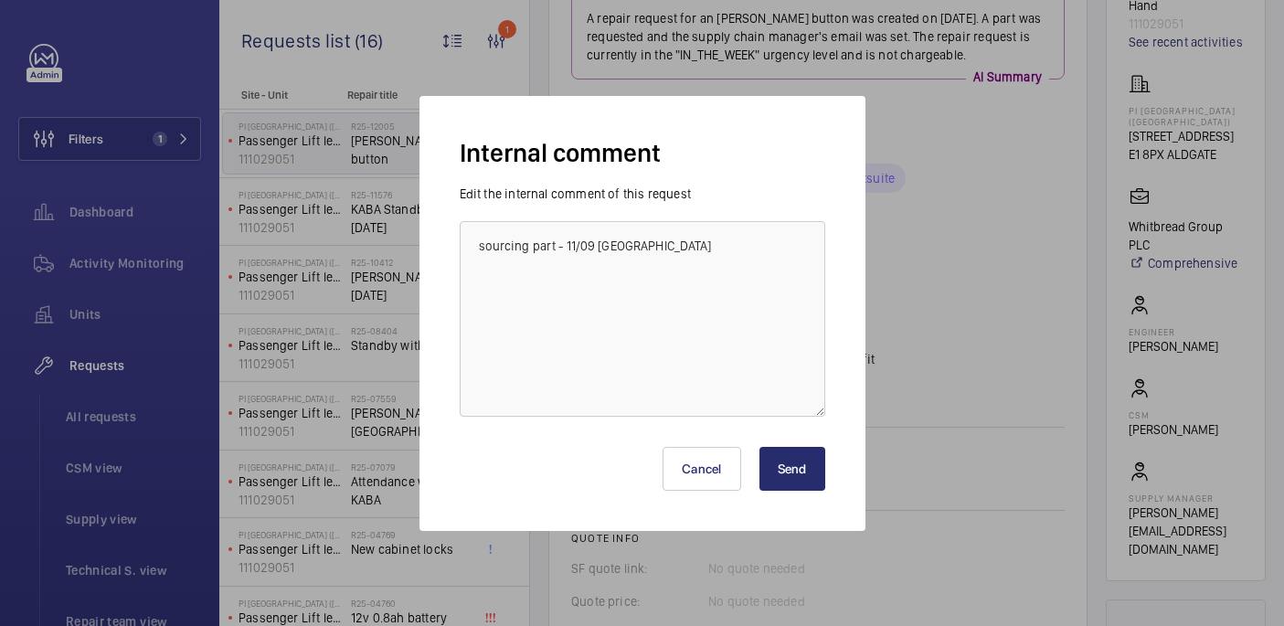
click at [782, 470] on button "Send" at bounding box center [792, 469] width 66 height 44
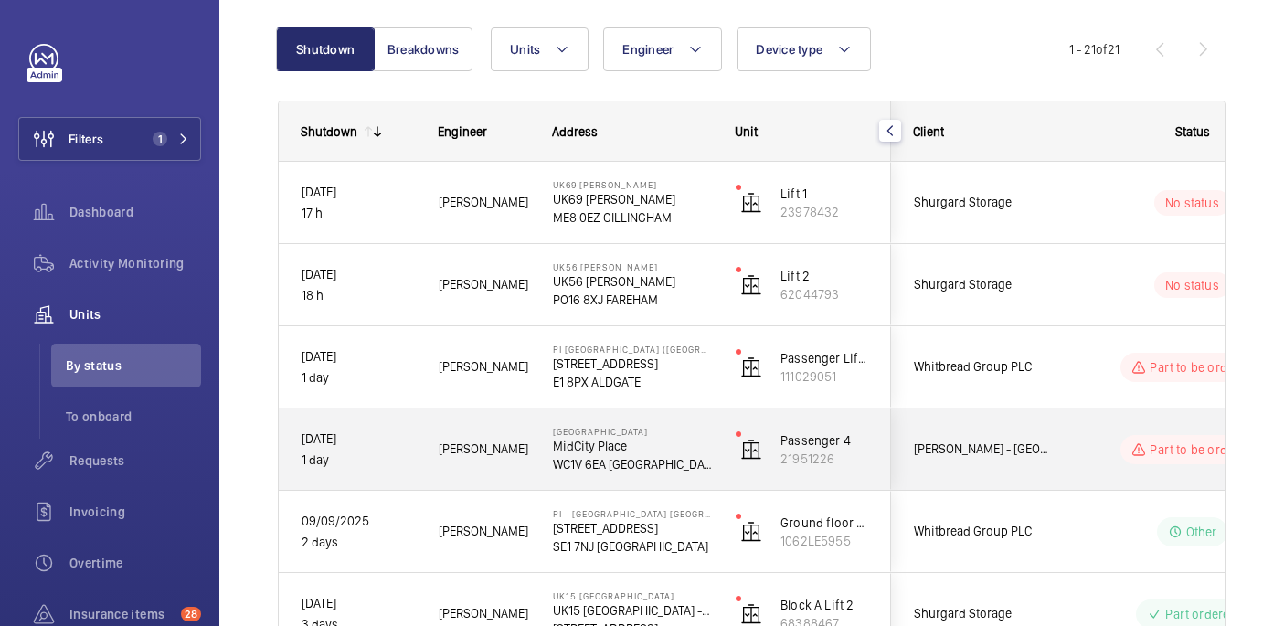
scroll to position [257, 0]
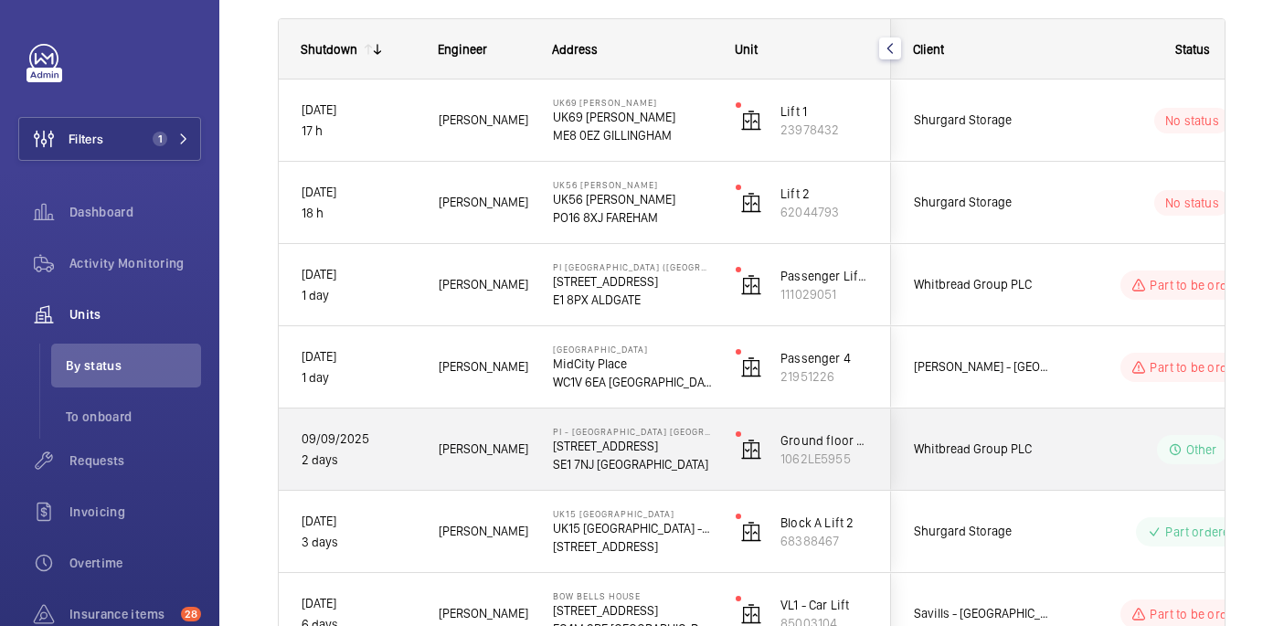
click at [1084, 460] on wm-front-pills-cell "Other" at bounding box center [1192, 449] width 228 height 29
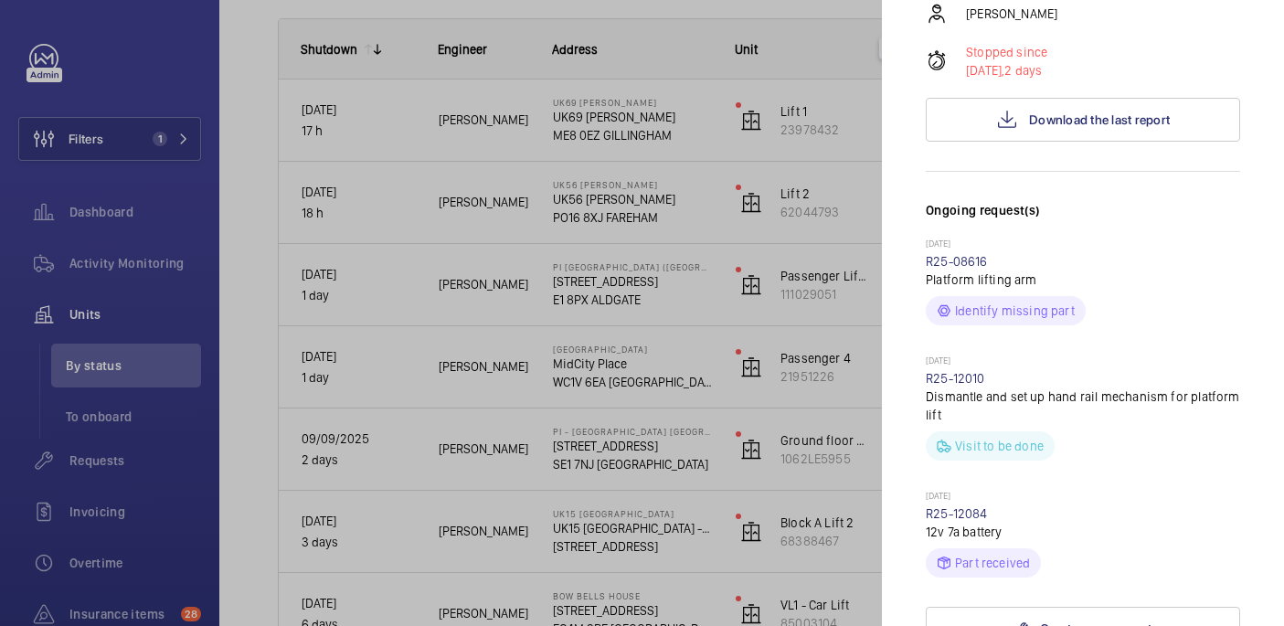
scroll to position [0, 0]
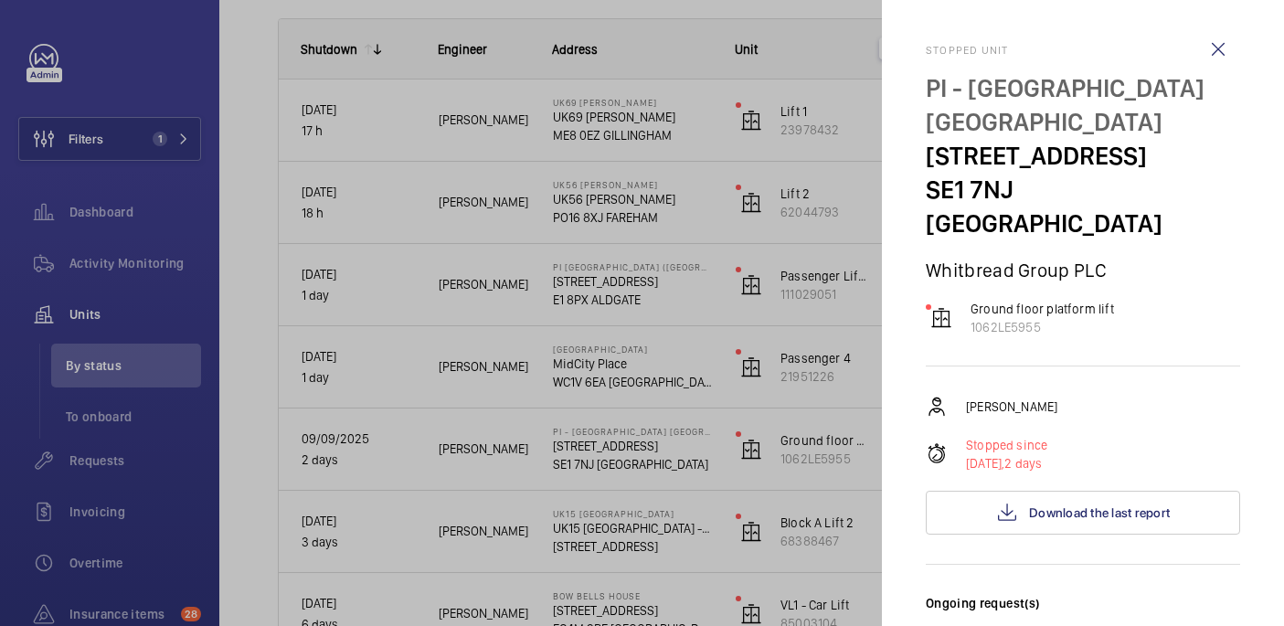
click at [1217, 48] on wm-front-icon-button at bounding box center [1218, 49] width 44 height 44
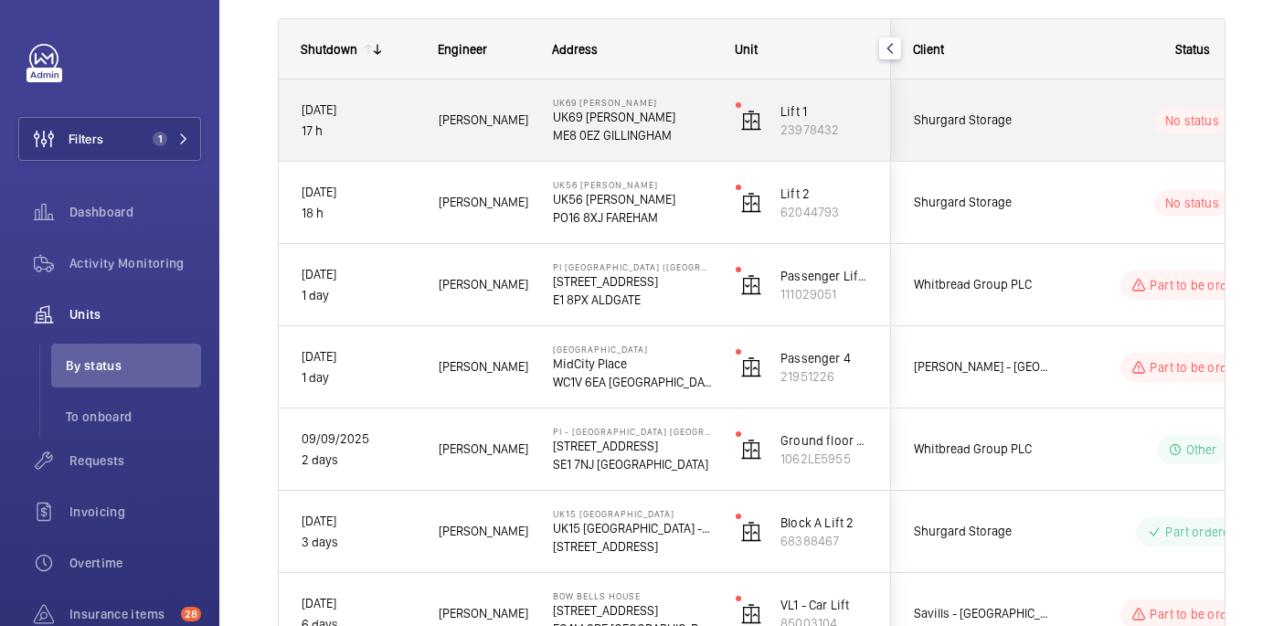
click at [1067, 125] on div "No status" at bounding box center [1180, 121] width 249 height 62
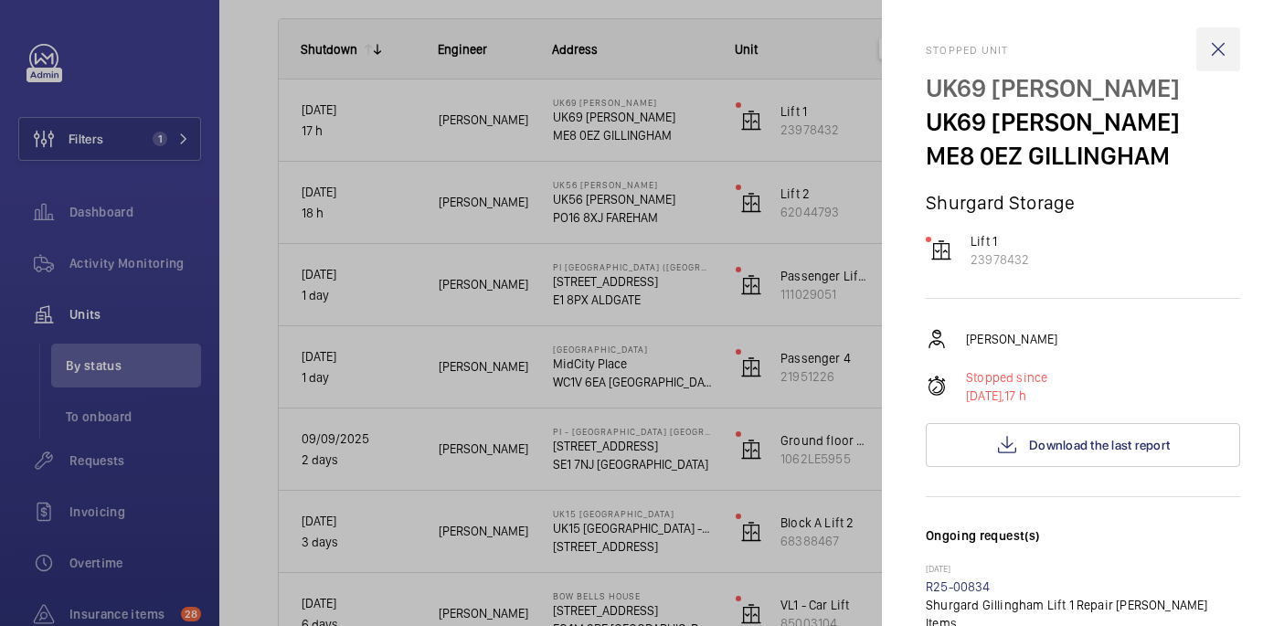
click at [1231, 49] on wm-front-icon-button at bounding box center [1218, 49] width 44 height 44
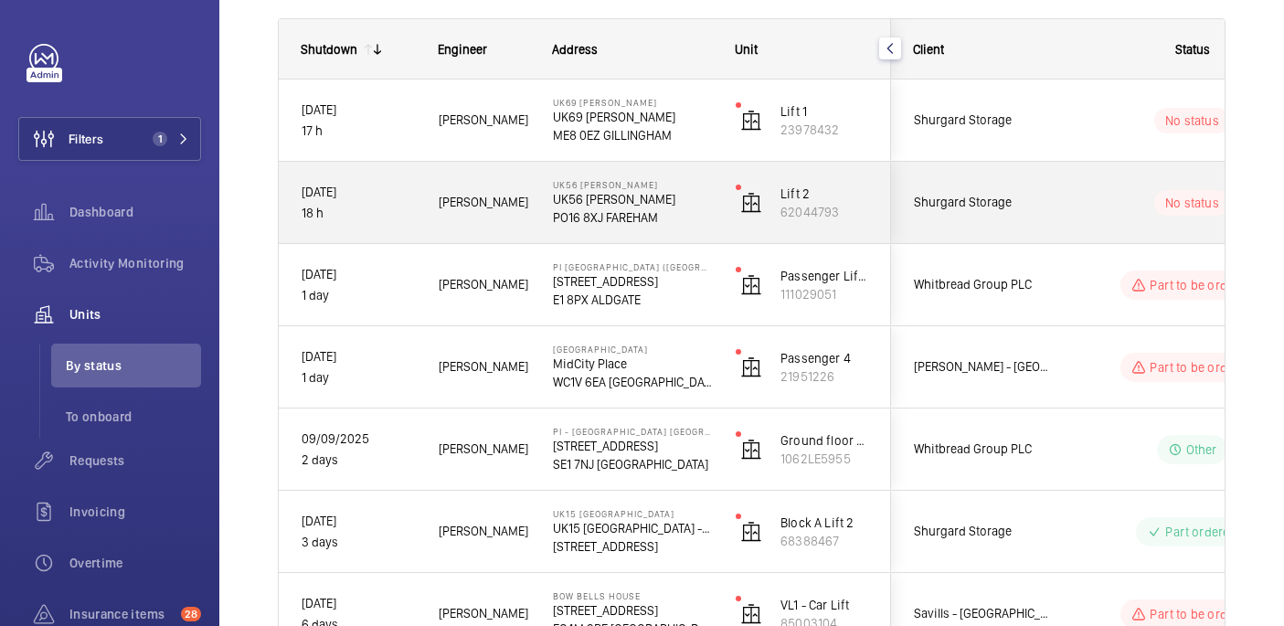
click at [1054, 197] on div "Shurgard Storage" at bounding box center [973, 202] width 164 height 81
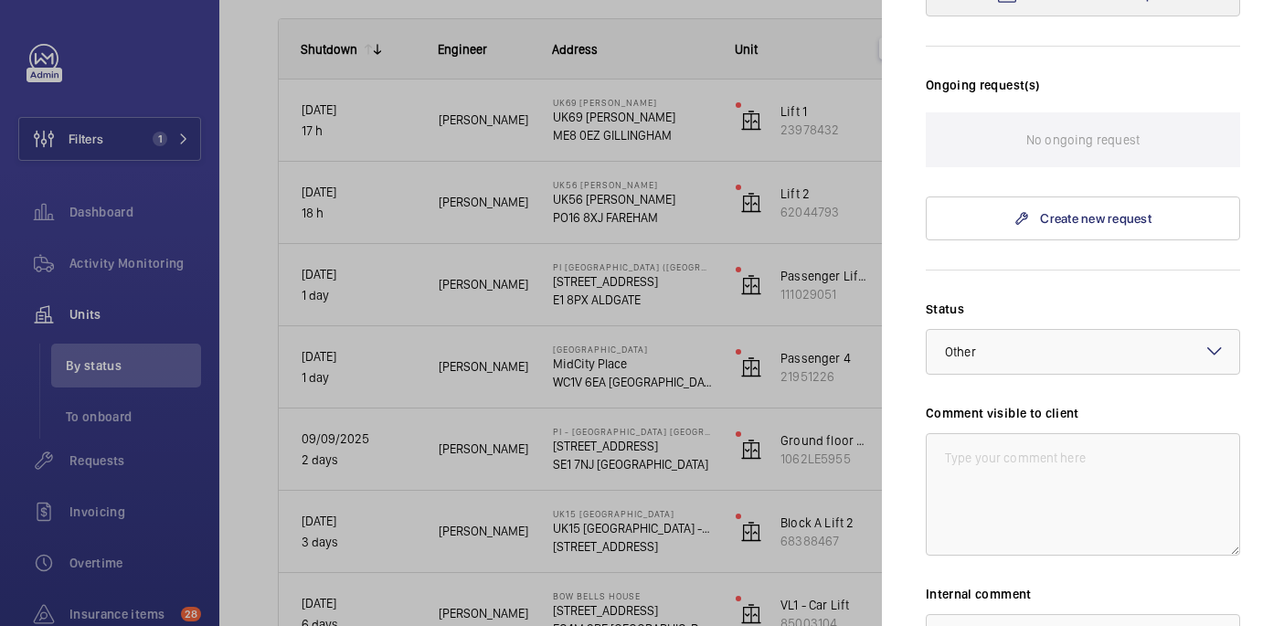
scroll to position [430, 0]
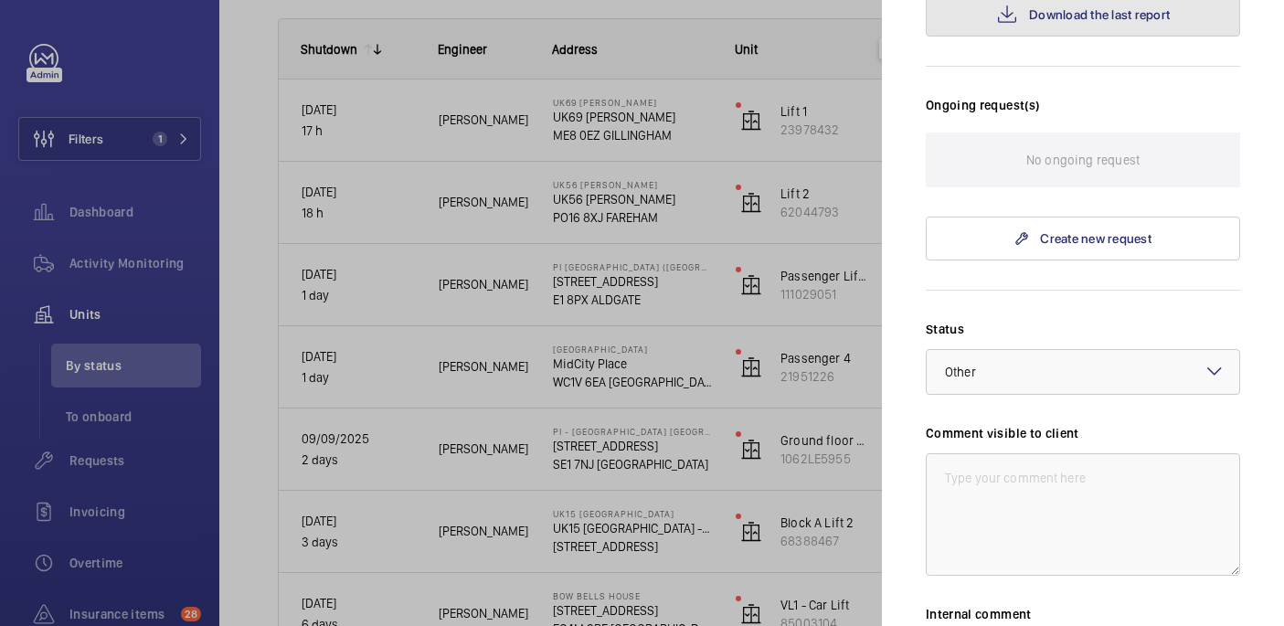
click at [990, 15] on button "Download the last report" at bounding box center [1083, 15] width 314 height 44
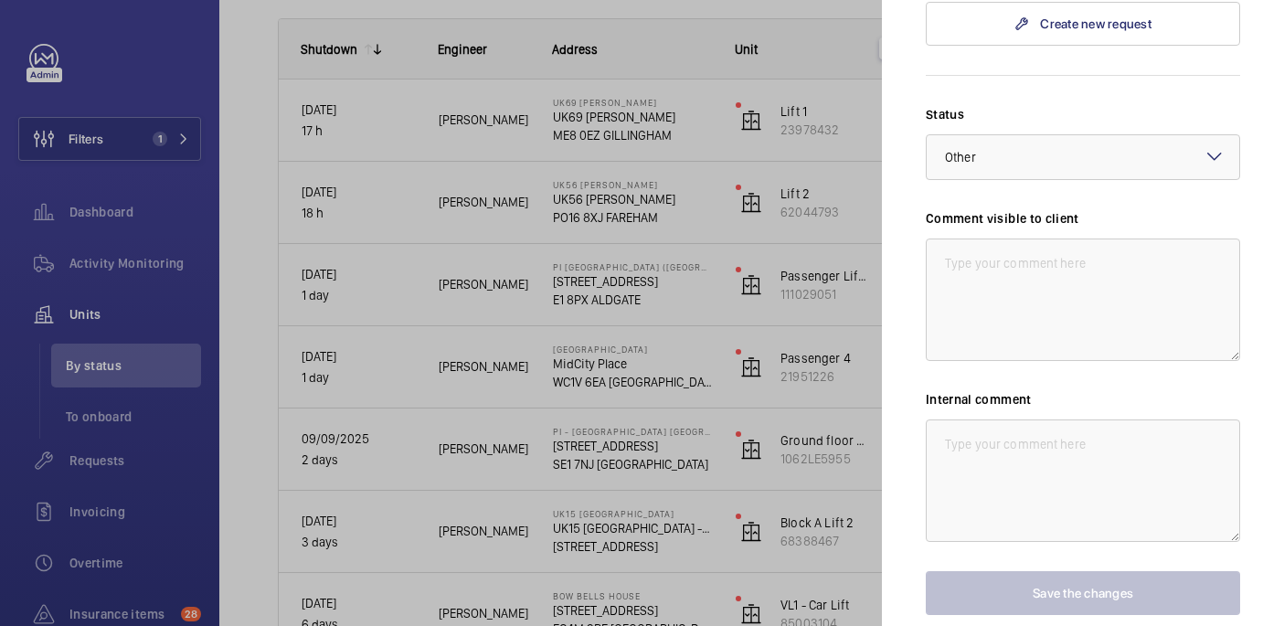
scroll to position [636, 0]
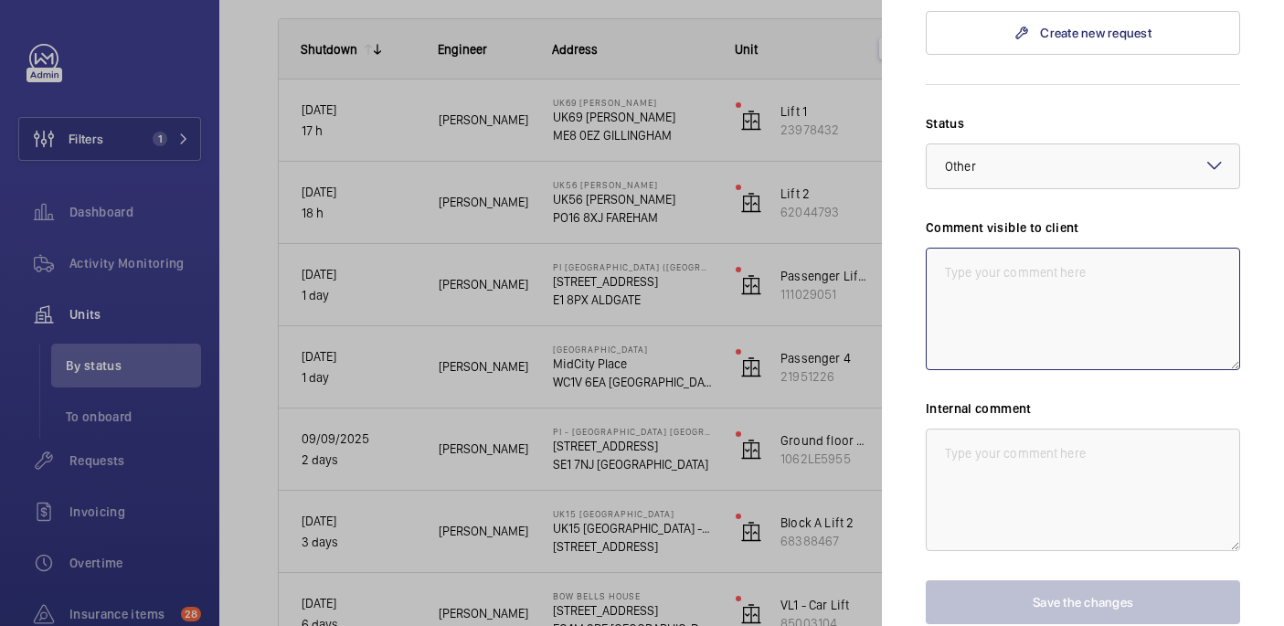
click at [1019, 260] on textarea at bounding box center [1083, 309] width 314 height 122
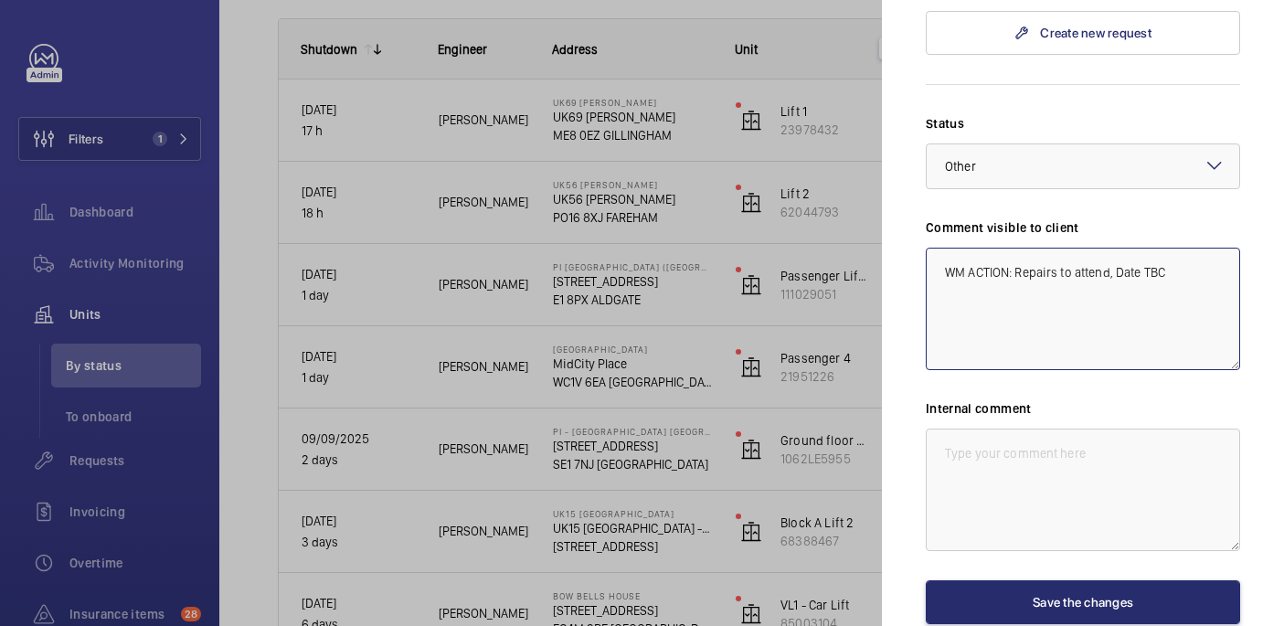
click at [1003, 271] on textarea "WM ACTION: Repairs to attend, Date TBC" at bounding box center [1083, 309] width 314 height 122
type textarea "WM ACTION: Repairs to attend, Date TBC"
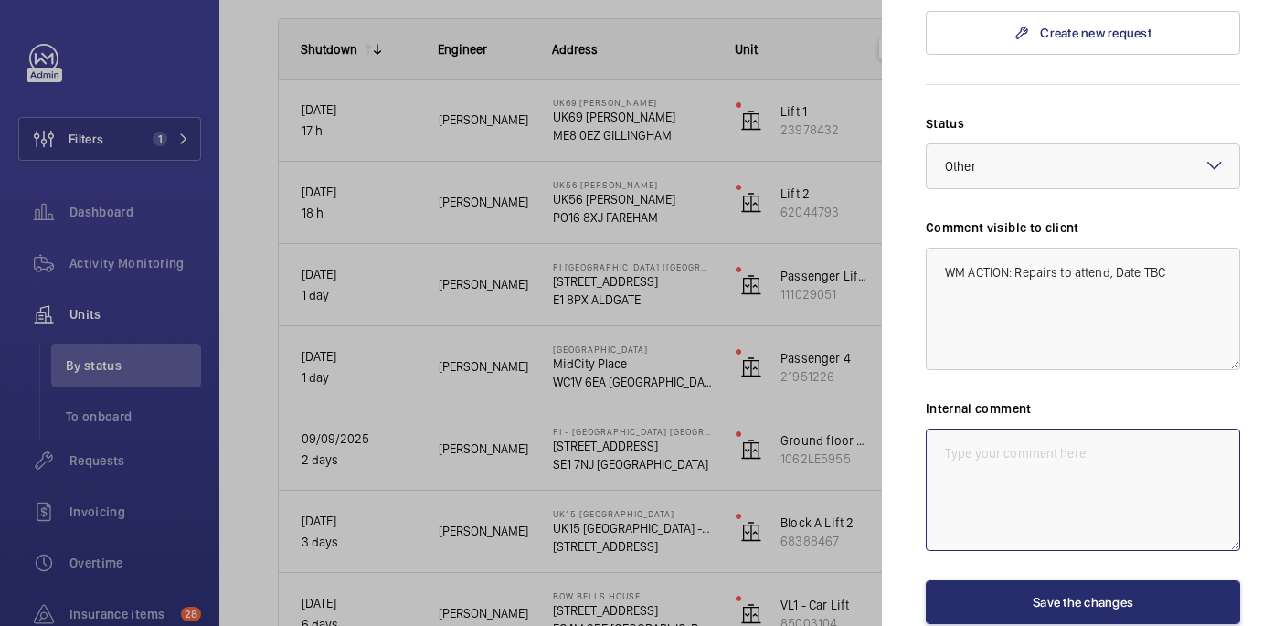
click at [940, 462] on textarea at bounding box center [1083, 490] width 314 height 122
paste textarea "WM ACTION: Repairs to attend, Date TBC"
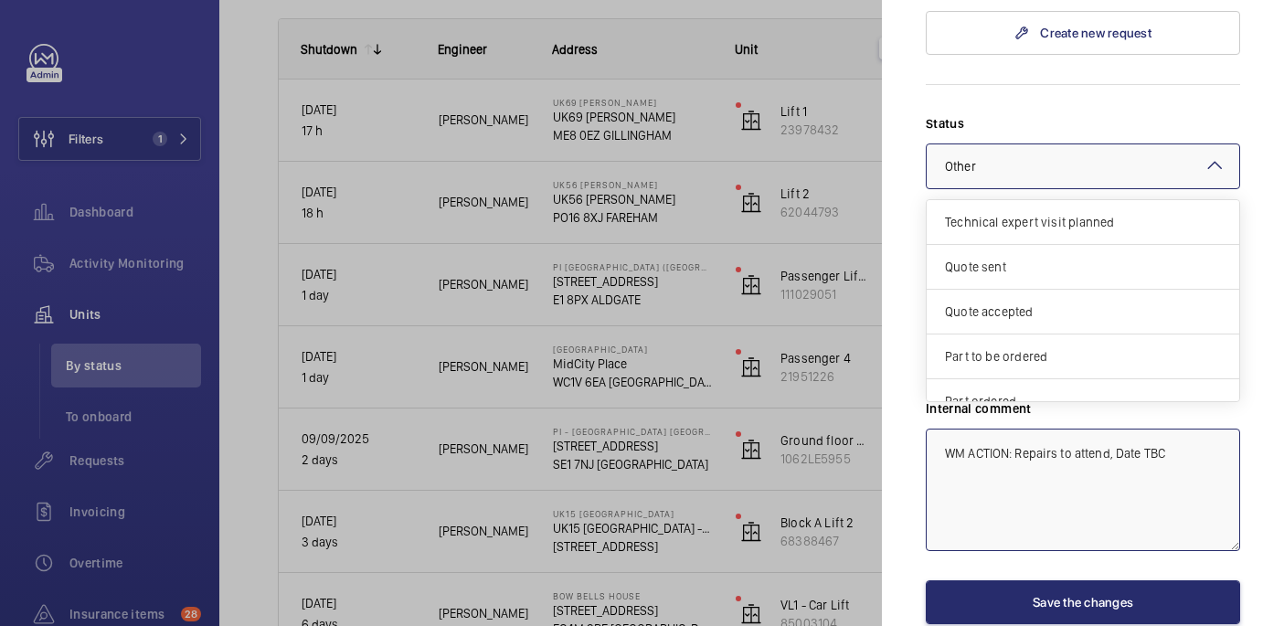
click at [1049, 170] on div at bounding box center [1082, 166] width 312 height 44
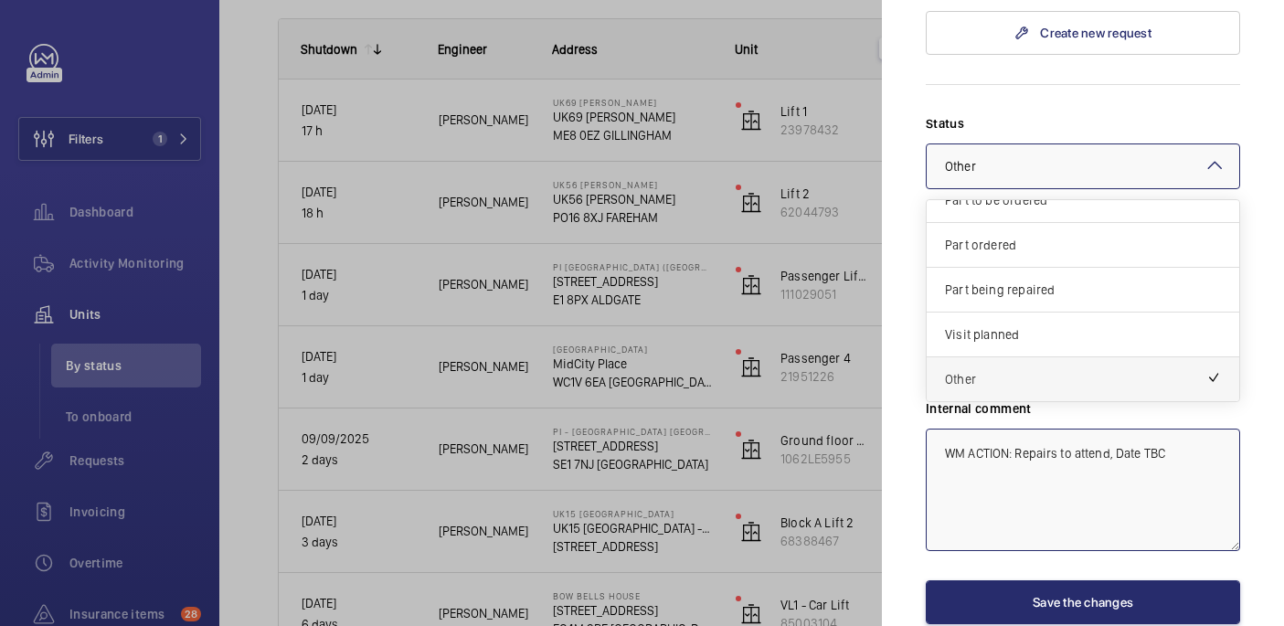
click at [1049, 370] on span "Other" at bounding box center [1075, 379] width 261 height 18
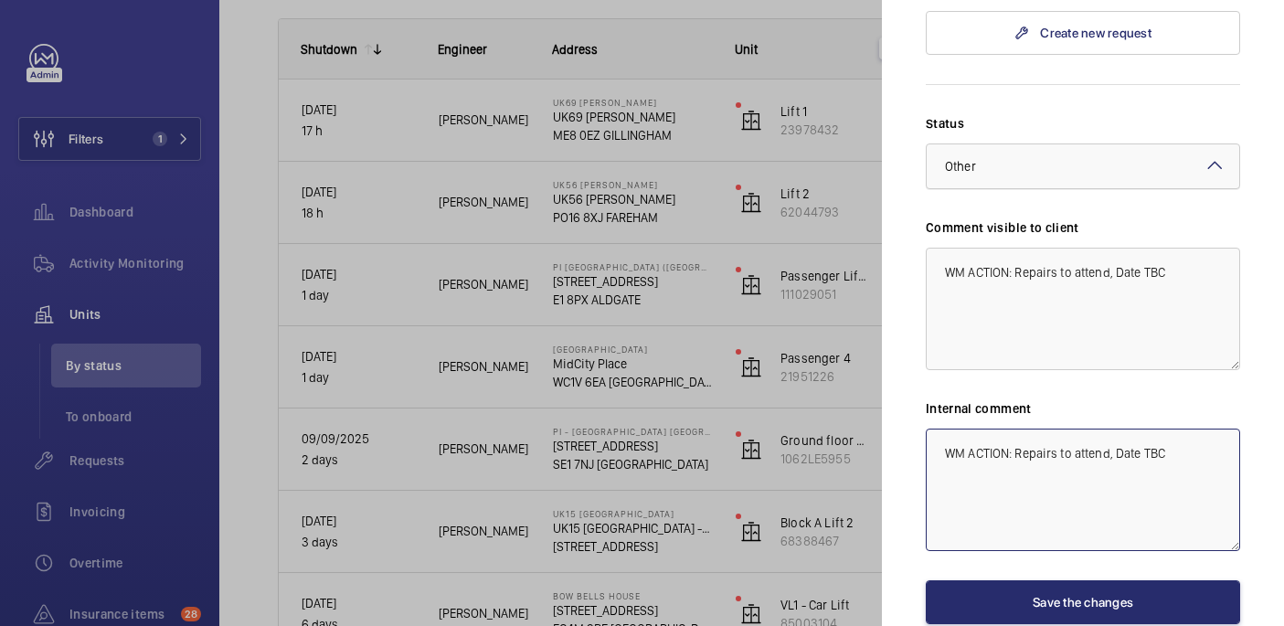
drag, startPoint x: 1032, startPoint y: 152, endPoint x: 1032, endPoint y: 187, distance: 35.6
click at [1032, 152] on div at bounding box center [1082, 166] width 312 height 44
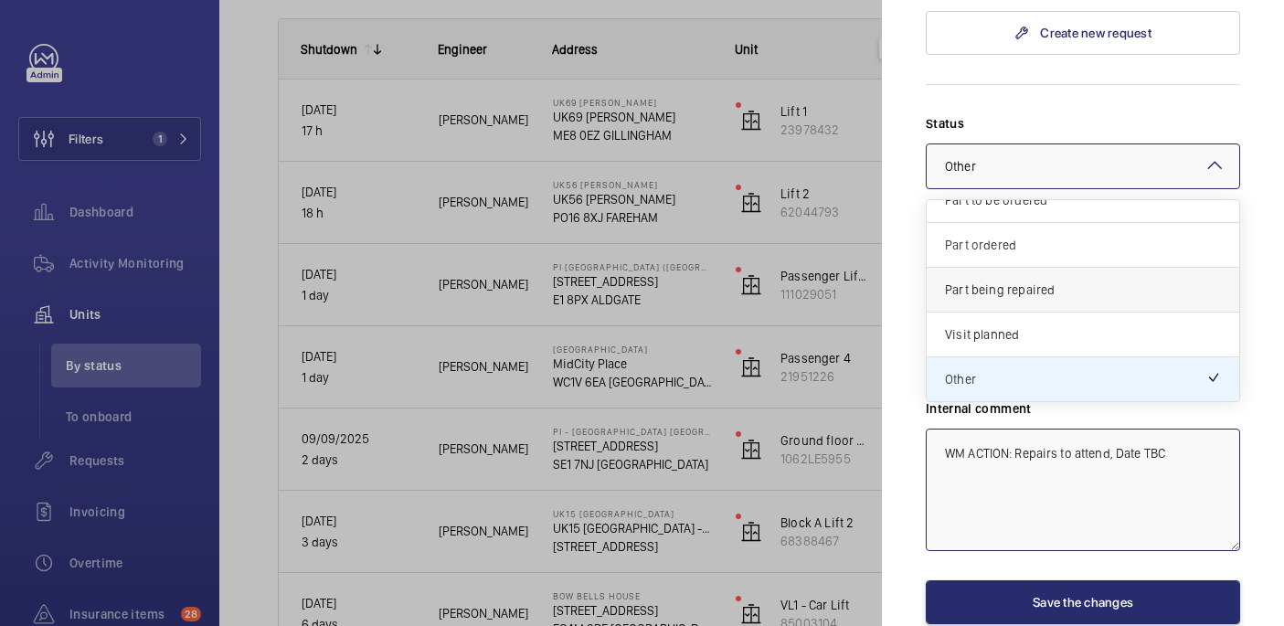
click at [1032, 270] on div "Part being repaired" at bounding box center [1082, 290] width 312 height 45
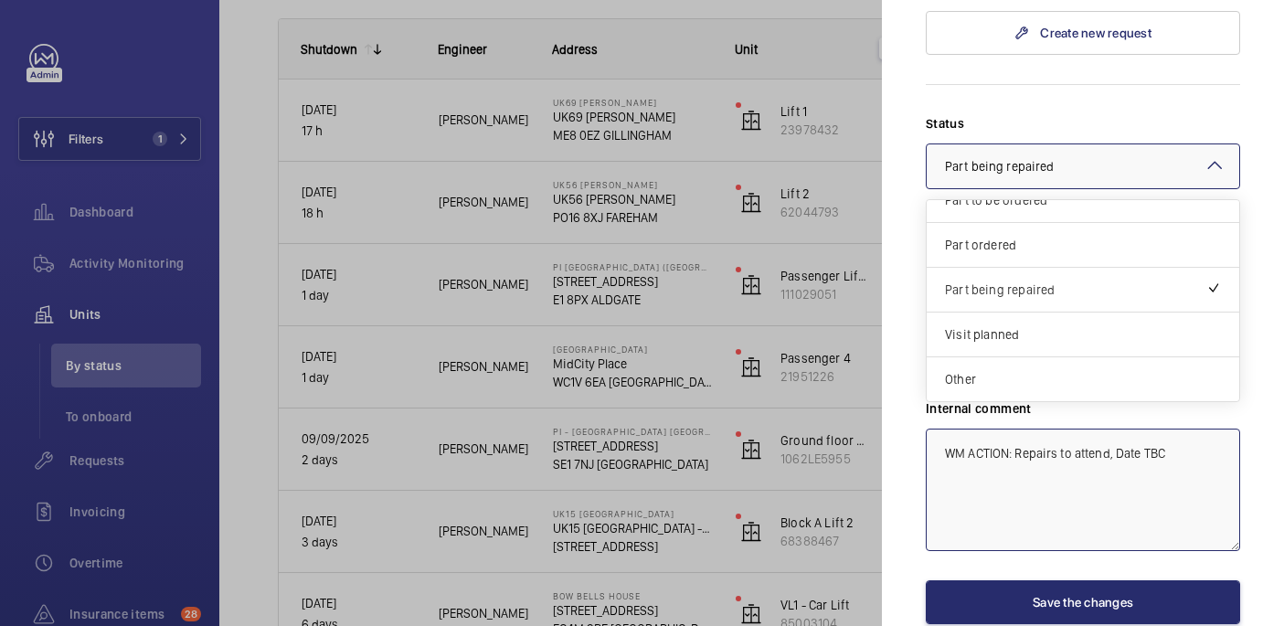
click at [1032, 184] on div at bounding box center [1082, 166] width 312 height 44
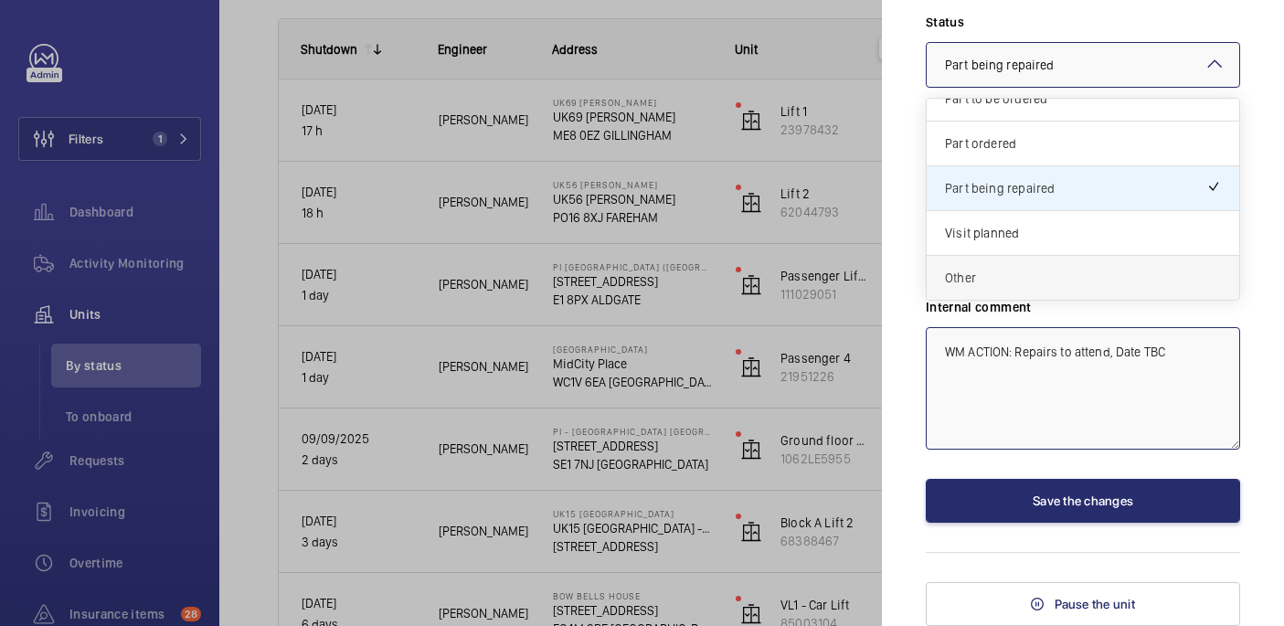
click at [989, 281] on span "Other" at bounding box center [1083, 278] width 276 height 18
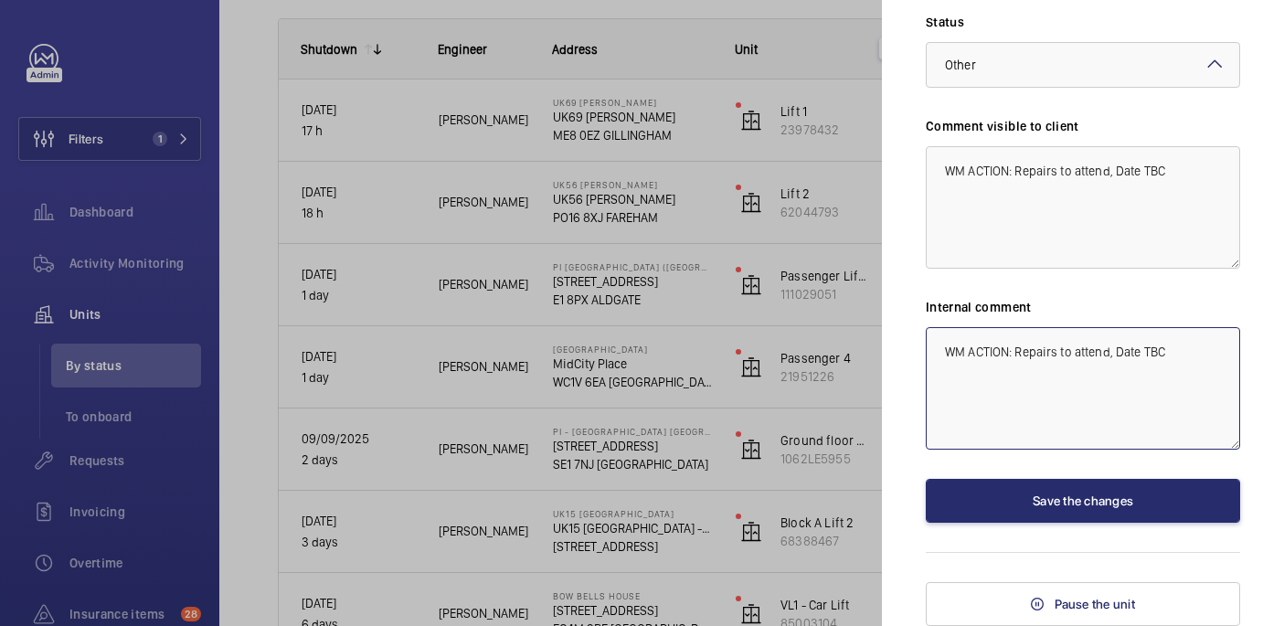
type textarea "WM ACTION: Repairs to attend, Date TBC"
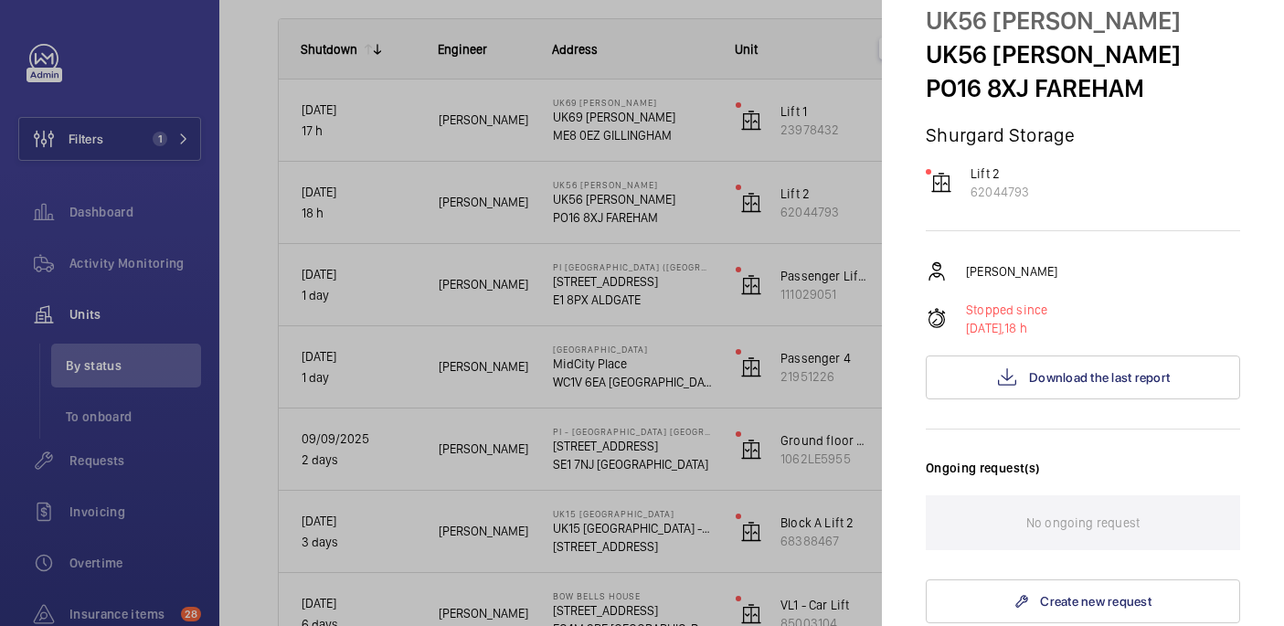
scroll to position [0, 0]
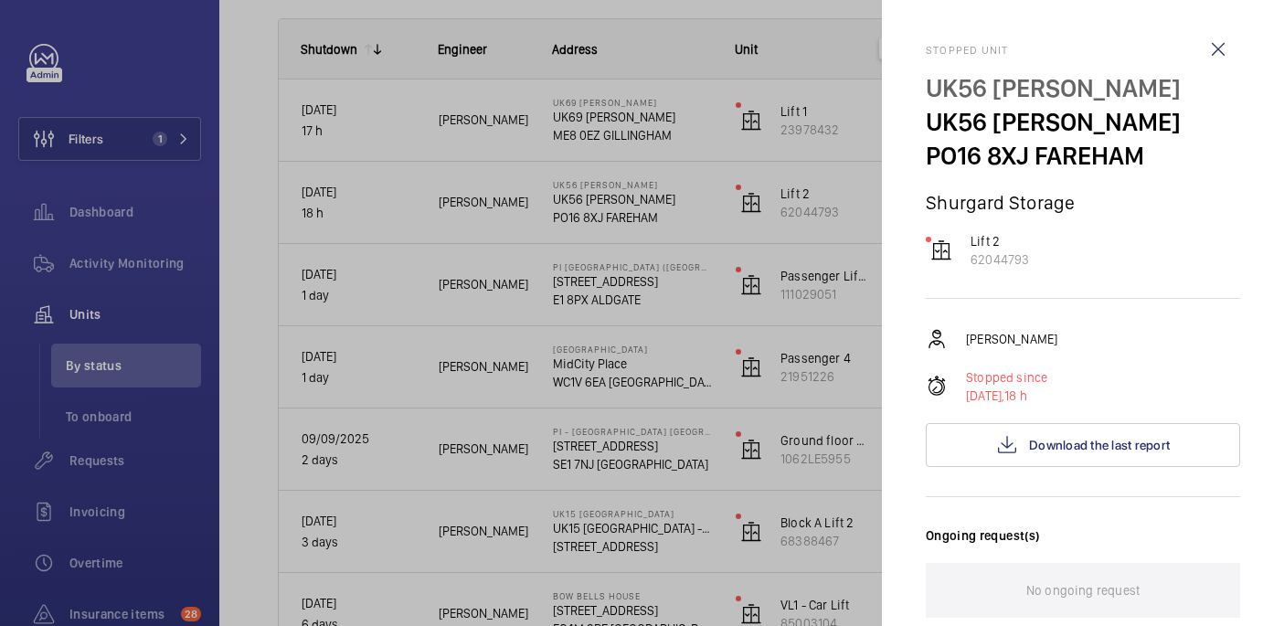
drag, startPoint x: 927, startPoint y: 83, endPoint x: 1229, endPoint y: 85, distance: 301.5
click at [1229, 85] on p "UK56 [PERSON_NAME]" at bounding box center [1083, 88] width 314 height 34
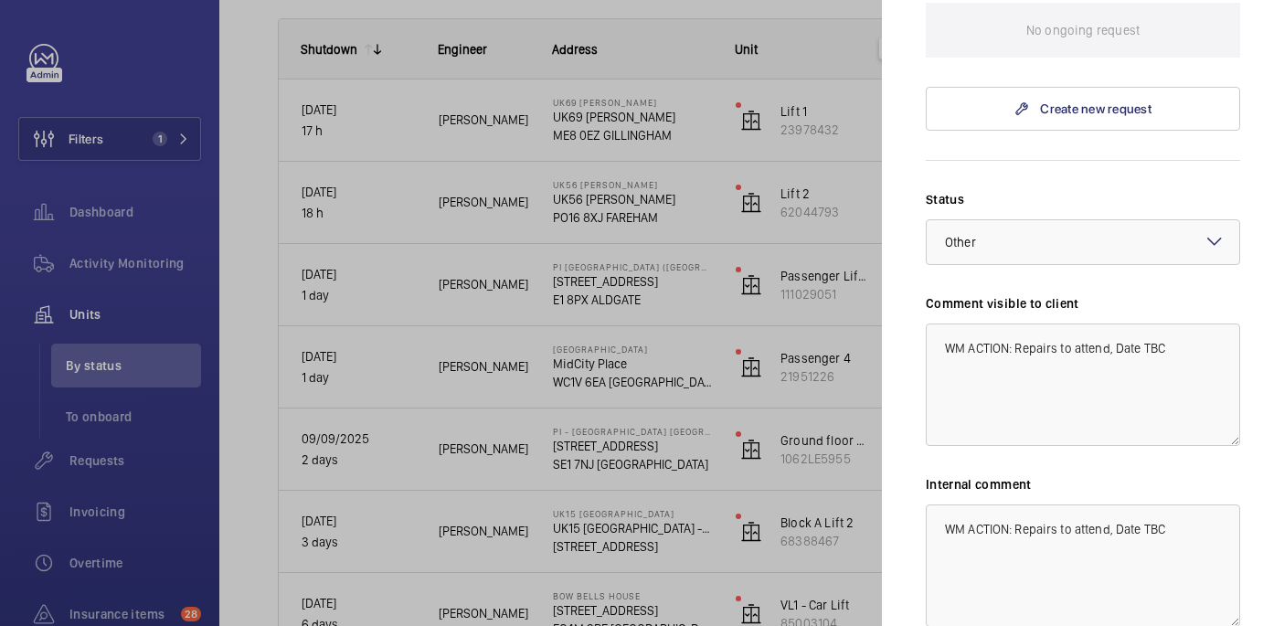
scroll to position [737, 0]
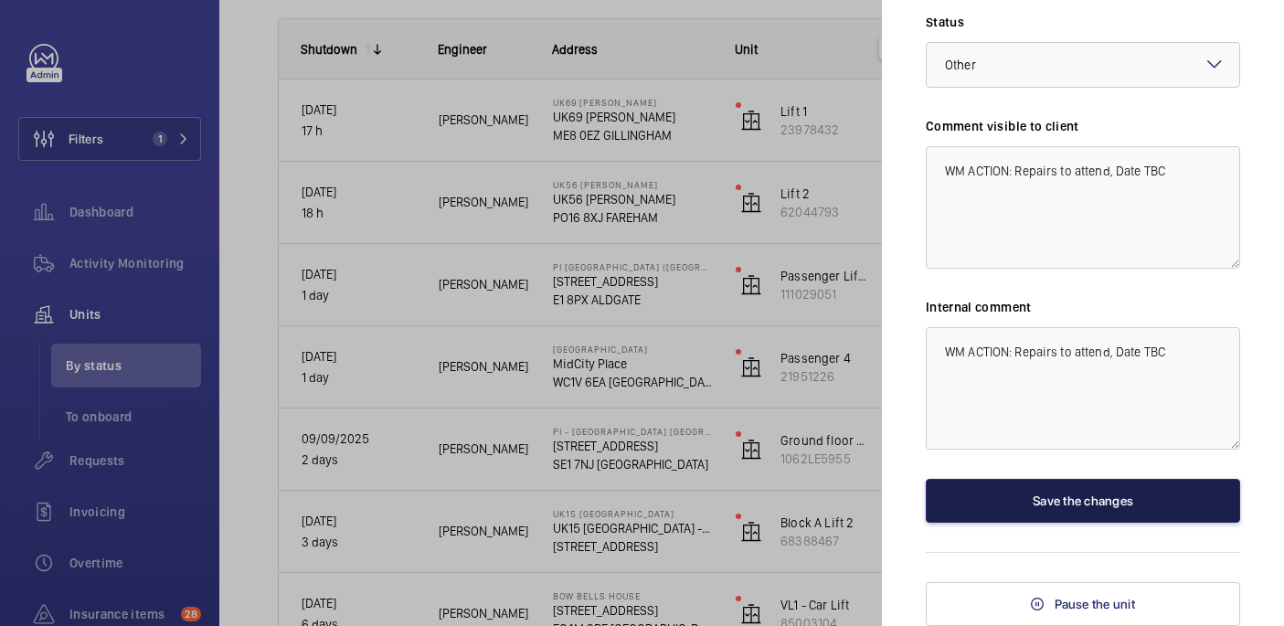
click at [1081, 514] on button "Save the changes" at bounding box center [1083, 501] width 314 height 44
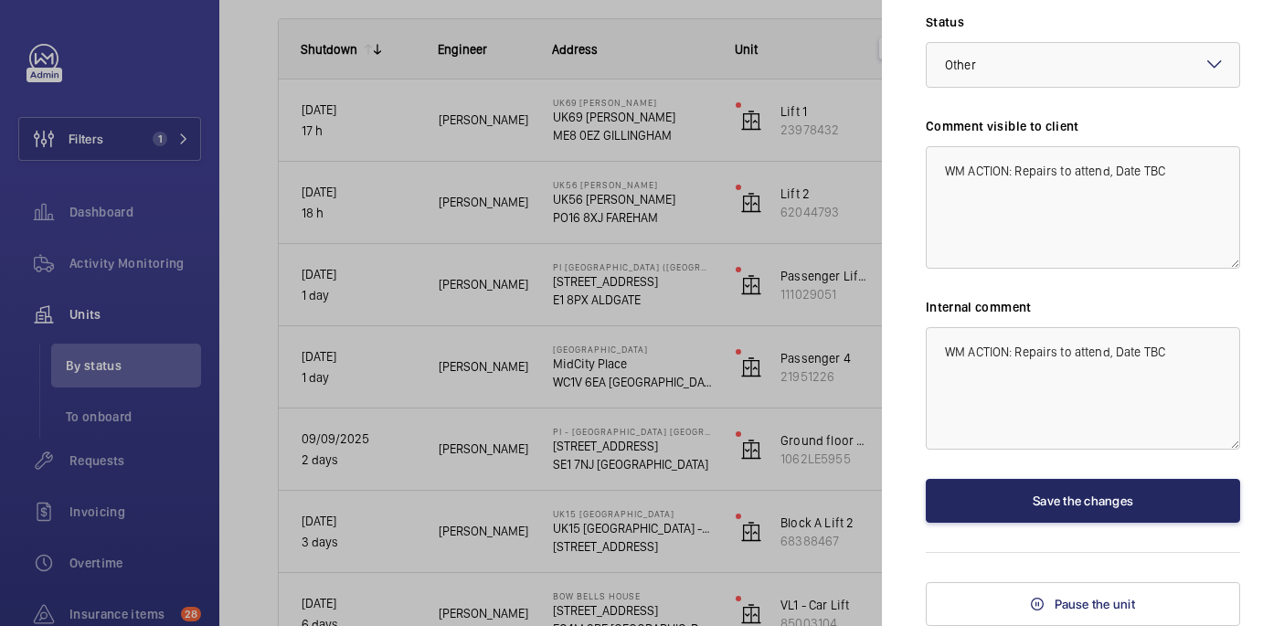
scroll to position [0, 0]
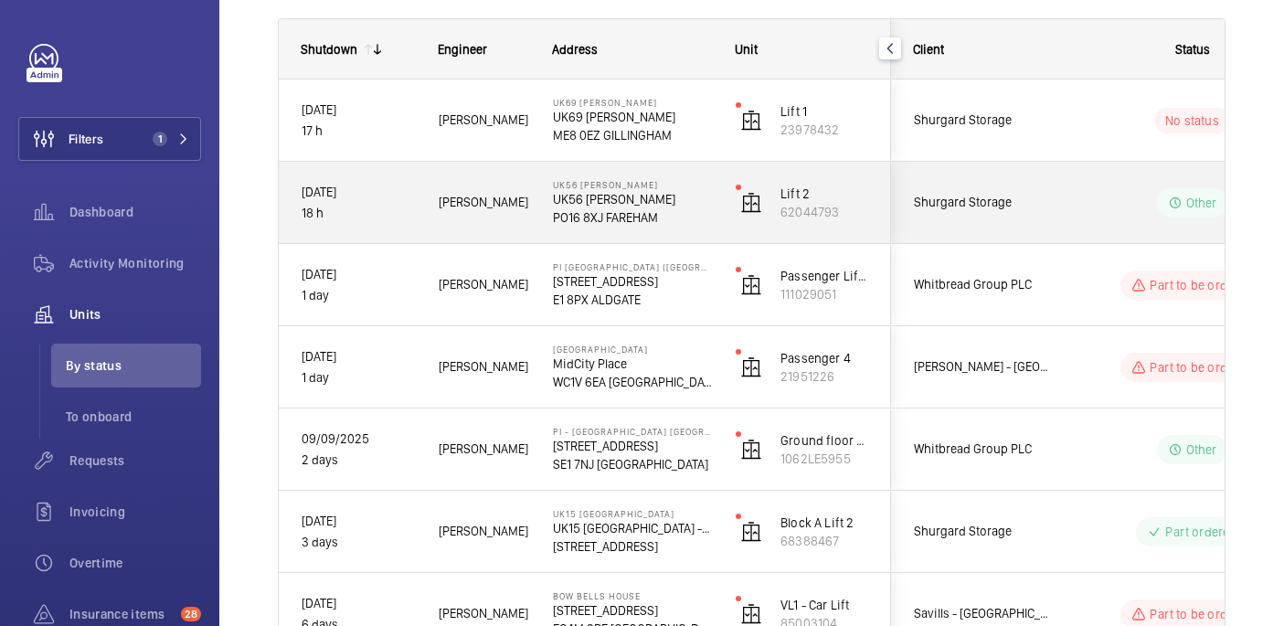
click at [1088, 212] on wm-front-pills-cell "Other" at bounding box center [1192, 202] width 228 height 29
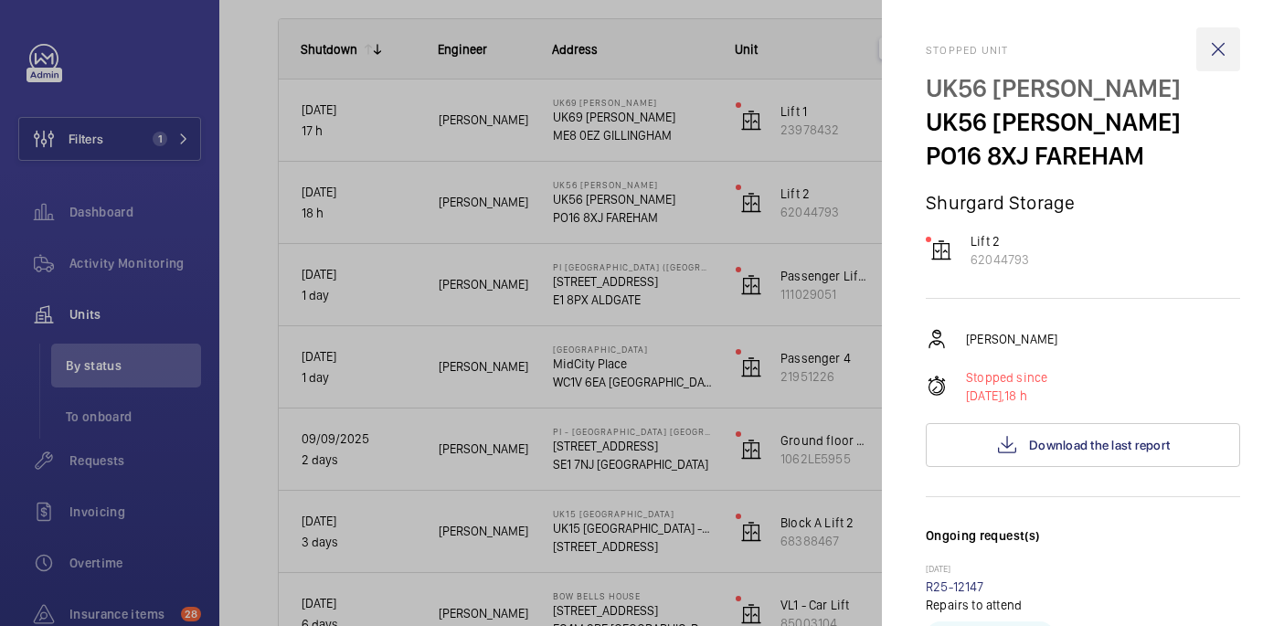
click at [1227, 41] on wm-front-icon-button at bounding box center [1218, 49] width 44 height 44
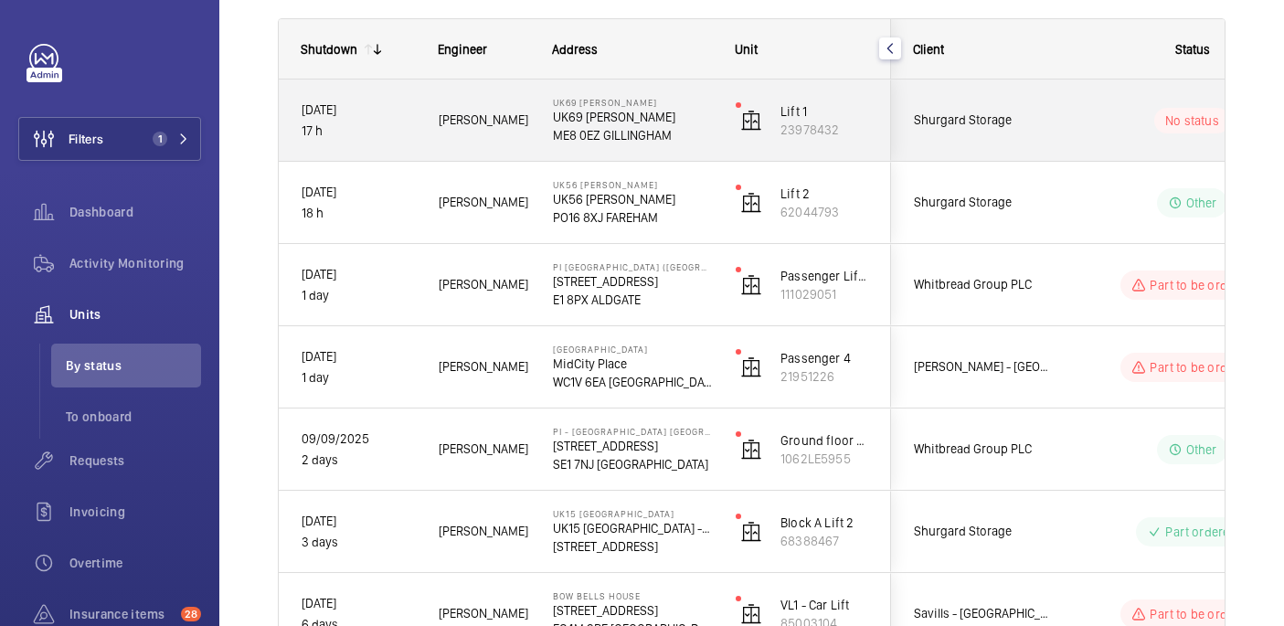
click at [1067, 101] on div "No status" at bounding box center [1180, 121] width 249 height 62
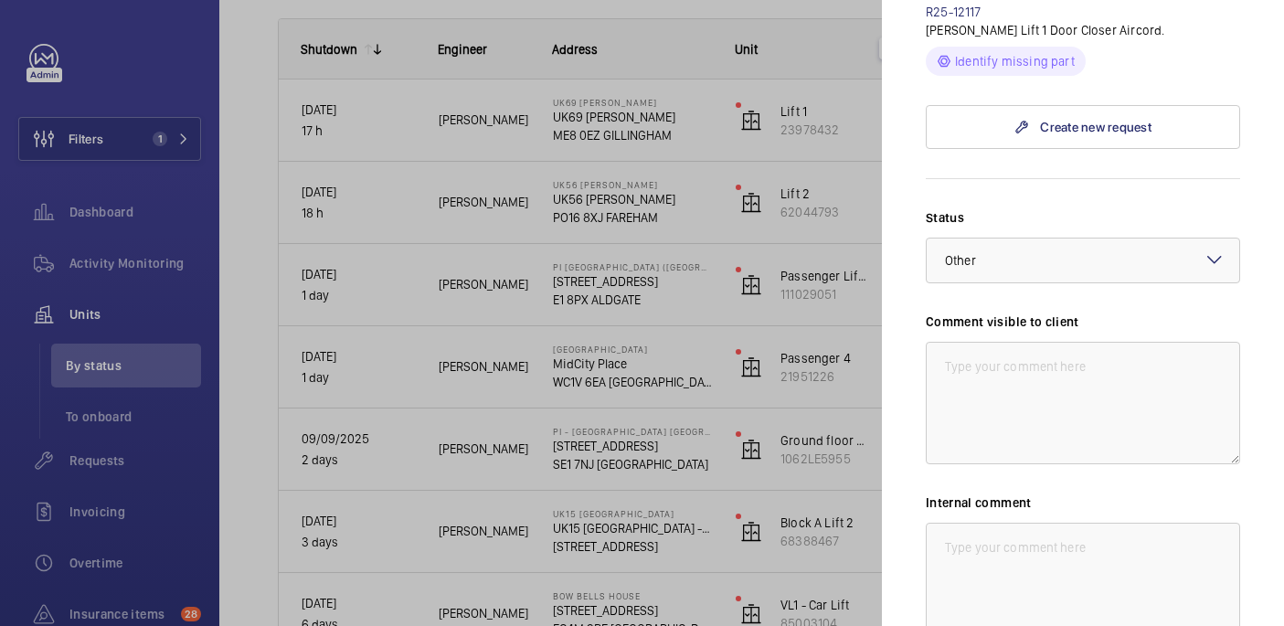
scroll to position [365, 0]
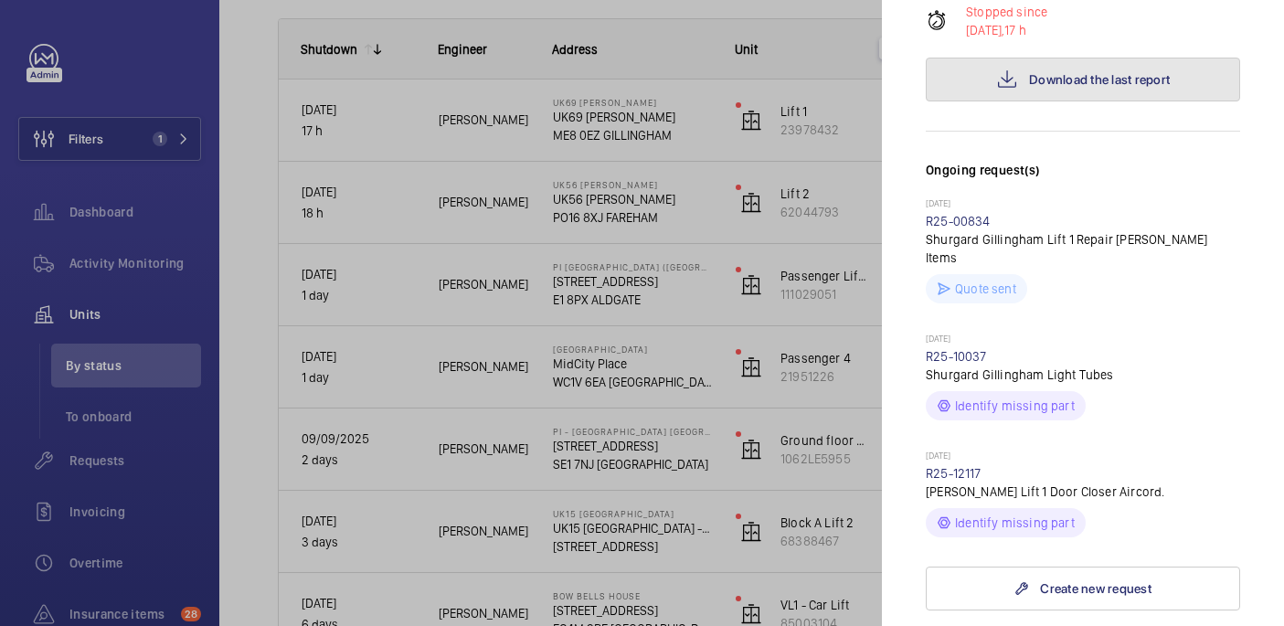
click at [1037, 74] on span "Download the last report" at bounding box center [1099, 79] width 141 height 15
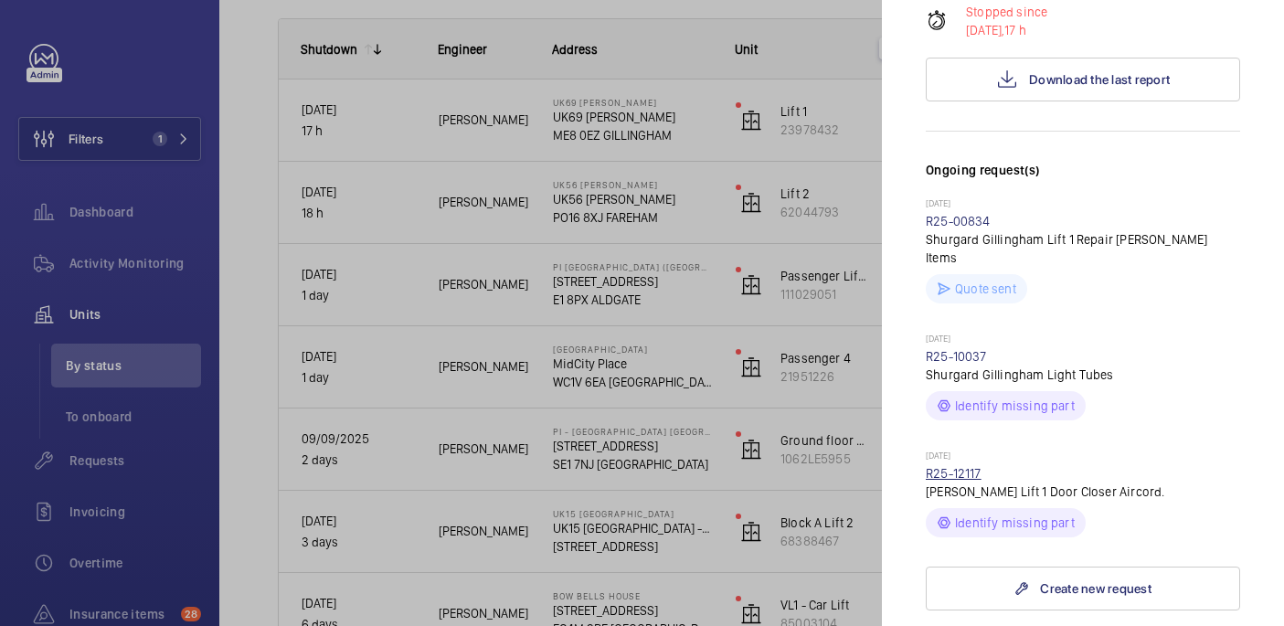
click at [960, 466] on link "R25-12117" at bounding box center [954, 473] width 56 height 15
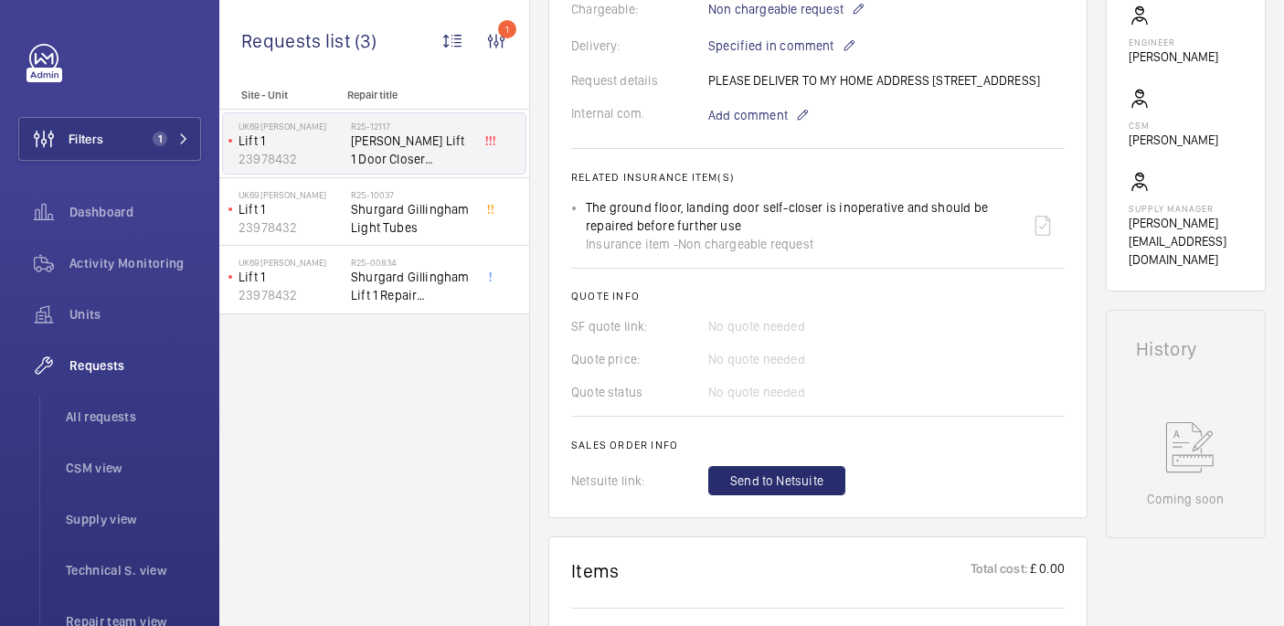
scroll to position [970, 0]
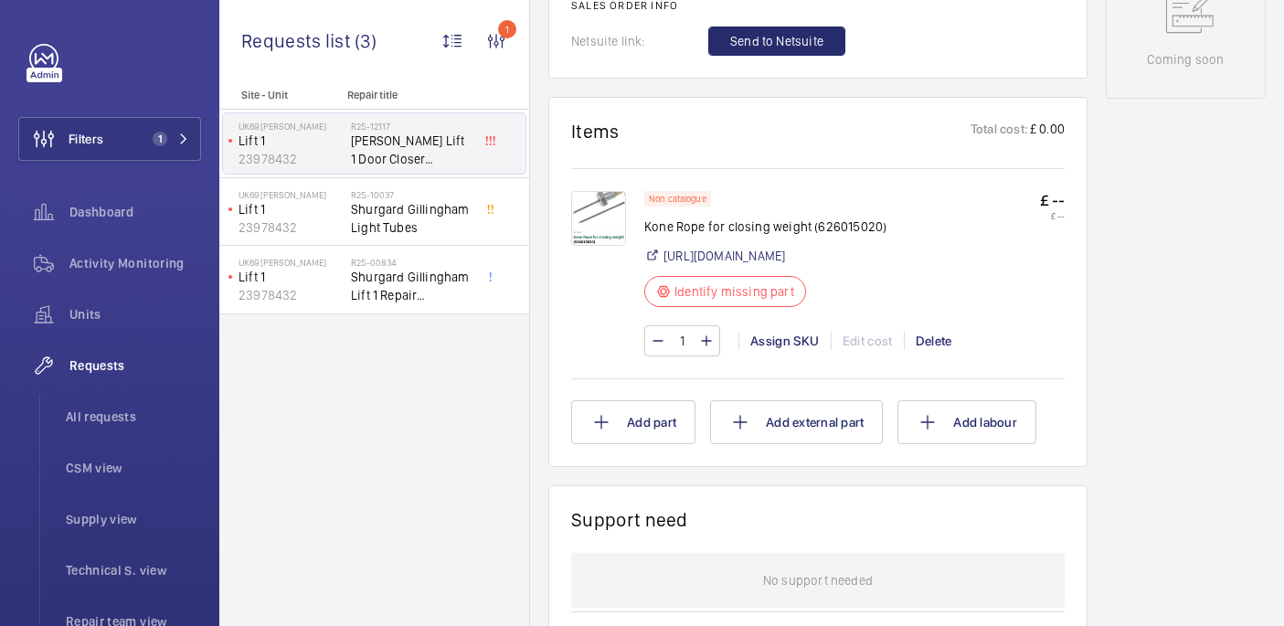
click at [636, 245] on div at bounding box center [607, 273] width 73 height 165
click at [610, 245] on img at bounding box center [598, 218] width 55 height 55
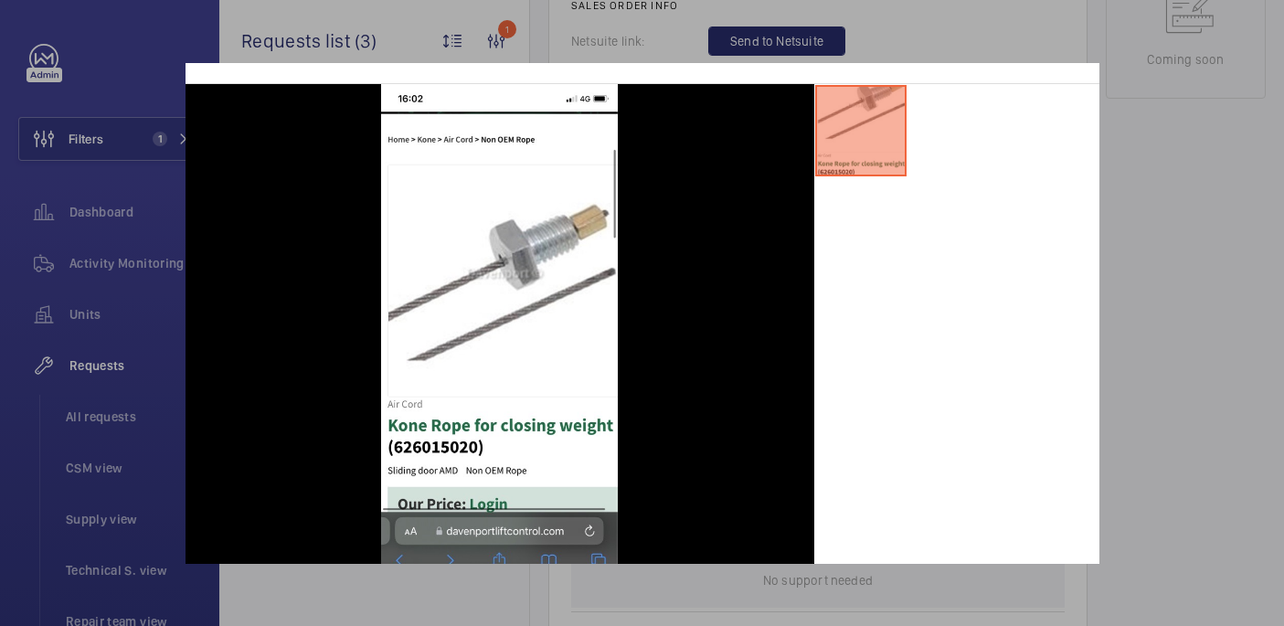
scroll to position [55, 0]
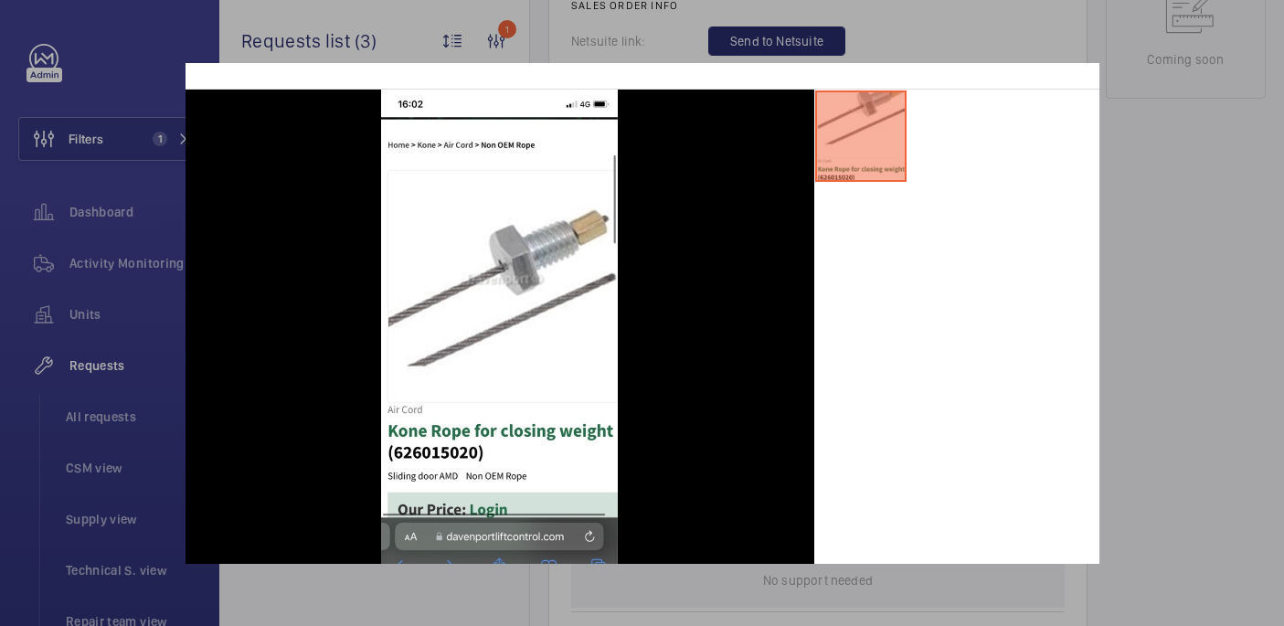
click at [1233, 228] on div at bounding box center [642, 313] width 1284 height 626
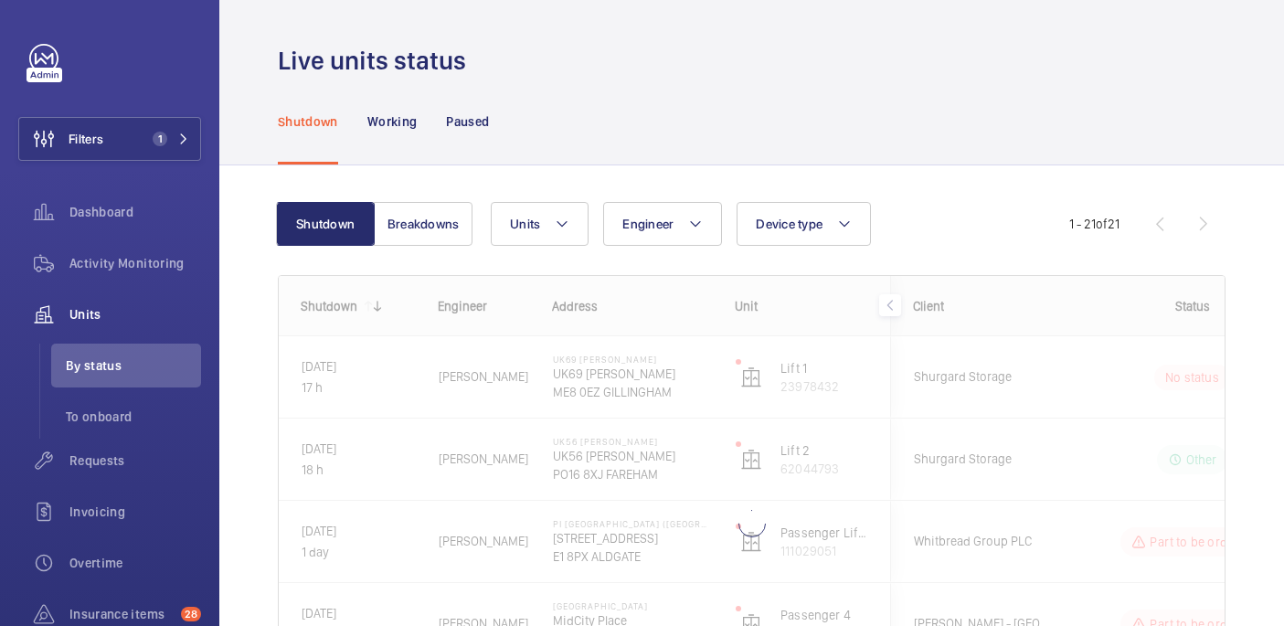
scroll to position [170, 0]
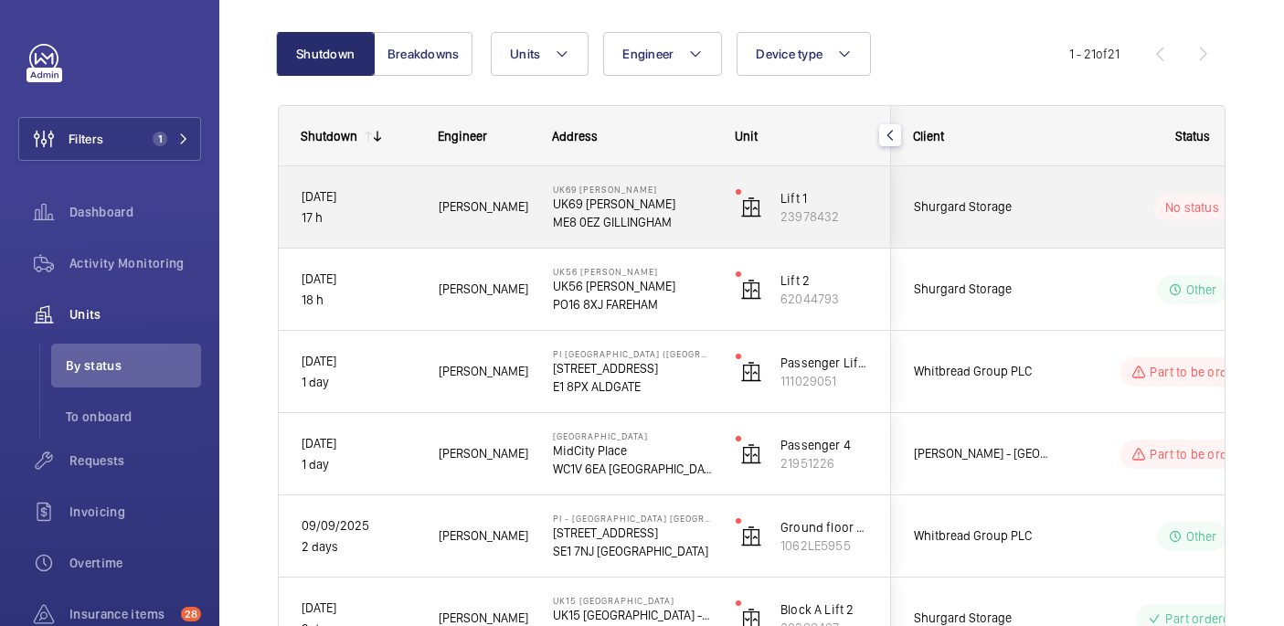
click at [1048, 214] on span "Shurgard Storage" at bounding box center [984, 206] width 141 height 21
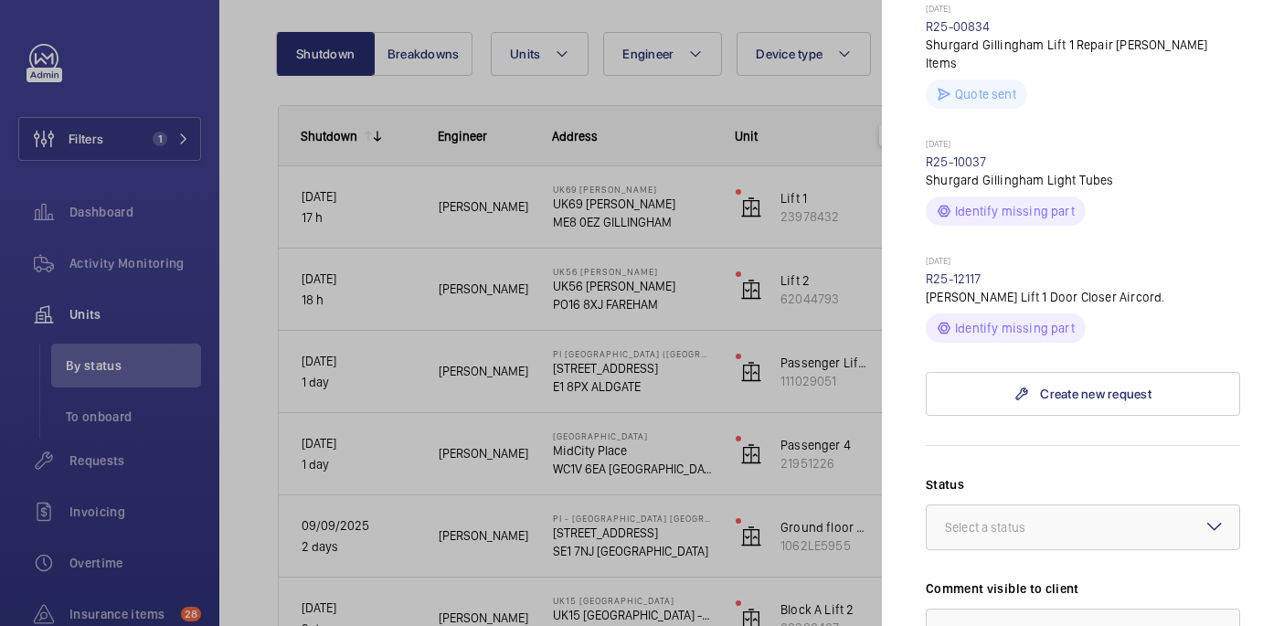
scroll to position [472, 0]
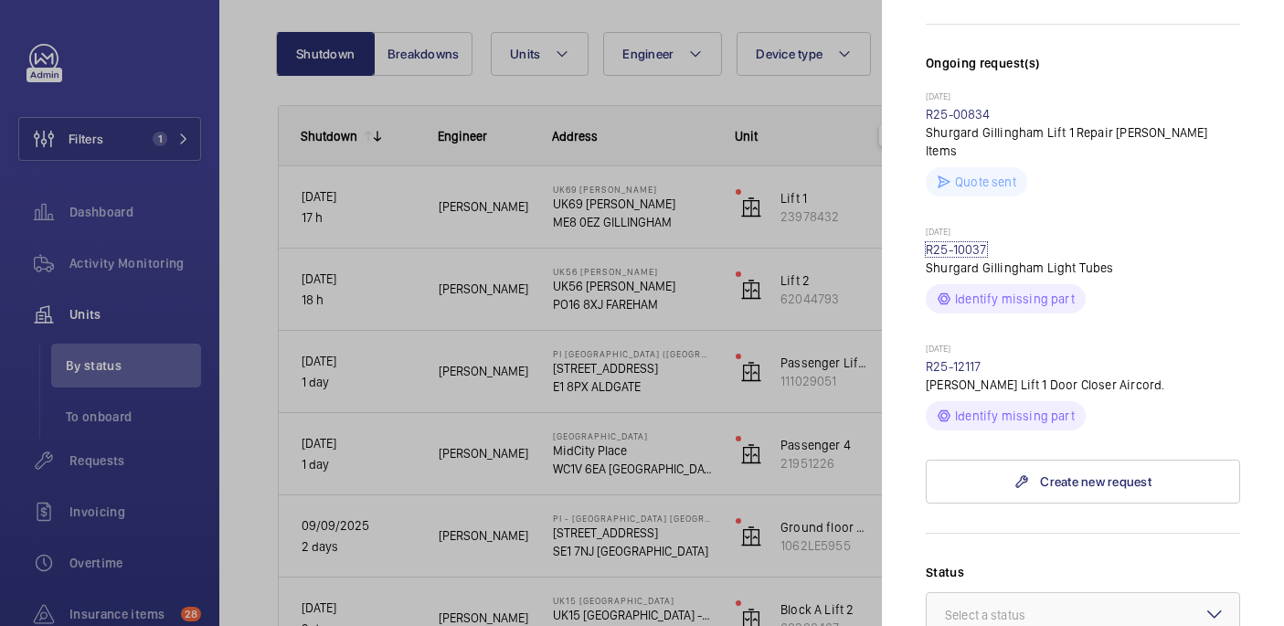
click at [973, 242] on link "R25-10037" at bounding box center [956, 249] width 61 height 15
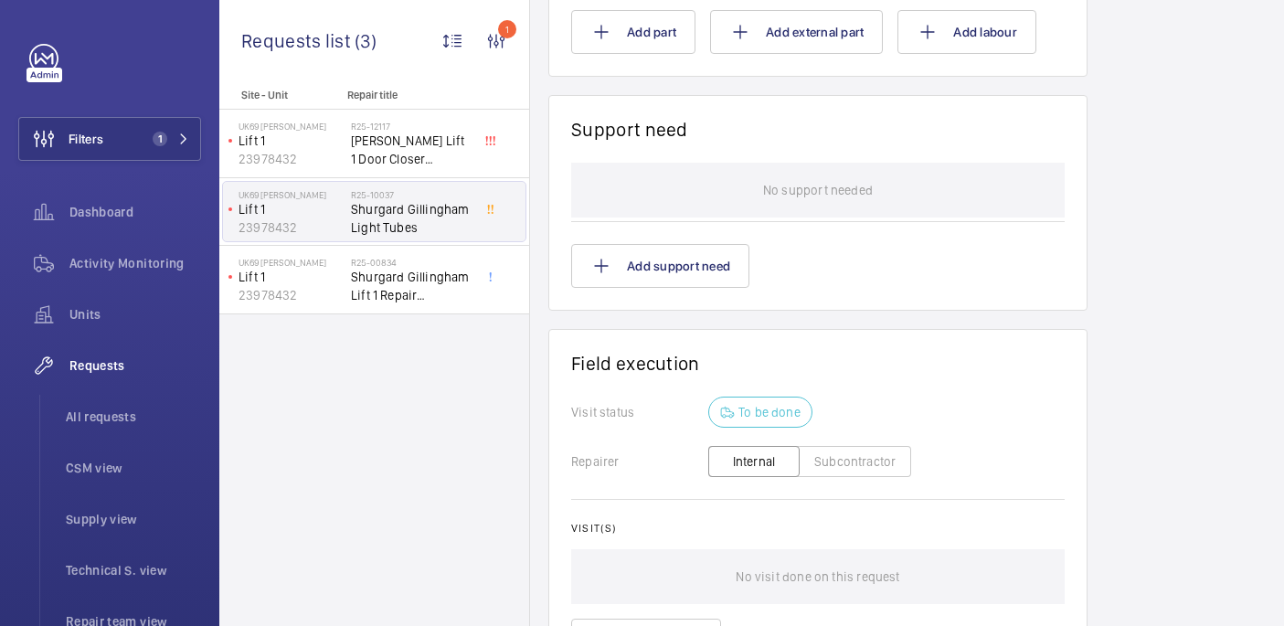
scroll to position [1030, 0]
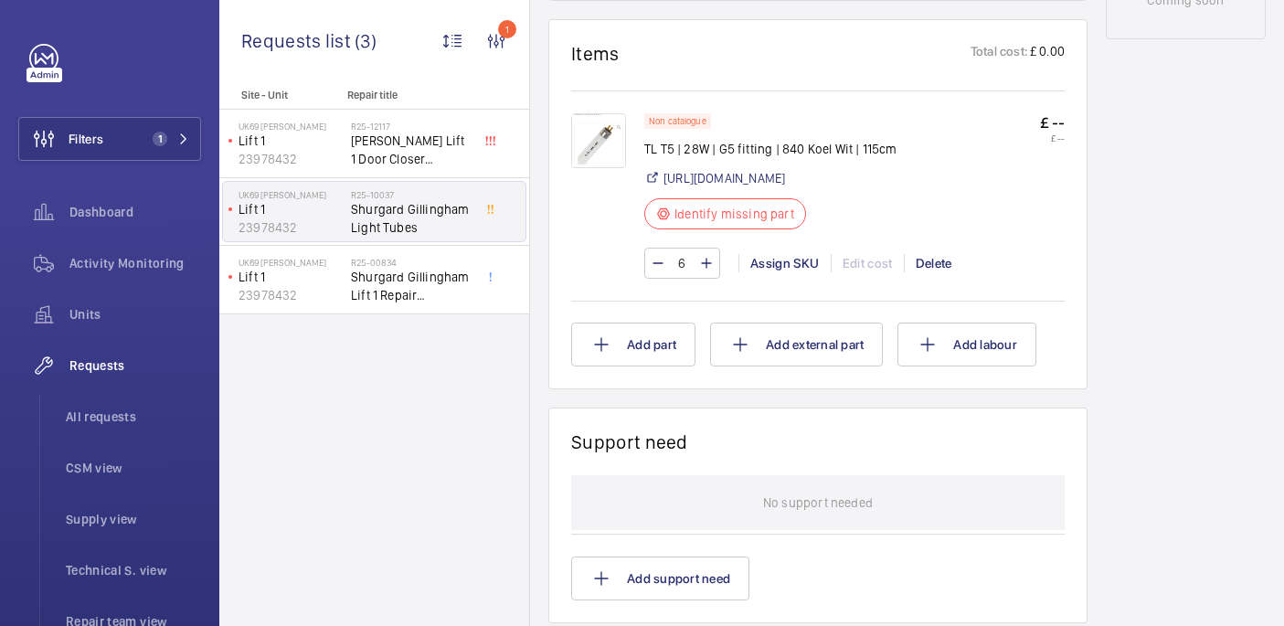
click at [601, 168] on img at bounding box center [598, 140] width 55 height 55
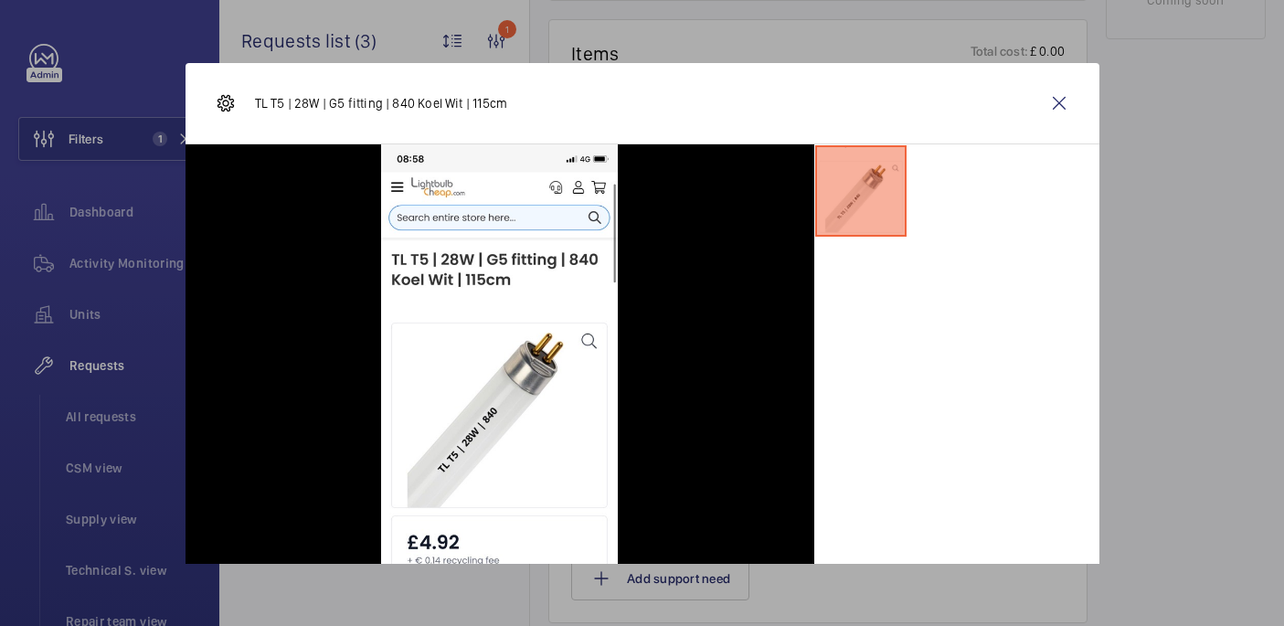
click at [1056, 96] on wm-front-icon-button at bounding box center [1059, 103] width 44 height 44
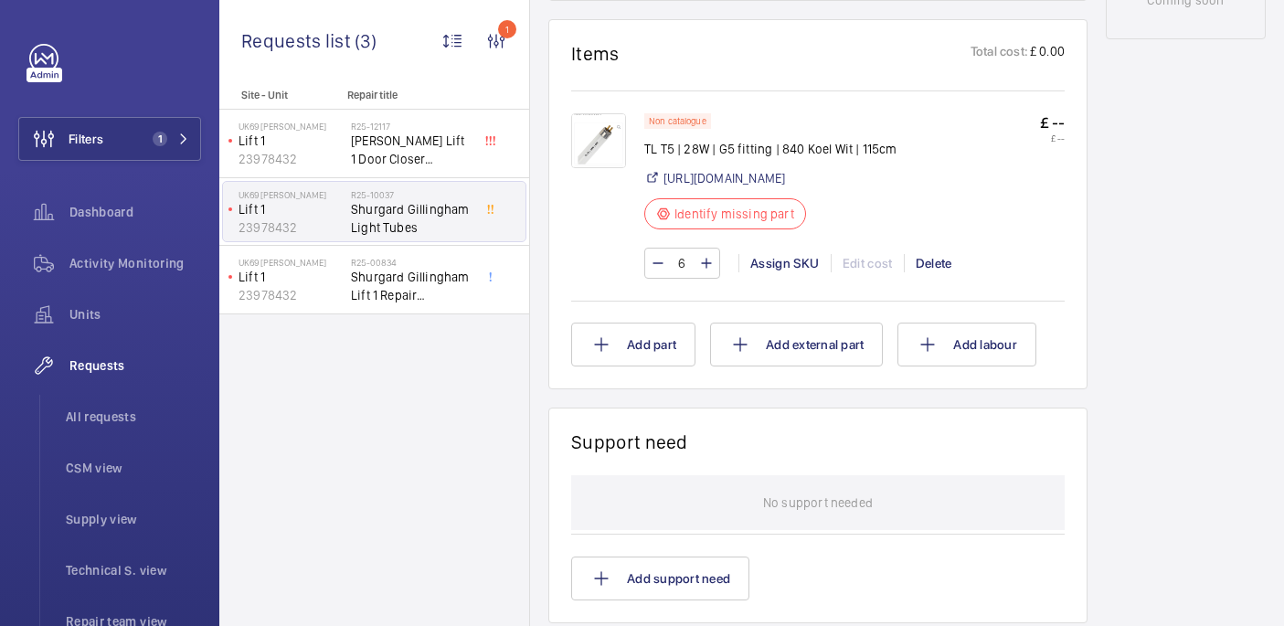
scroll to position [305, 0]
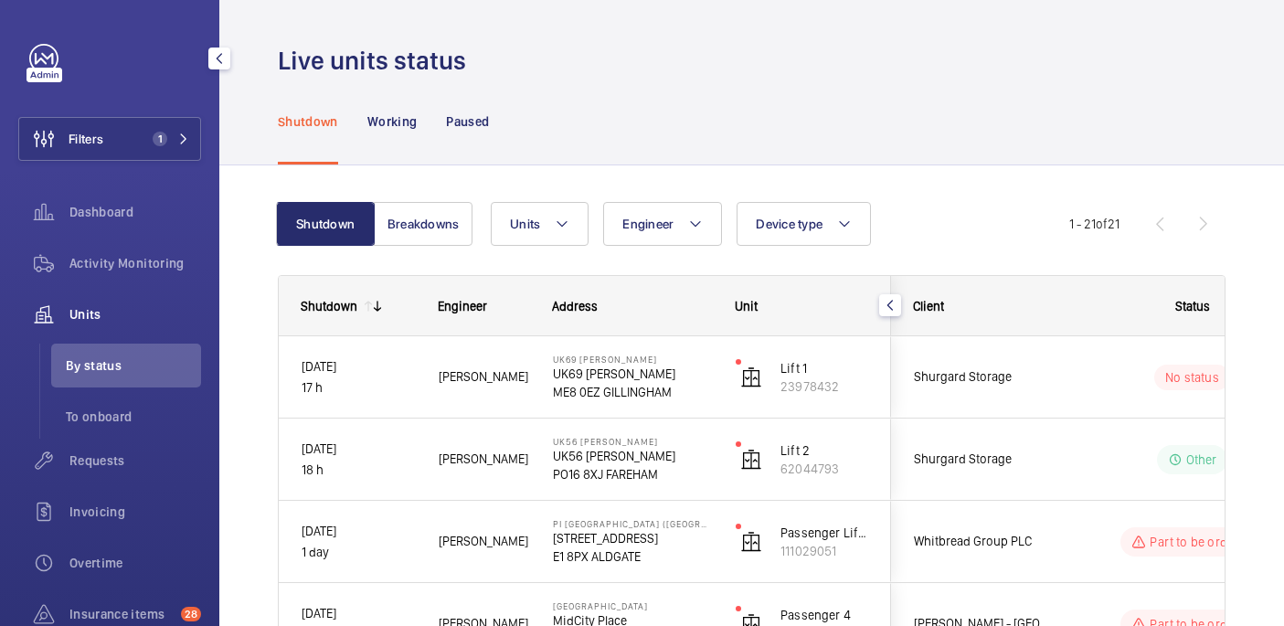
click at [1116, 375] on wm-front-pills-cell "No status" at bounding box center [1192, 378] width 228 height 26
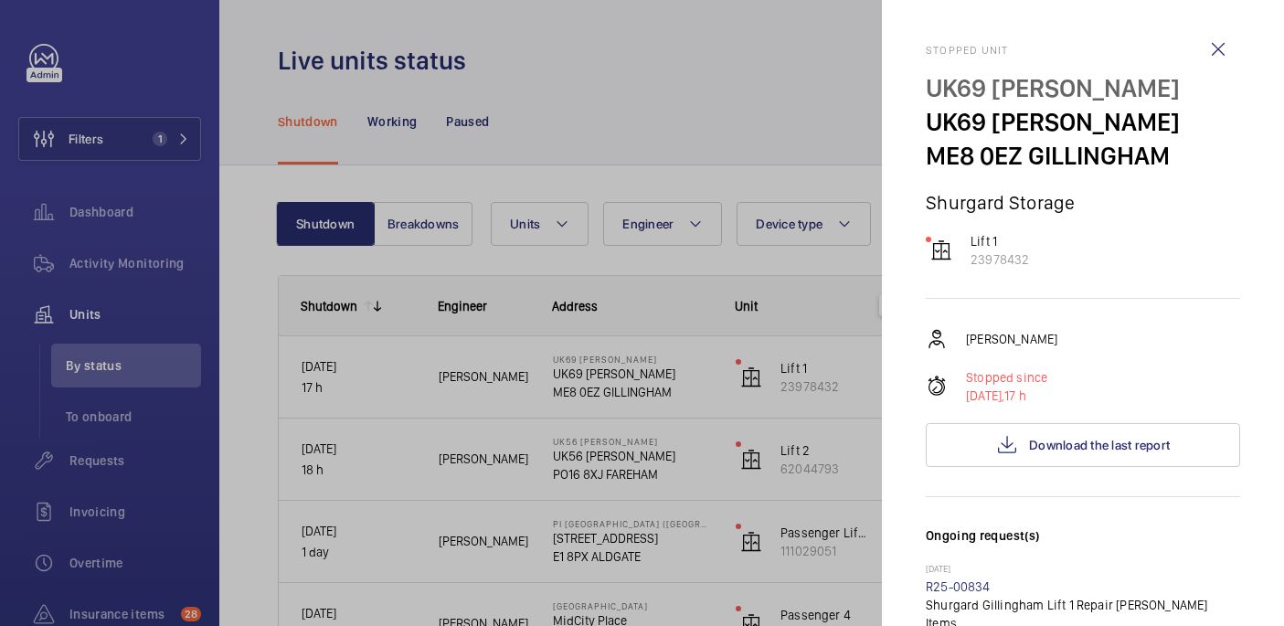
scroll to position [911, 0]
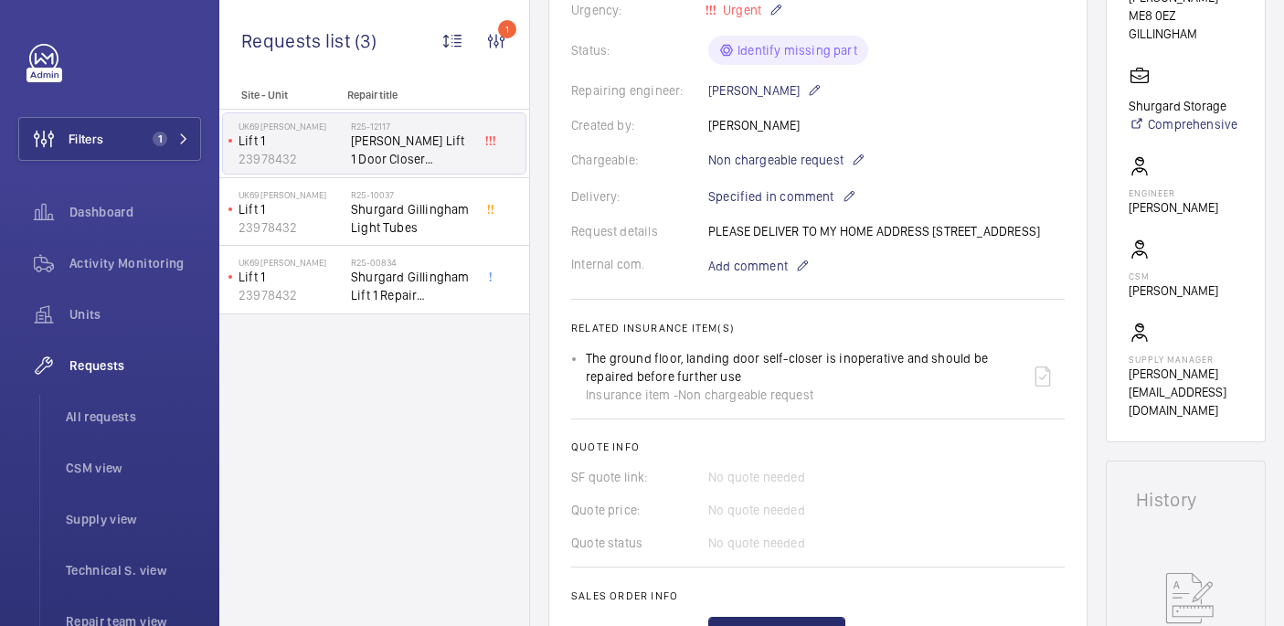
scroll to position [97, 0]
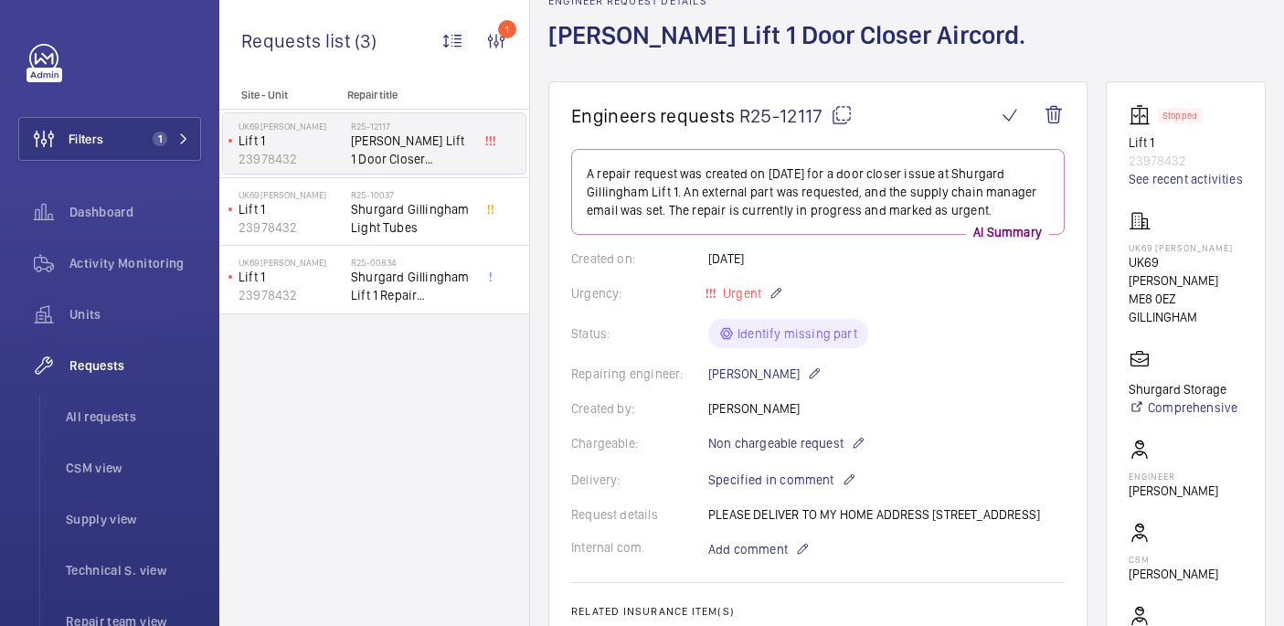
click at [834, 120] on mat-icon at bounding box center [842, 115] width 22 height 22
drag, startPoint x: 1121, startPoint y: 240, endPoint x: 1200, endPoint y: 259, distance: 80.9
click at [1200, 259] on wm-front-card "Stopped Lift 1 23978432 See recent activities UK69 Shurgard Gillingham UK69 Shu…" at bounding box center [1186, 403] width 160 height 644
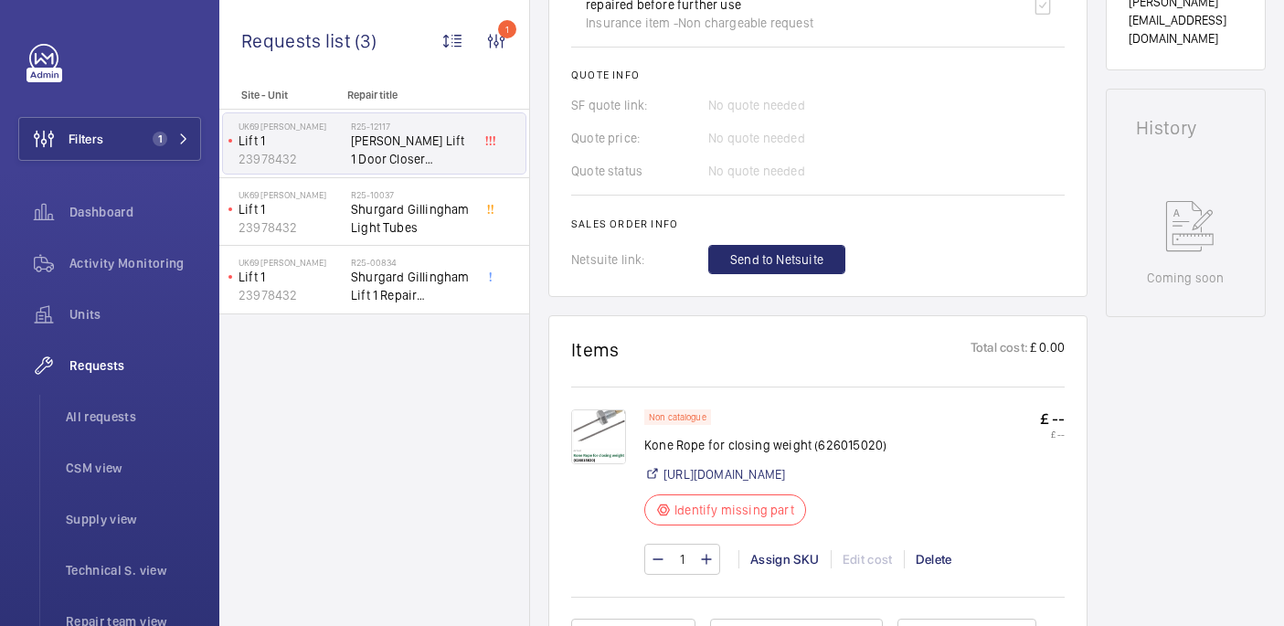
click at [668, 454] on p "Kone Rope for closing weight (626015020)" at bounding box center [765, 445] width 242 height 18
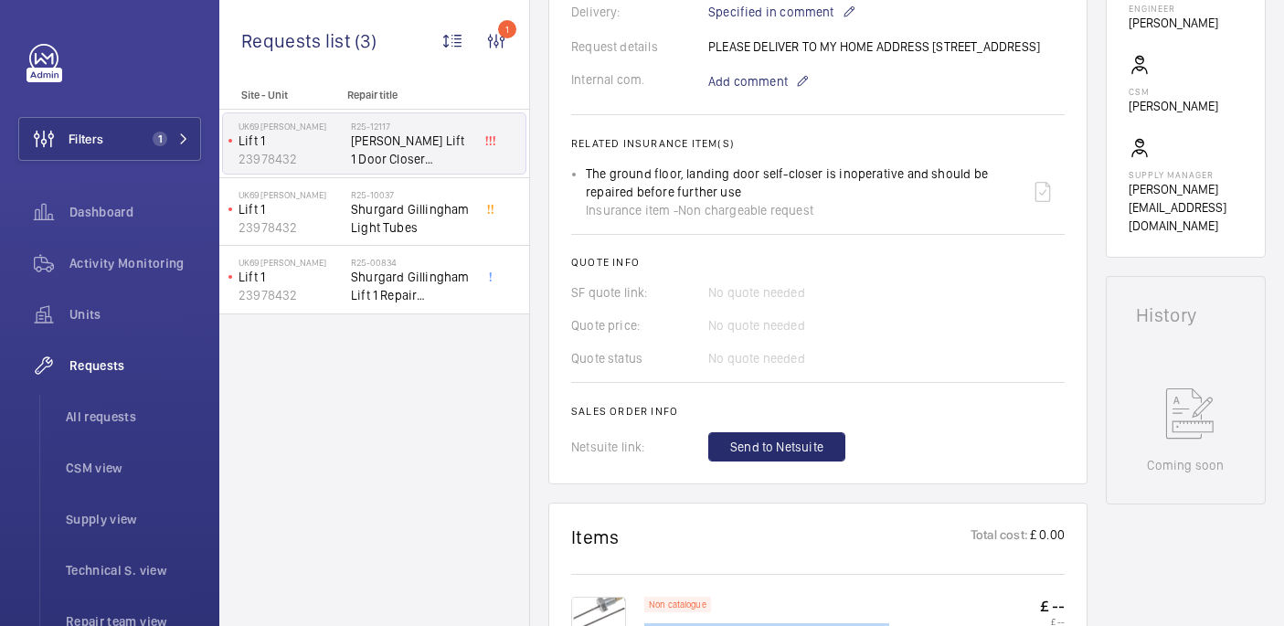
scroll to position [455, 0]
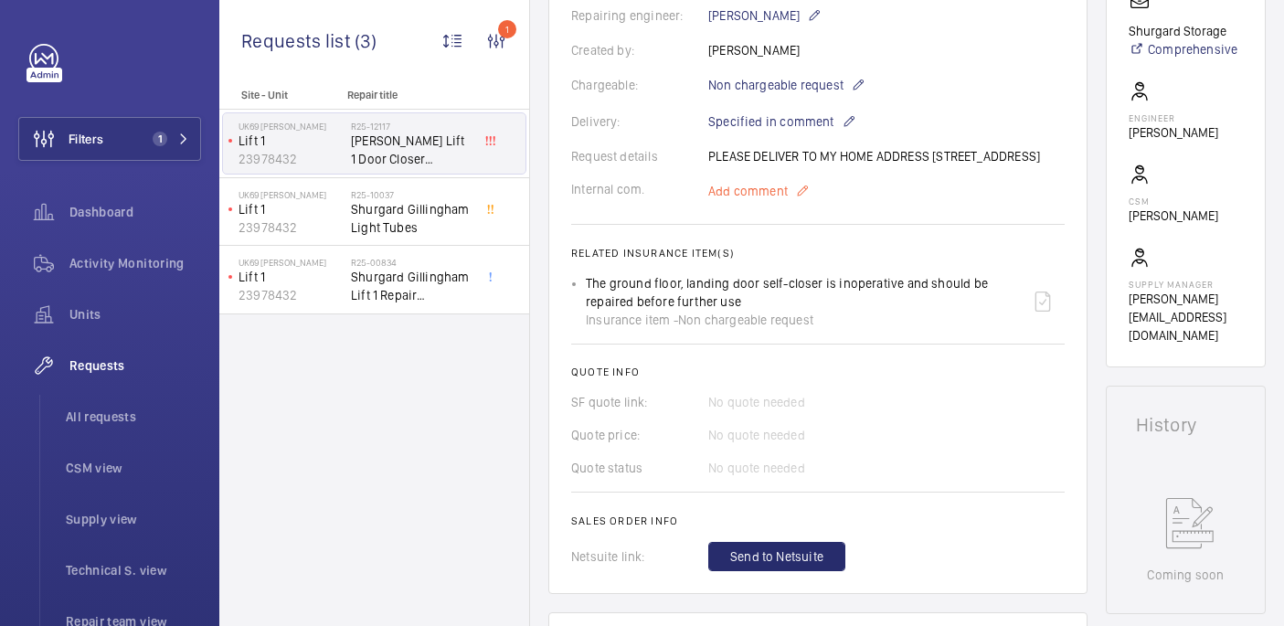
click at [749, 200] on span "Add comment" at bounding box center [747, 191] width 79 height 18
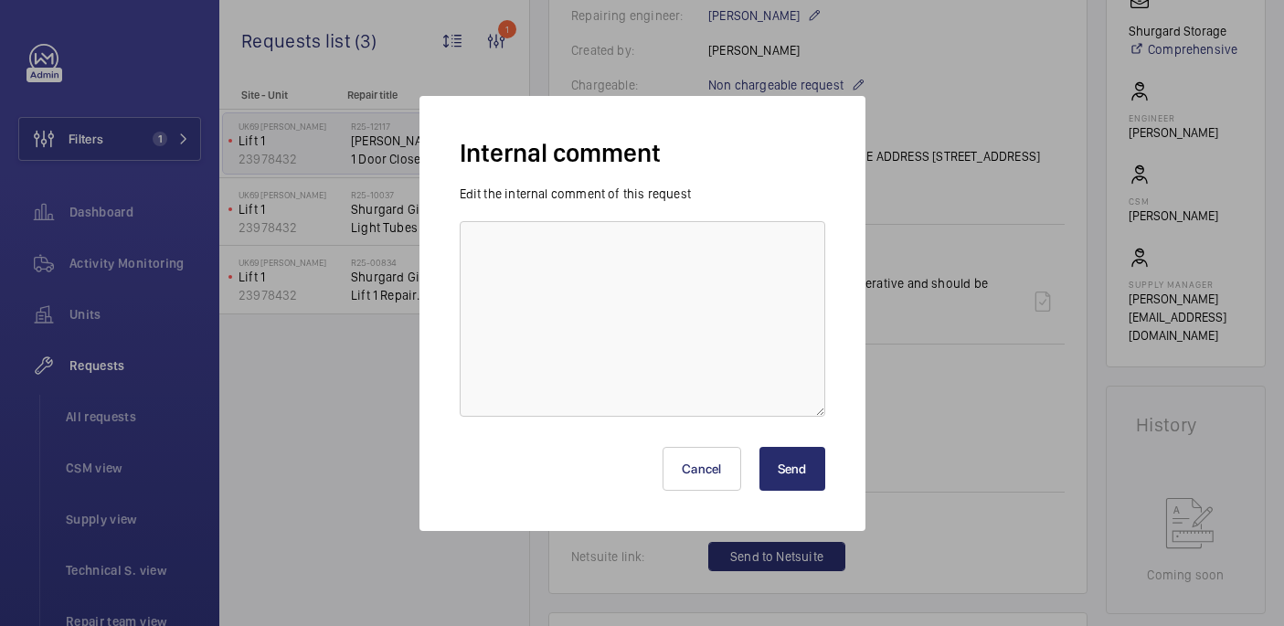
click at [714, 205] on div "Edit the internal comment of this request" at bounding box center [642, 301] width 365 height 232
click at [698, 255] on textarea at bounding box center [642, 319] width 365 height 196
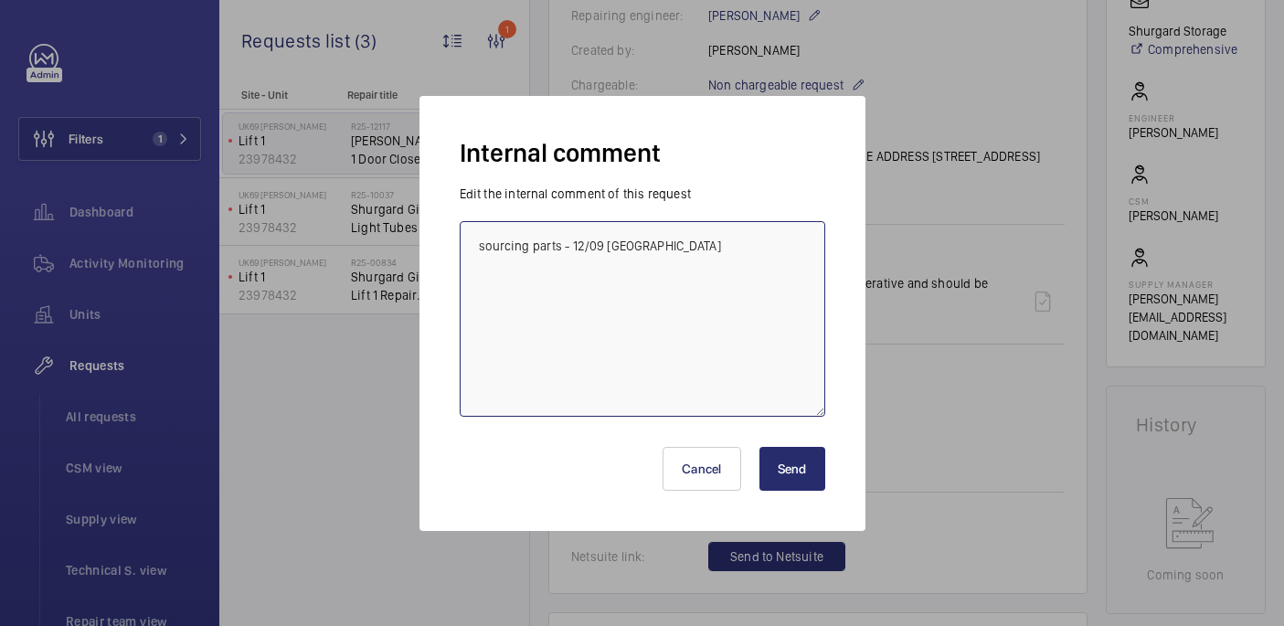
type textarea "sourcing parts - 12/09 india"
click at [782, 471] on button "Send" at bounding box center [792, 469] width 66 height 44
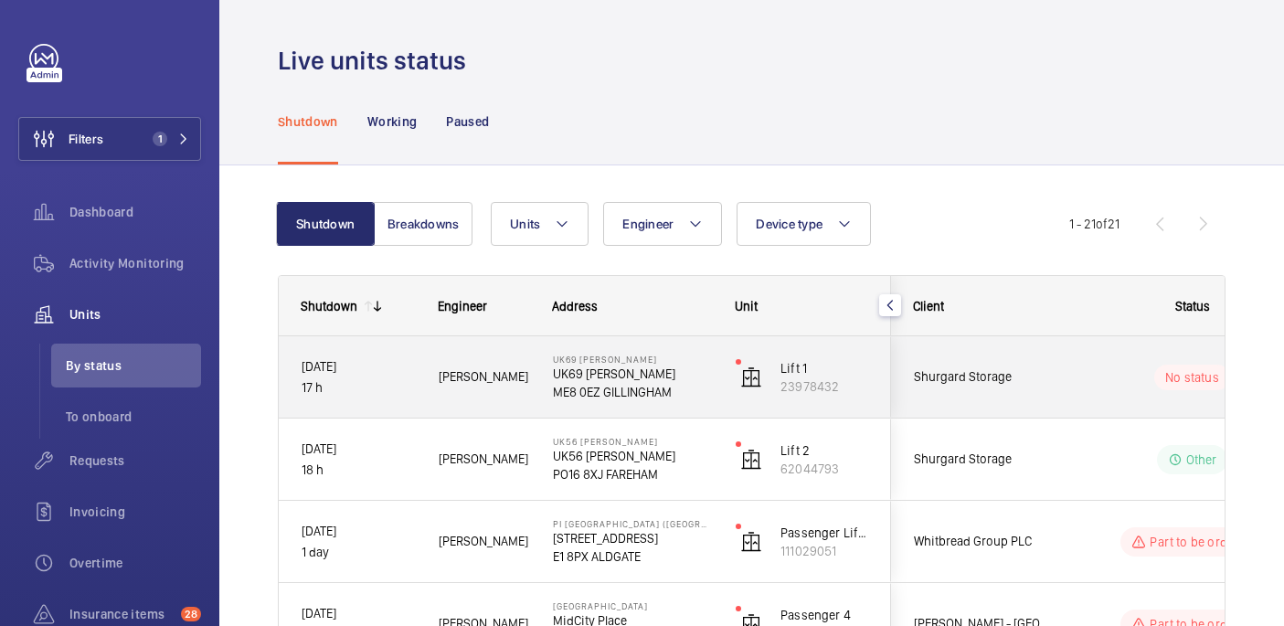
scroll to position [65, 0]
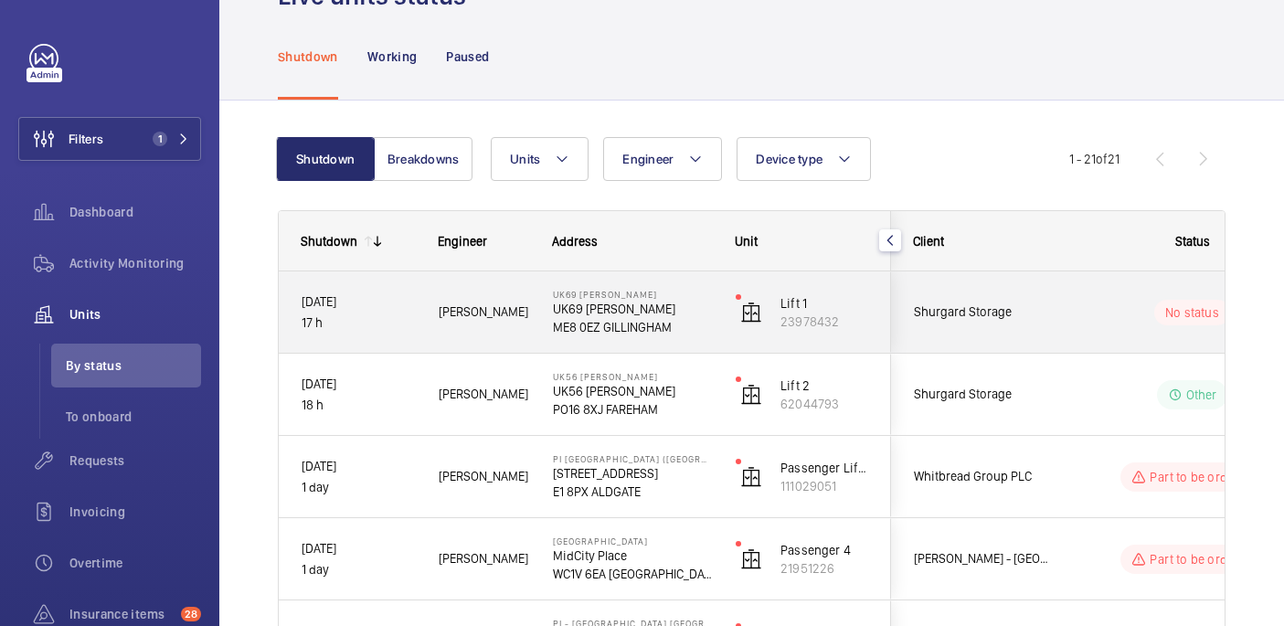
click at [1046, 318] on span "Shurgard Storage" at bounding box center [984, 312] width 141 height 21
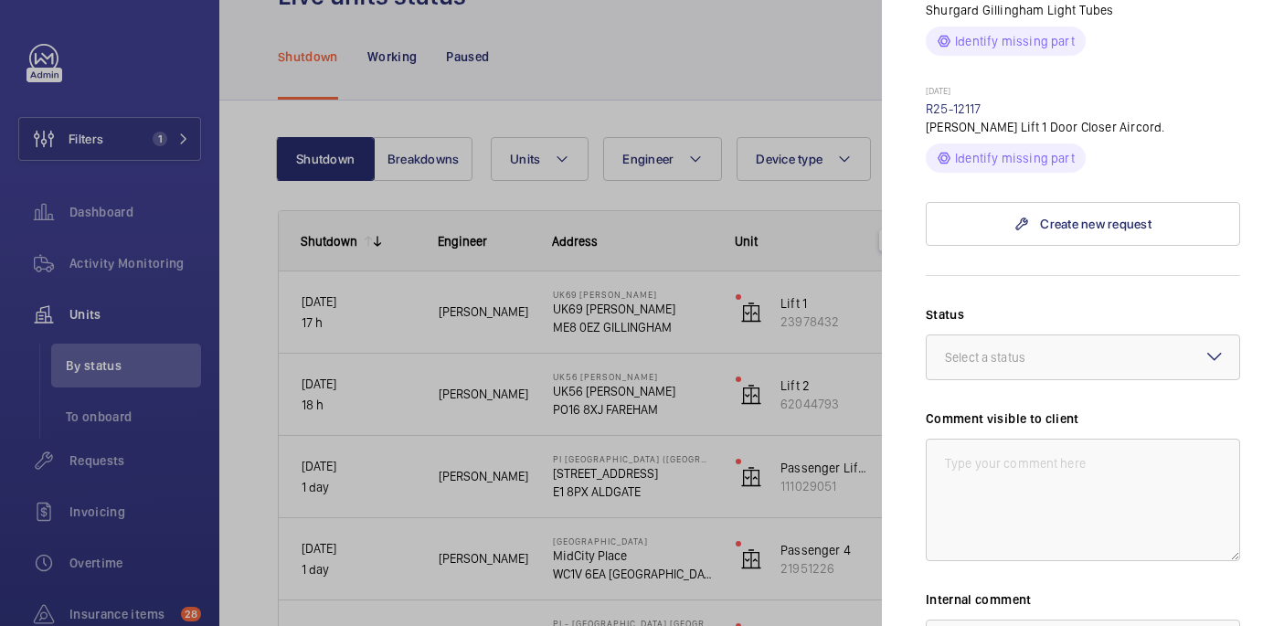
scroll to position [529, 0]
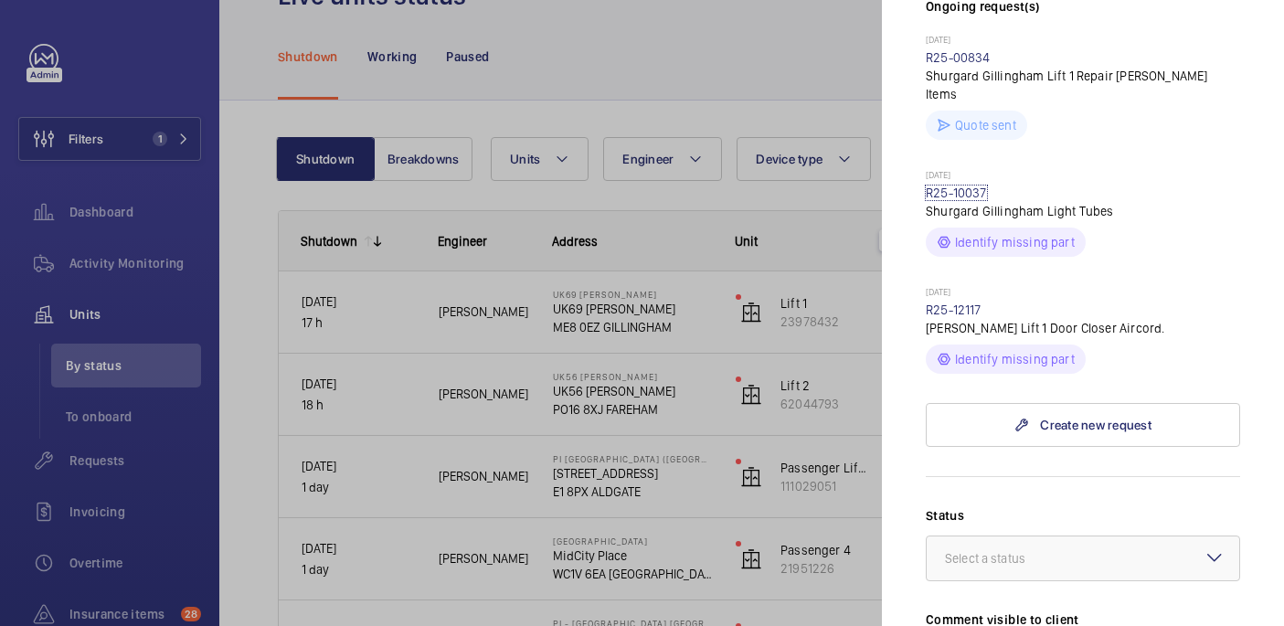
drag, startPoint x: 956, startPoint y: 177, endPoint x: 920, endPoint y: 185, distance: 36.6
click at [956, 185] on link "R25-10037" at bounding box center [956, 192] width 61 height 15
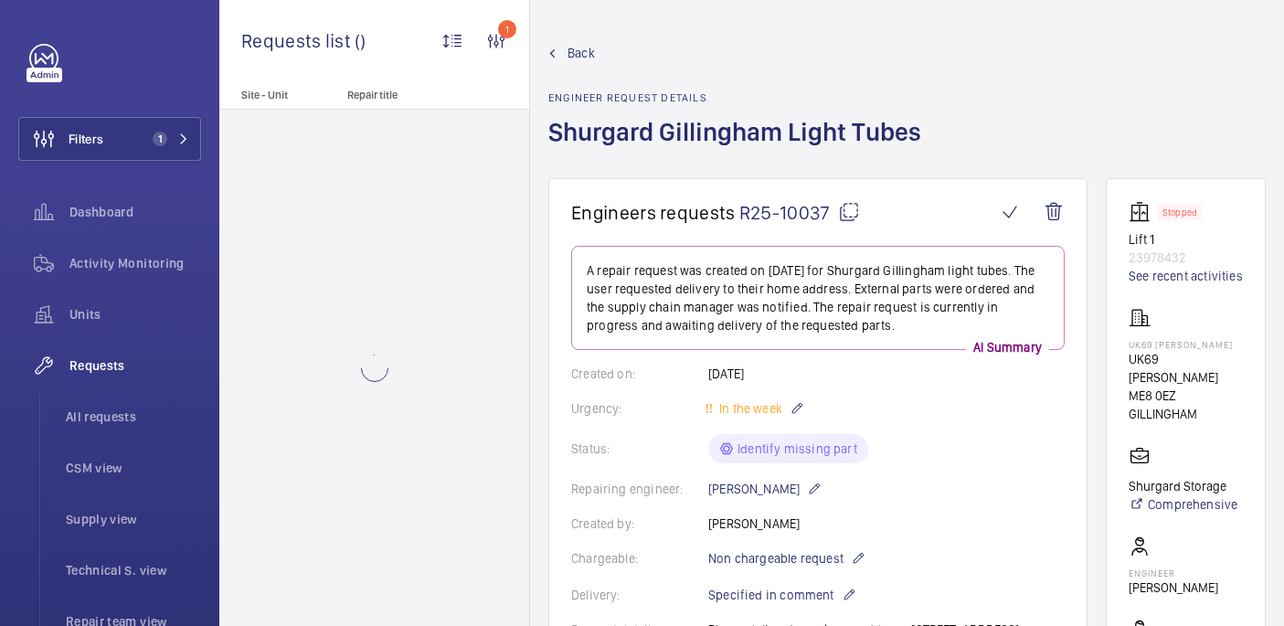
scroll to position [905, 0]
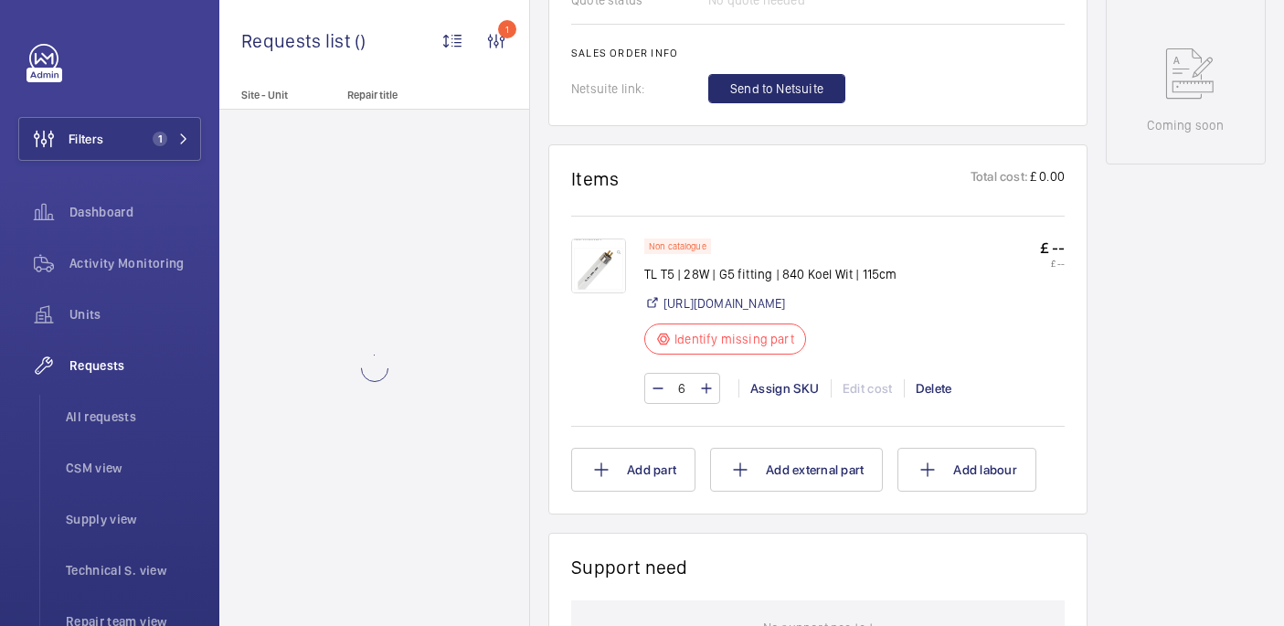
click at [597, 274] on img at bounding box center [598, 265] width 55 height 55
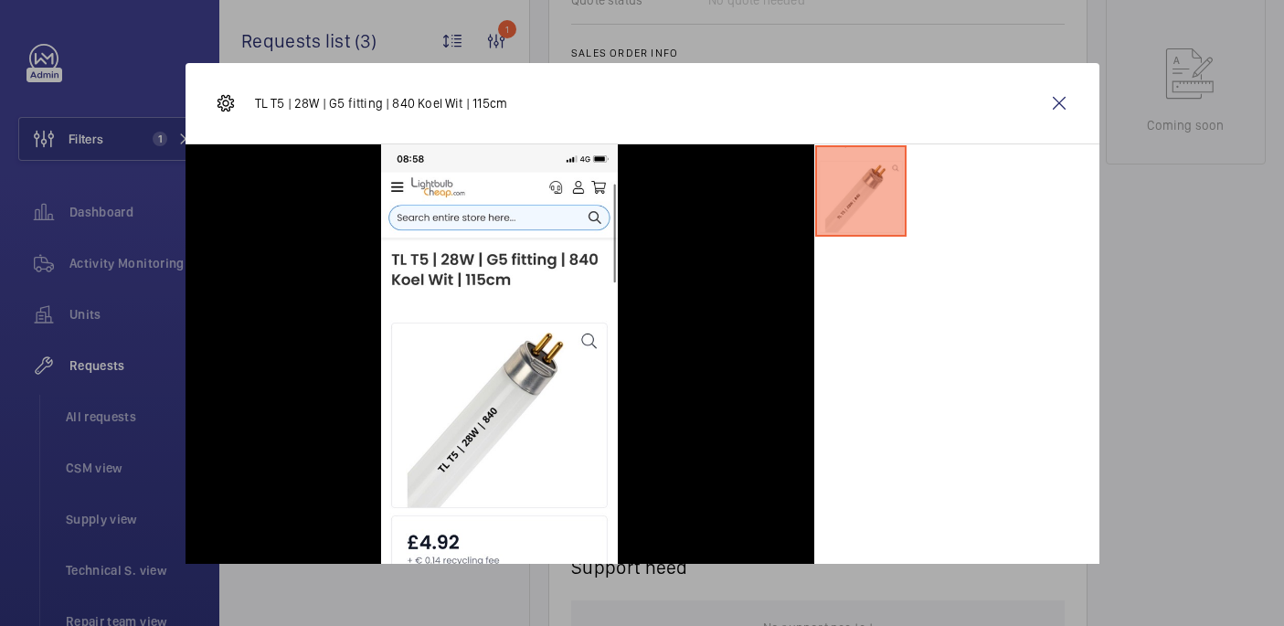
click at [1050, 116] on wm-front-icon-button at bounding box center [1059, 103] width 44 height 44
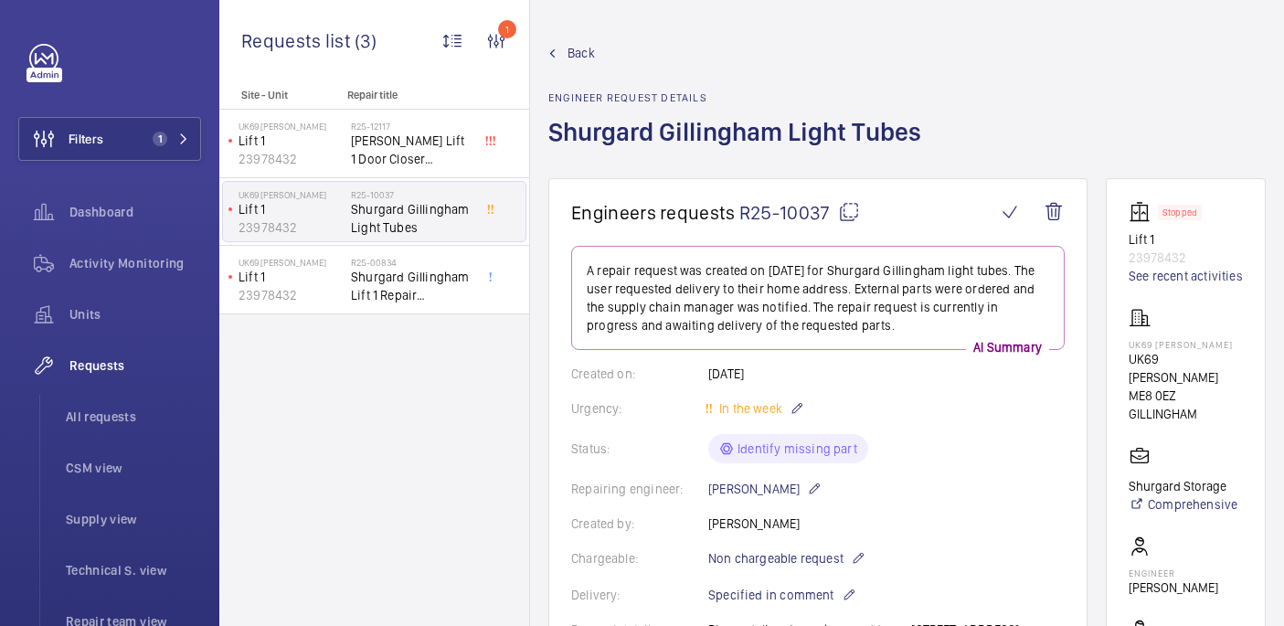
drag, startPoint x: 848, startPoint y: 211, endPoint x: 281, endPoint y: 604, distance: 690.1
click at [848, 212] on mat-icon at bounding box center [849, 212] width 22 height 22
drag, startPoint x: 1159, startPoint y: 368, endPoint x: 1226, endPoint y: 371, distance: 67.7
click at [1226, 371] on wm-front-card "Stopped Lift 1 23978432 See recent activities UK69 Shurgard Gillingham UK69 Shu…" at bounding box center [1186, 500] width 160 height 644
click at [1226, 350] on p "UK69 [PERSON_NAME]" at bounding box center [1185, 344] width 114 height 11
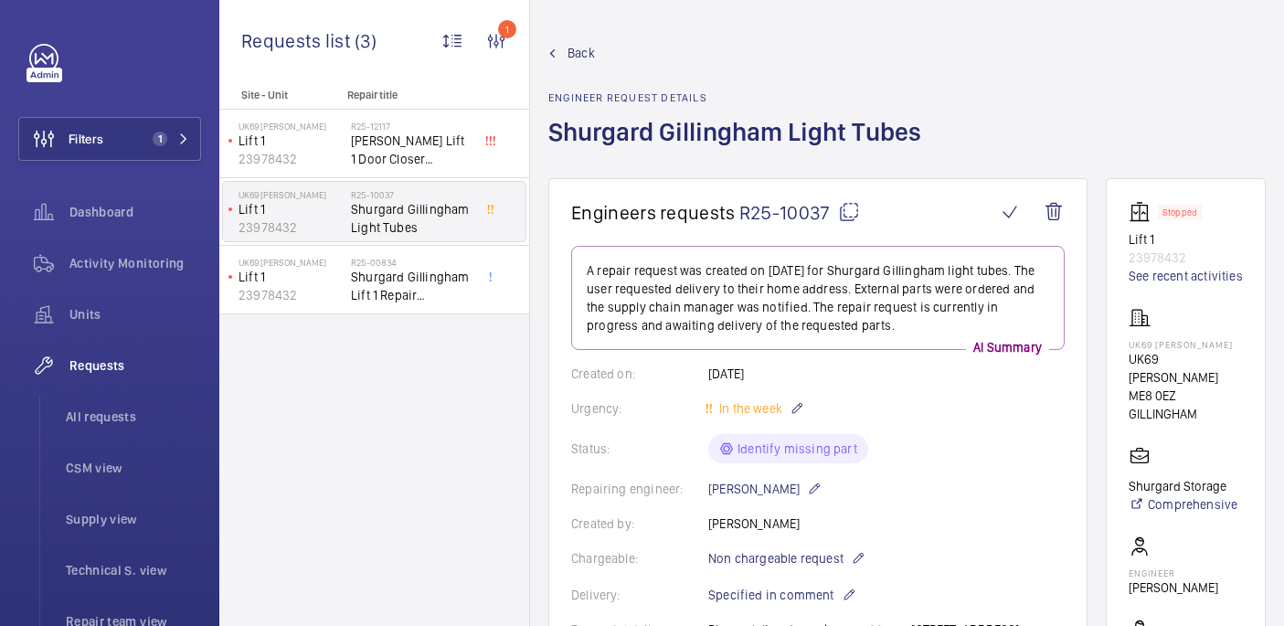
drag, startPoint x: 1222, startPoint y: 371, endPoint x: 1159, endPoint y: 363, distance: 62.7
click at [1159, 363] on wm-front-card "Stopped Lift 1 23978432 See recent activities UK69 Shurgard Gillingham UK69 Shu…" at bounding box center [1186, 500] width 160 height 644
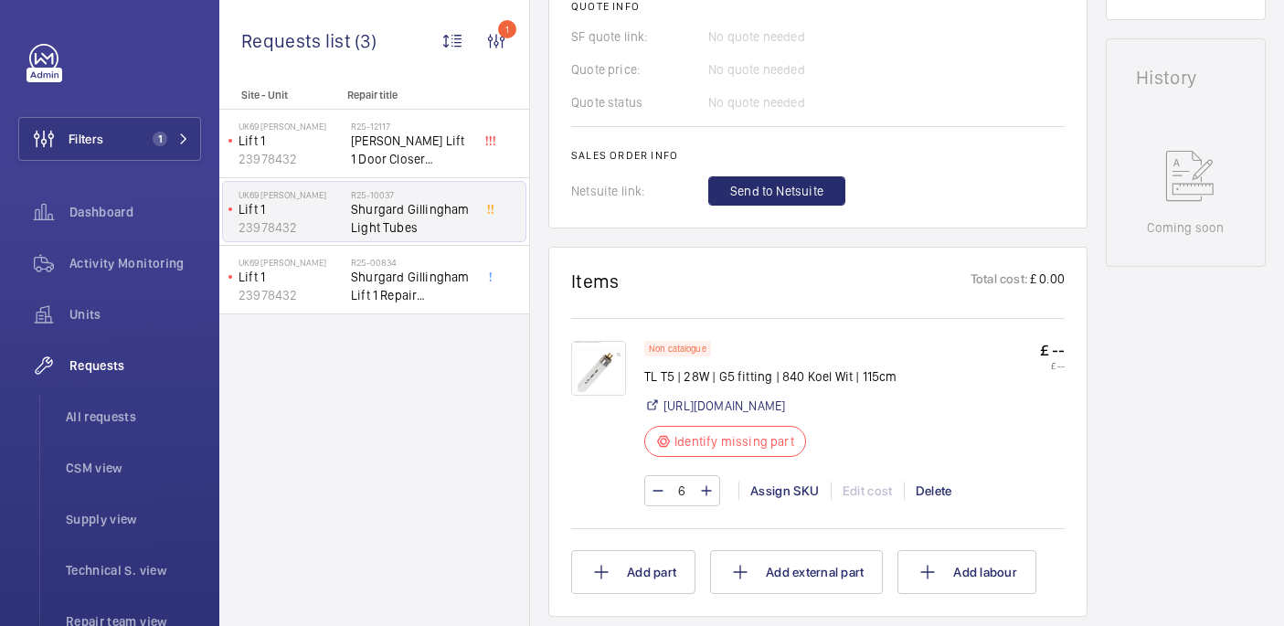
click at [729, 386] on p "TL T5 | 28W | G5 fitting | 840 Koel Wit | 115cm" at bounding box center [770, 376] width 253 height 18
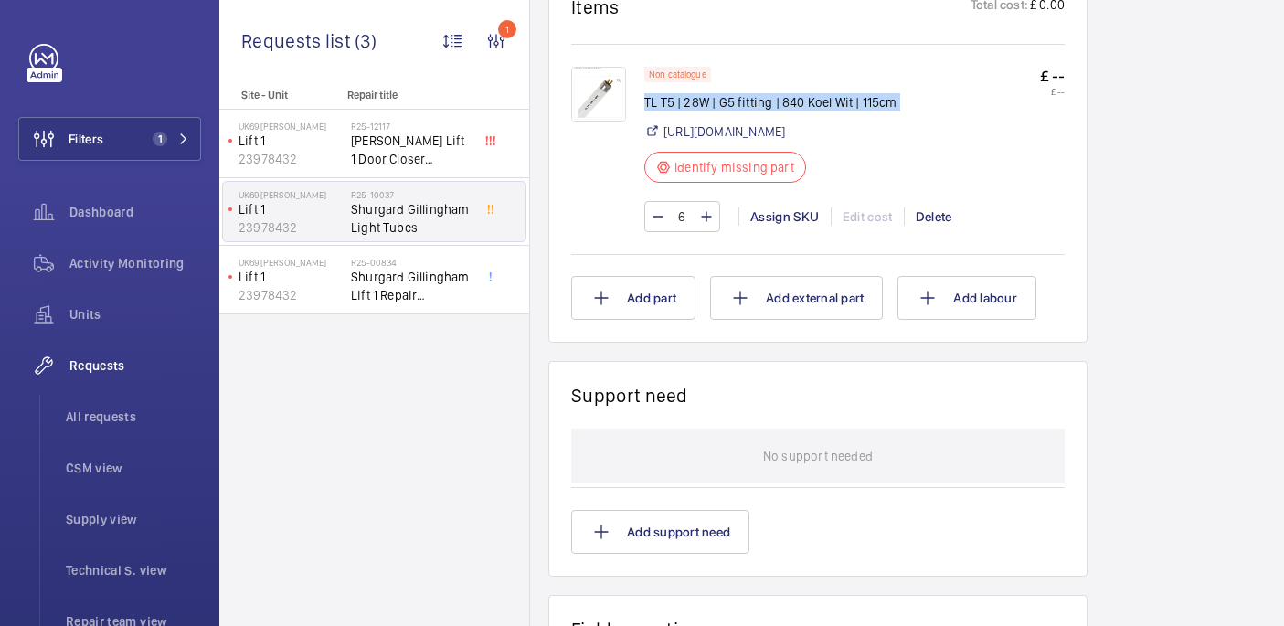
scroll to position [1025, 0]
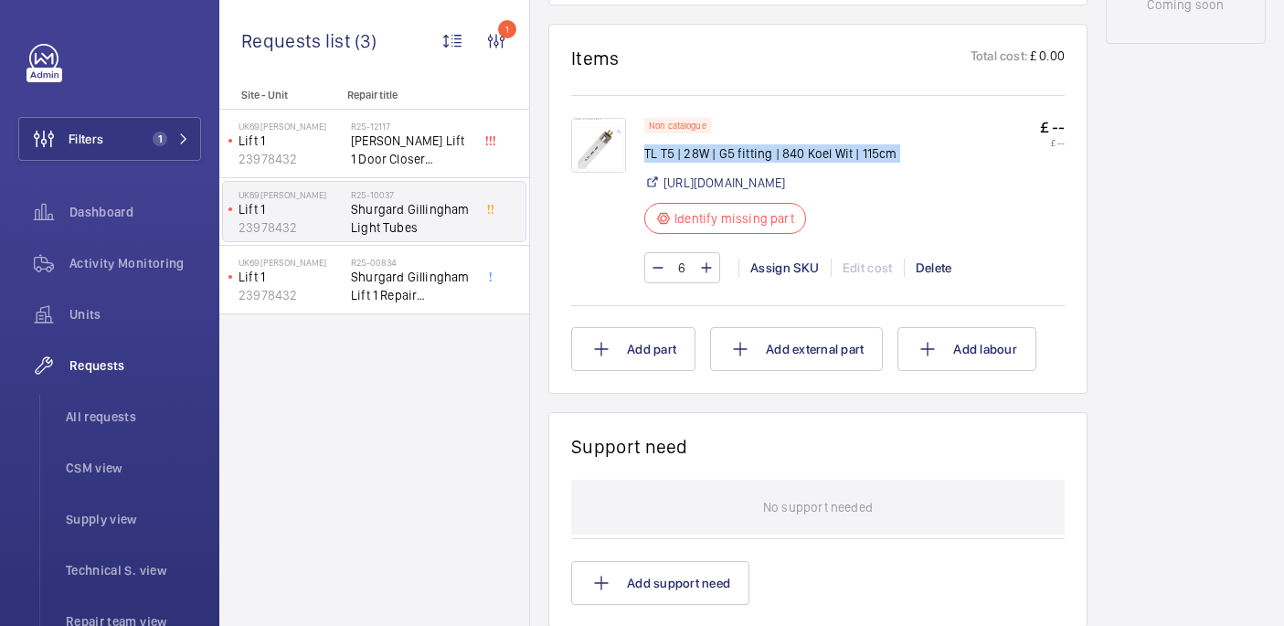
click at [605, 173] on img at bounding box center [598, 145] width 55 height 55
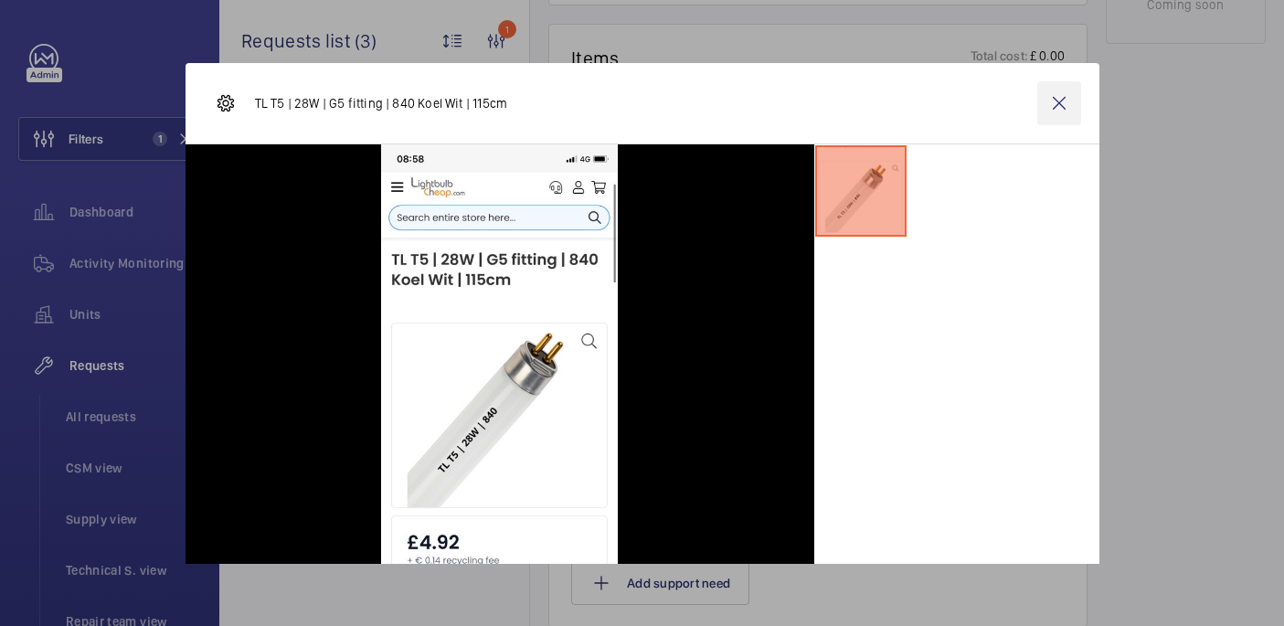
click at [1058, 102] on wm-front-icon-button at bounding box center [1059, 103] width 44 height 44
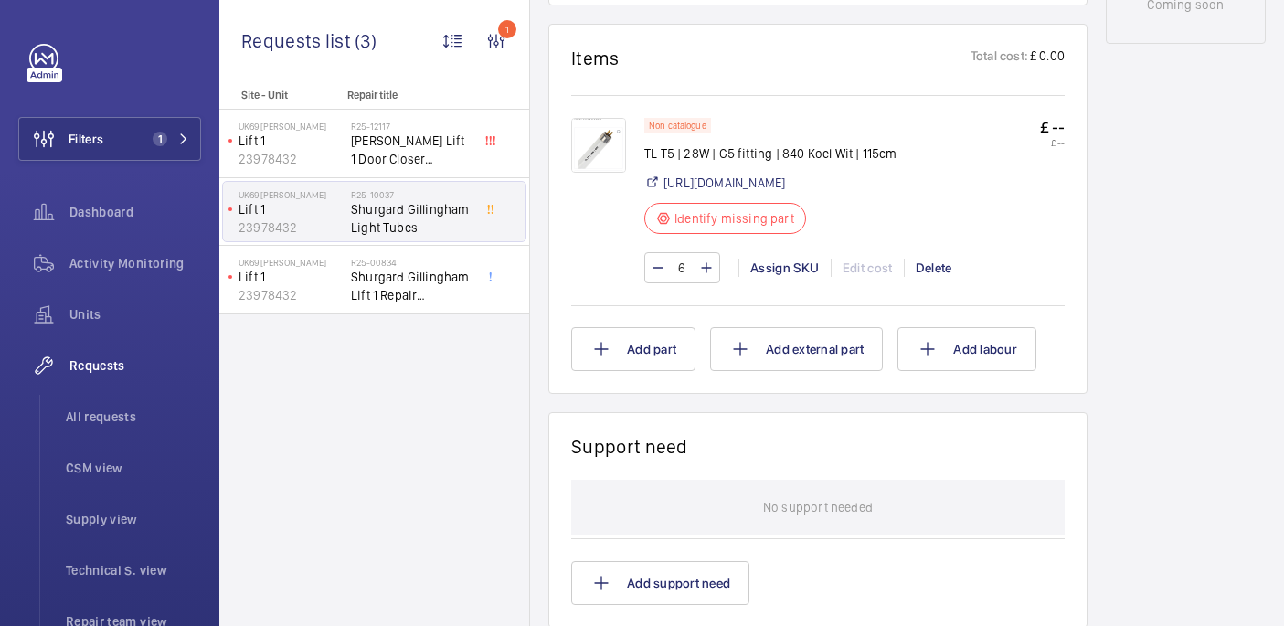
scroll to position [381, 0]
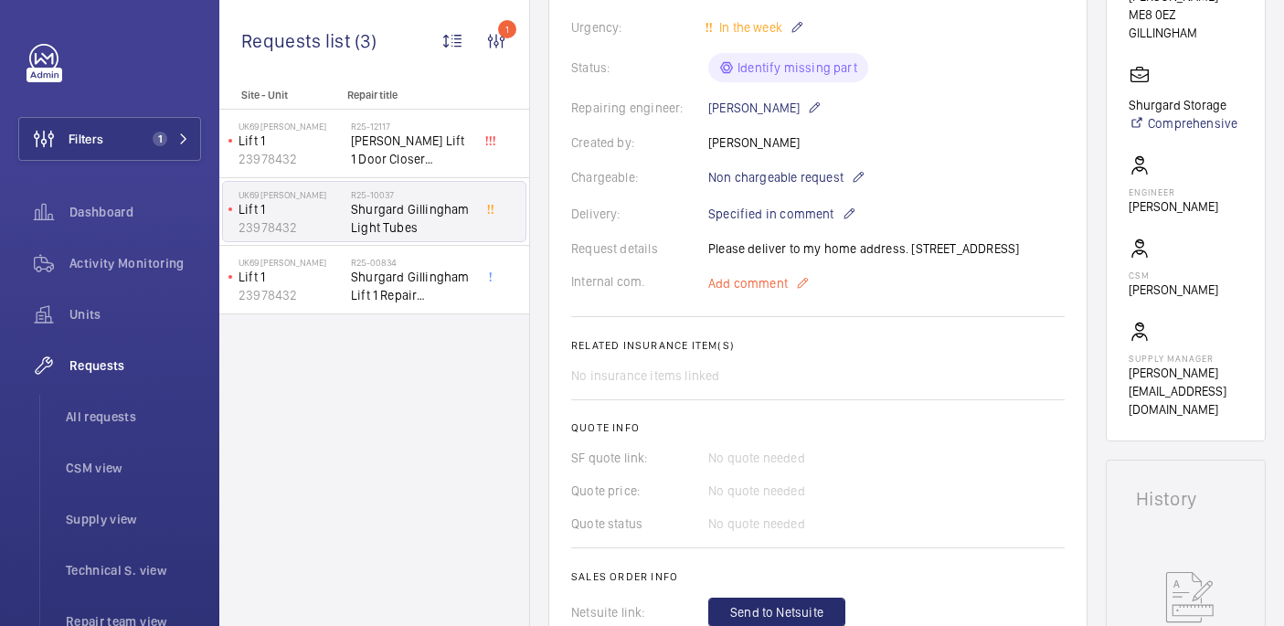
click at [773, 292] on span "Add comment" at bounding box center [747, 283] width 79 height 18
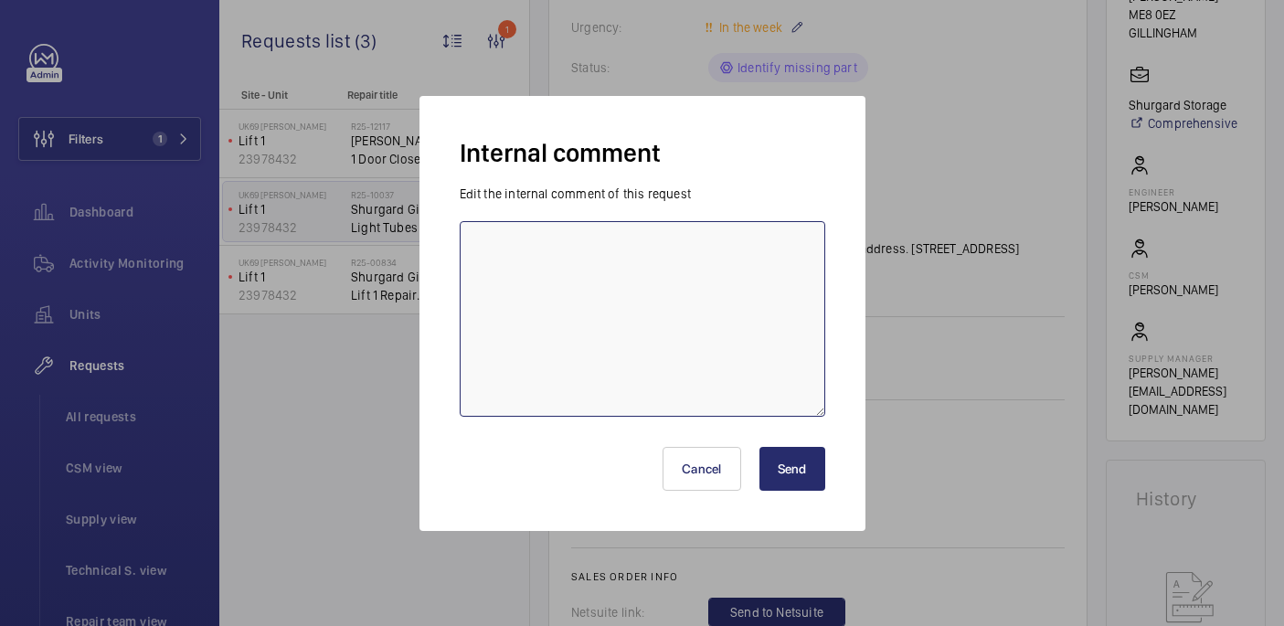
click at [717, 327] on textarea at bounding box center [642, 319] width 365 height 196
type textarea "sourcing parts - 12/09 india"
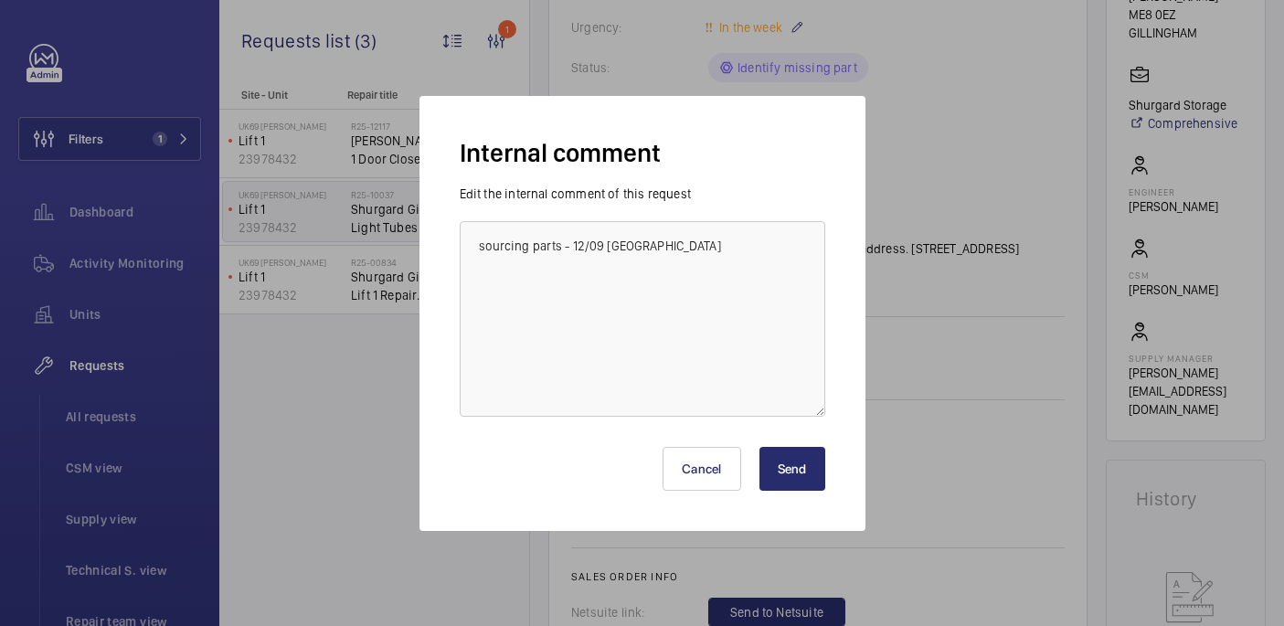
click at [781, 450] on button "Send" at bounding box center [792, 469] width 66 height 44
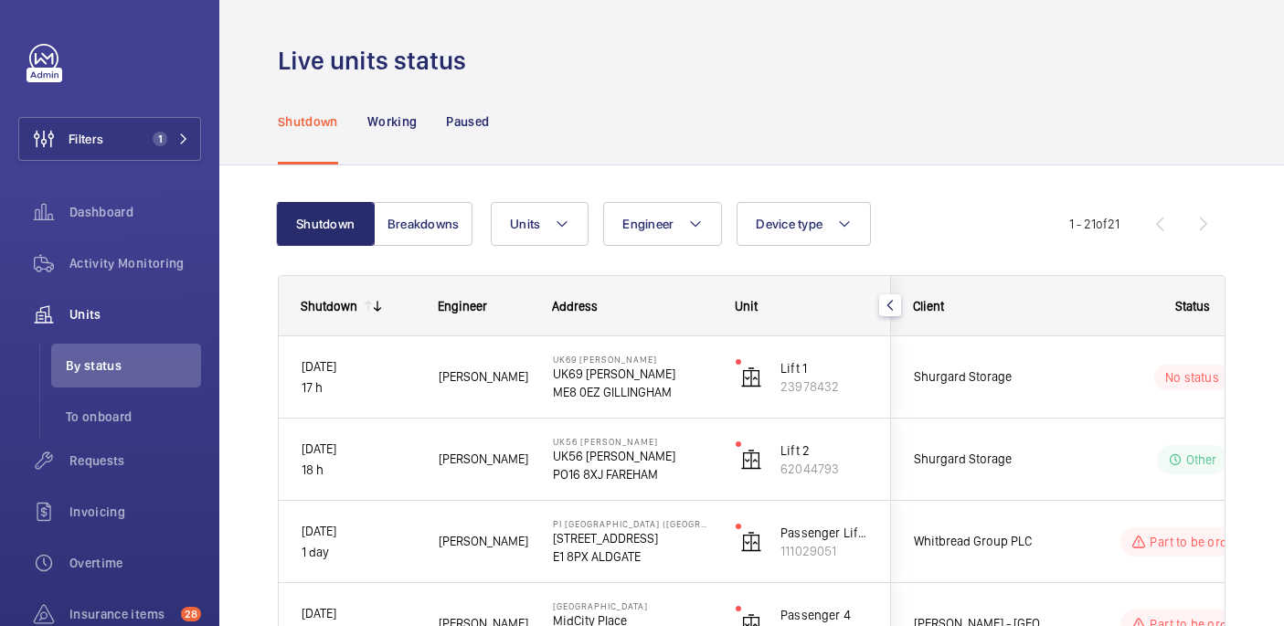
click at [1099, 386] on wm-front-pills-cell "No status" at bounding box center [1192, 378] width 228 height 26
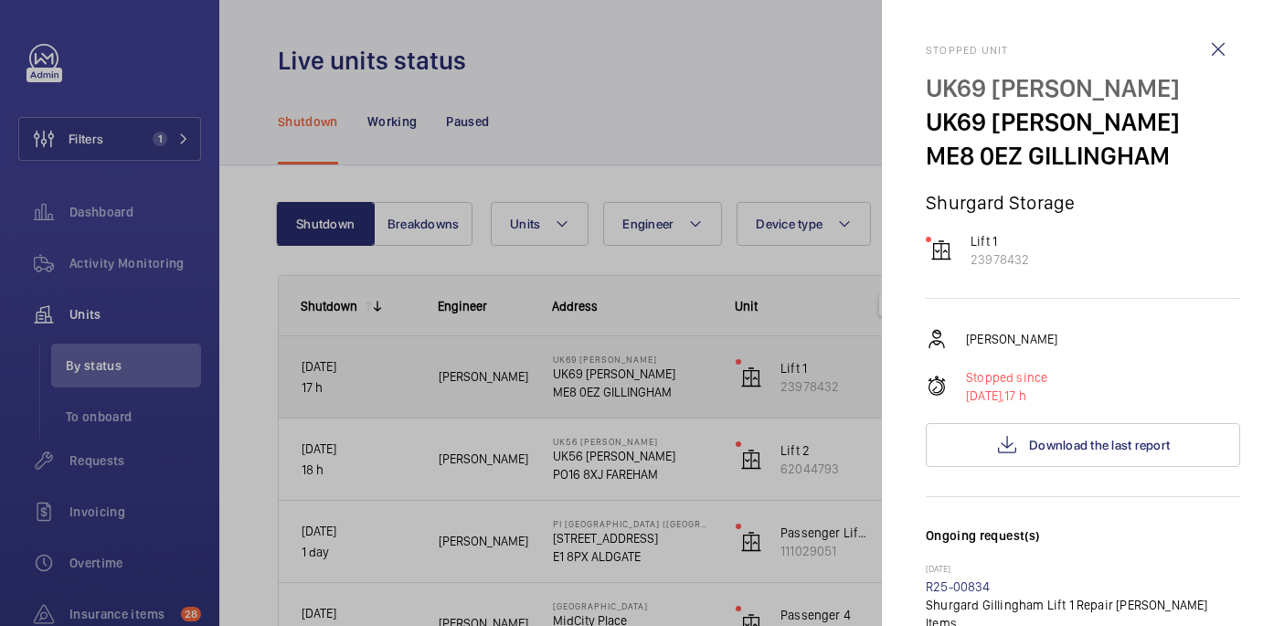
click at [1056, 390] on div "Stopped since 11/09/2025, 17 h" at bounding box center [1083, 386] width 314 height 37
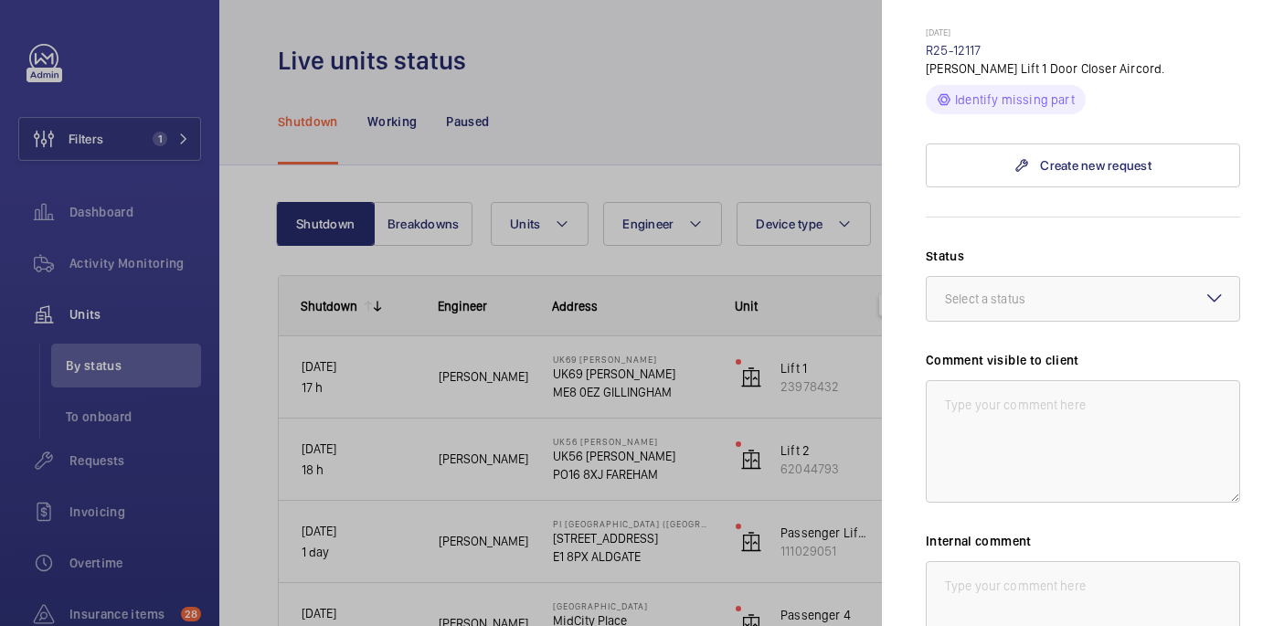
scroll to position [789, 0]
click at [1020, 289] on div "Select a status" at bounding box center [1008, 298] width 126 height 18
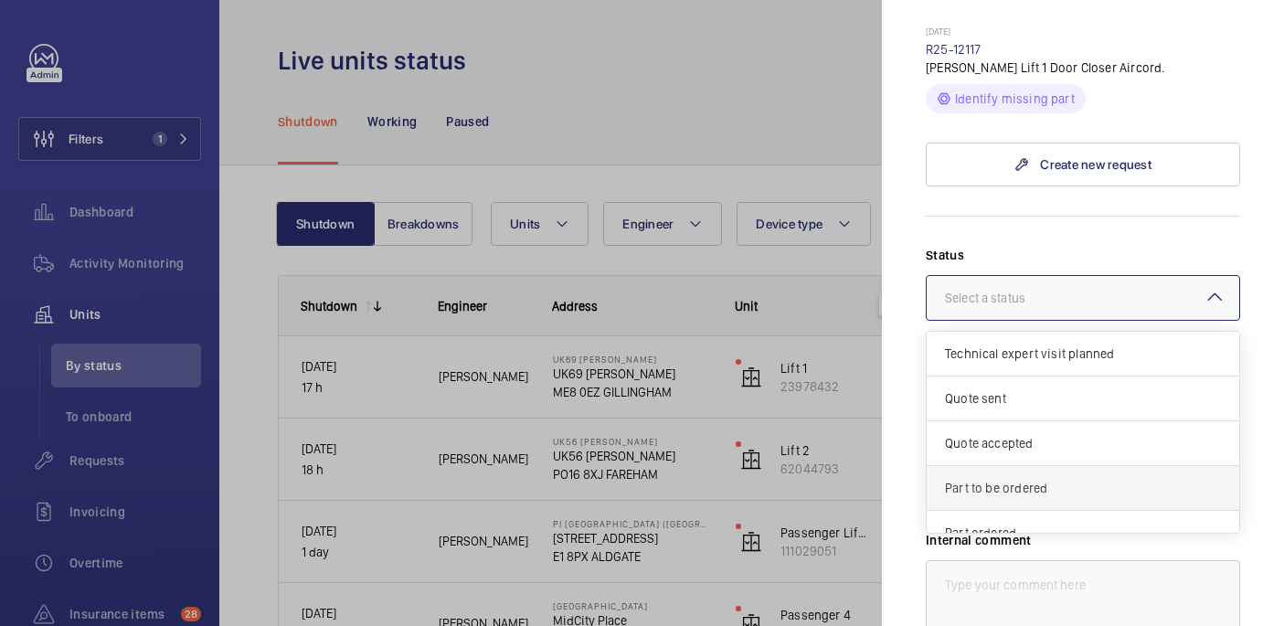
click at [1018, 466] on div "Part to be ordered" at bounding box center [1082, 488] width 312 height 45
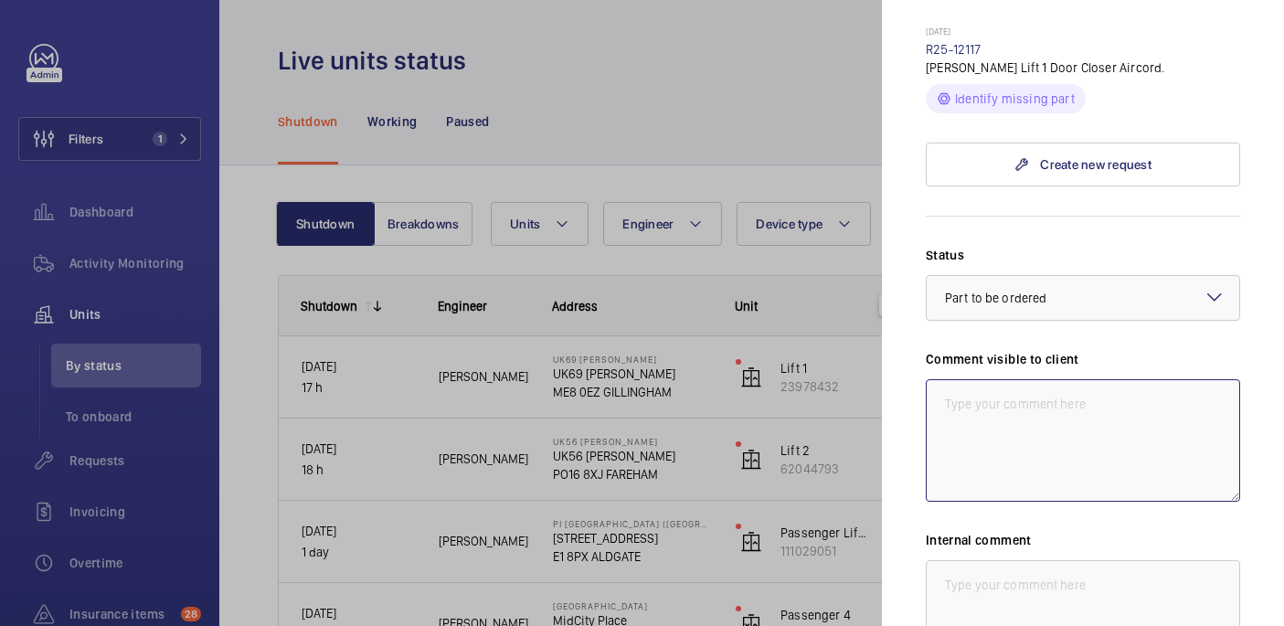
click at [992, 406] on textarea at bounding box center [1083, 440] width 314 height 122
click at [1098, 386] on textarea "WM ACTION: Sourcing parts. ETA TBC" at bounding box center [1083, 440] width 314 height 122
click at [1185, 388] on textarea "WM ACTION: Sourcing parts, ETA TBC" at bounding box center [1083, 440] width 314 height 122
click at [1075, 387] on textarea "WM ACTION: Sourcing parts, ETA TBC 12/09" at bounding box center [1083, 440] width 314 height 122
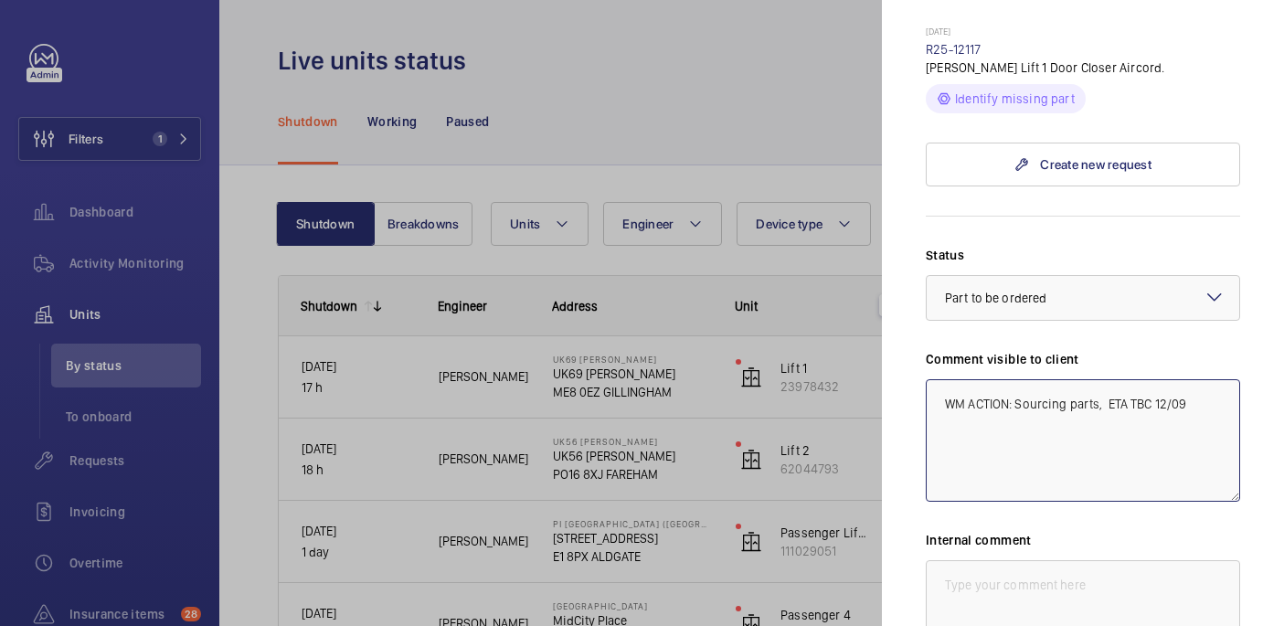
click at [1075, 387] on textarea "WM ACTION: Sourcing parts, ETA TBC 12/09" at bounding box center [1083, 440] width 314 height 122
type textarea "WM ACTION: Sourcing parts, ETA TBC 12/09"
click at [1032, 591] on textarea at bounding box center [1083, 621] width 314 height 122
paste textarea "WM ACTION: Sourcing parts, ETA TBC 12/09"
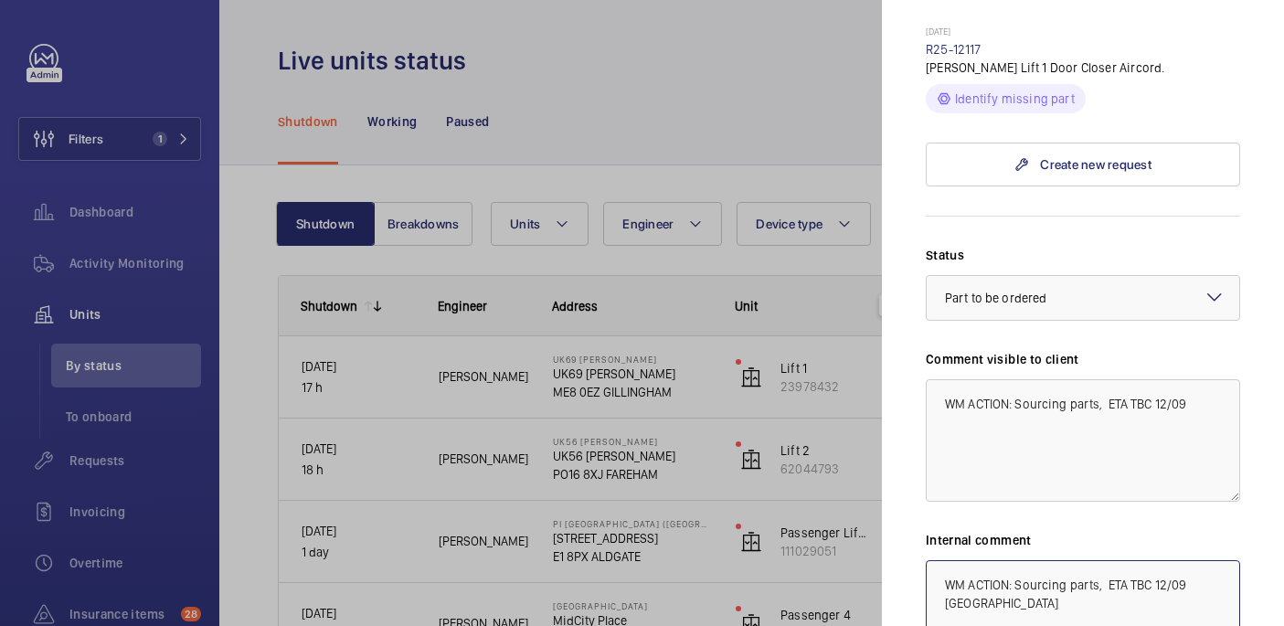
scroll to position [1004, 0]
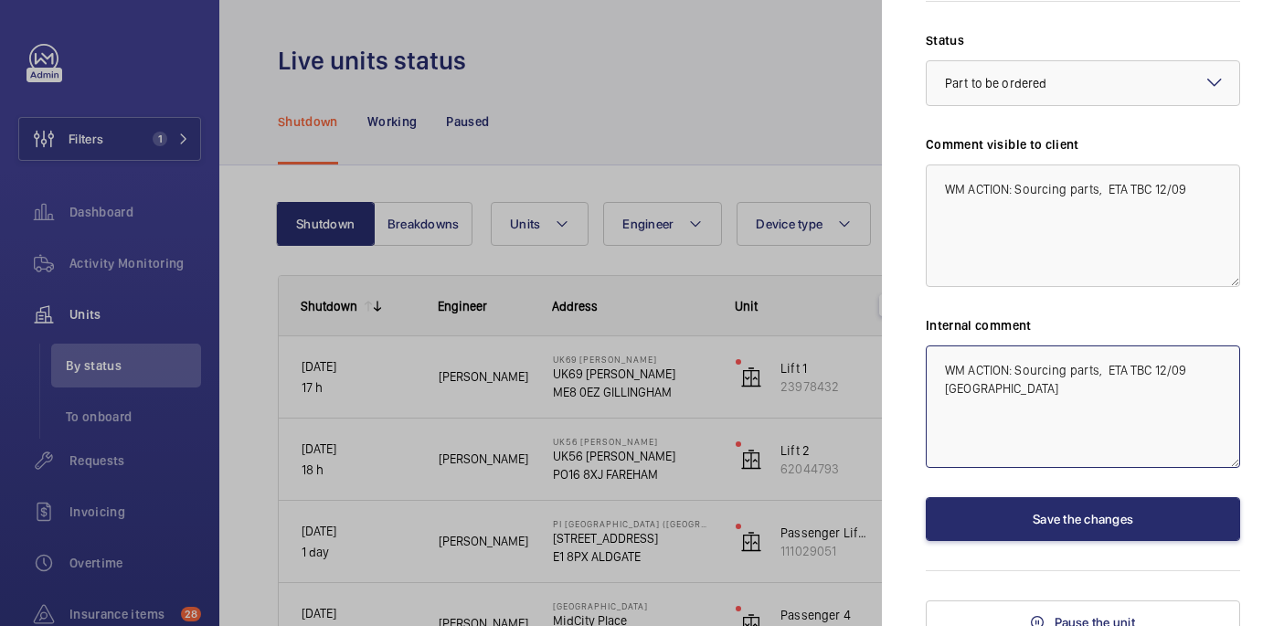
type textarea "WM ACTION: Sourcing parts, ETA TBC 12/09 india"
click at [1085, 474] on div "Status Select a status × Part to be ordered × Comment visible to client WM ACTI…" at bounding box center [1083, 286] width 314 height 510
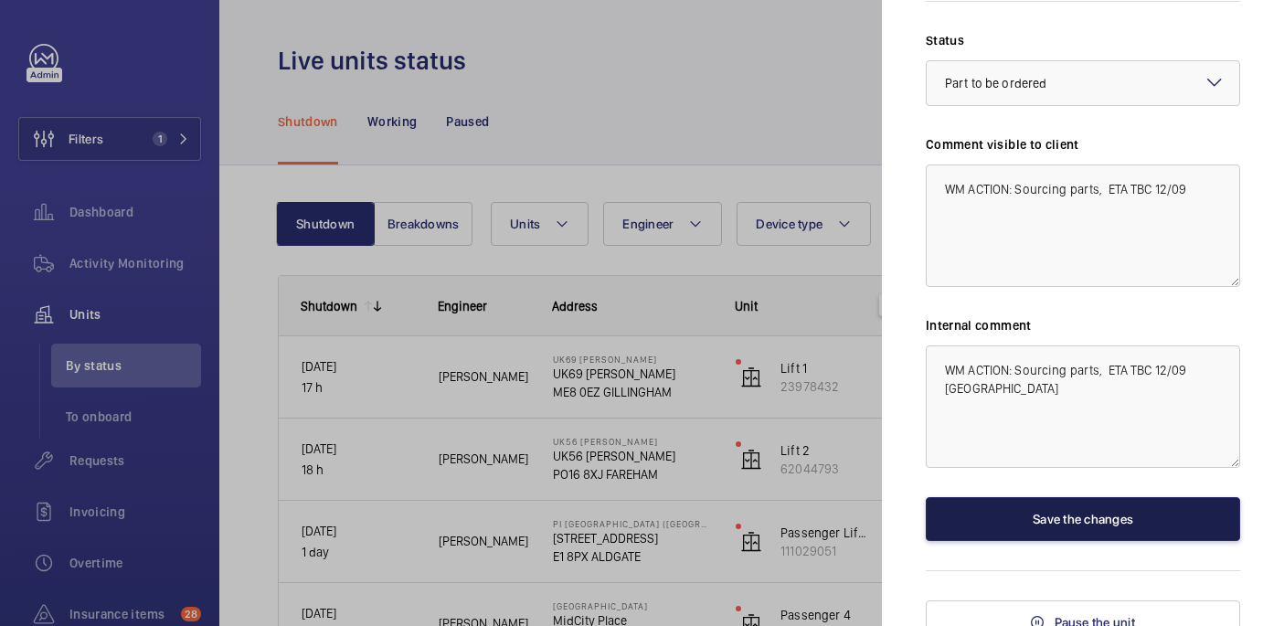
click at [1073, 503] on button "Save the changes" at bounding box center [1083, 519] width 314 height 44
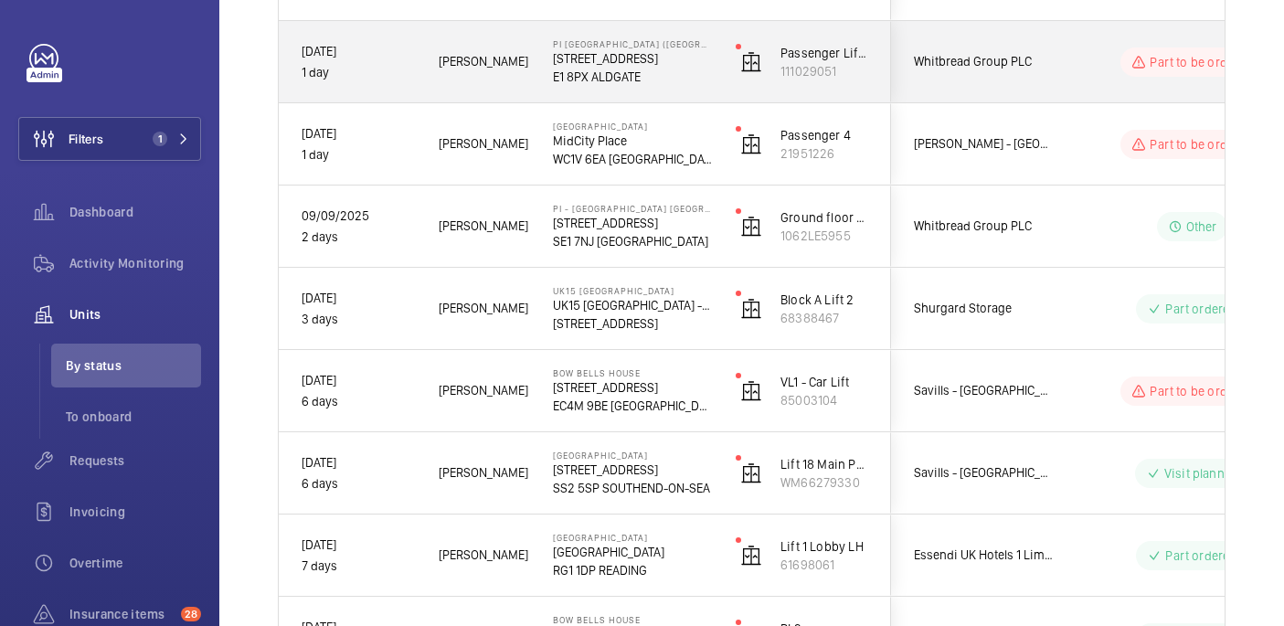
scroll to position [482, 0]
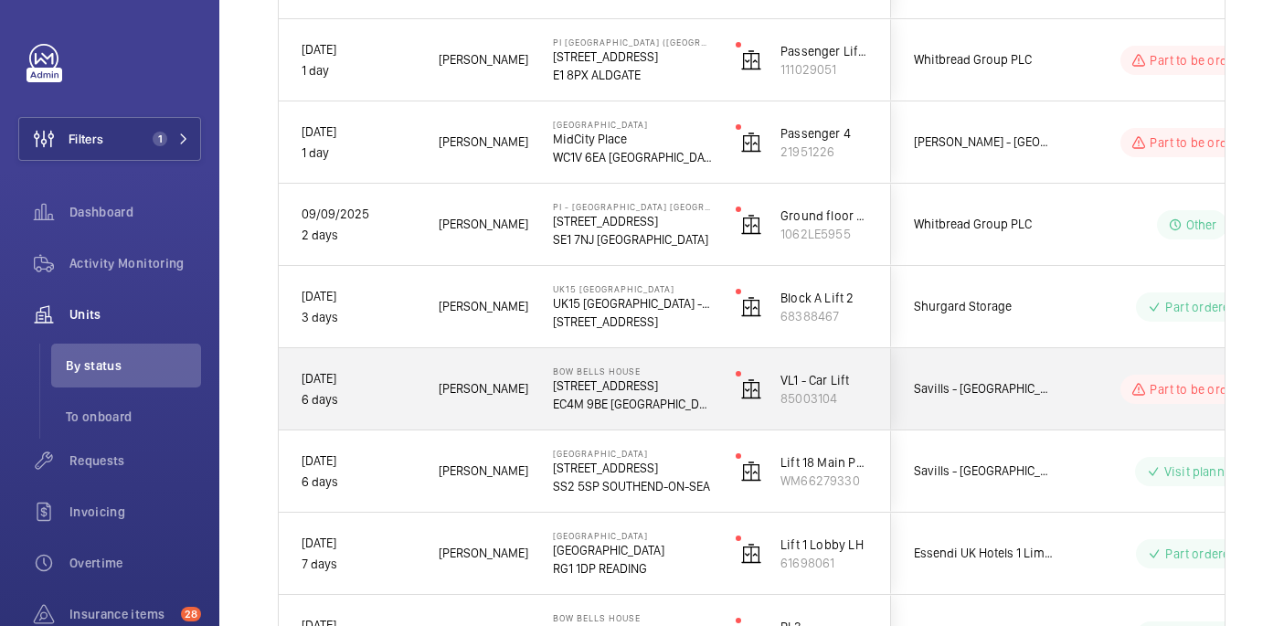
click at [1079, 412] on div "Part to be ordered" at bounding box center [1180, 389] width 249 height 66
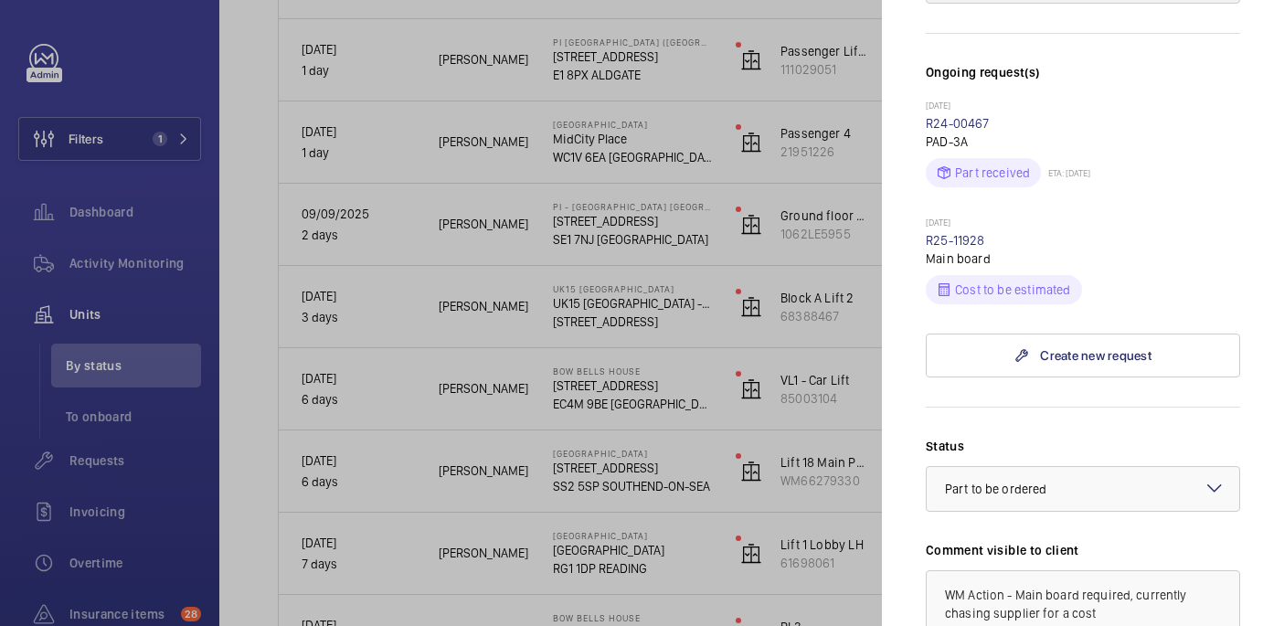
scroll to position [561, 0]
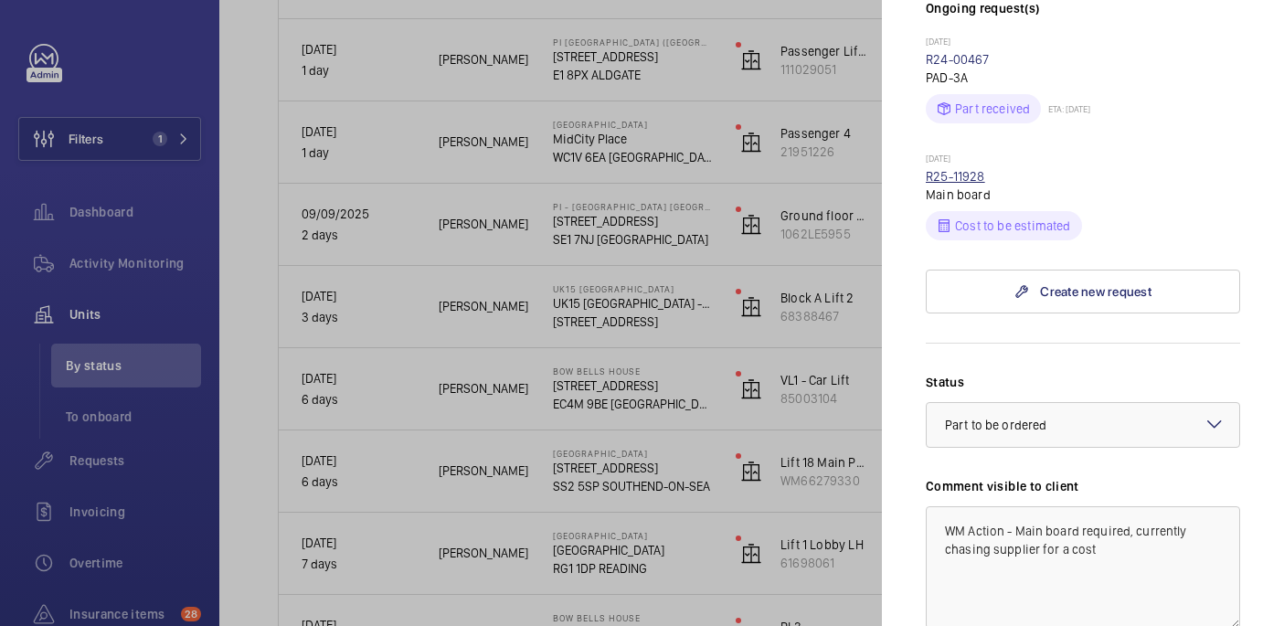
click at [979, 169] on link "R25-11928" at bounding box center [955, 176] width 59 height 15
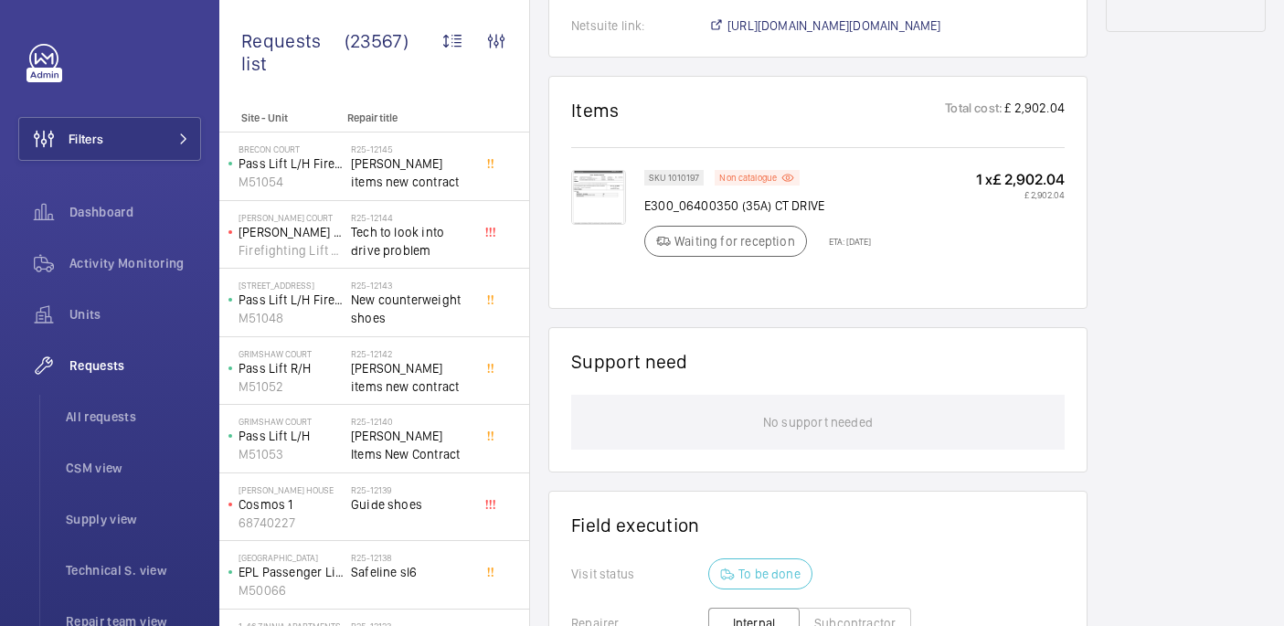
scroll to position [905, 0]
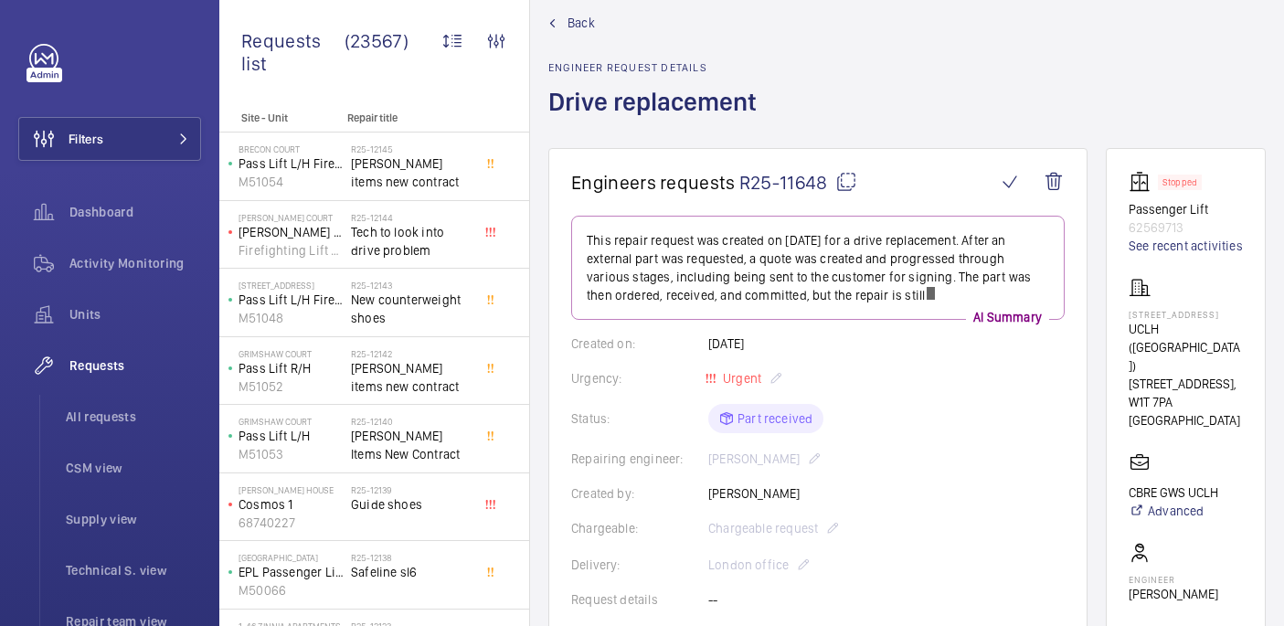
scroll to position [28, 0]
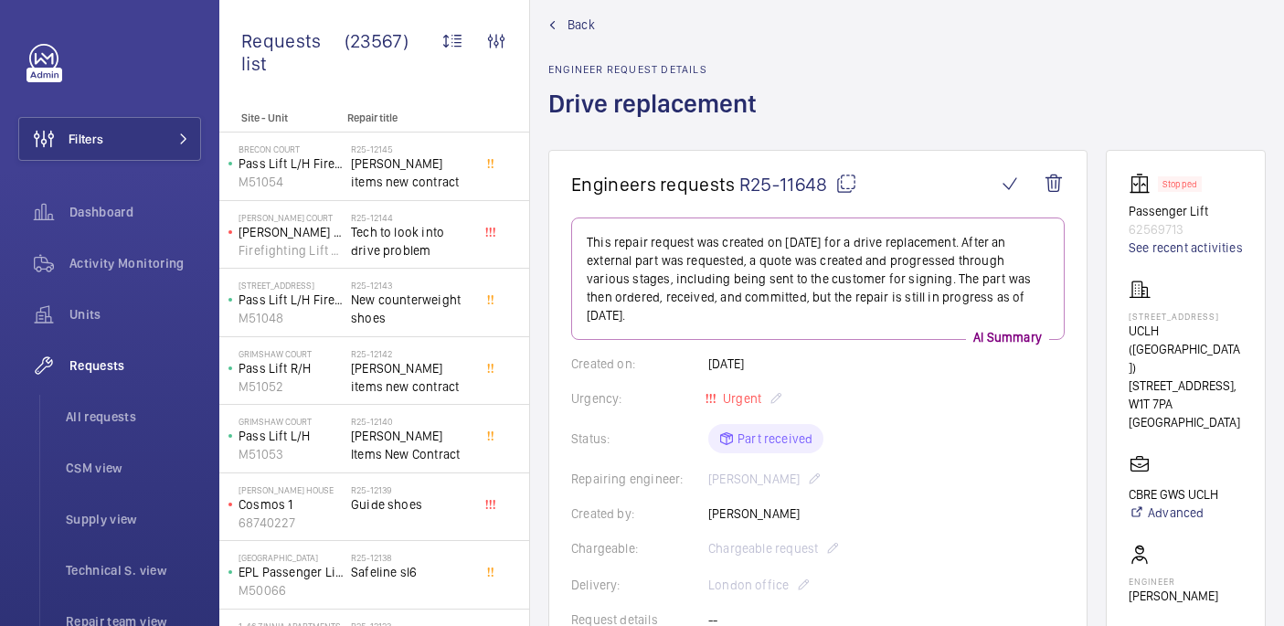
drag, startPoint x: 1159, startPoint y: 338, endPoint x: 1233, endPoint y: 349, distance: 74.8
click at [1233, 349] on wm-front-card "Stopped Passenger Lift 62569713 See recent activities [STREET_ADDRESS][GEOGRAPH…" at bounding box center [1186, 490] width 160 height 681
copy p "[STREET_ADDRESS]"
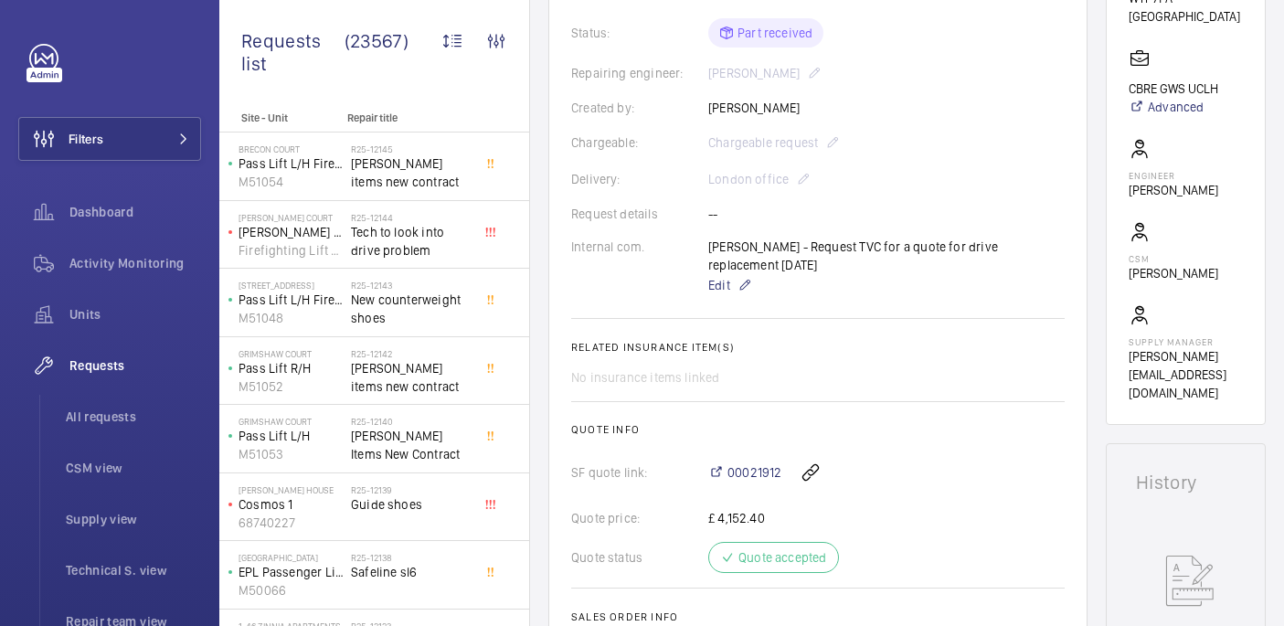
scroll to position [1199, 0]
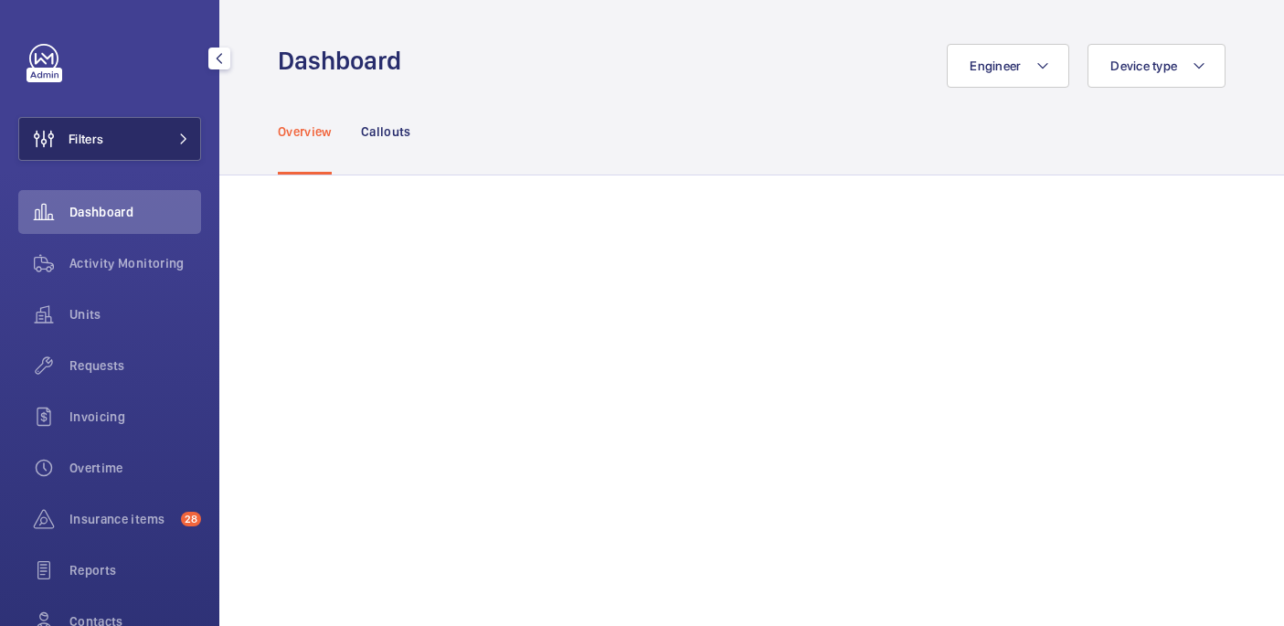
click at [152, 137] on button "Filters" at bounding box center [109, 139] width 183 height 44
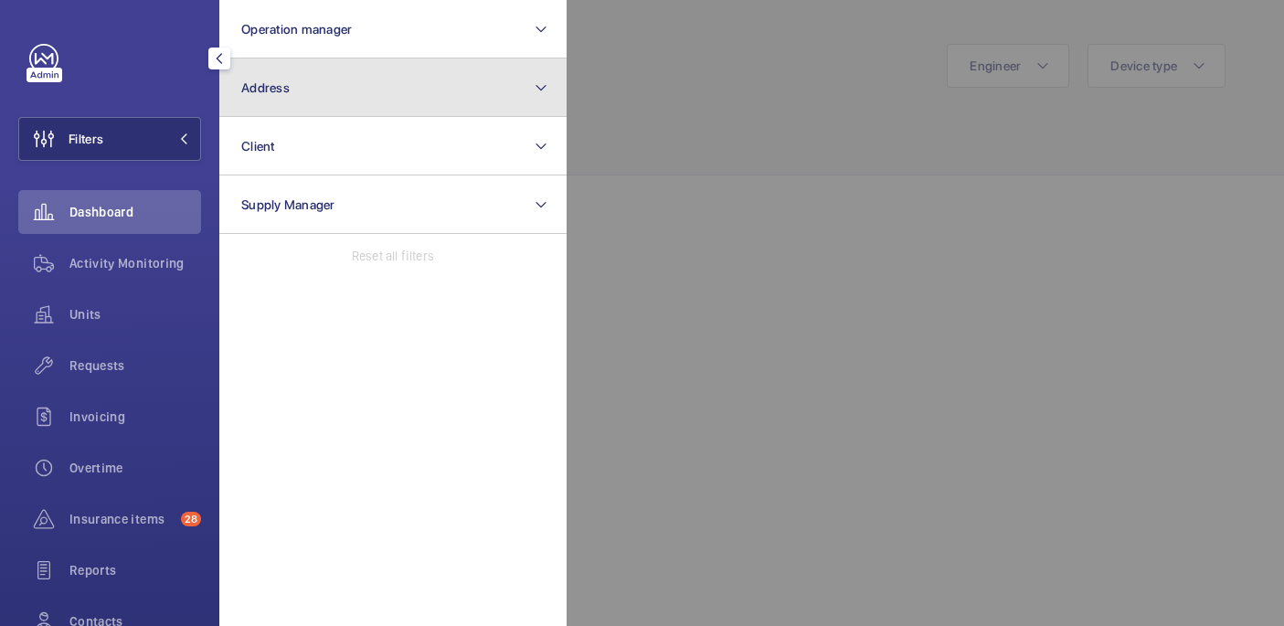
click at [254, 105] on button "Address" at bounding box center [392, 87] width 347 height 58
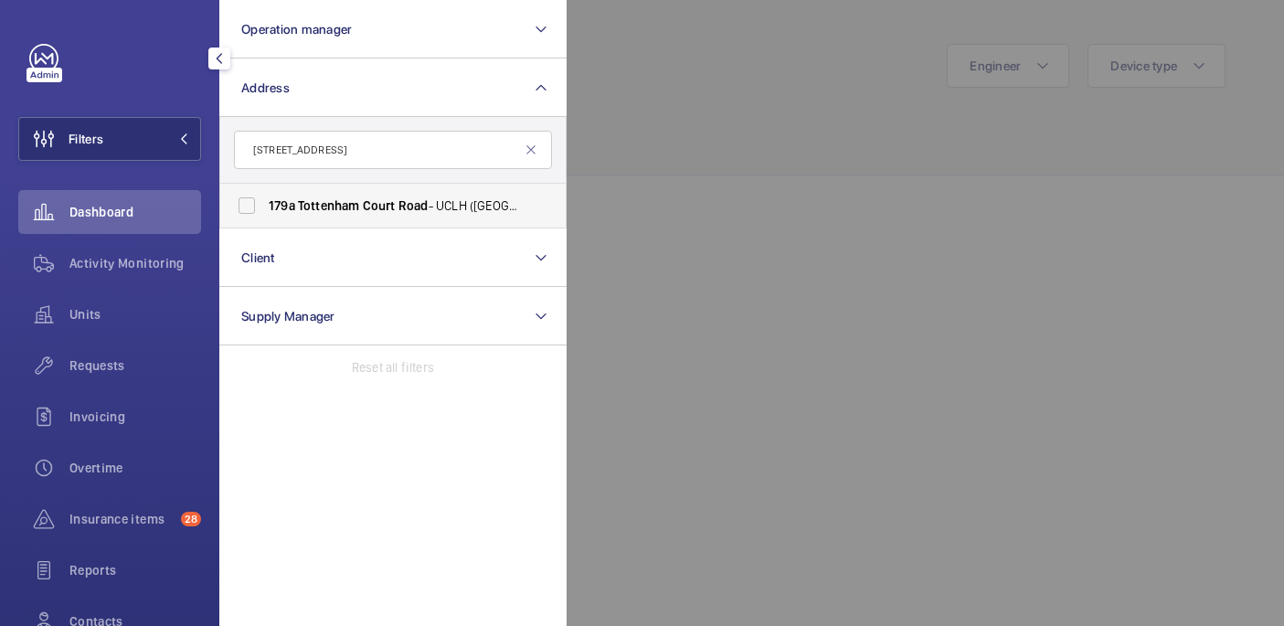
type input "[STREET_ADDRESS]"
click at [323, 209] on span "Tottenham" at bounding box center [329, 205] width 62 height 15
click at [265, 209] on input "[STREET_ADDRESS] ([GEOGRAPHIC_DATA]) [STREET_ADDRESS]" at bounding box center [246, 205] width 37 height 37
checkbox input "true"
click at [69, 307] on span "Units" at bounding box center [135, 314] width 132 height 18
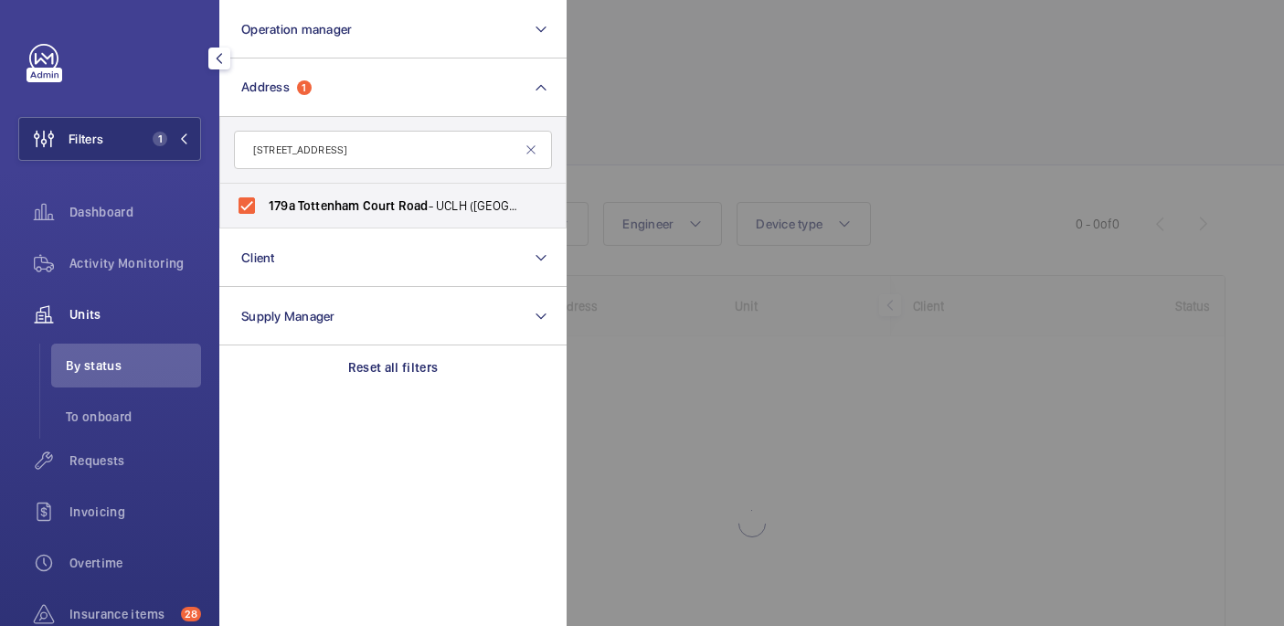
click at [846, 148] on div at bounding box center [1208, 313] width 1284 height 626
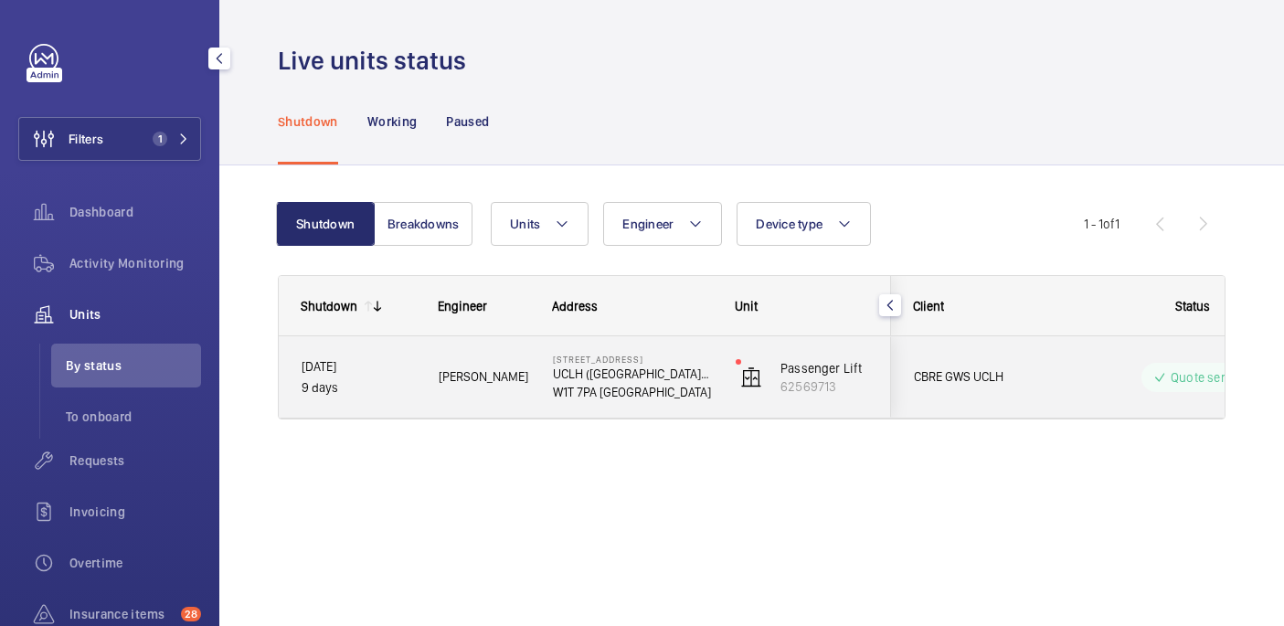
click at [702, 414] on div "[STREET_ADDRESS] ([GEOGRAPHIC_DATA]) [STREET_ADDRESS]" at bounding box center [621, 377] width 181 height 82
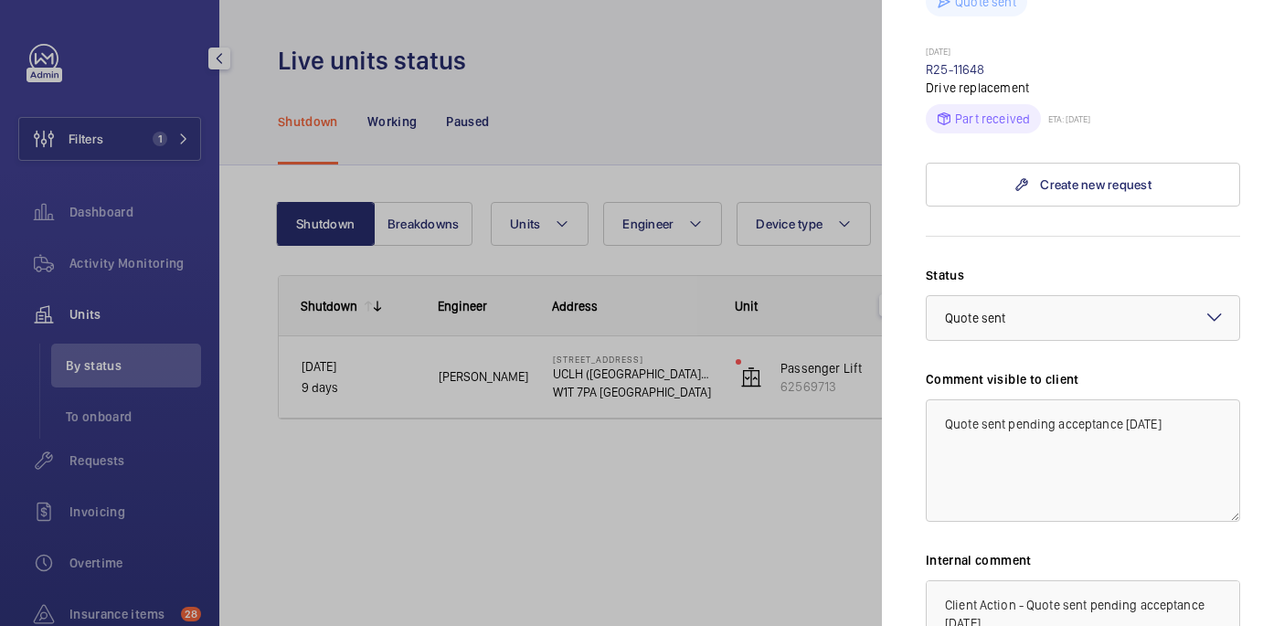
scroll to position [759, 0]
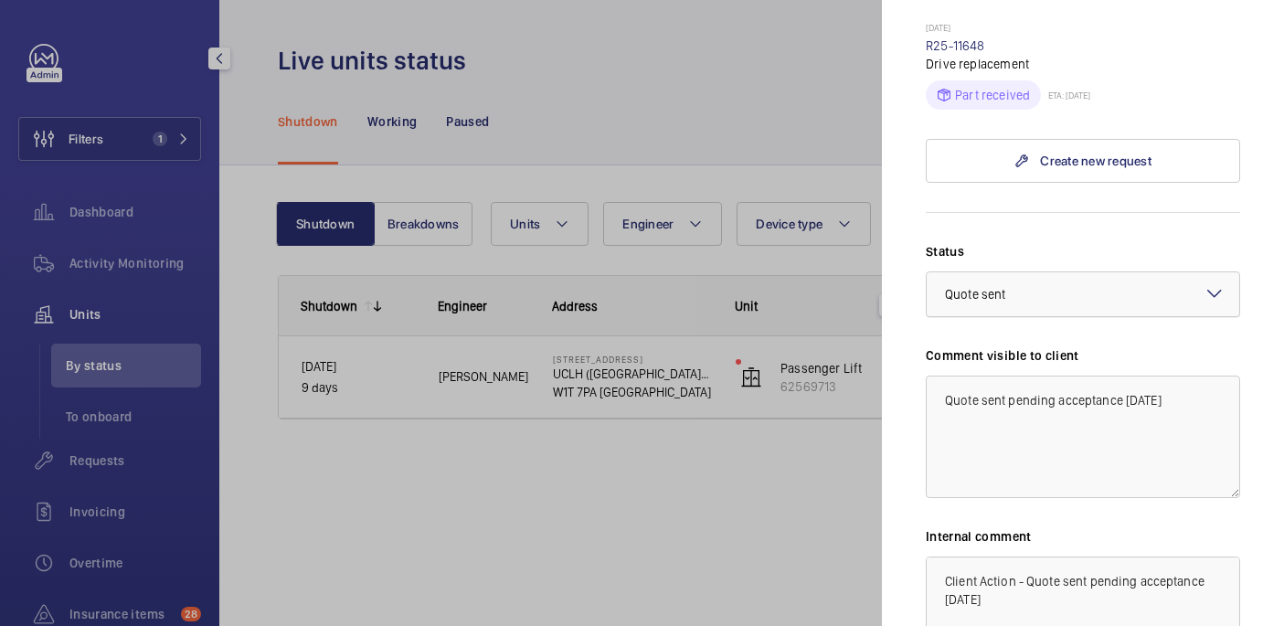
click at [1012, 285] on div "× Quote sent" at bounding box center [998, 294] width 106 height 18
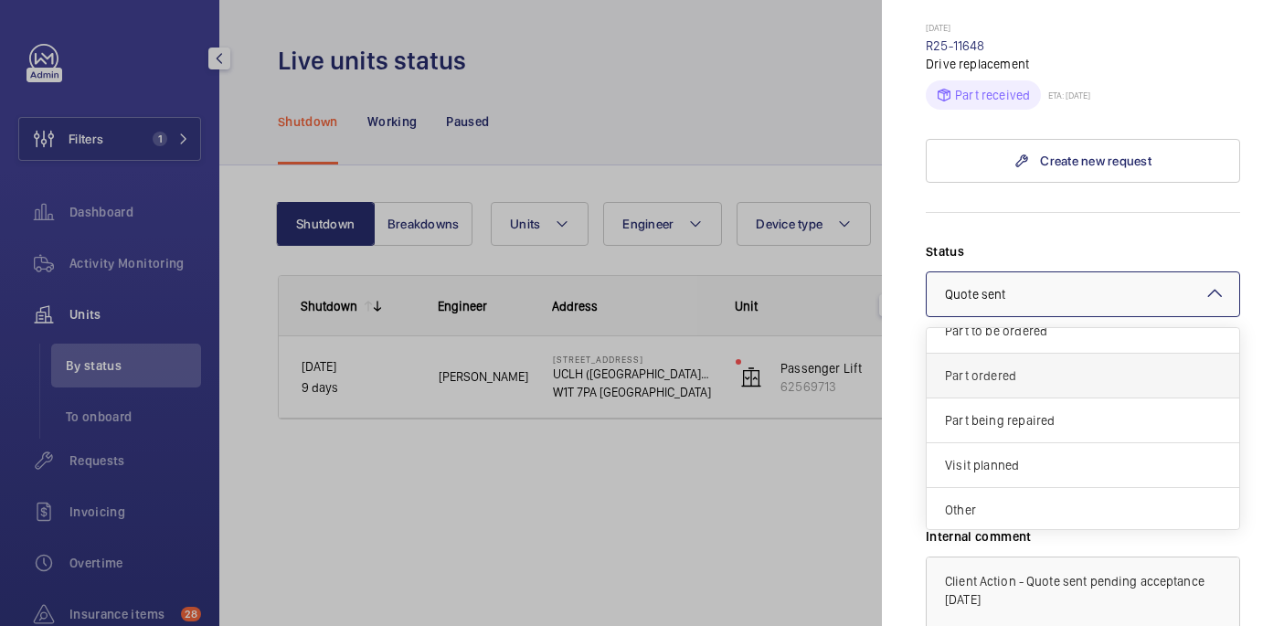
scroll to position [156, 0]
click at [998, 351] on div "Part ordered" at bounding box center [1082, 373] width 312 height 45
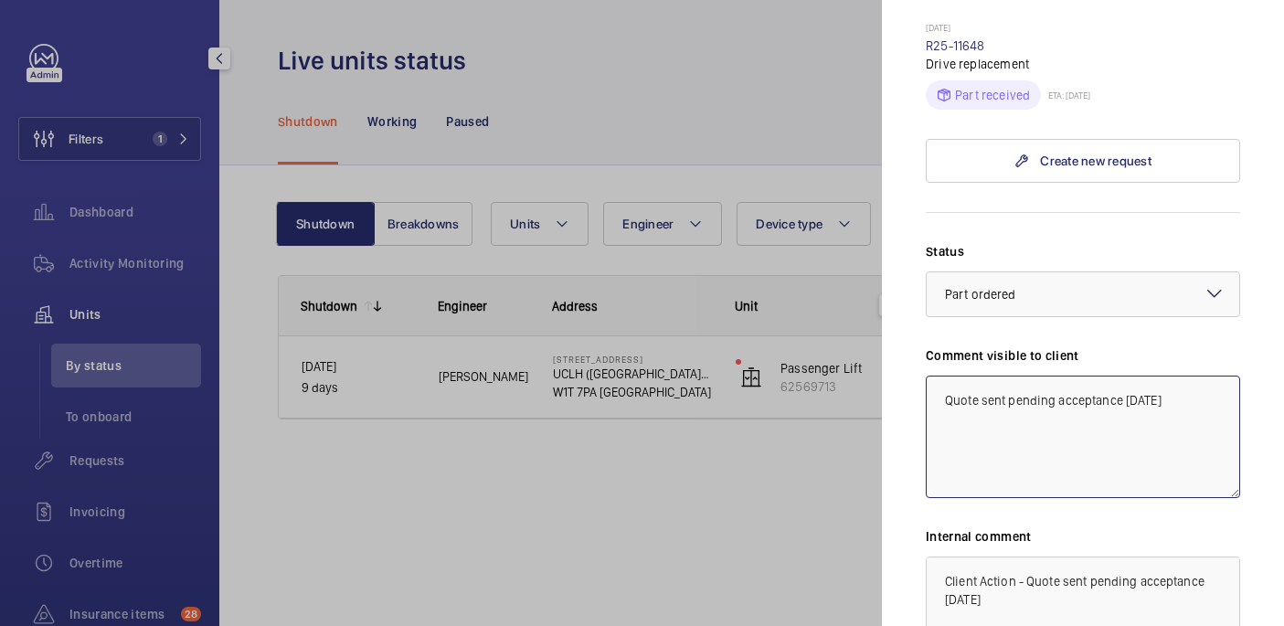
click at [1193, 376] on textarea "Quote sent pending acceptance [DATE]" at bounding box center [1083, 437] width 314 height 122
drag, startPoint x: 979, startPoint y: 394, endPoint x: 926, endPoint y: 369, distance: 59.3
click at [926, 376] on textarea "Quote sent pending acceptance [DATE] WM ACTION: Drive is in and will be fitted …" at bounding box center [1083, 437] width 314 height 122
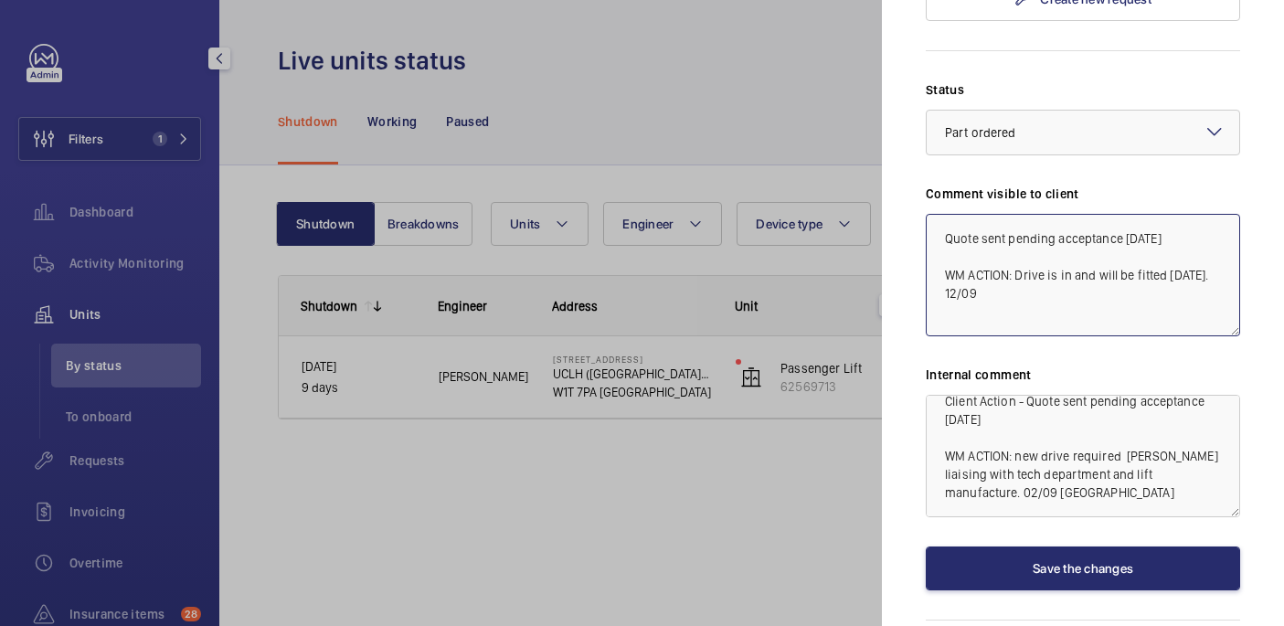
type textarea "Quote sent pending acceptance [DATE] WM ACTION: Drive is in and will be fitted …"
click at [987, 428] on textarea "Client Action - Quote sent pending acceptance [DATE] WM ACTION: new drive requi…" at bounding box center [1083, 456] width 314 height 122
paste textarea "WM ACTION: Drive is in and will be fitted [DATE]. 12/09"
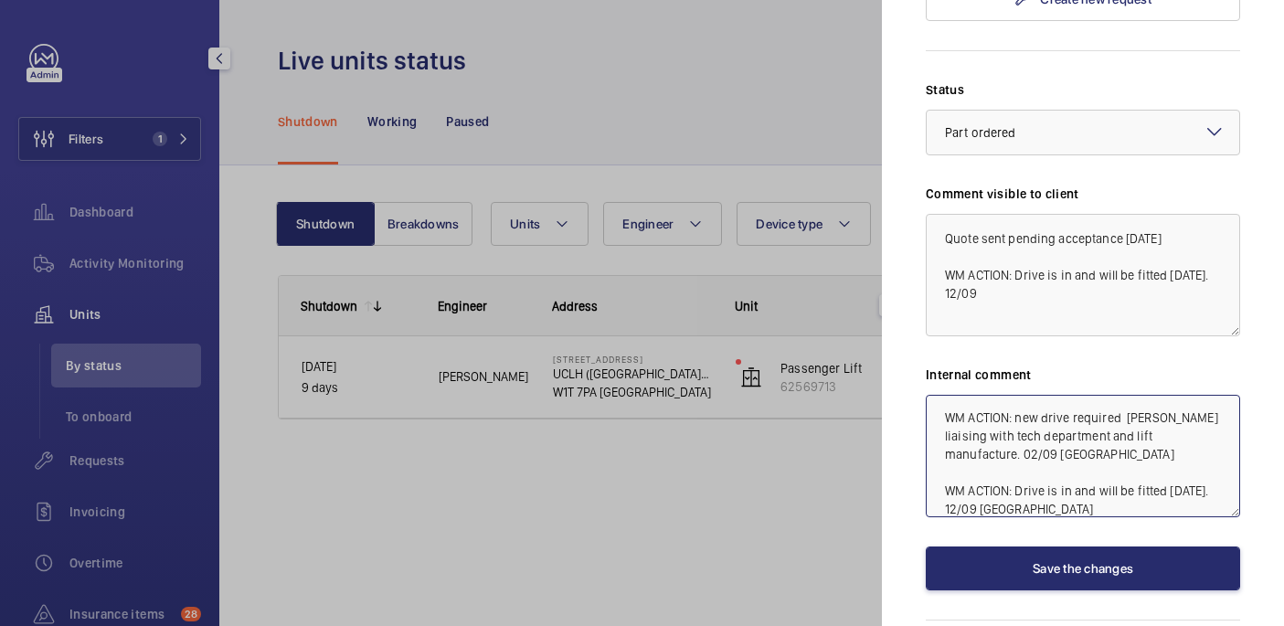
type textarea "Client Action - Quote sent pending acceptance 04.09.25 WM ACTION: new drive req…"
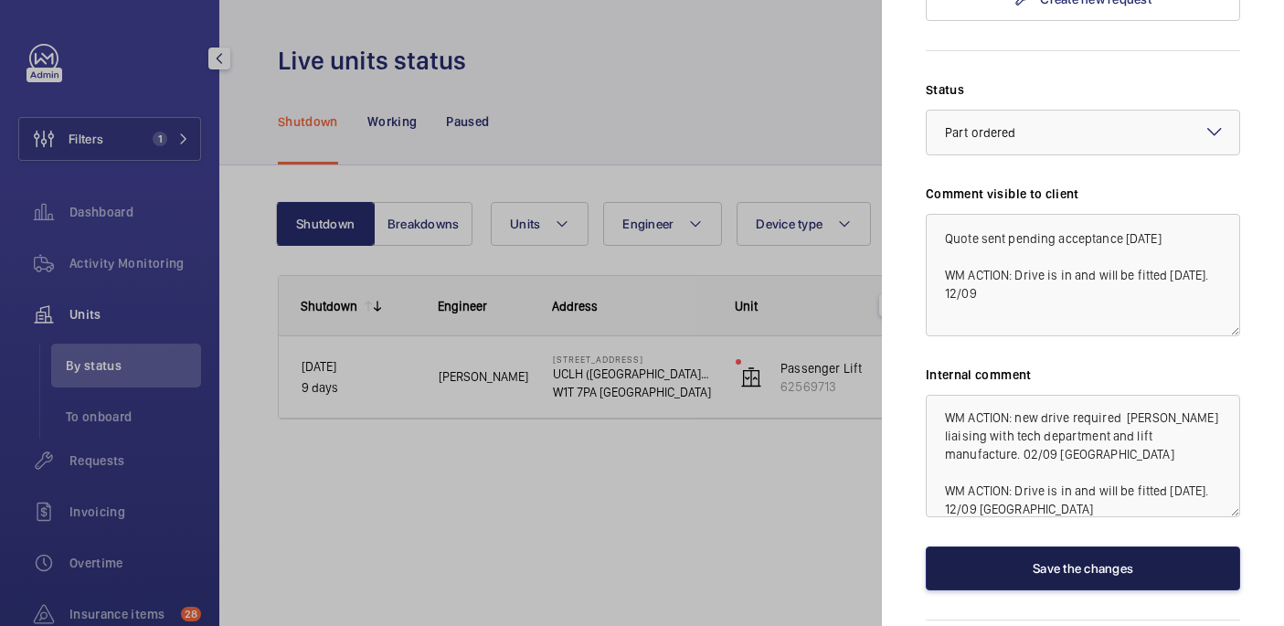
click at [1051, 546] on button "Save the changes" at bounding box center [1083, 568] width 314 height 44
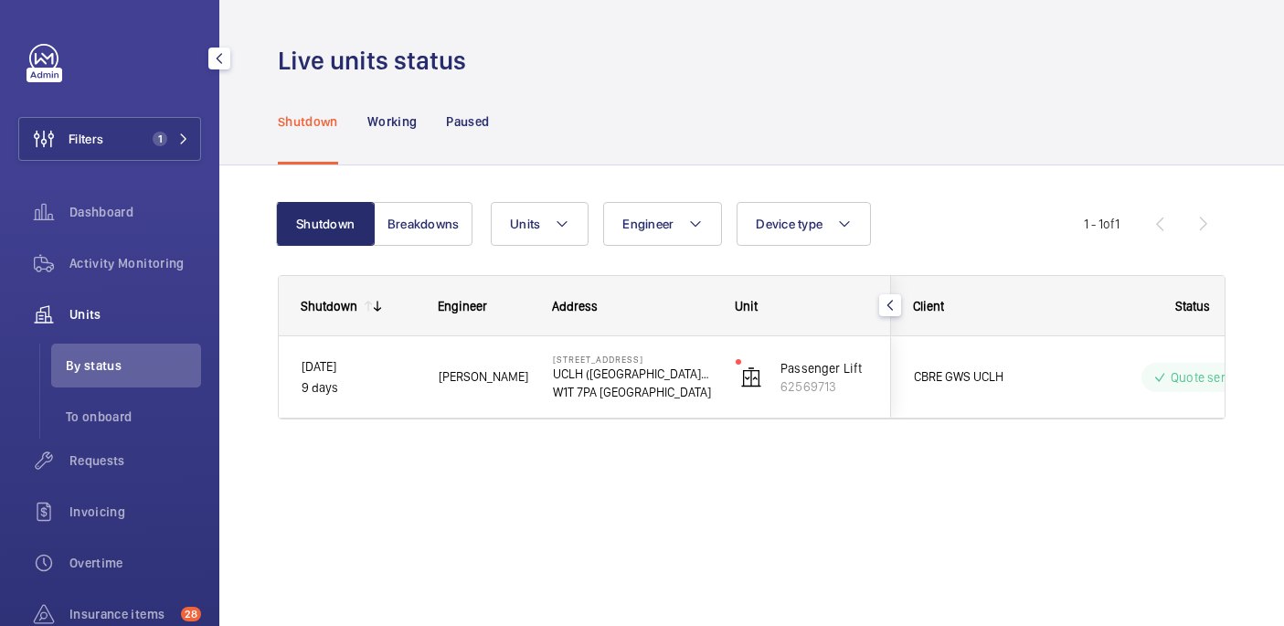
scroll to position [0, 0]
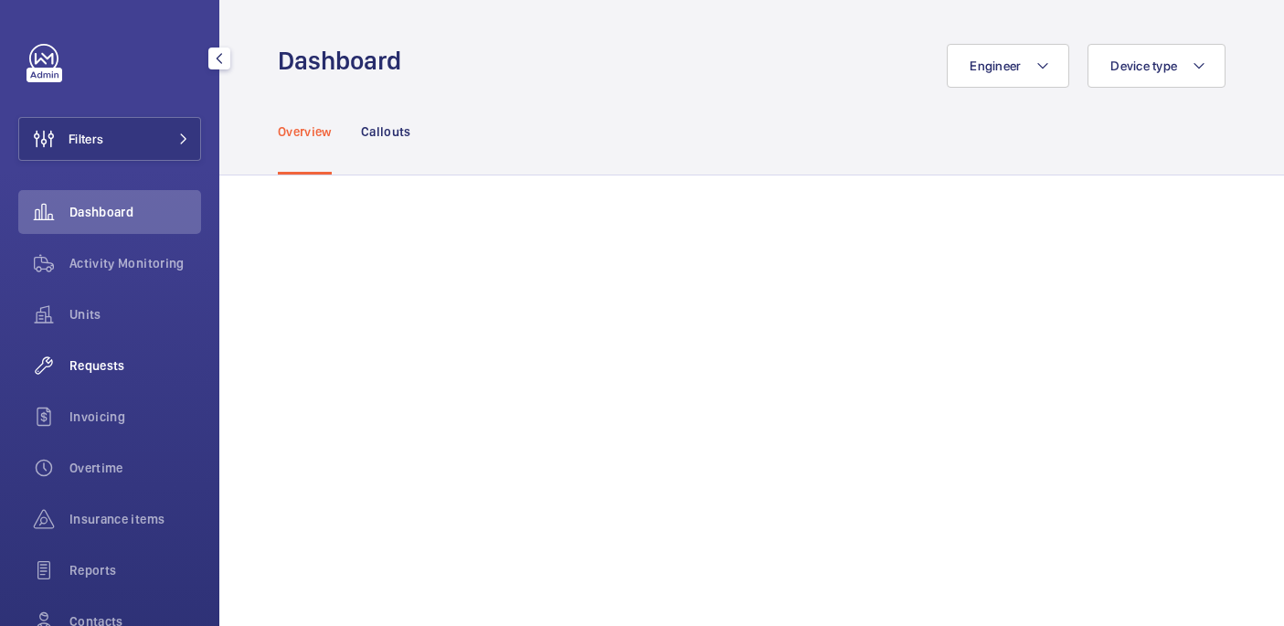
click at [126, 379] on div "Requests" at bounding box center [109, 366] width 183 height 44
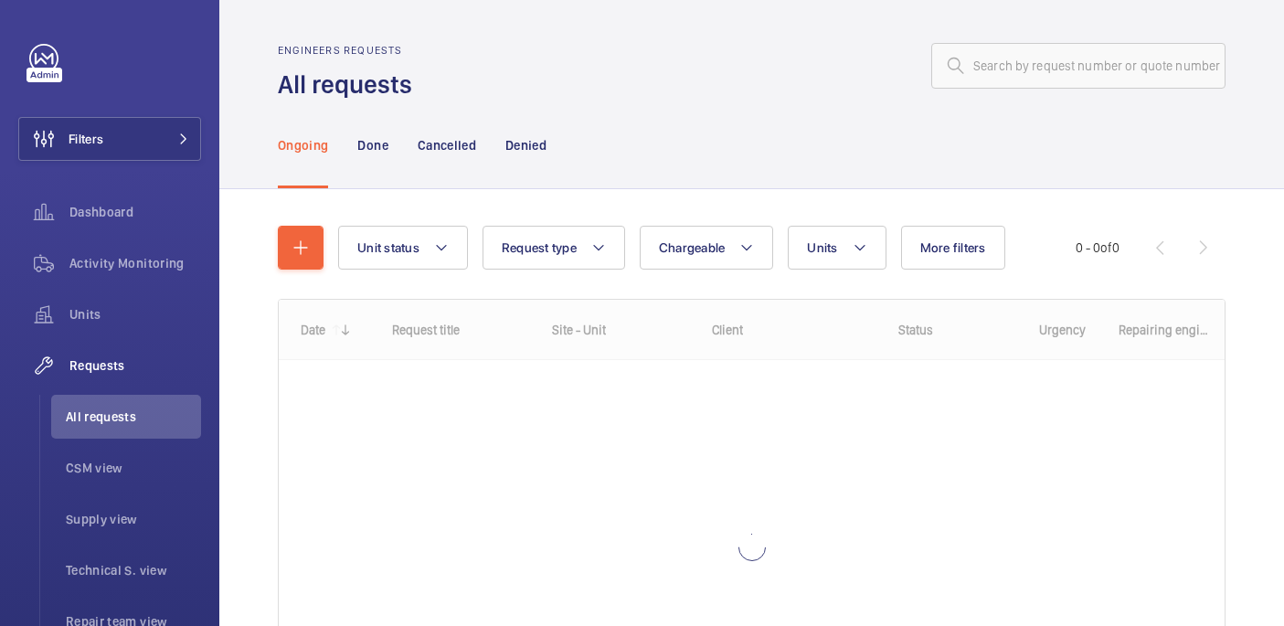
click at [272, 249] on div "Unit status Request type Chargeable Units More filters Request status Urgency R…" at bounding box center [751, 506] width 1064 height 634
click at [307, 245] on mat-icon "button" at bounding box center [301, 248] width 22 height 22
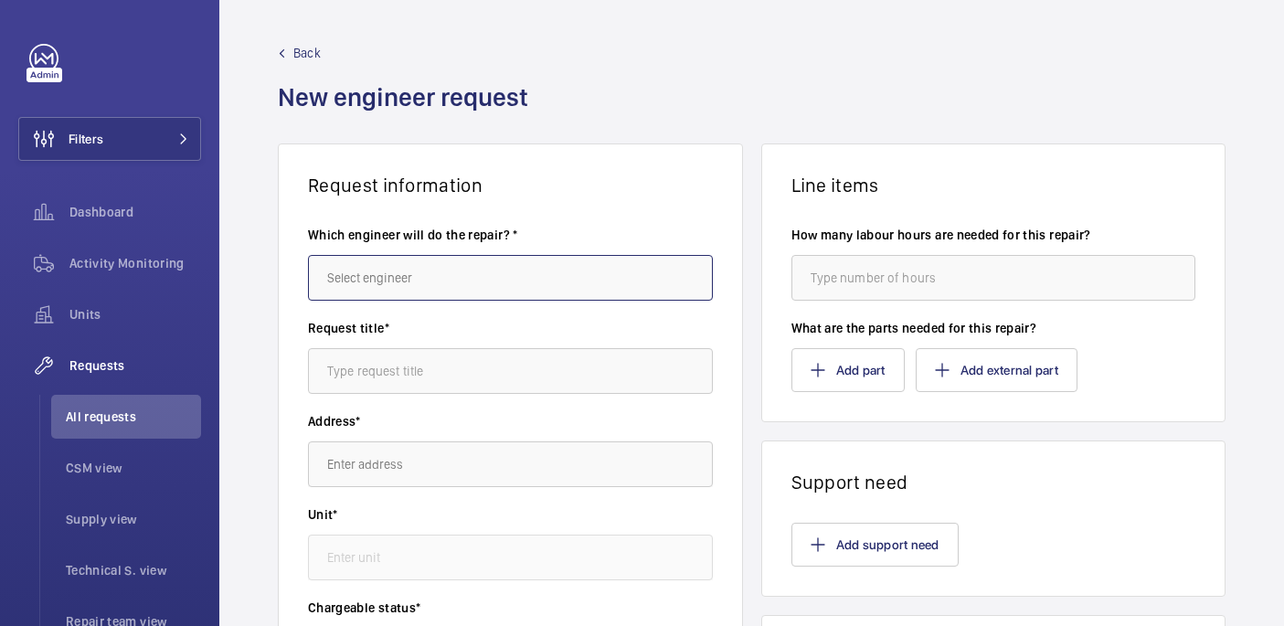
click at [466, 275] on input "text" at bounding box center [510, 278] width 405 height 46
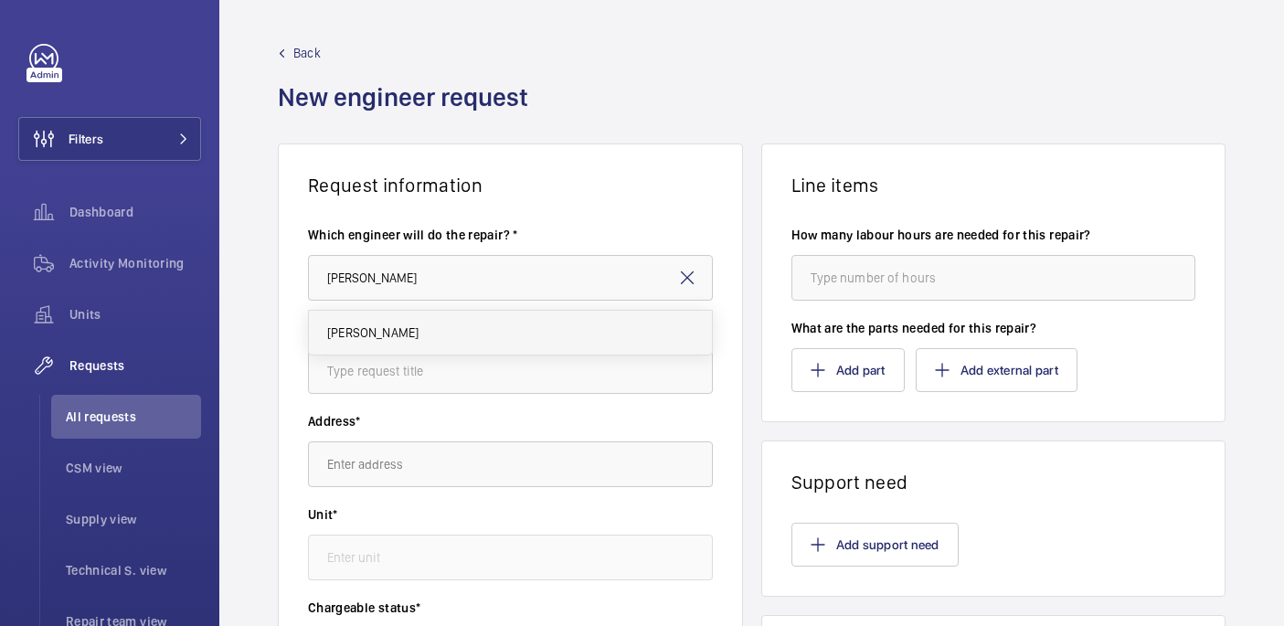
click at [415, 343] on mat-option "[PERSON_NAME]" at bounding box center [510, 333] width 403 height 44
type input "[PERSON_NAME]"
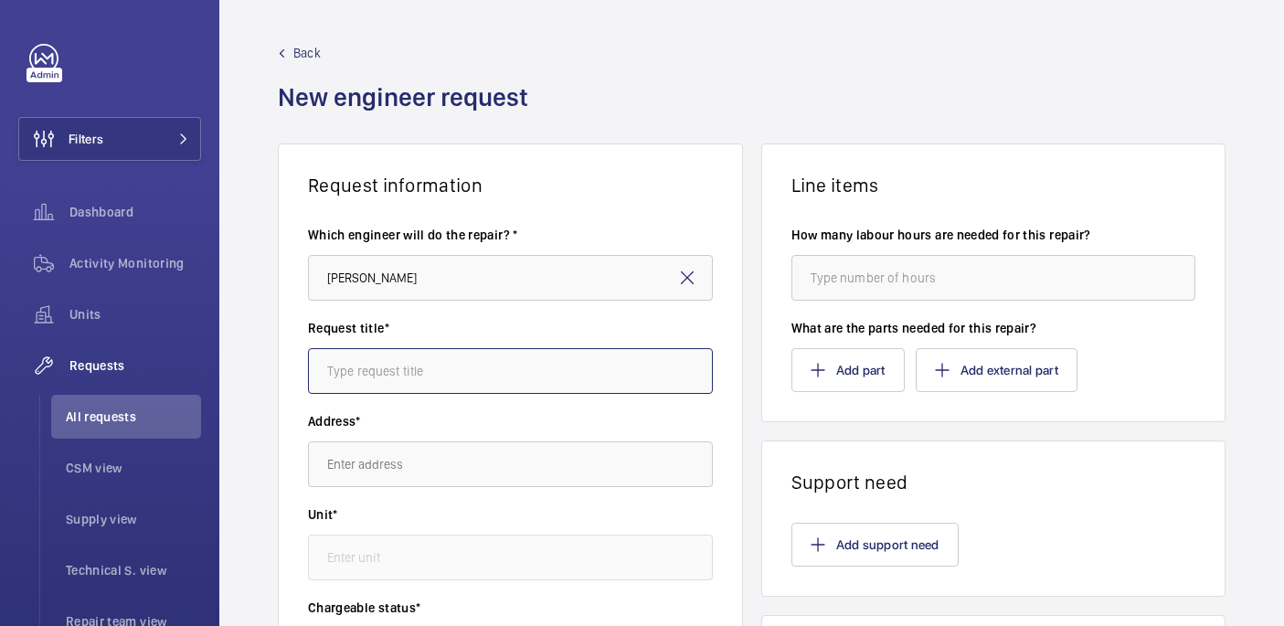
click at [364, 371] on input "text" at bounding box center [510, 371] width 405 height 46
type input "T"
type input "Repairs to attend"
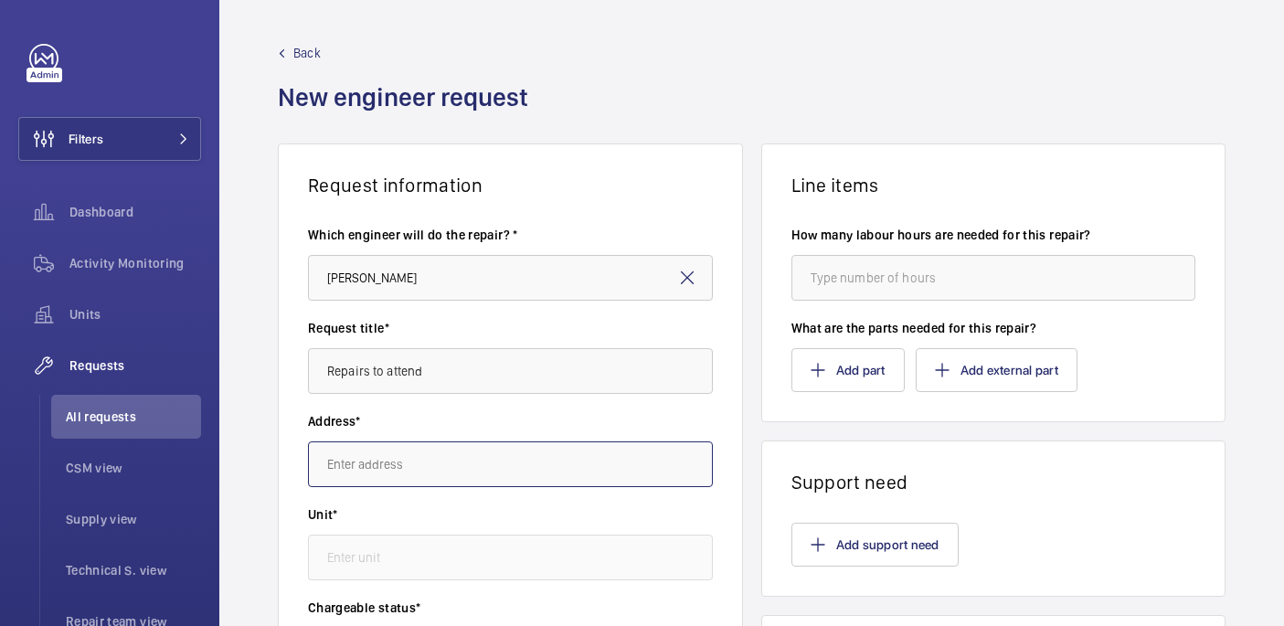
click at [386, 472] on input "text" at bounding box center [510, 464] width 405 height 46
paste input "UK56 [PERSON_NAME]"
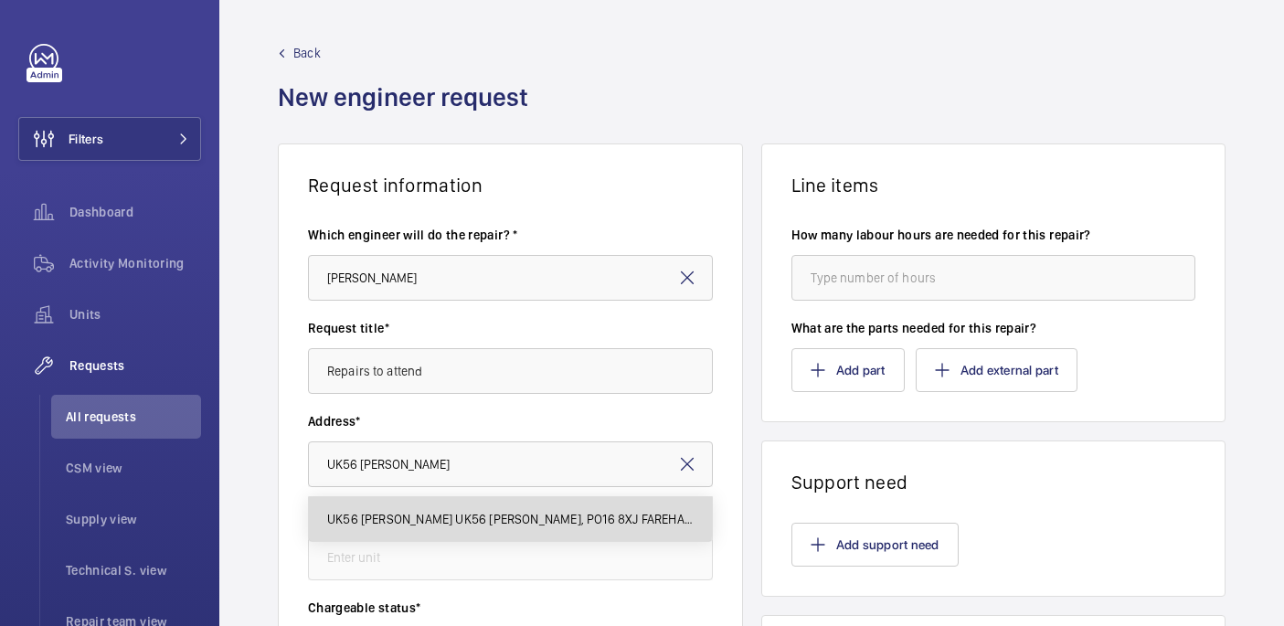
click at [453, 506] on mat-option "UK56 [PERSON_NAME] UK56 [PERSON_NAME], PO16 8XJ FAREHAM" at bounding box center [510, 519] width 403 height 44
type input "UK56 [PERSON_NAME] UK56 [PERSON_NAME], PO16 8XJ FAREHAM"
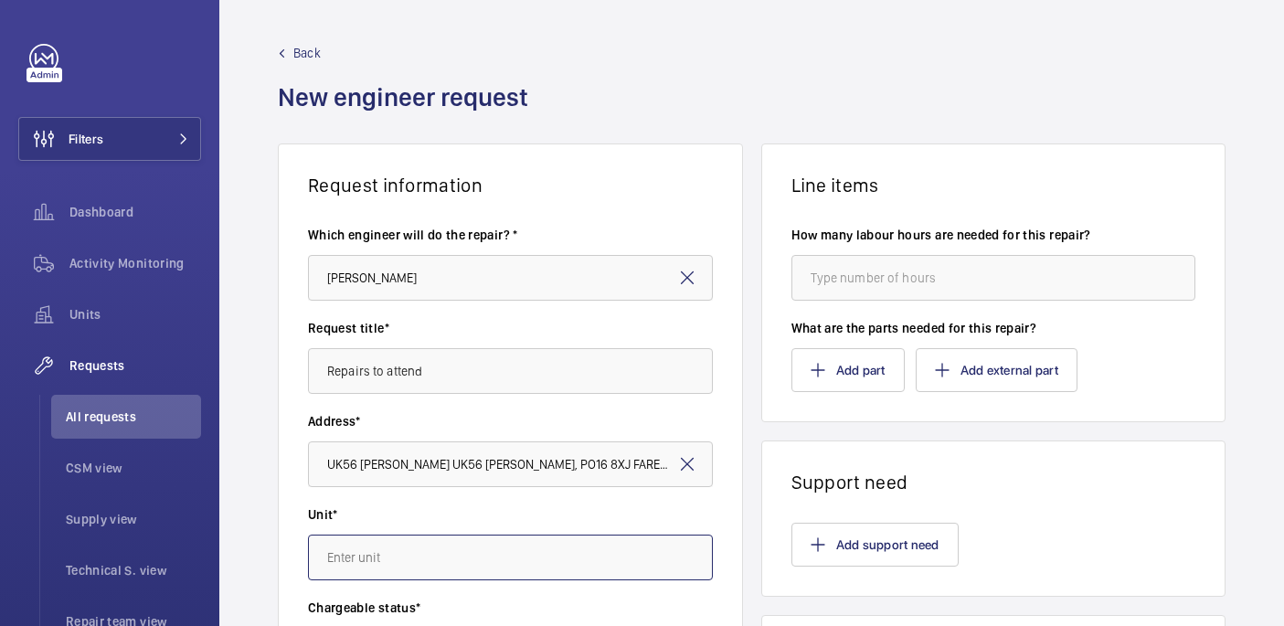
click at [515, 546] on input "text" at bounding box center [510, 558] width 405 height 46
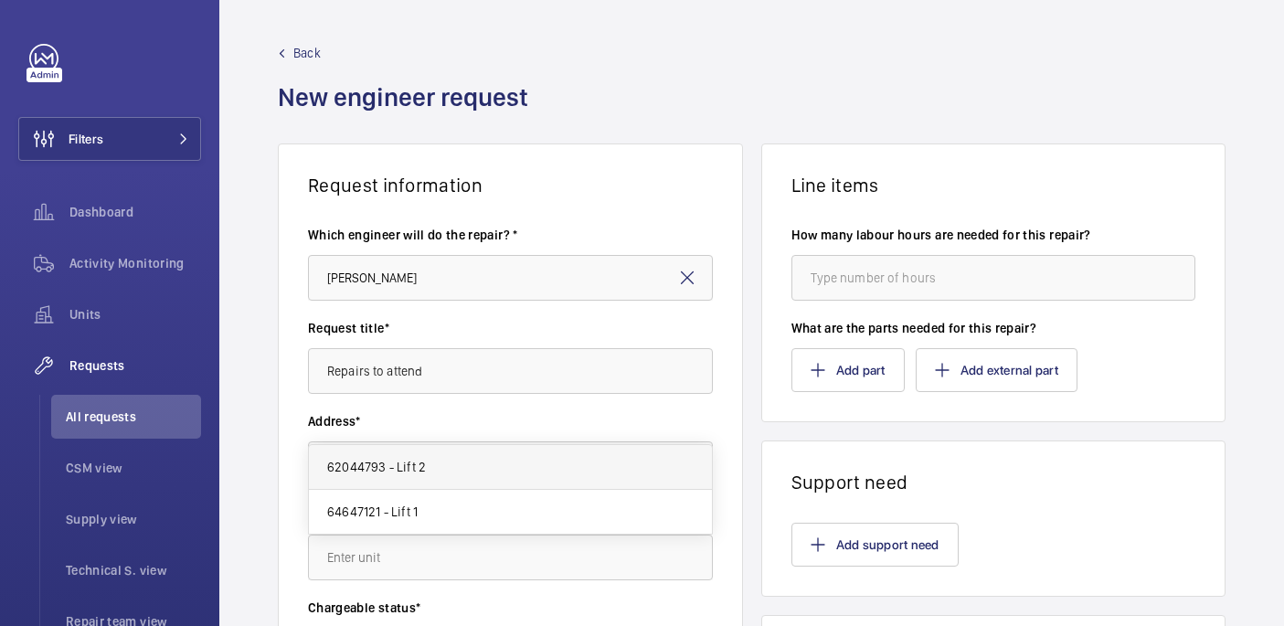
click at [472, 474] on mat-option "62044793 - Lift 2" at bounding box center [510, 467] width 403 height 45
type input "62044793 - Lift 2"
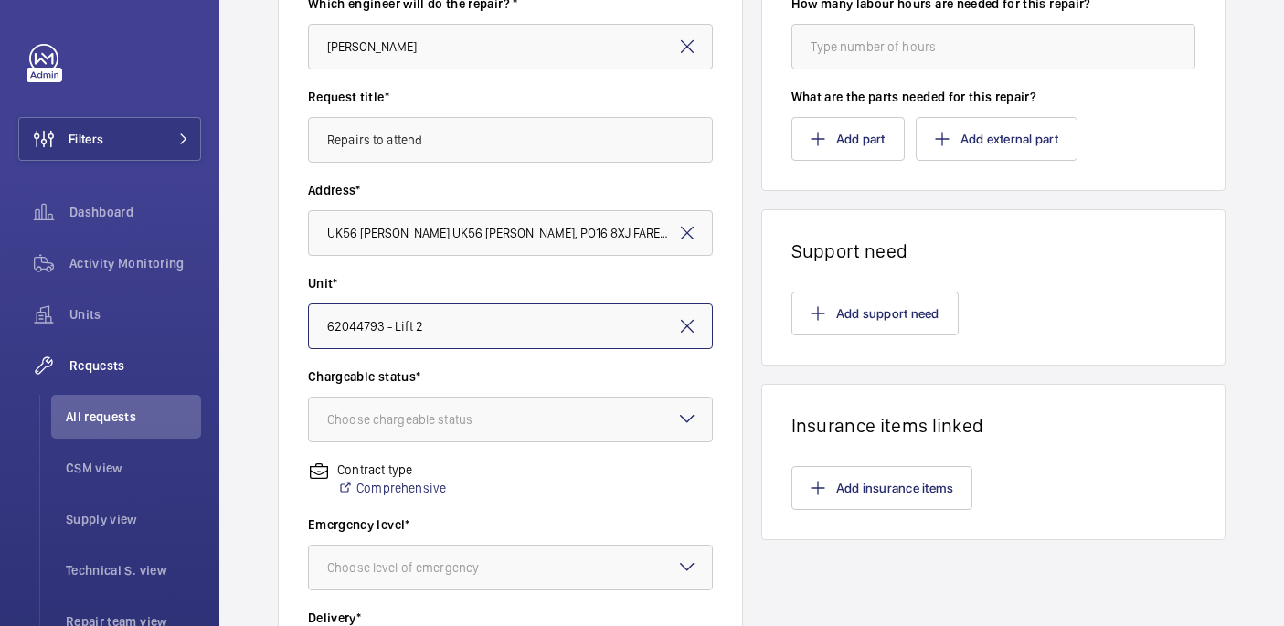
scroll to position [255, 0]
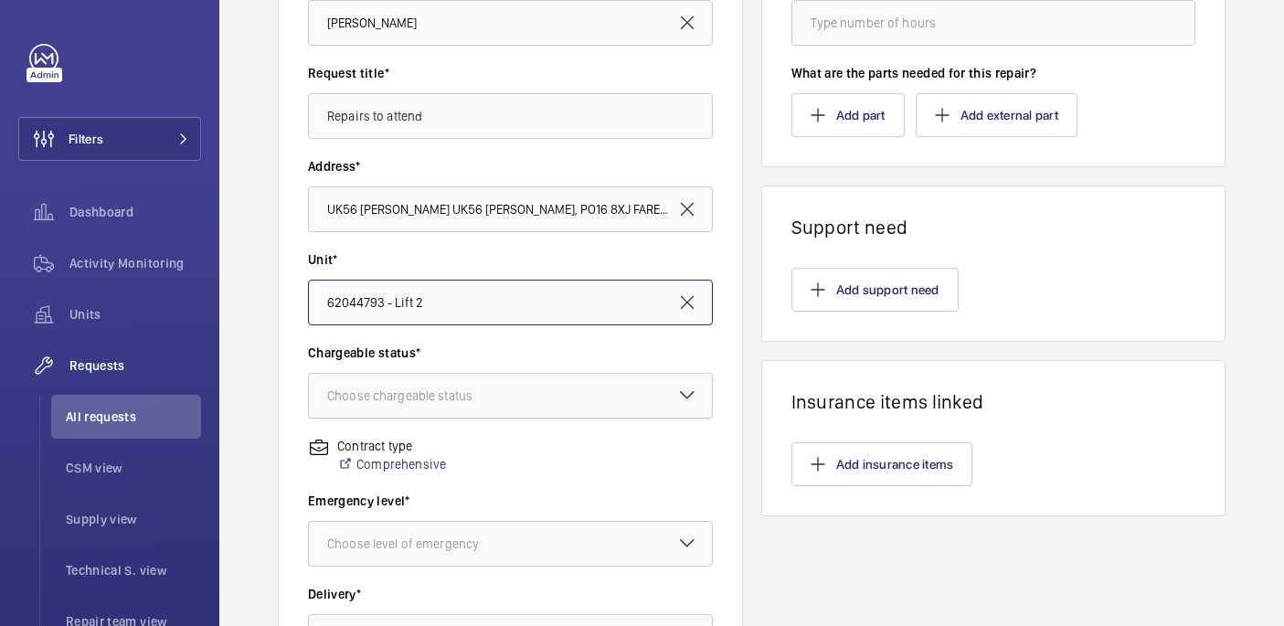
click at [460, 399] on div "Choose chargeable status" at bounding box center [422, 395] width 191 height 18
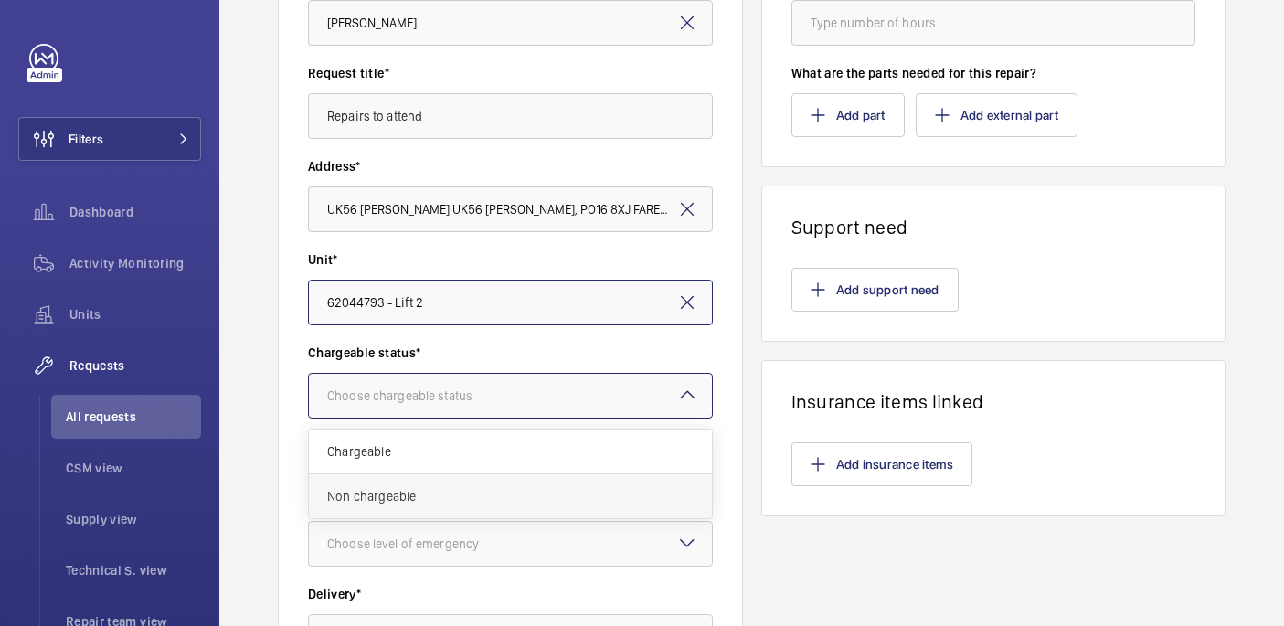
click at [456, 495] on span "Non chargeable" at bounding box center [510, 496] width 366 height 18
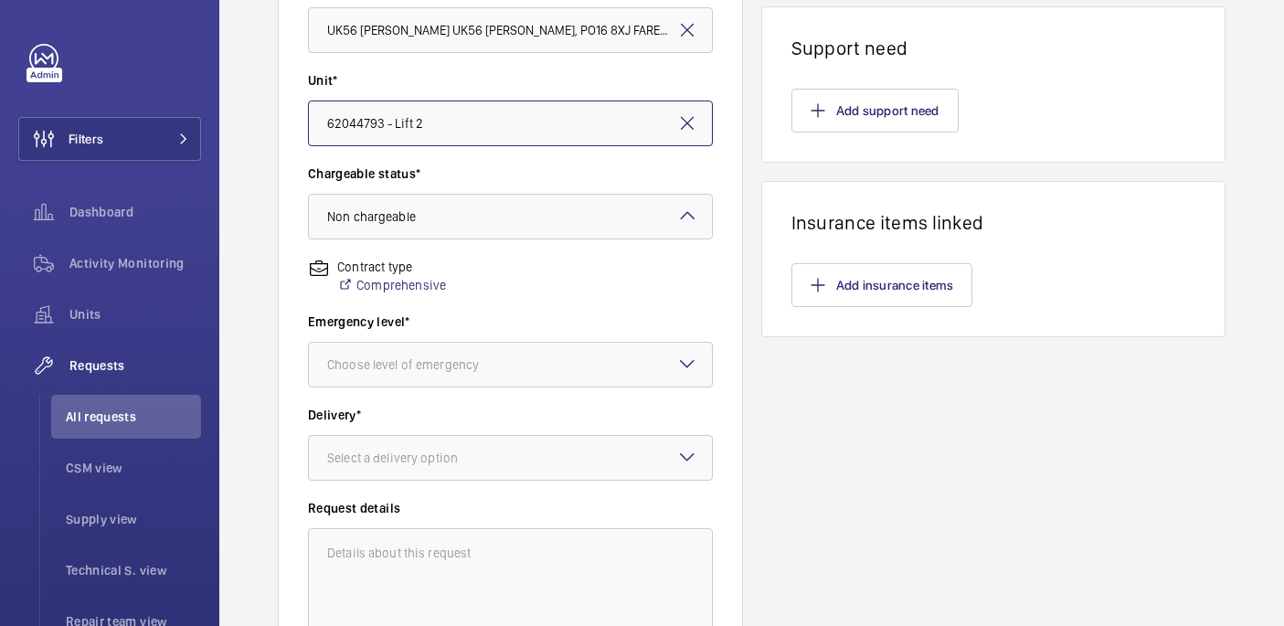
scroll to position [459, 0]
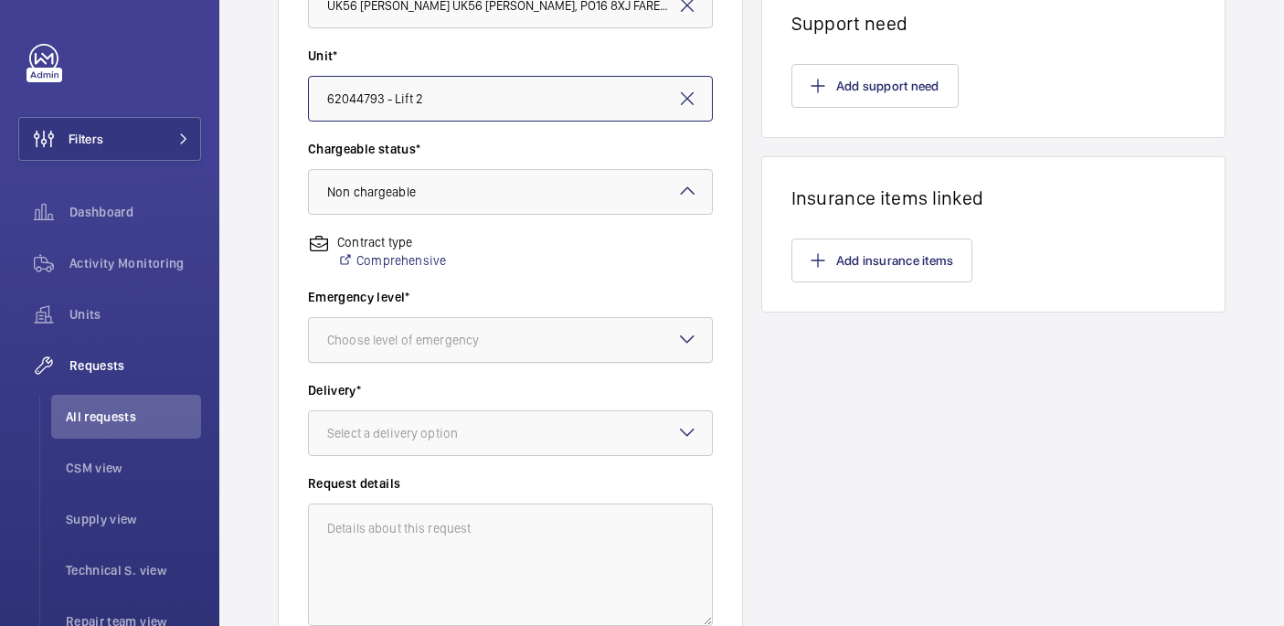
click at [474, 336] on div "Choose level of emergency" at bounding box center [425, 340] width 197 height 18
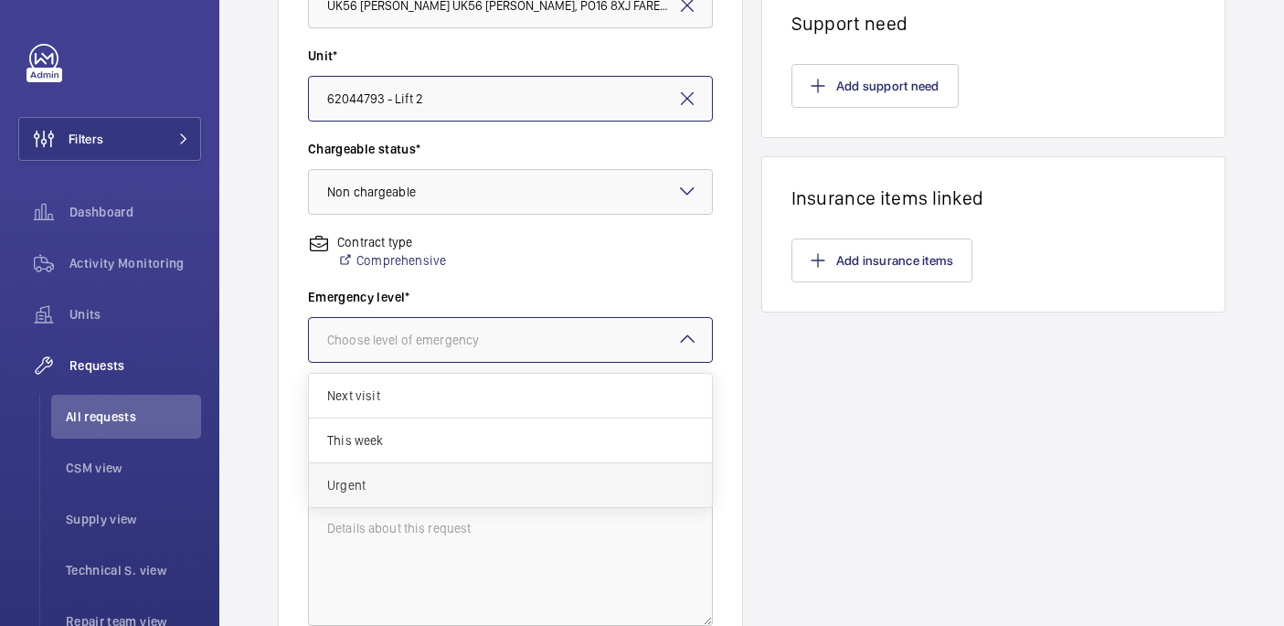
click at [461, 502] on div "Urgent" at bounding box center [510, 485] width 403 height 44
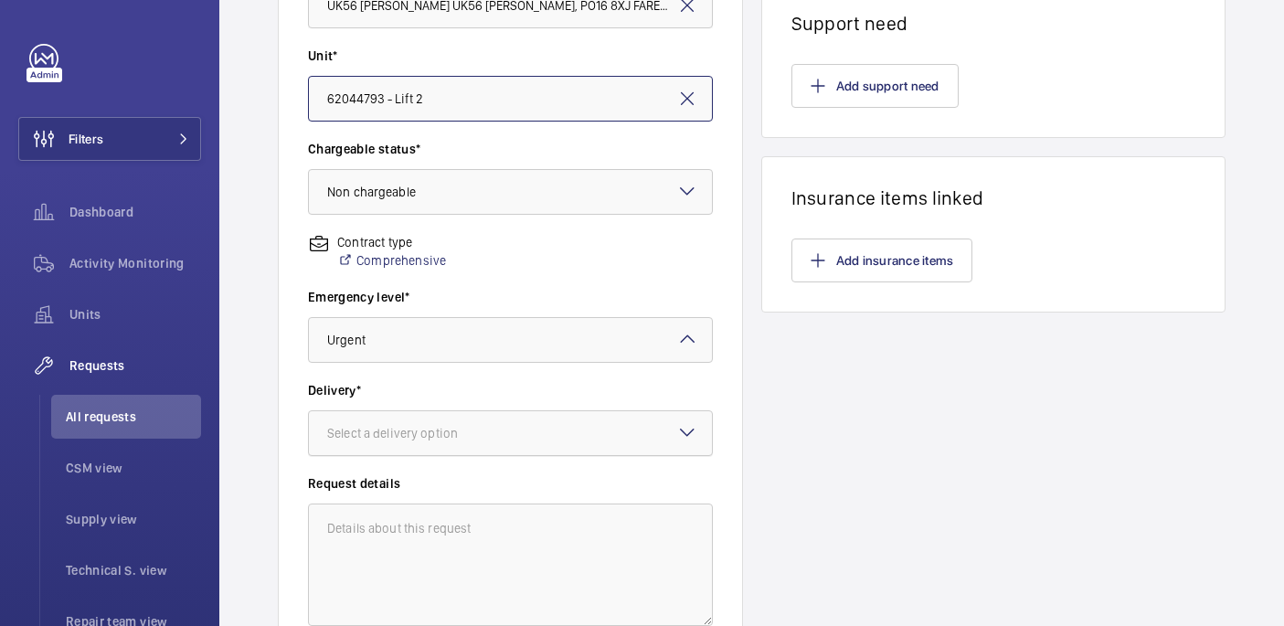
click at [460, 415] on div at bounding box center [510, 433] width 403 height 44
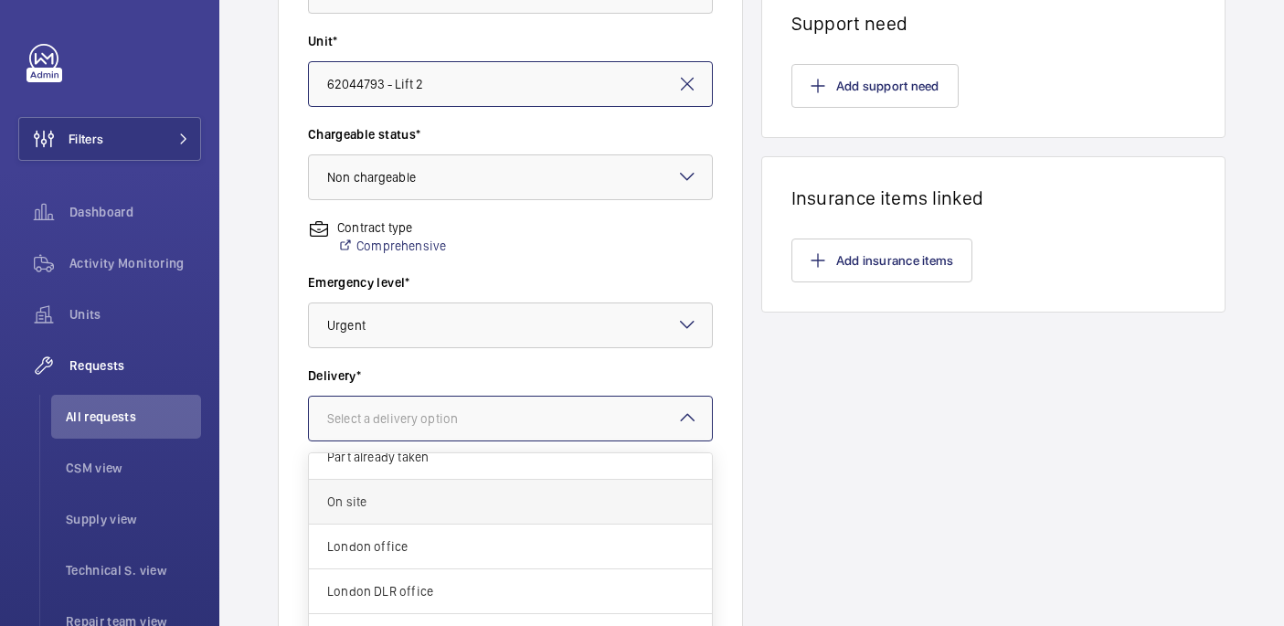
scroll to position [26, 0]
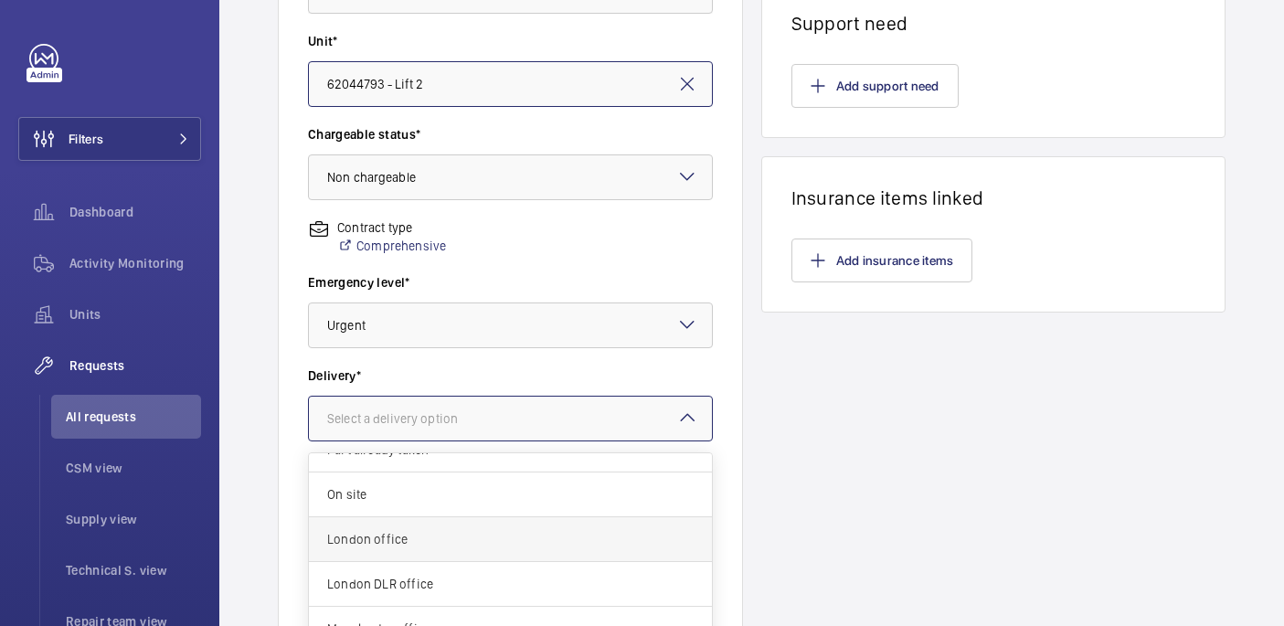
click at [443, 554] on div "London office" at bounding box center [510, 539] width 403 height 45
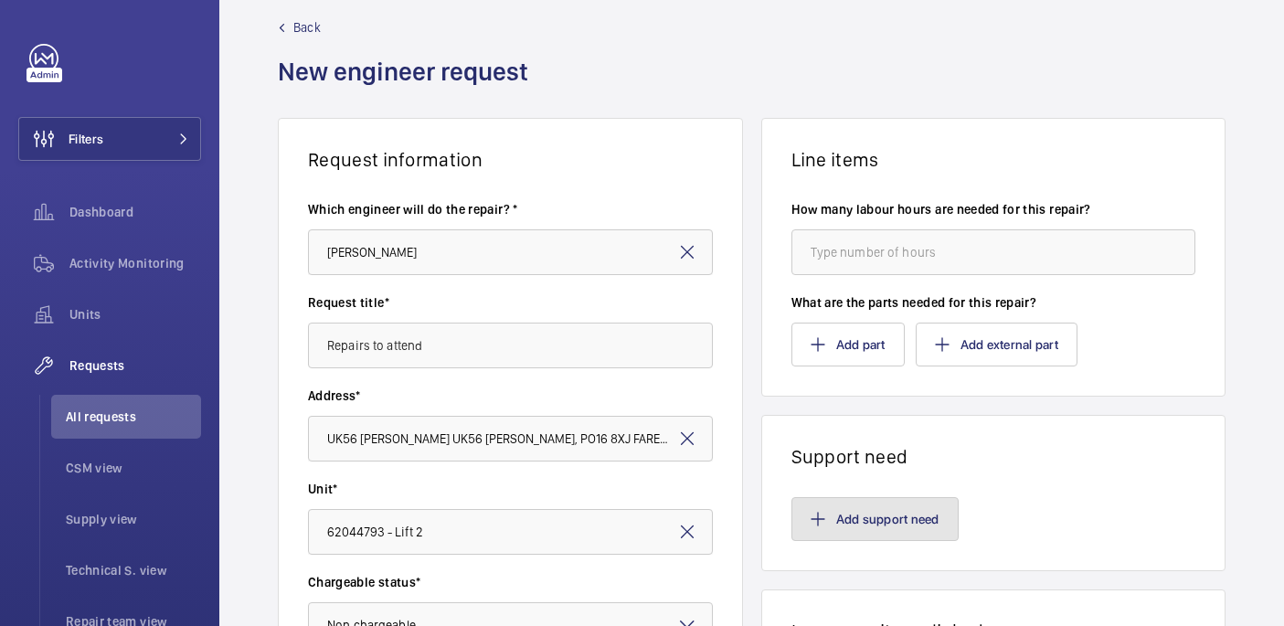
click at [924, 517] on button "Add support need" at bounding box center [874, 519] width 167 height 44
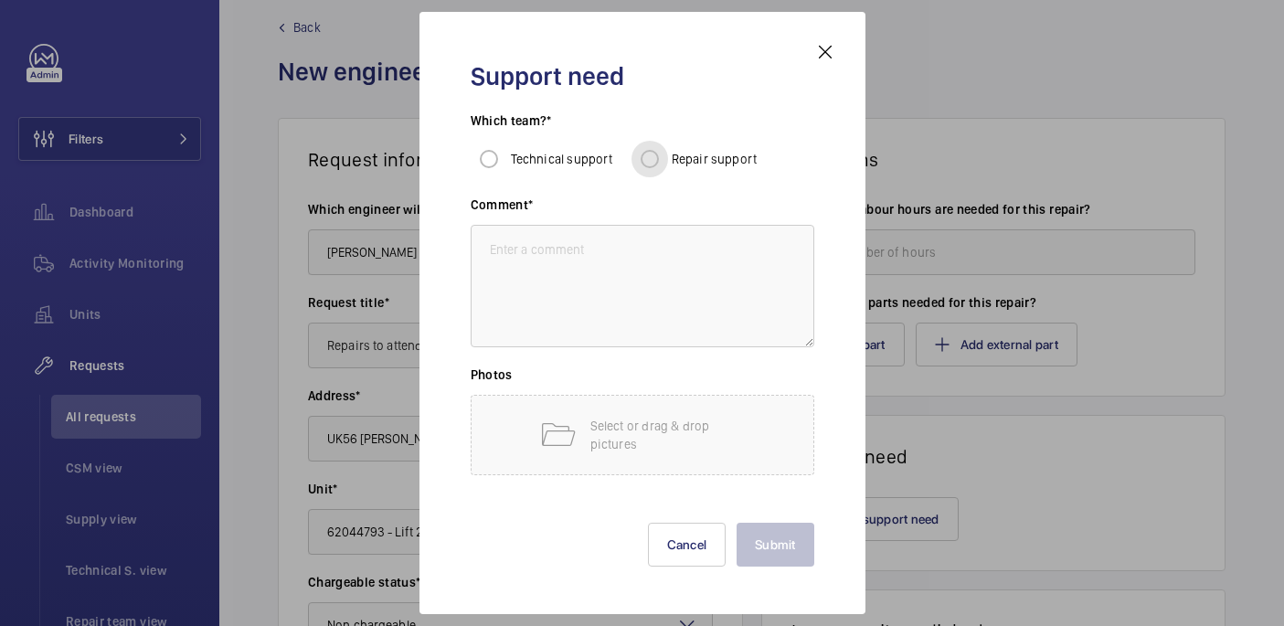
click at [662, 153] on input "Repair support" at bounding box center [649, 159] width 37 height 37
radio input "true"
click at [595, 286] on textarea at bounding box center [643, 286] width 344 height 122
paste textarea "repair team to attend, to put scaffolding up underneath the lift car. So the gu…"
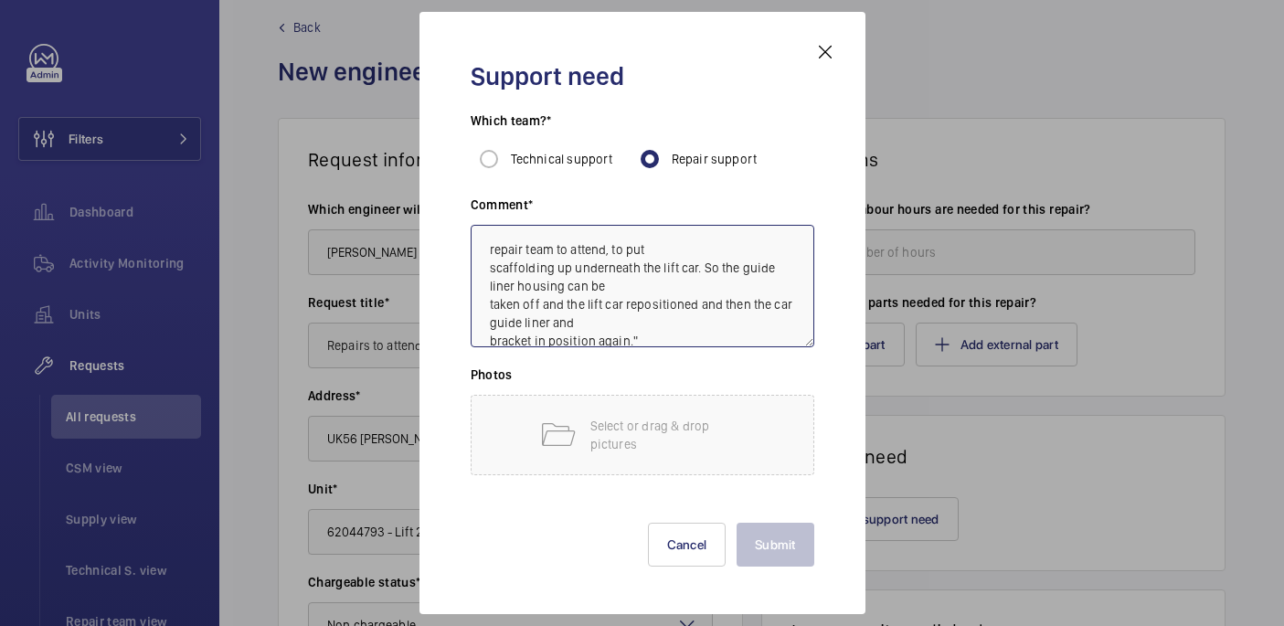
scroll to position [2, 0]
click at [576, 397] on div "Select or drag & drop pictures" at bounding box center [643, 435] width 344 height 80
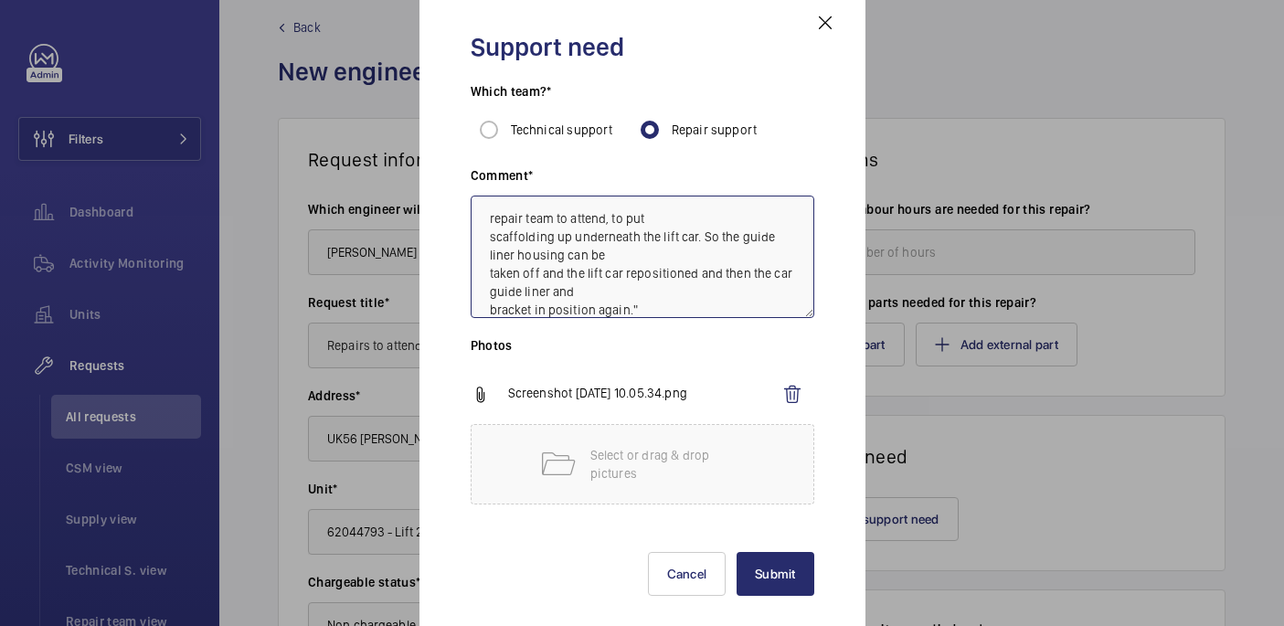
click at [495, 220] on textarea "repair team to attend, to put scaffolding up underneath the lift car. So the gu…" at bounding box center [643, 257] width 344 height 122
type textarea "Repair team to attend, to put scaffolding up underneath the lift car. So the gu…"
click at [778, 578] on button "Submit" at bounding box center [775, 574] width 78 height 44
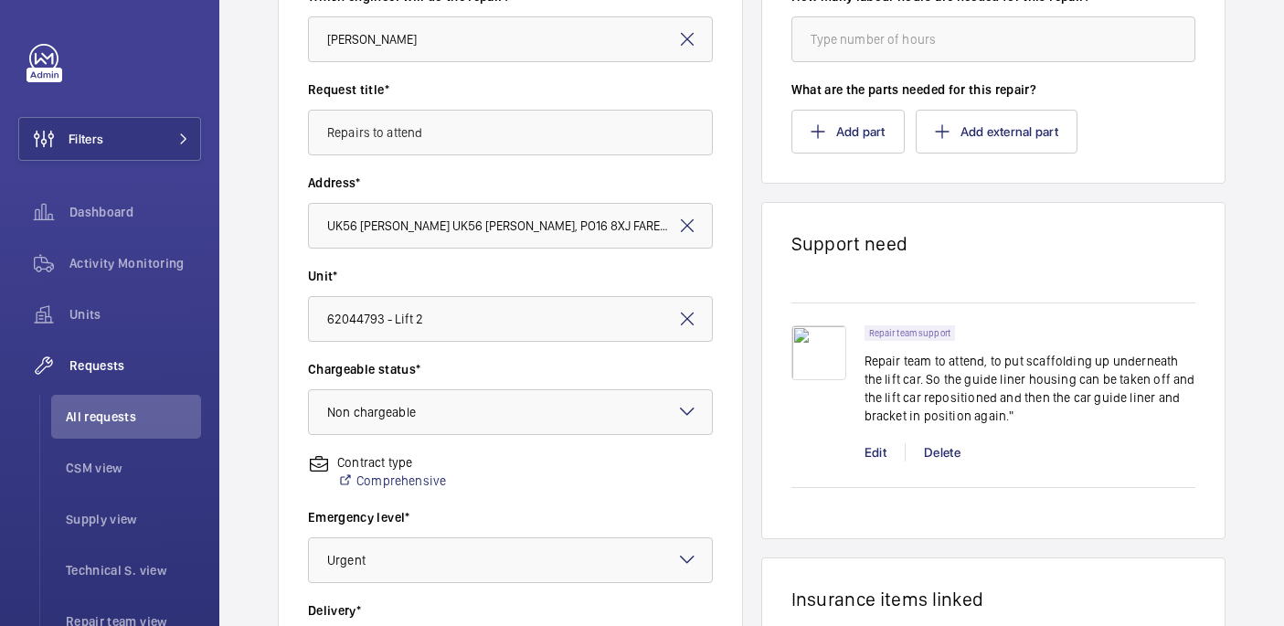
scroll to position [620, 0]
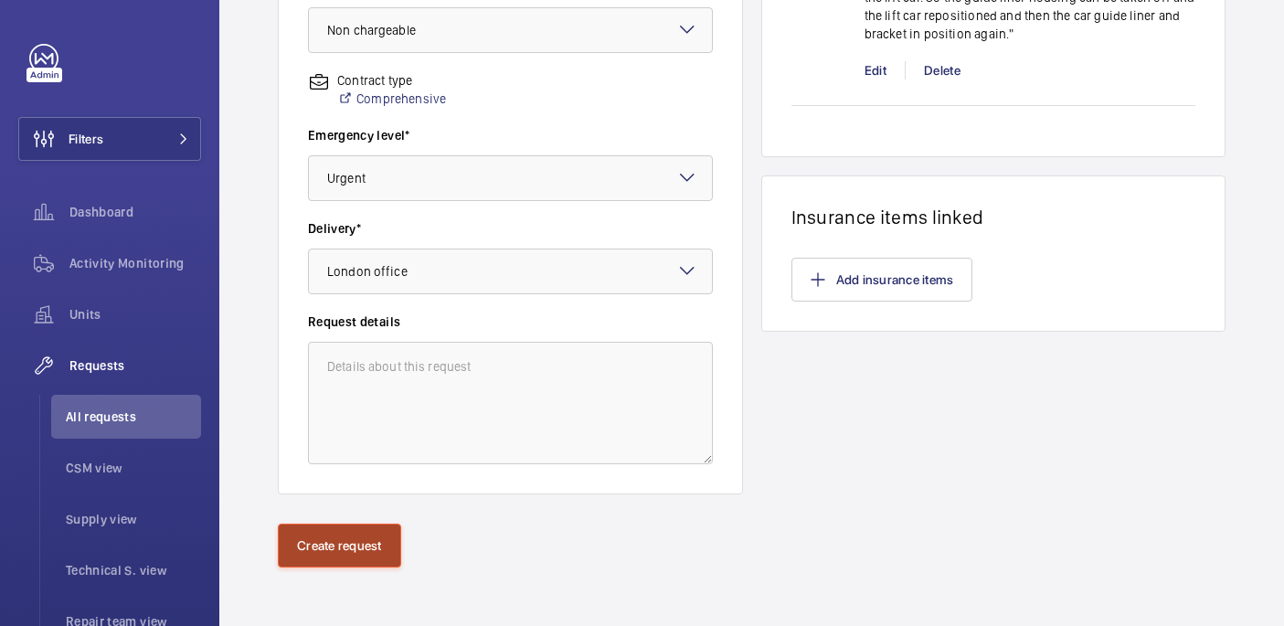
click at [334, 545] on button "Create request" at bounding box center [339, 546] width 123 height 44
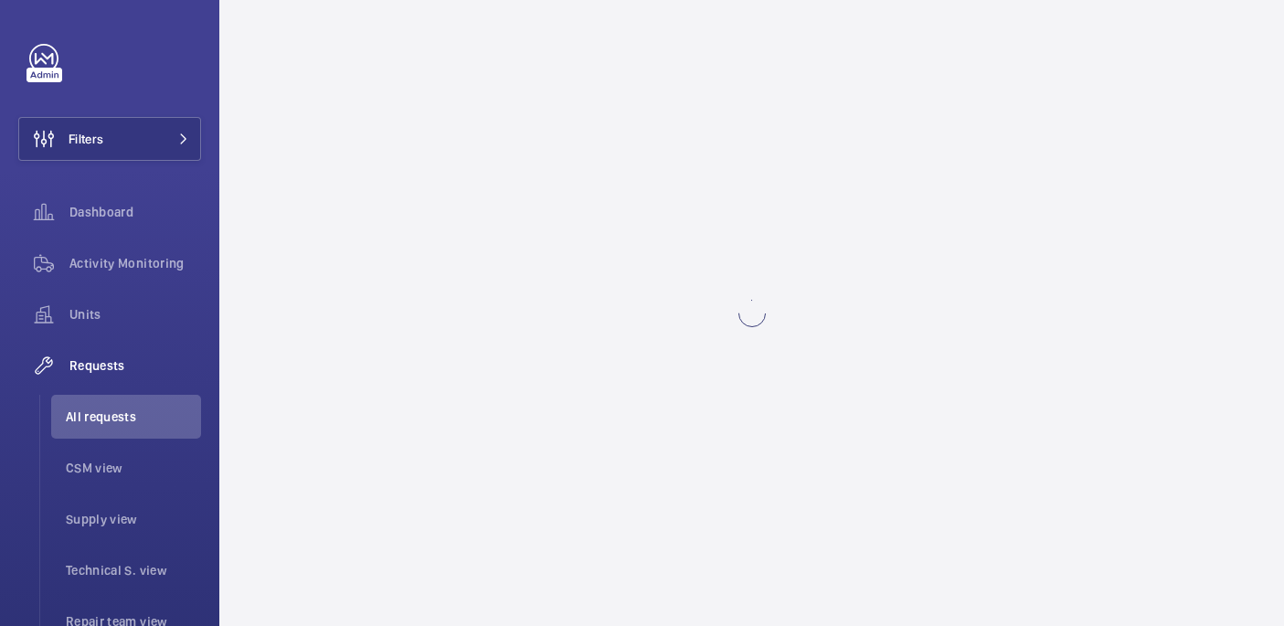
scroll to position [0, 0]
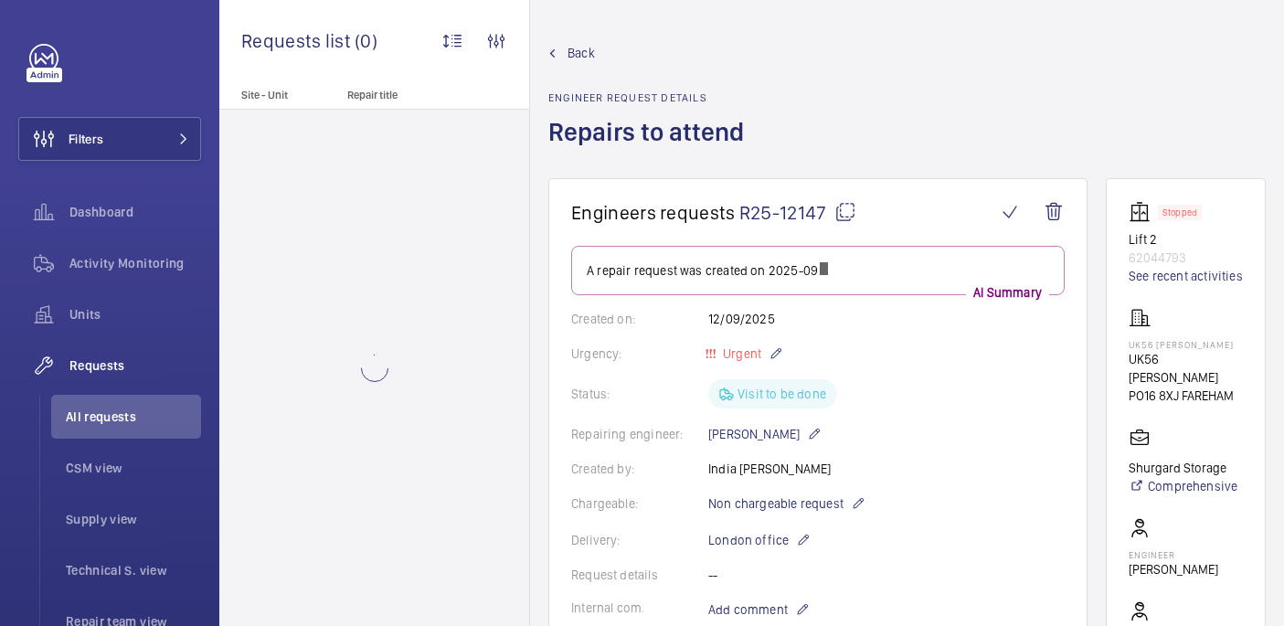
click at [846, 210] on mat-icon at bounding box center [845, 212] width 22 height 22
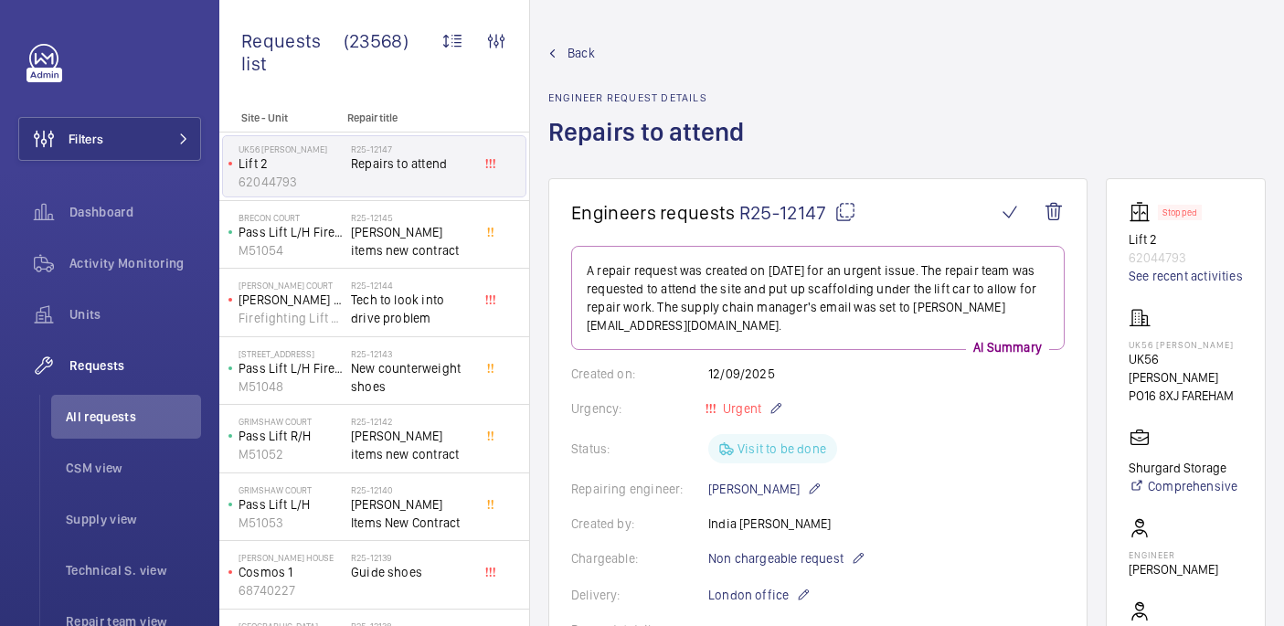
scroll to position [830, 0]
